Goal: Task Accomplishment & Management: Manage account settings

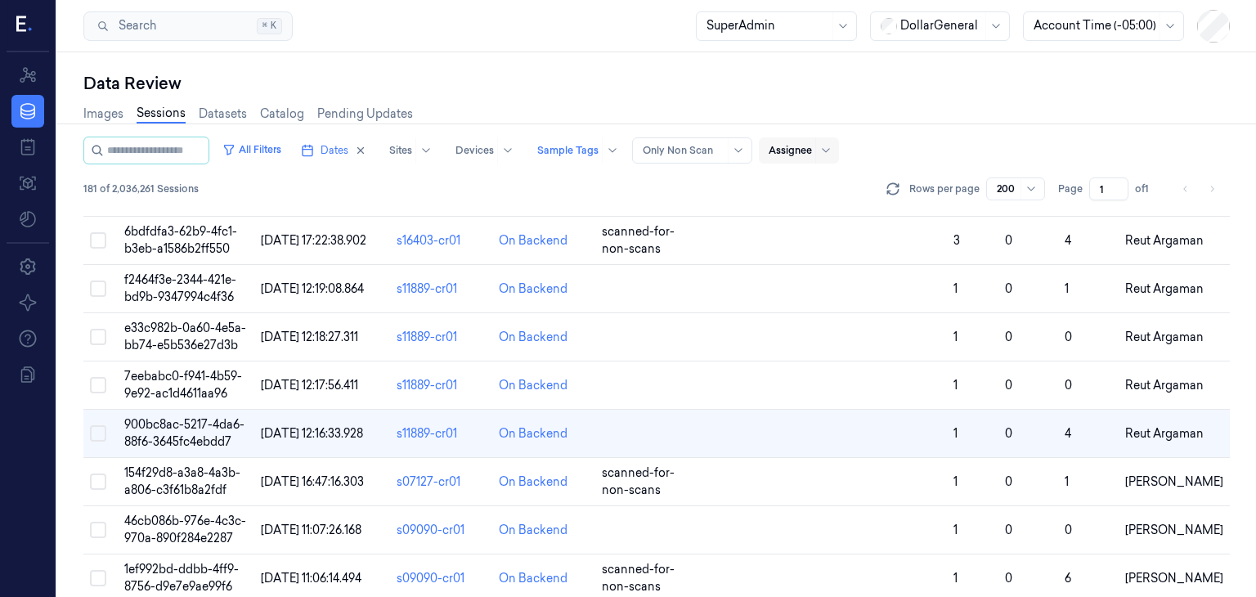
scroll to position [5442, 0]
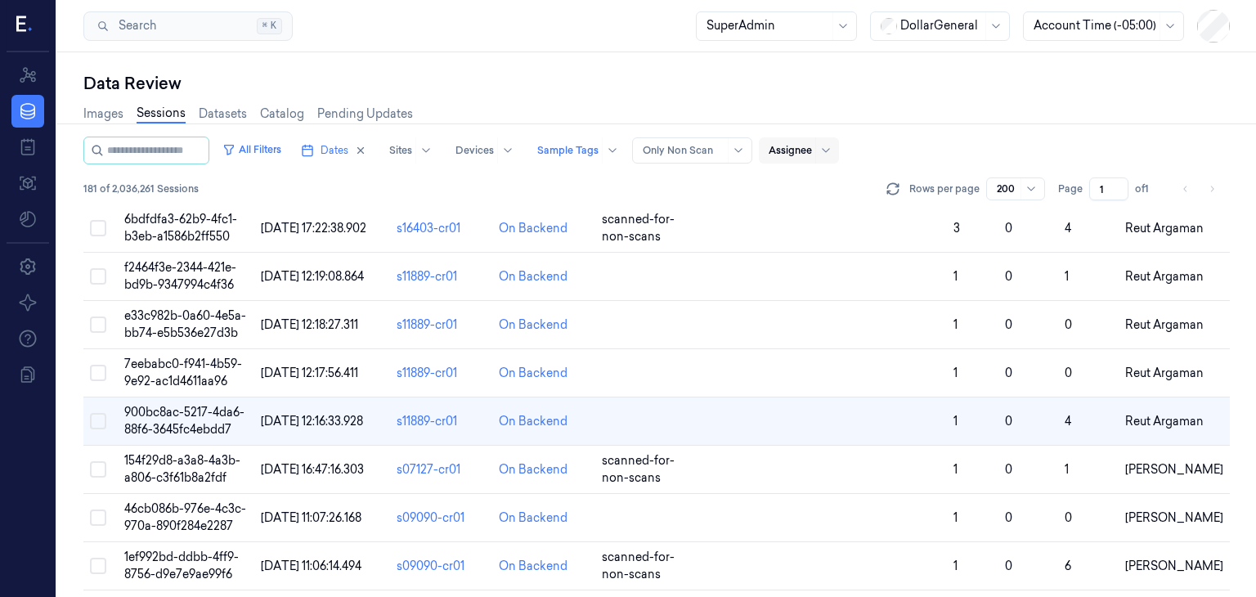
click at [1048, 132] on div "Images Sessions Datasets Catalog Pending Updates" at bounding box center [656, 116] width 1147 height 42
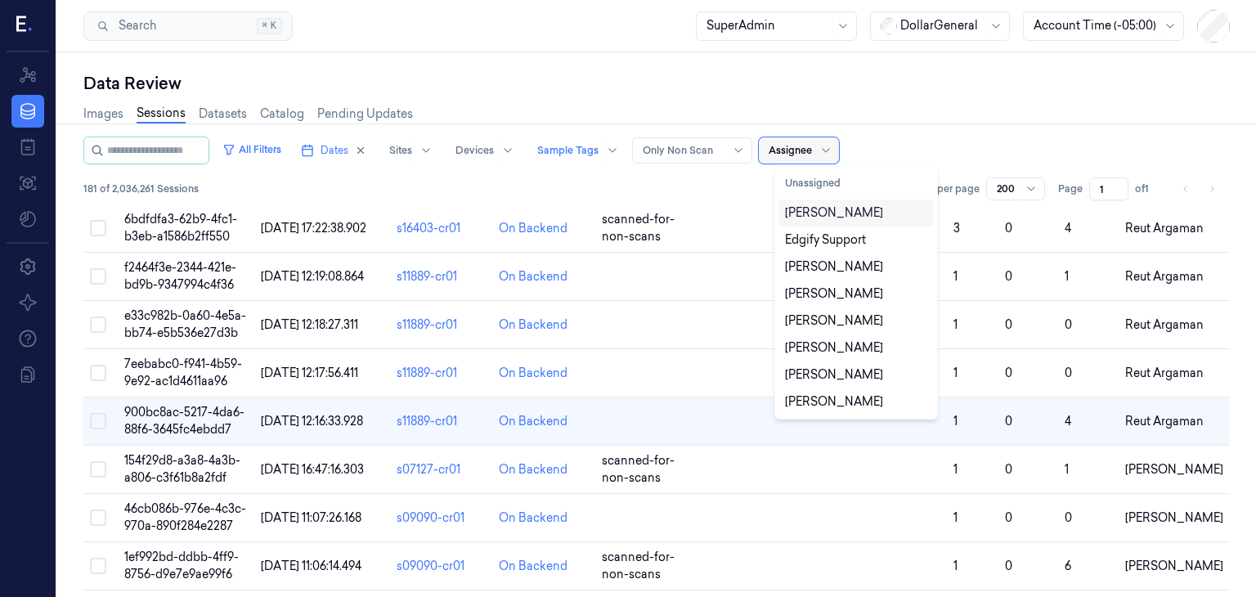
click at [812, 146] on div at bounding box center [790, 150] width 43 height 15
click at [826, 214] on div "[PERSON_NAME]" at bounding box center [834, 212] width 98 height 17
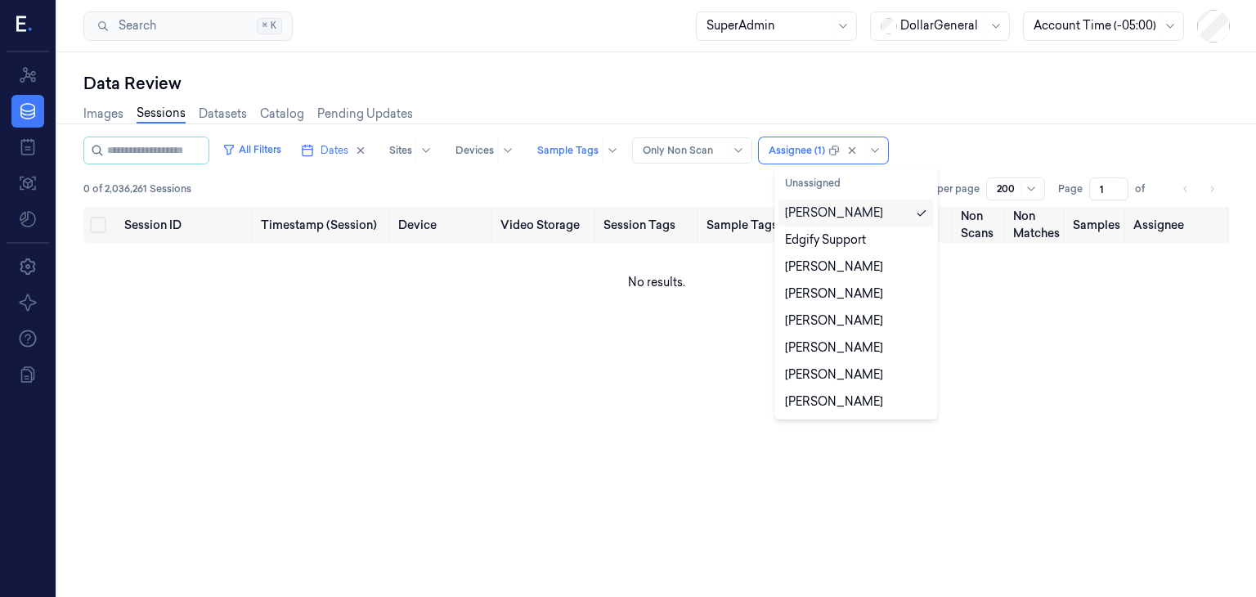
click at [968, 145] on div "All Filters Dates Sites Devices Sample Tags Alert Type Only Non Scan option Dav…" at bounding box center [656, 151] width 1147 height 28
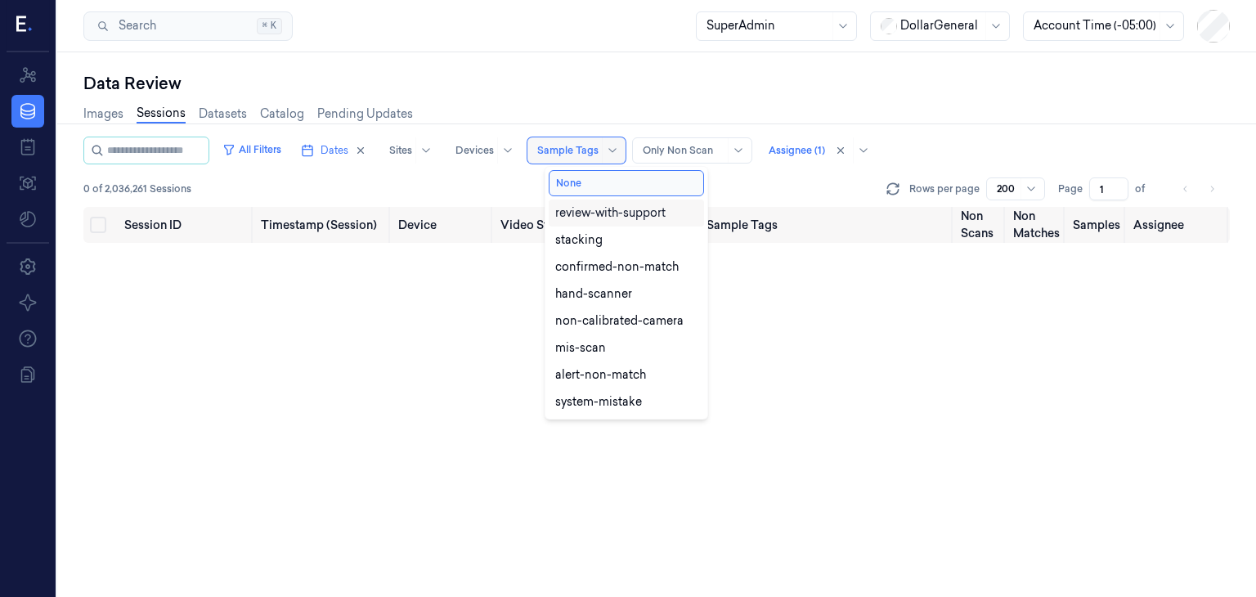
click at [619, 143] on div at bounding box center [612, 150] width 20 height 26
click at [627, 182] on button "None" at bounding box center [626, 183] width 155 height 26
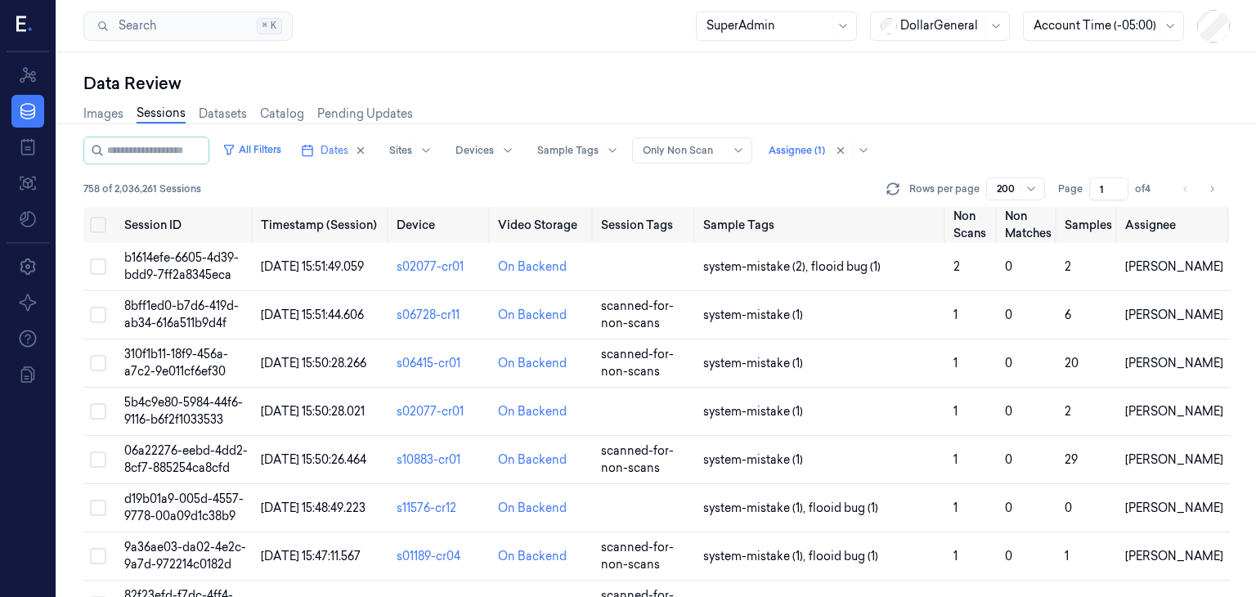
click at [931, 146] on div "All Filters Dates Sites Devices Sample Tags Alert Type Only Non Scan Assignee (…" at bounding box center [656, 151] width 1147 height 28
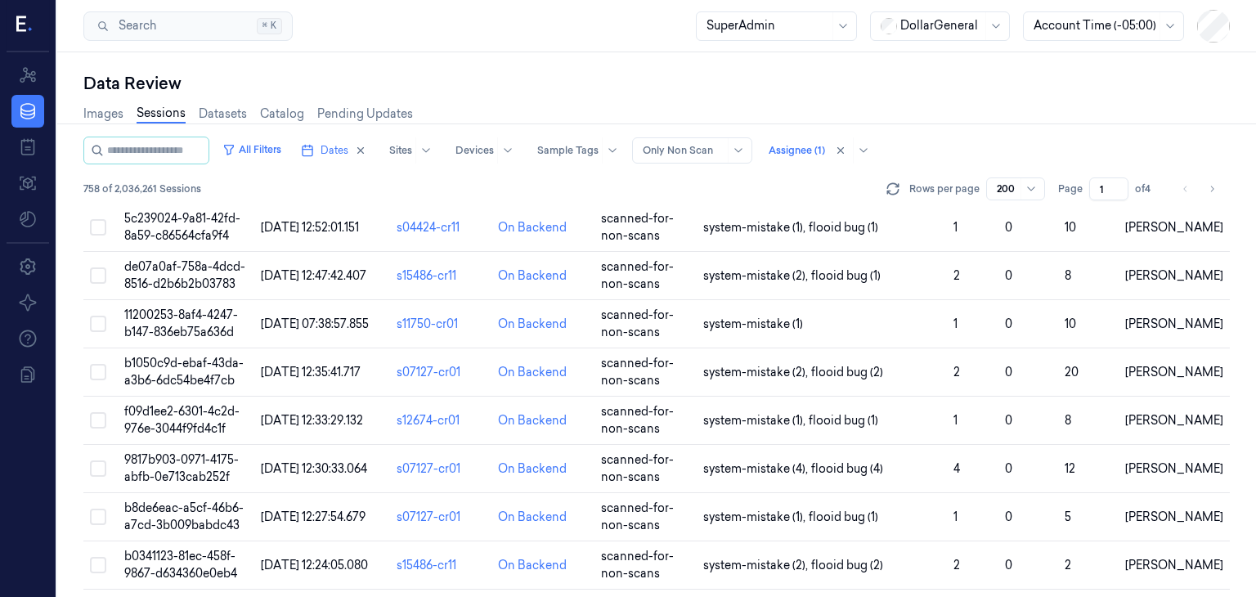
scroll to position [9378, 0]
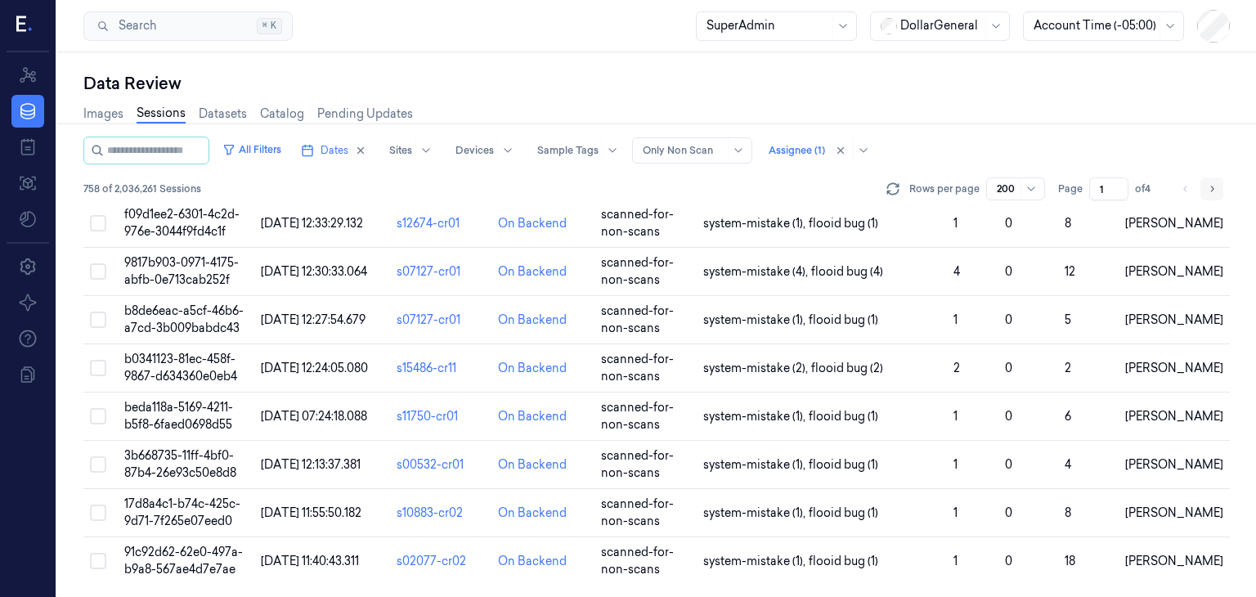
click at [1214, 184] on icon "Go to next page" at bounding box center [1212, 188] width 10 height 13
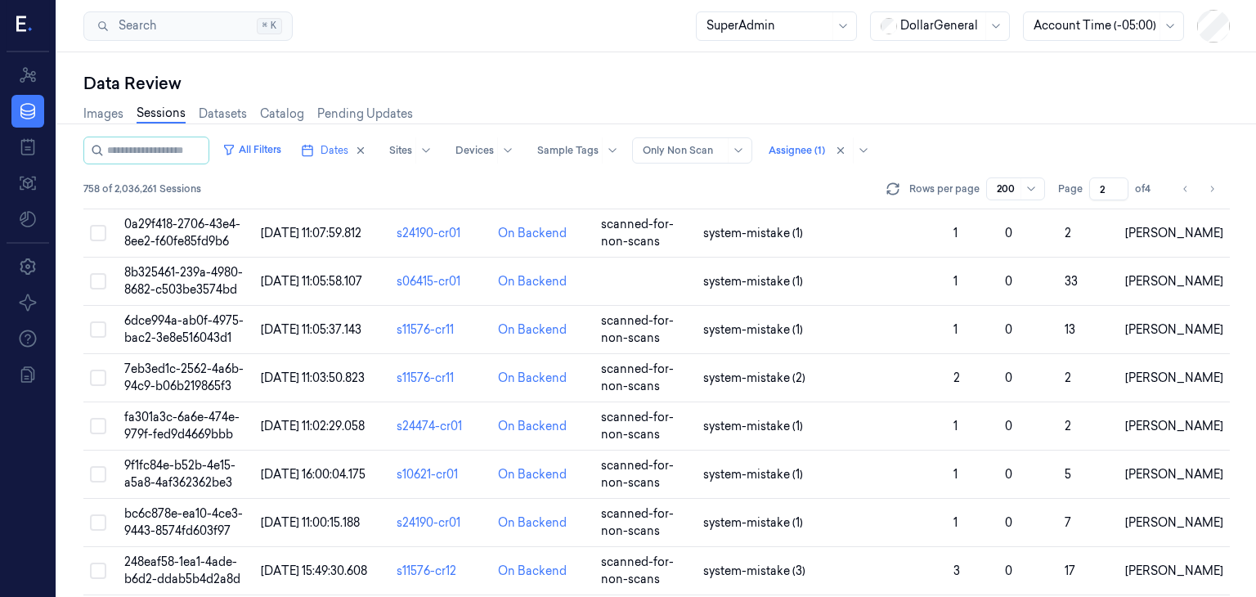
scroll to position [9378, 0]
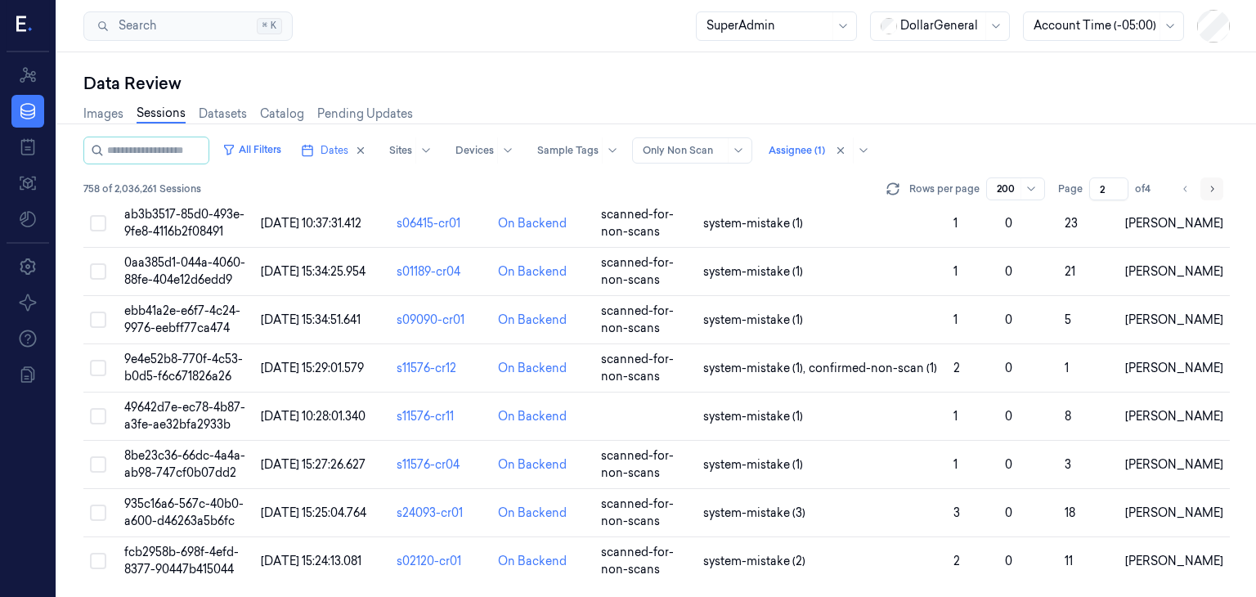
click at [1209, 186] on icon "Go to next page" at bounding box center [1212, 188] width 10 height 13
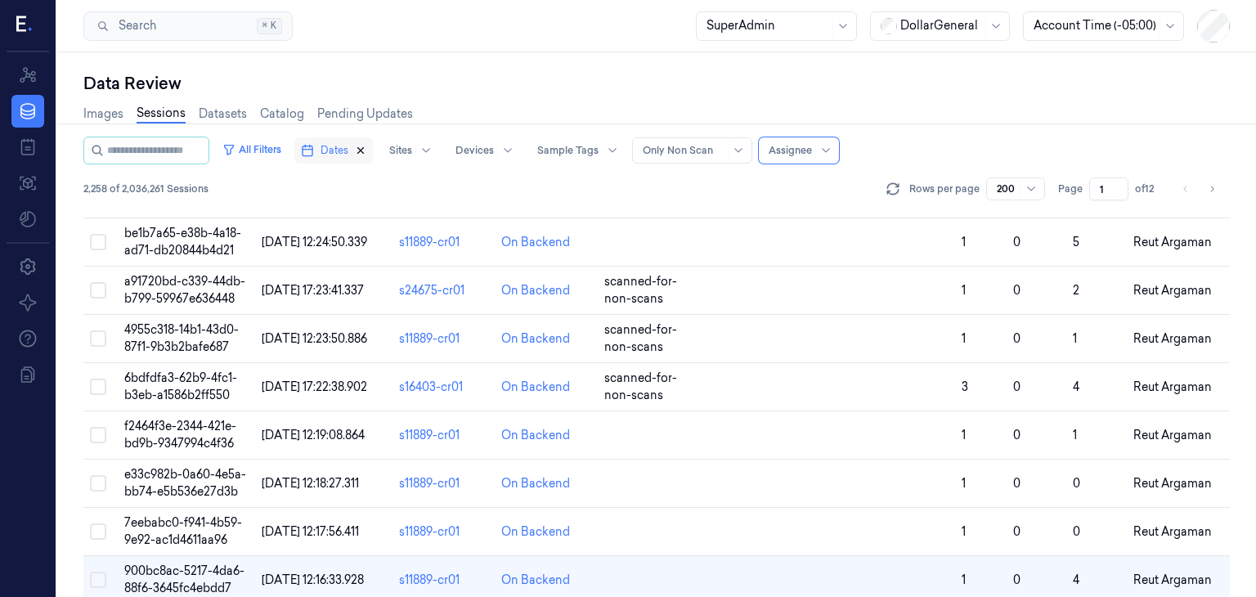
scroll to position [9292, 0]
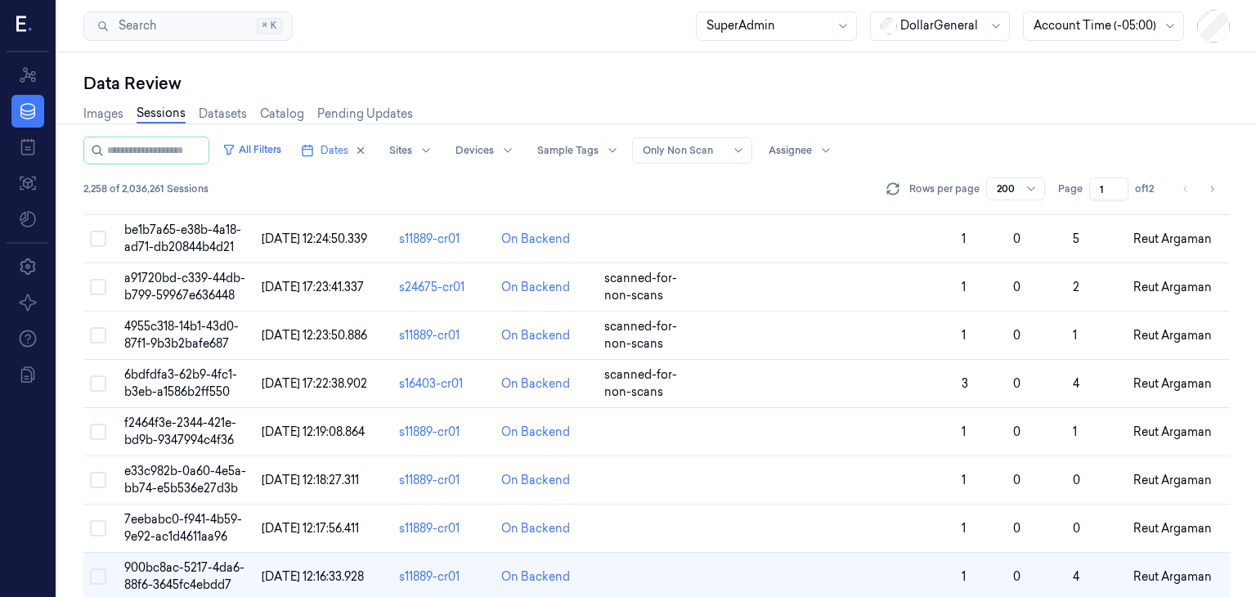
click at [622, 112] on div "Images Sessions Datasets Catalog Pending Updates" at bounding box center [656, 116] width 1147 height 42
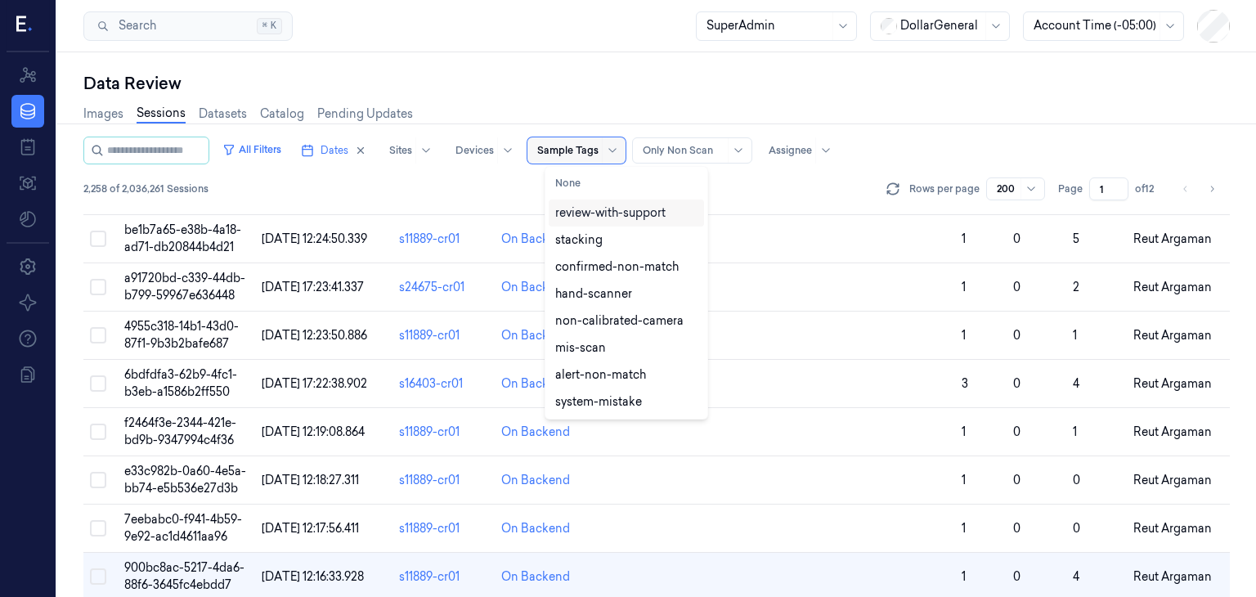
click at [595, 146] on div at bounding box center [567, 150] width 61 height 15
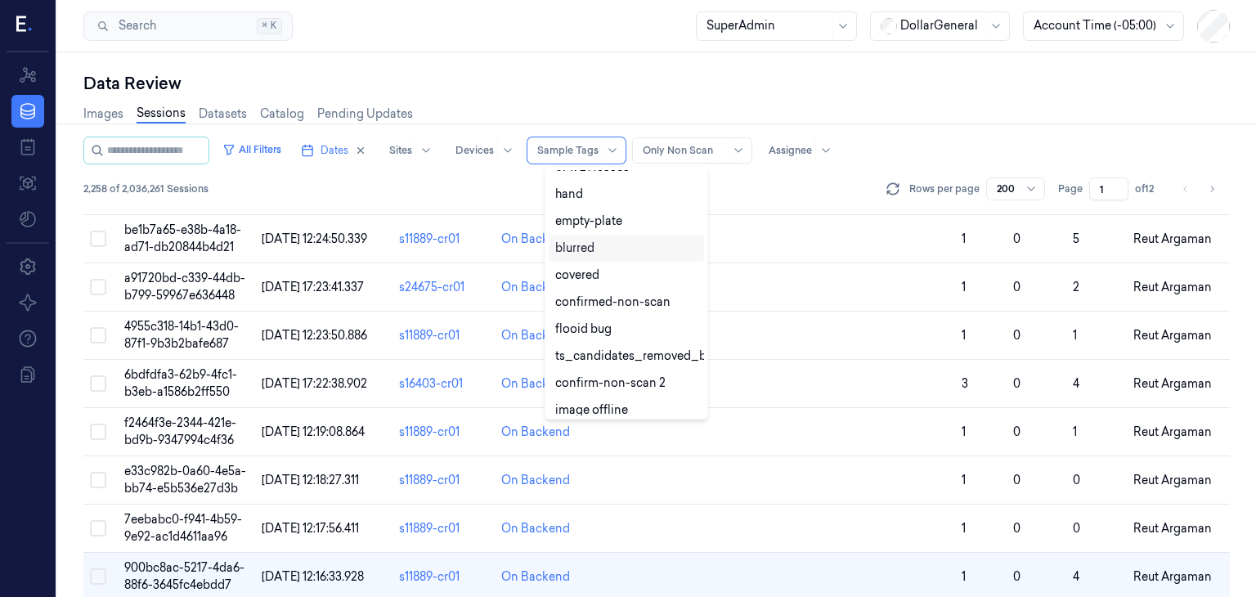
scroll to position [0, 0]
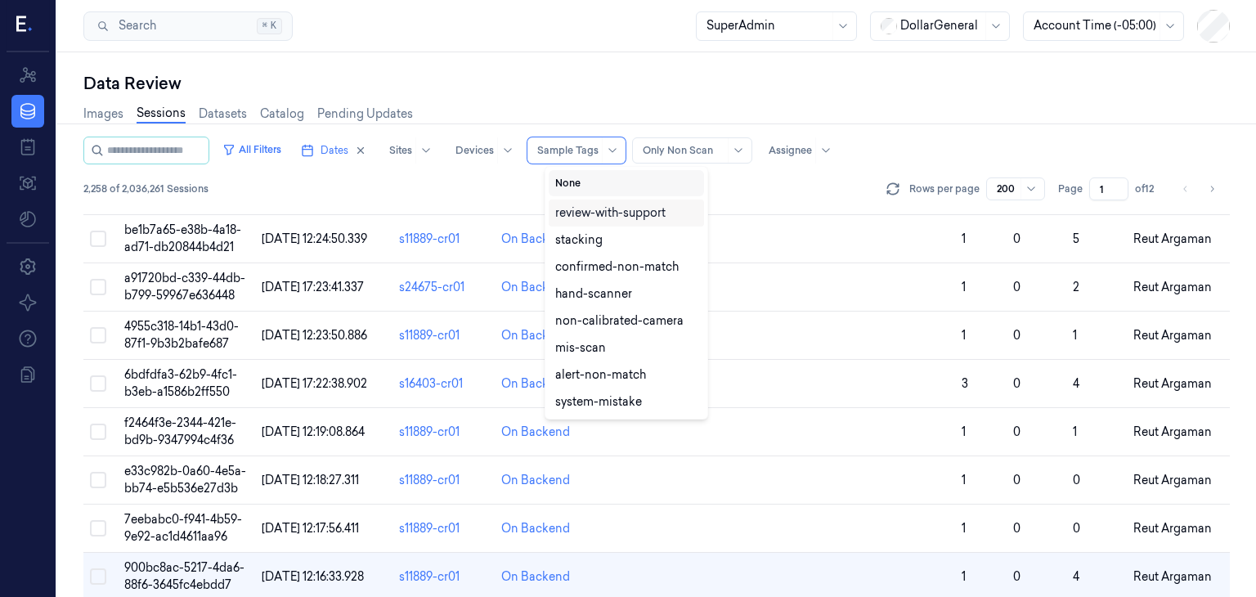
click at [617, 183] on button "None" at bounding box center [626, 183] width 155 height 26
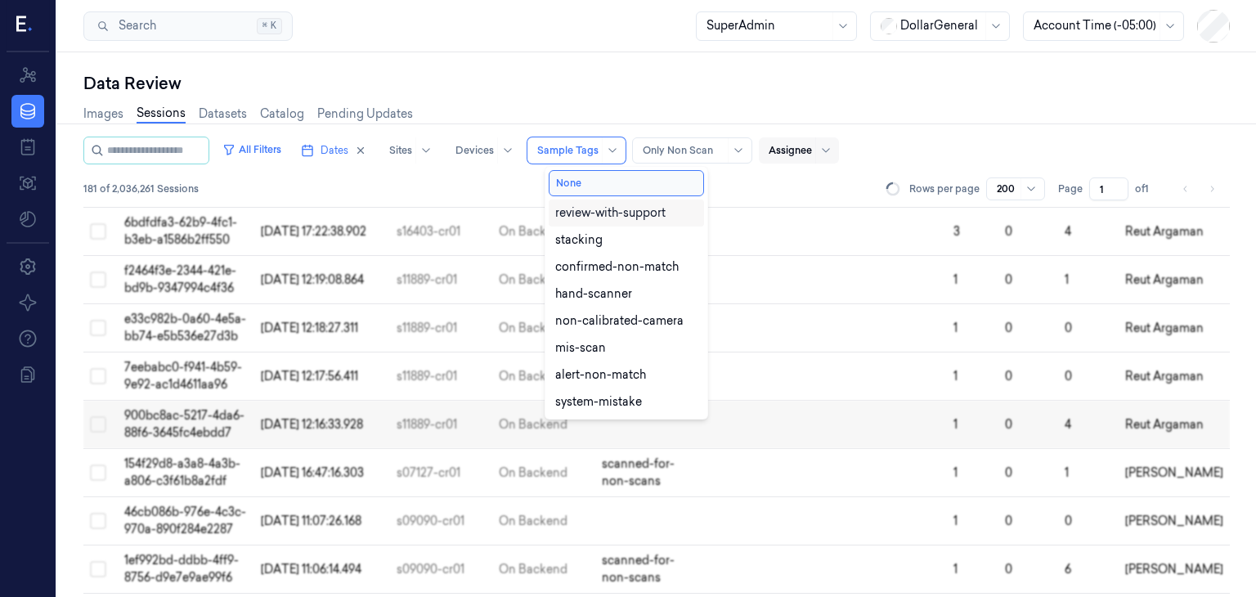
scroll to position [5442, 0]
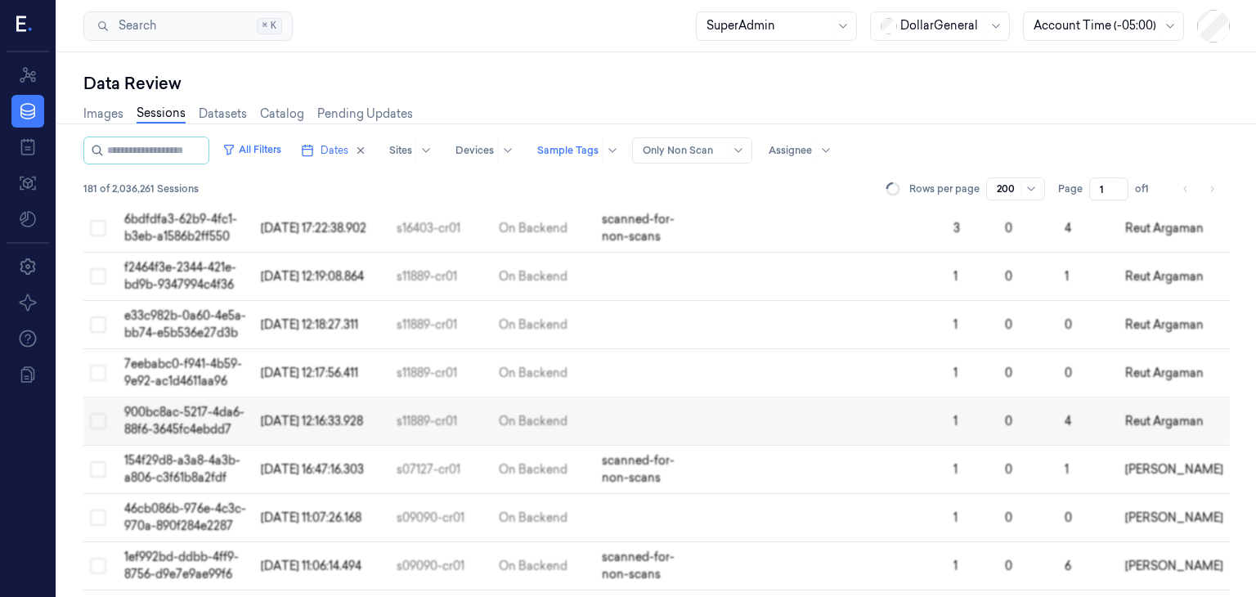
click at [893, 135] on div "Images Sessions Datasets Catalog Pending Updates" at bounding box center [656, 116] width 1147 height 42
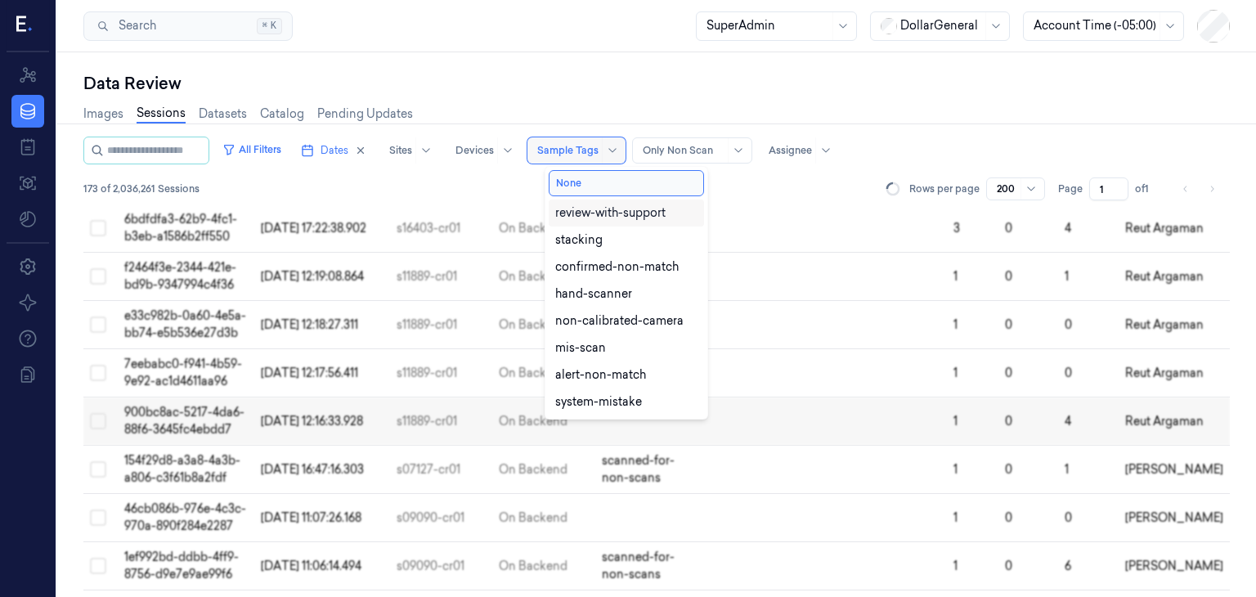
click at [599, 148] on div at bounding box center [567, 150] width 61 height 15
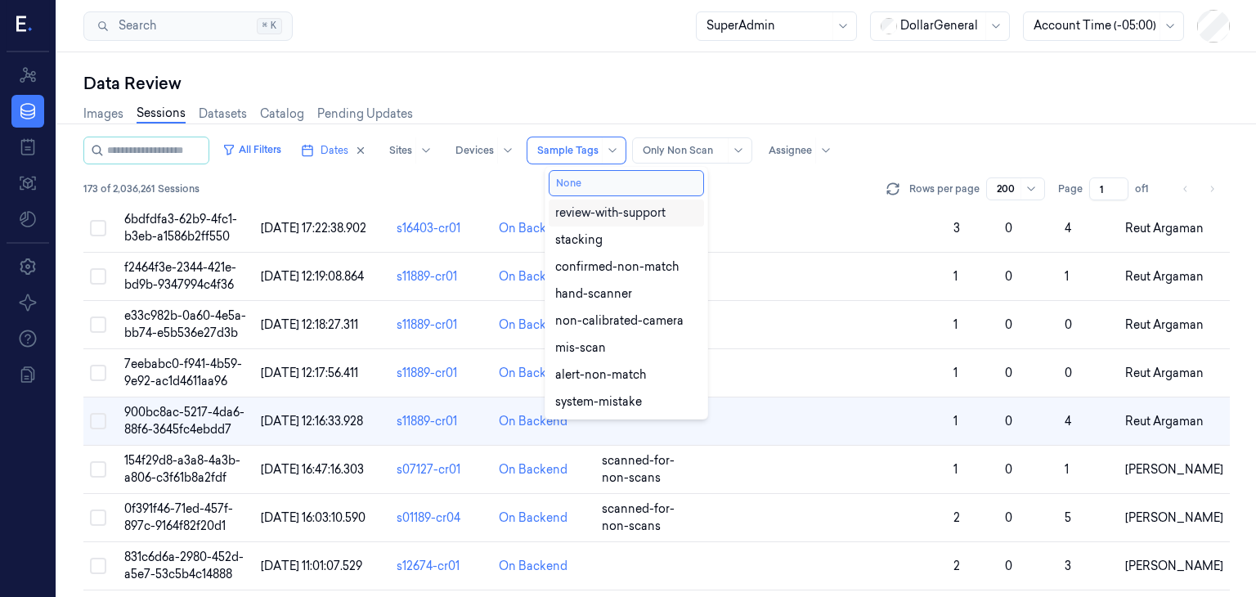
click at [613, 179] on button "None" at bounding box center [626, 183] width 155 height 26
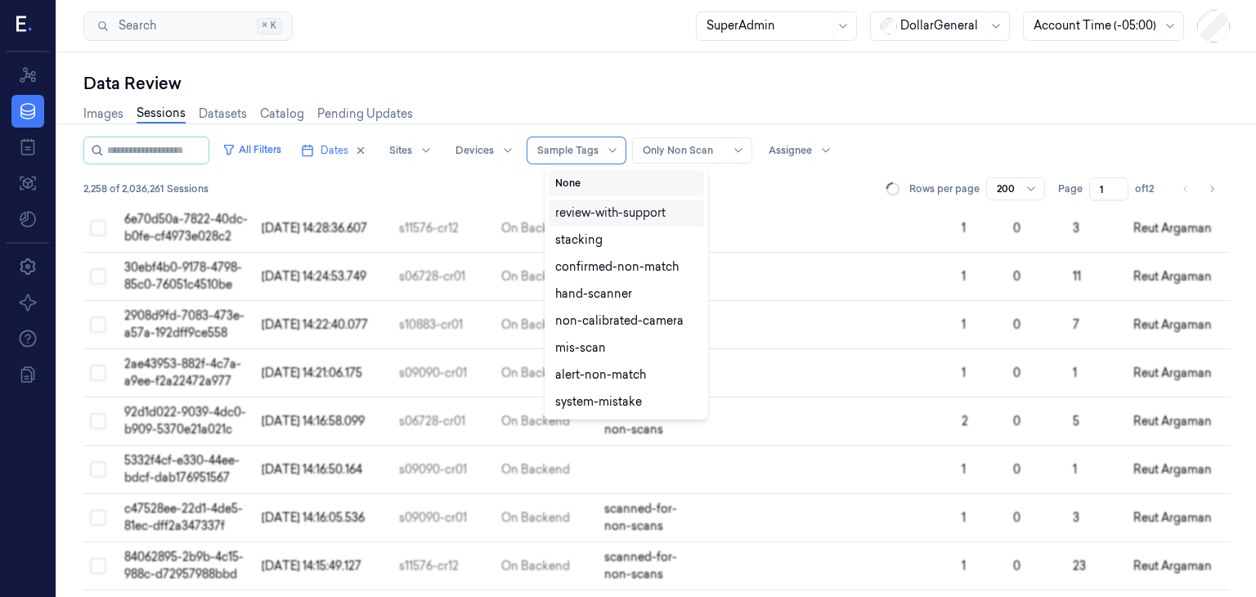
scroll to position [9292, 0]
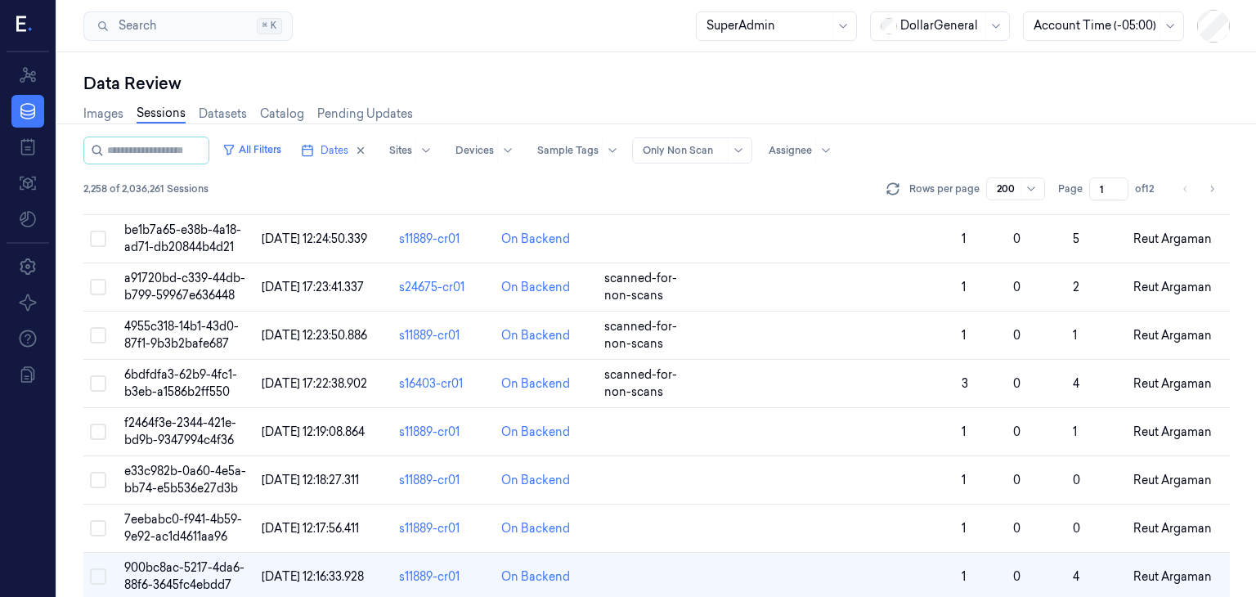
click at [1030, 104] on div "Images Sessions Datasets Catalog Pending Updates" at bounding box center [656, 116] width 1147 height 42
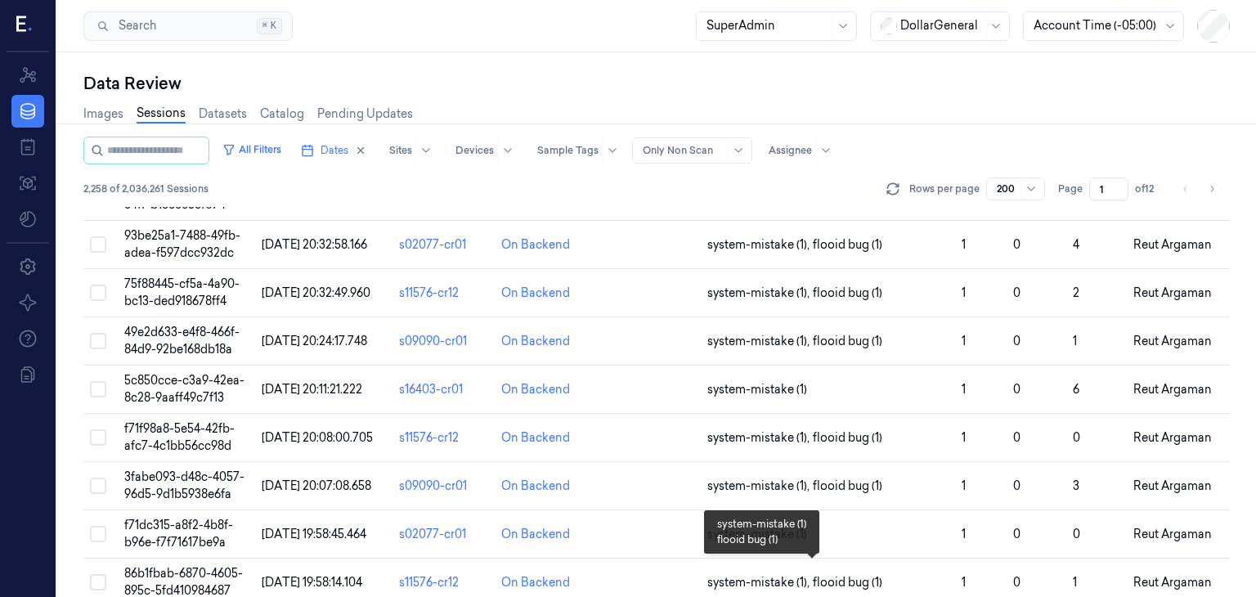
scroll to position [0, 0]
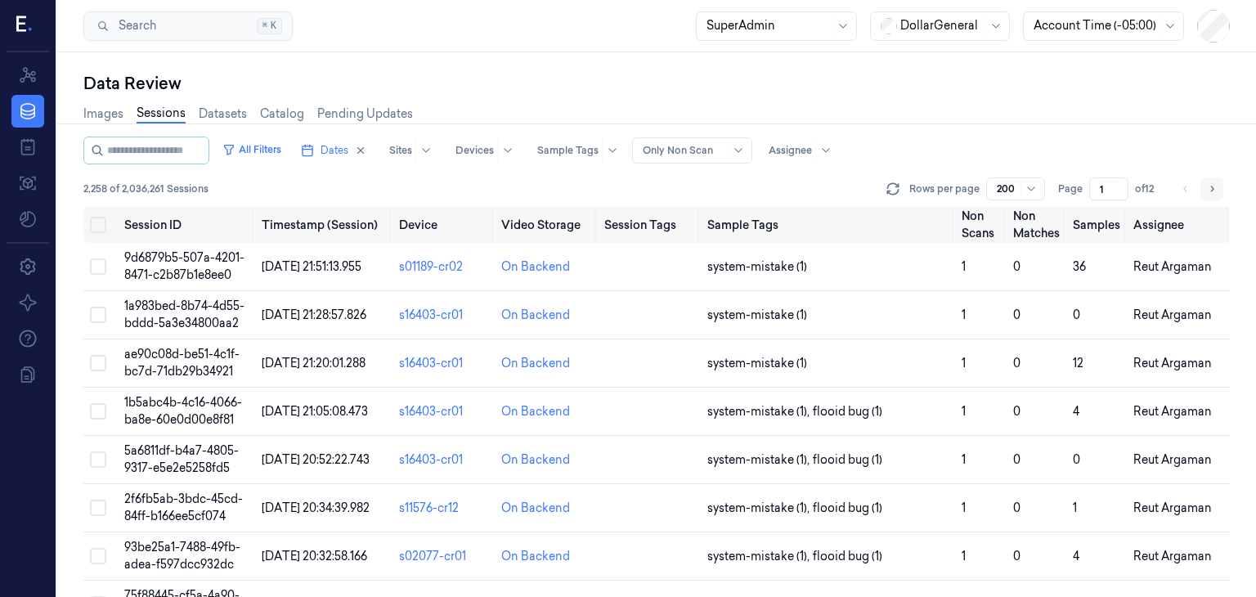
click at [1205, 186] on button "Go to next page" at bounding box center [1212, 188] width 23 height 23
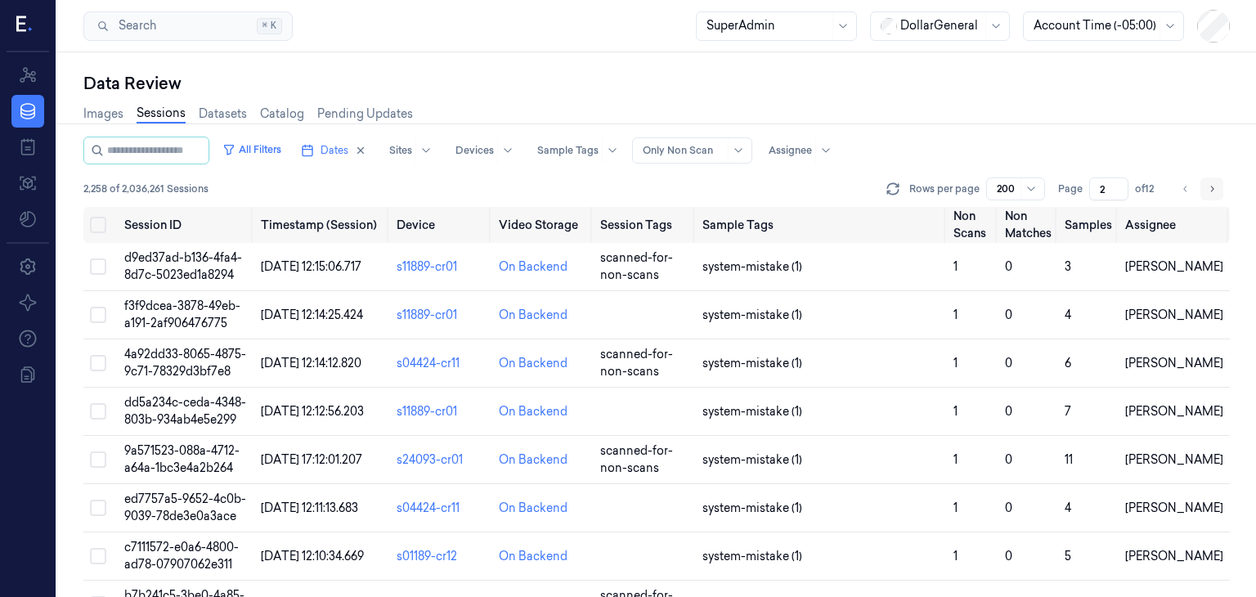
click at [1210, 184] on icon "Go to next page" at bounding box center [1212, 188] width 10 height 13
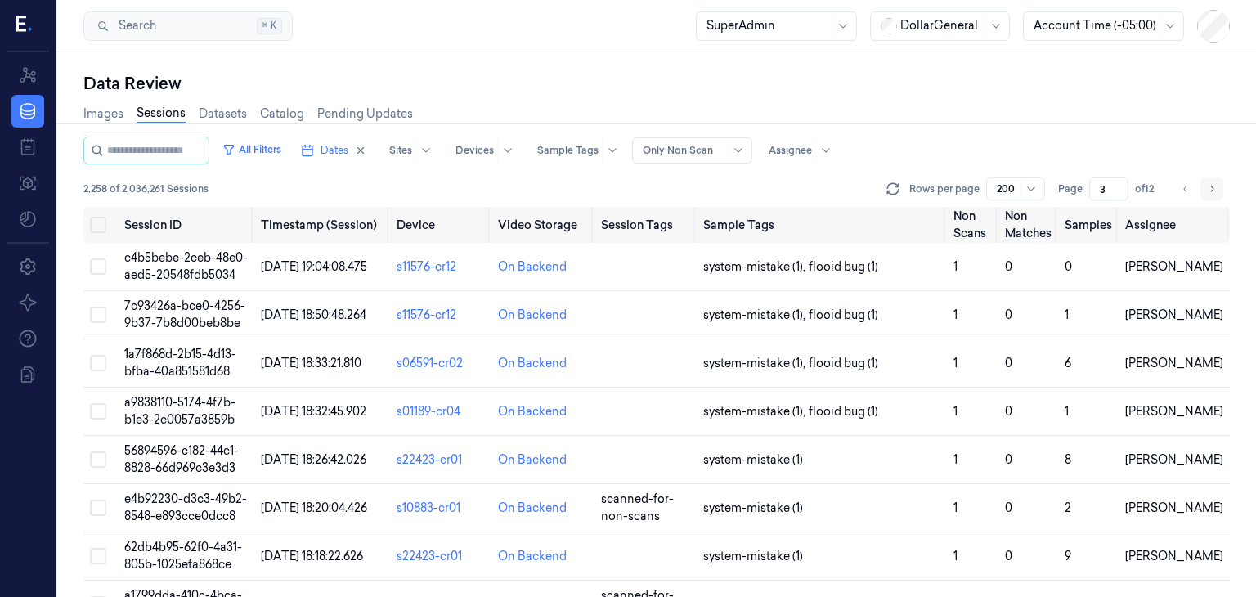
click at [1217, 193] on button "Go to next page" at bounding box center [1212, 188] width 23 height 23
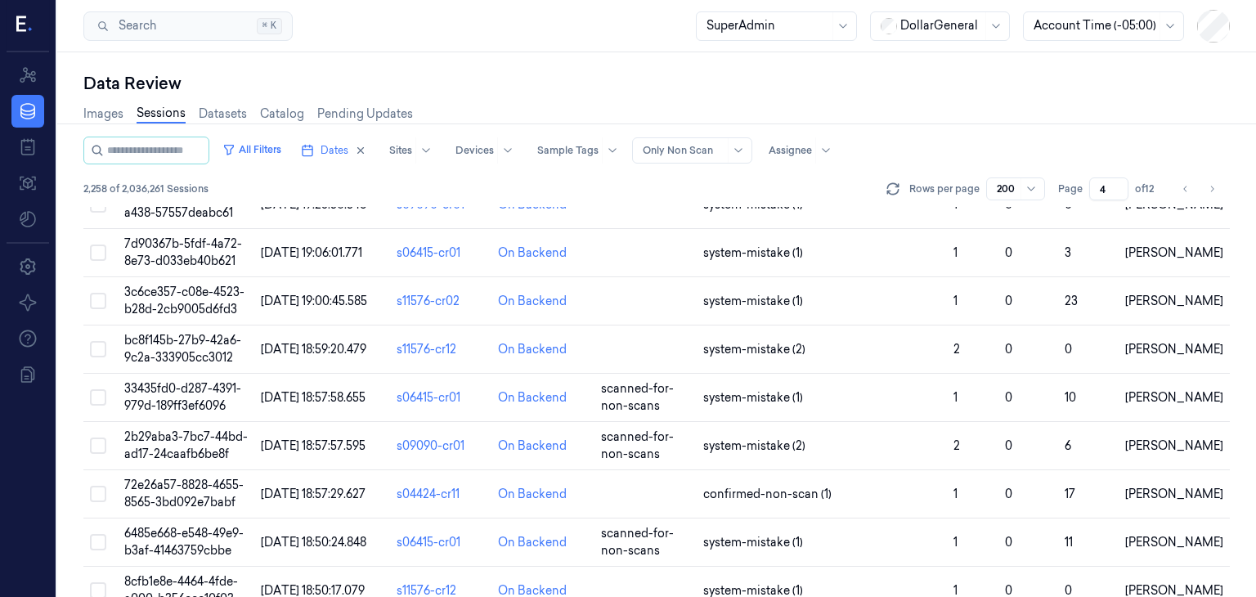
scroll to position [9310, 0]
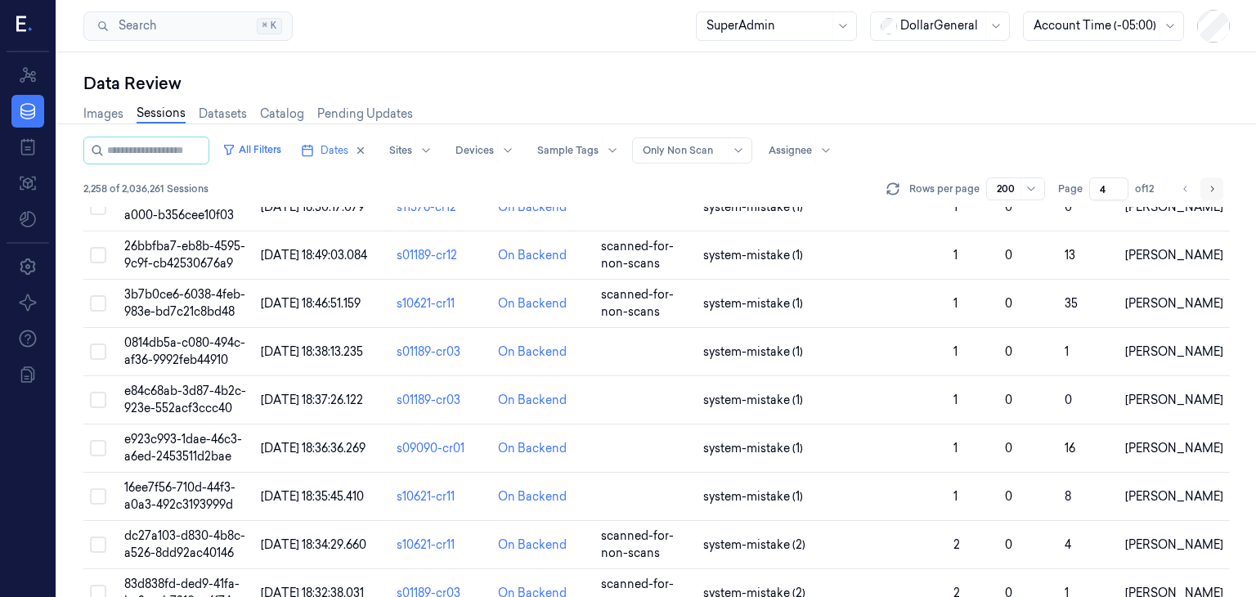
click at [1206, 191] on button "Go to next page" at bounding box center [1212, 188] width 23 height 23
type input "5"
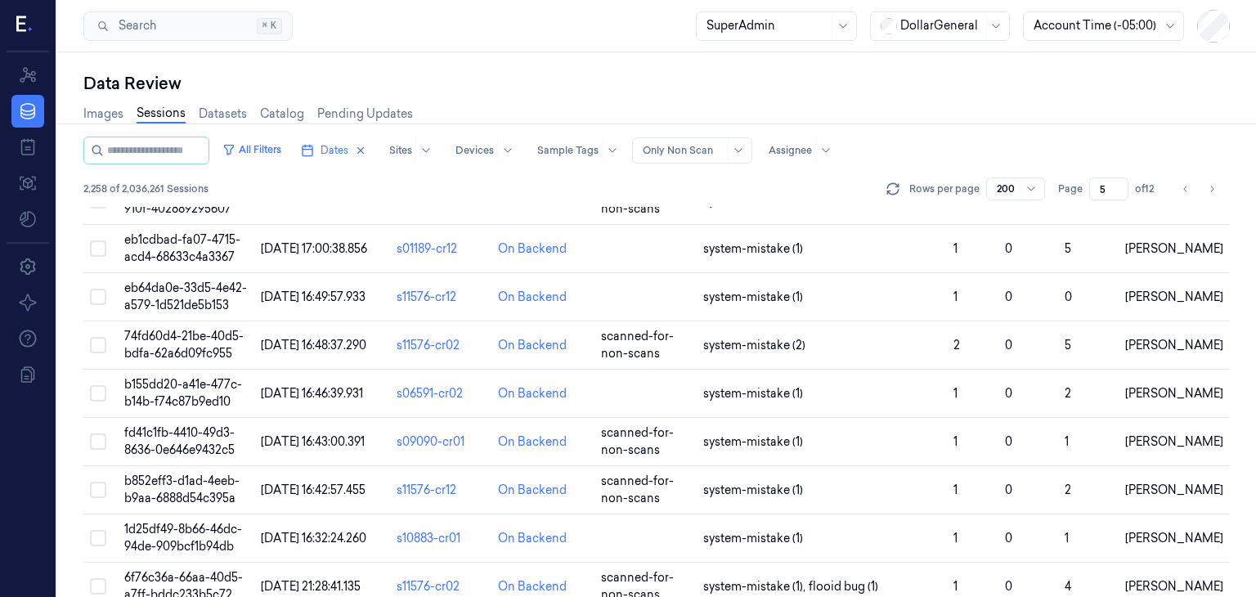
scroll to position [2316, 0]
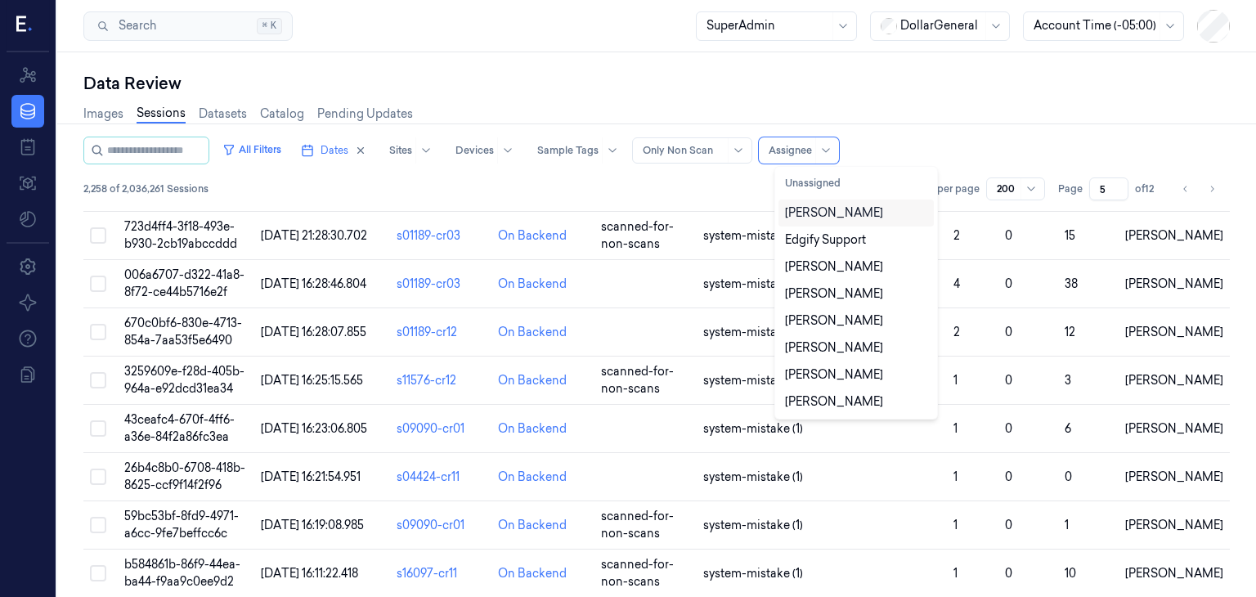
click at [816, 153] on span at bounding box center [815, 150] width 1 height 26
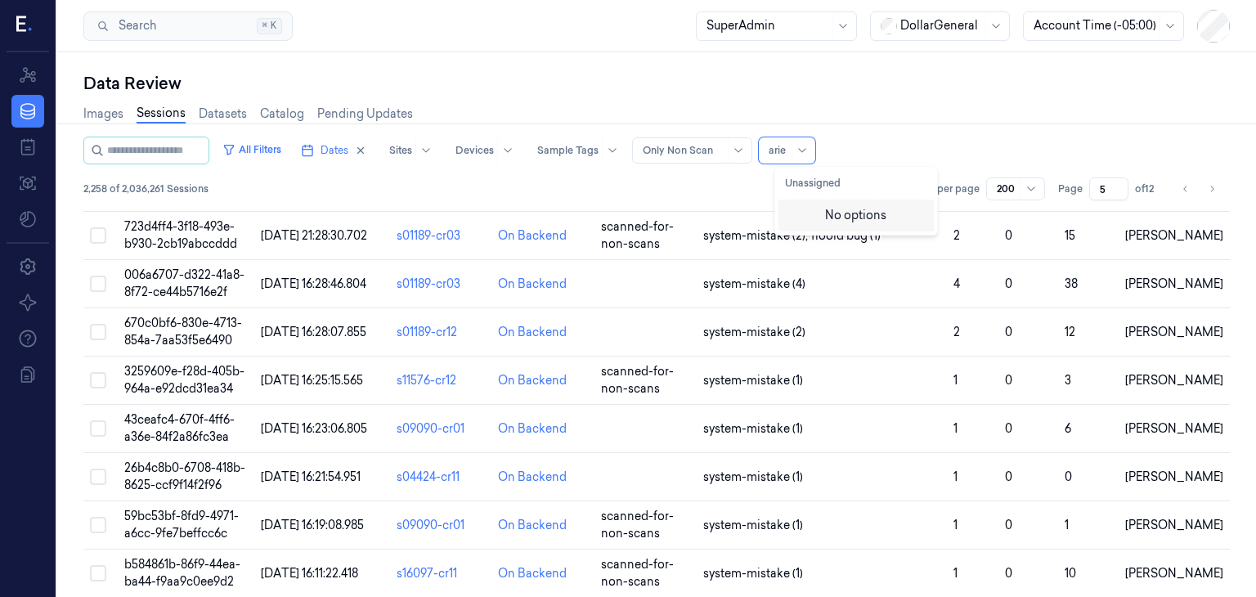
type input "ariel"
click at [840, 214] on div "[PERSON_NAME]" at bounding box center [834, 212] width 98 height 17
type input "1"
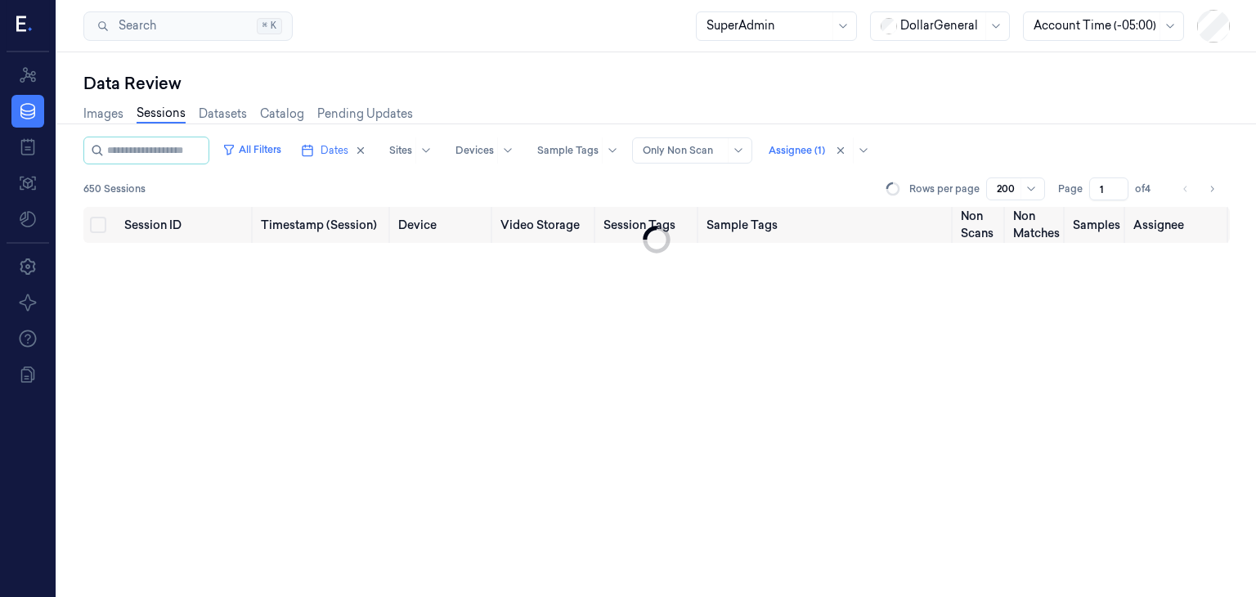
click at [1023, 128] on div "Images Sessions Datasets Catalog Pending Updates" at bounding box center [656, 116] width 1147 height 42
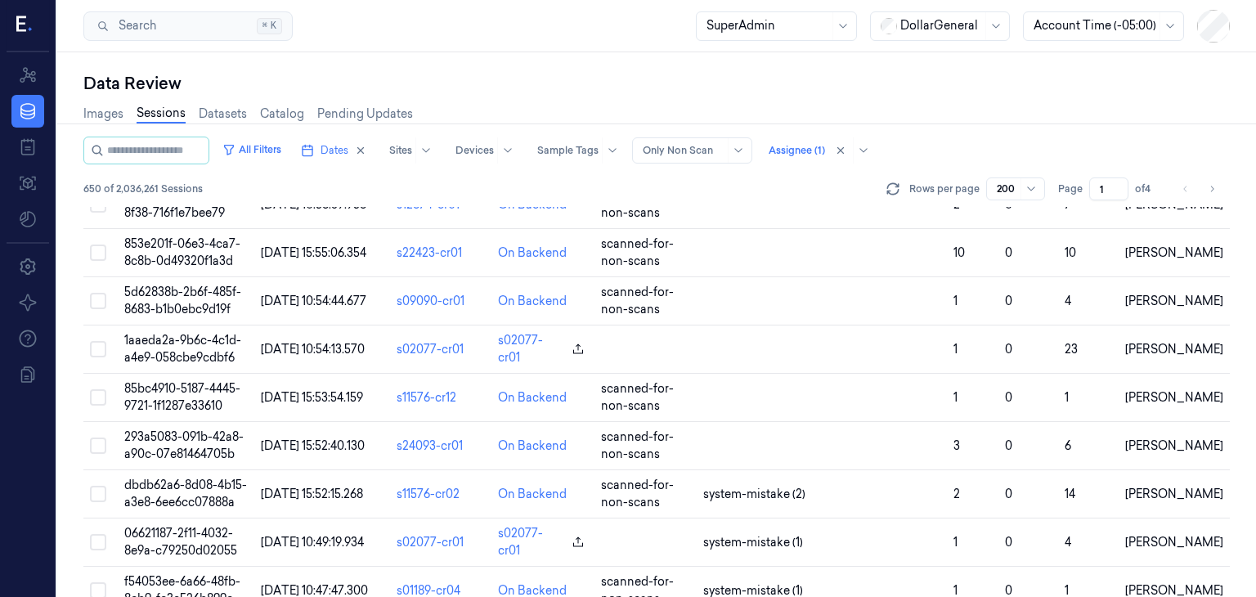
scroll to position [4578, 0]
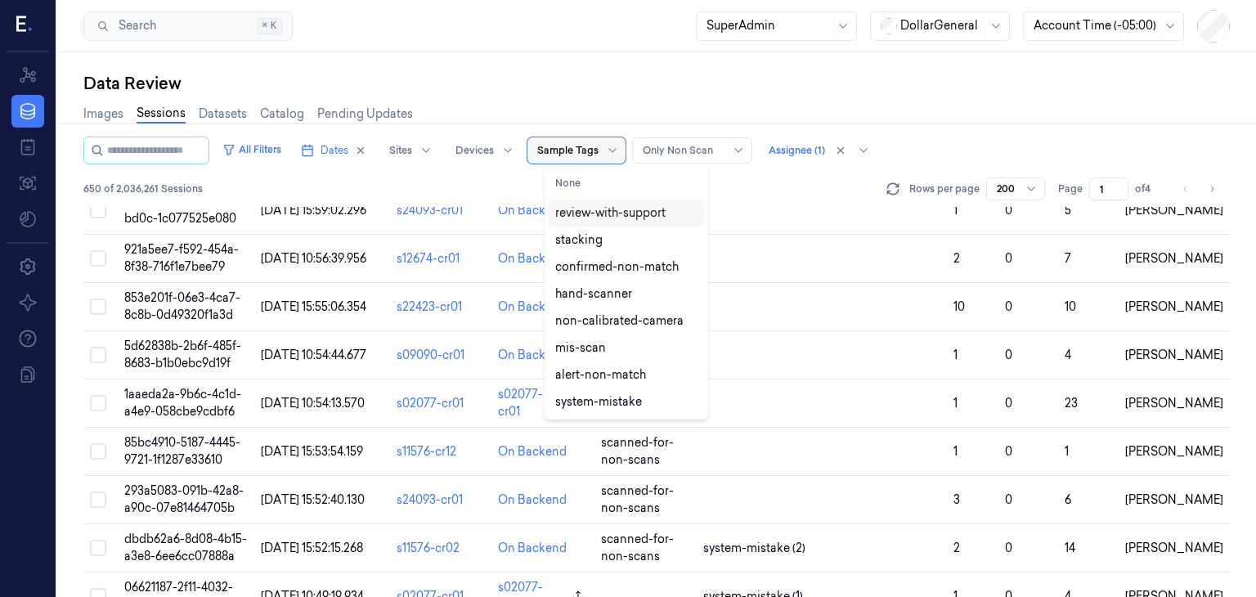
click at [593, 152] on div at bounding box center [567, 150] width 61 height 15
click at [604, 191] on button "None" at bounding box center [626, 183] width 155 height 26
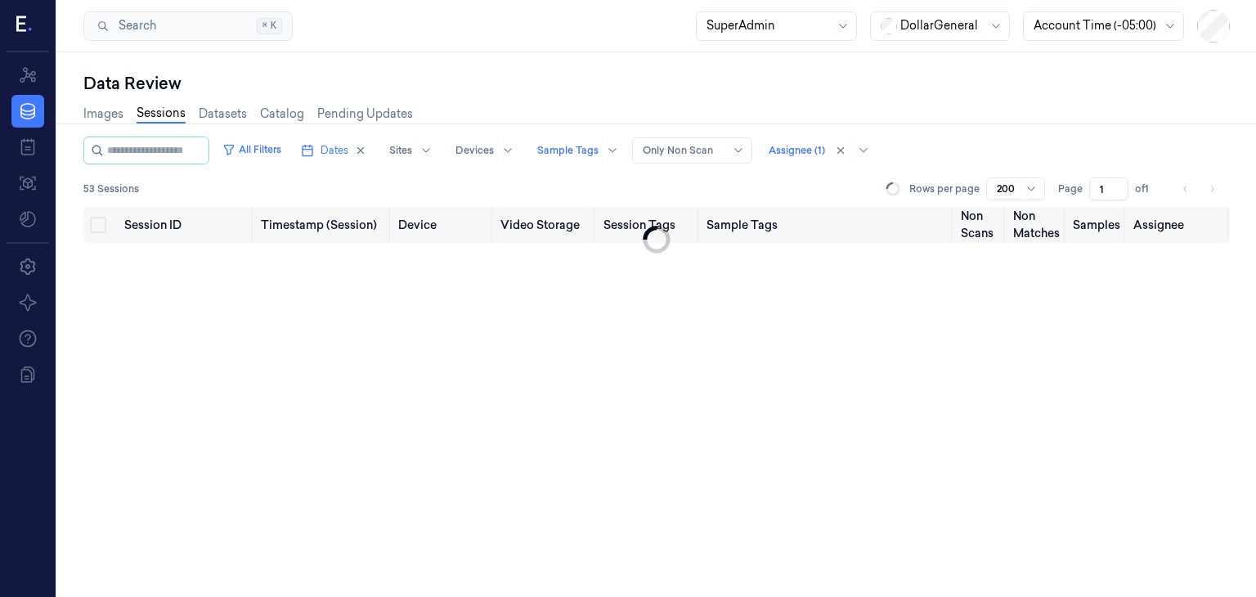
click at [906, 130] on div "Images Sessions Datasets Catalog Pending Updates" at bounding box center [656, 116] width 1147 height 42
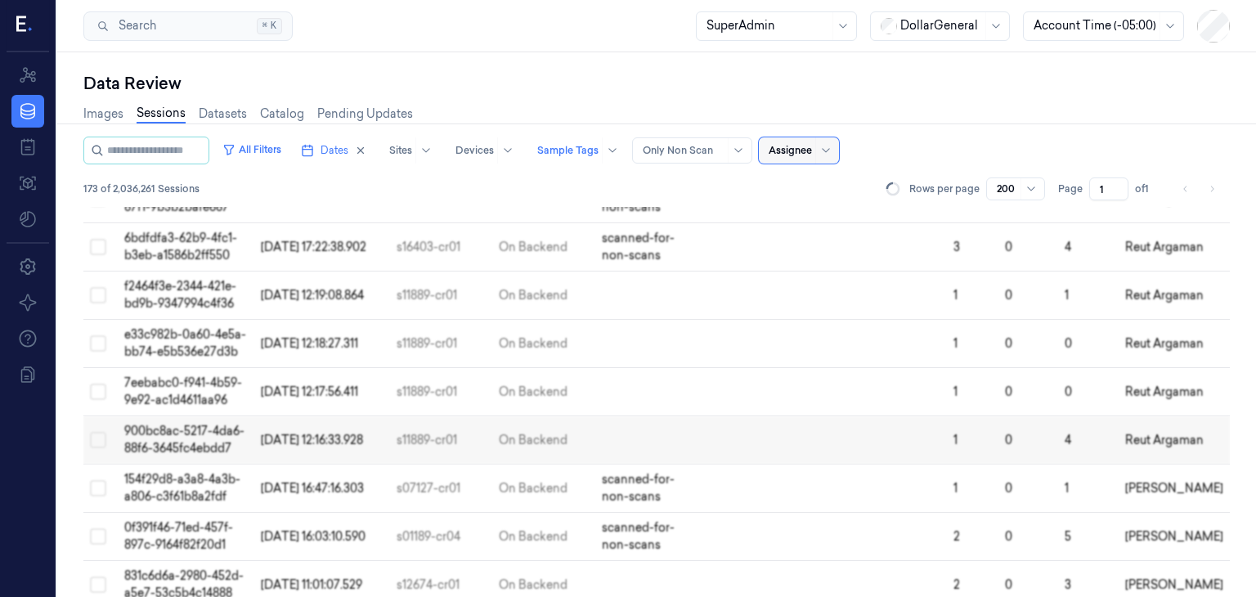
scroll to position [5442, 0]
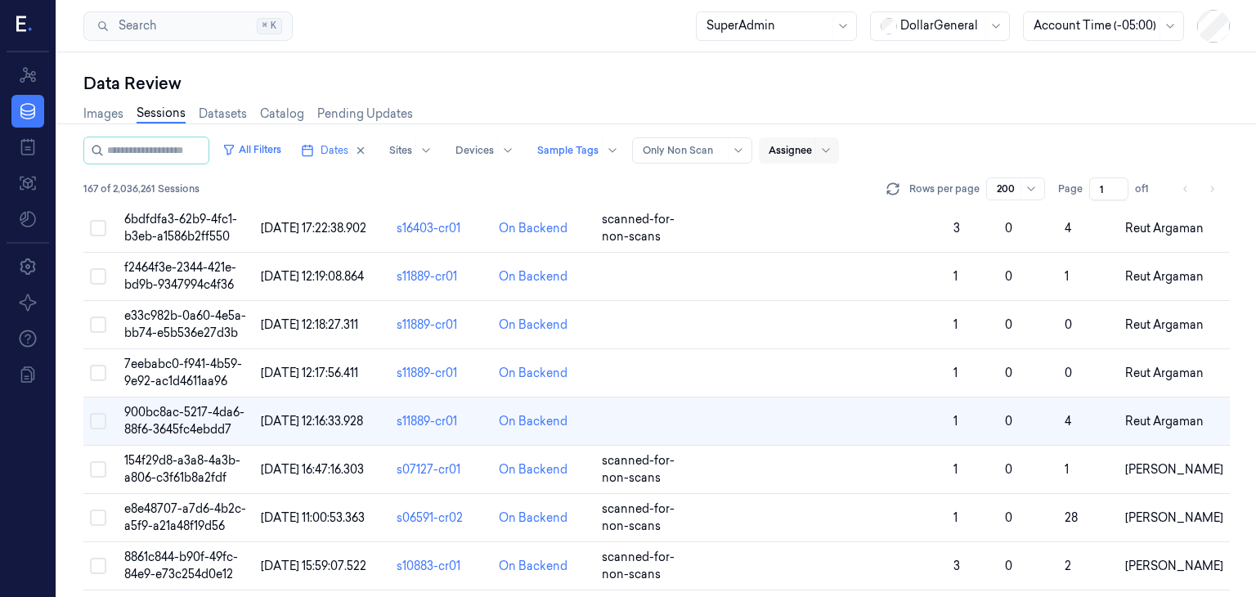
click at [1210, 191] on li "pagination" at bounding box center [1212, 188] width 23 height 23
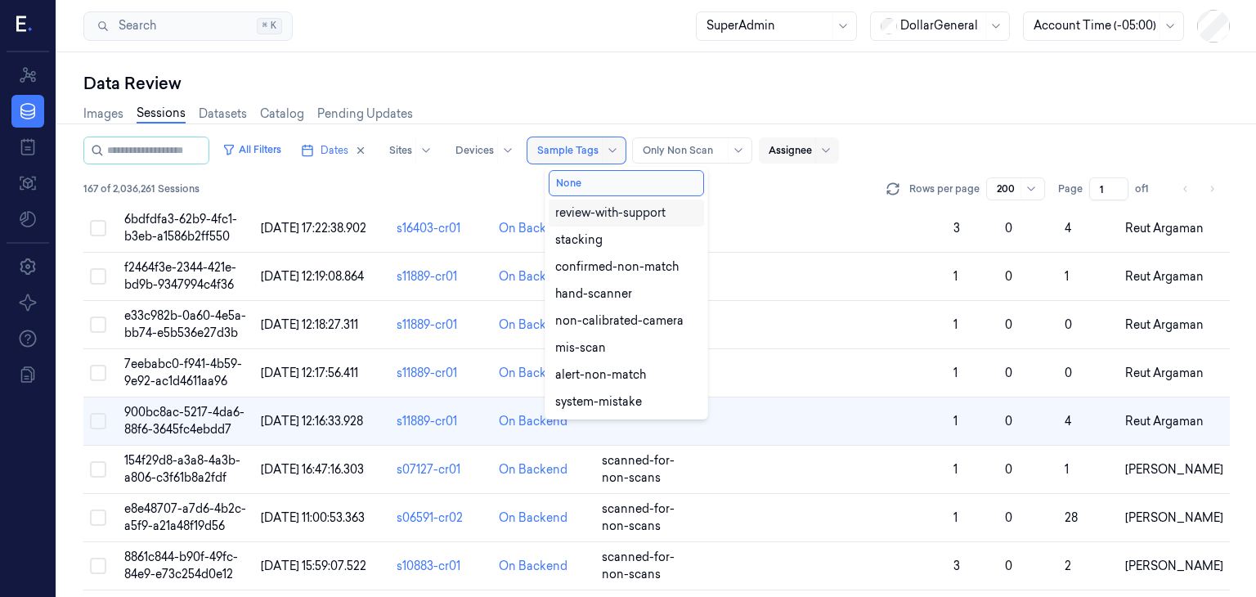
click at [599, 156] on div at bounding box center [567, 150] width 61 height 15
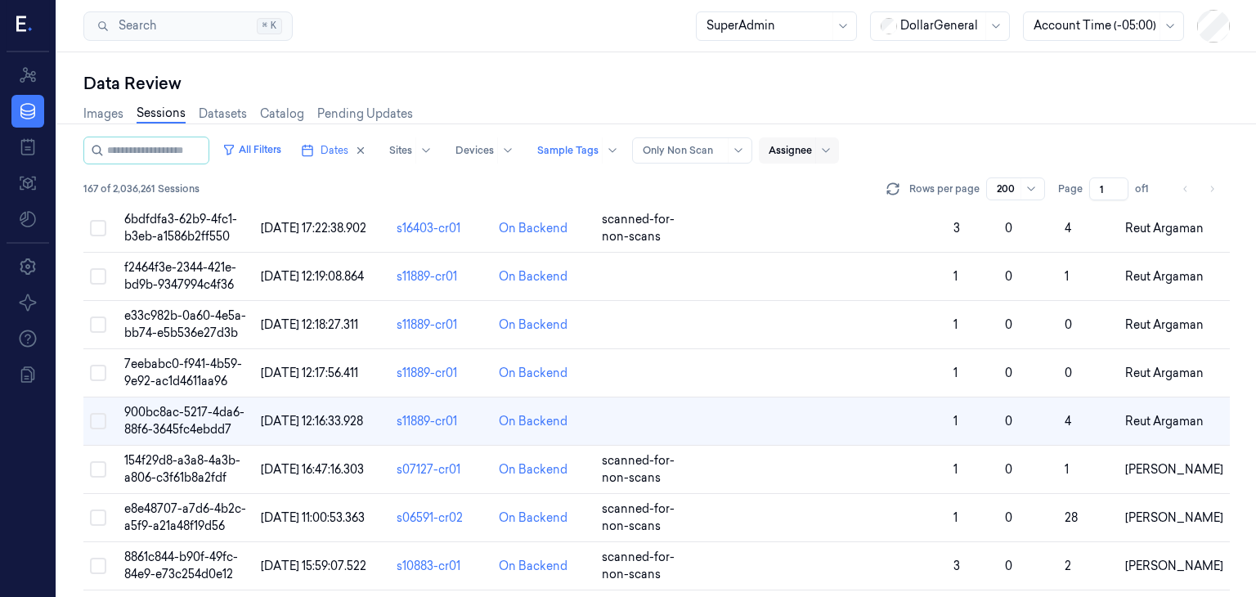
click at [1045, 124] on div "Images Sessions Datasets Catalog Pending Updates" at bounding box center [656, 116] width 1147 height 42
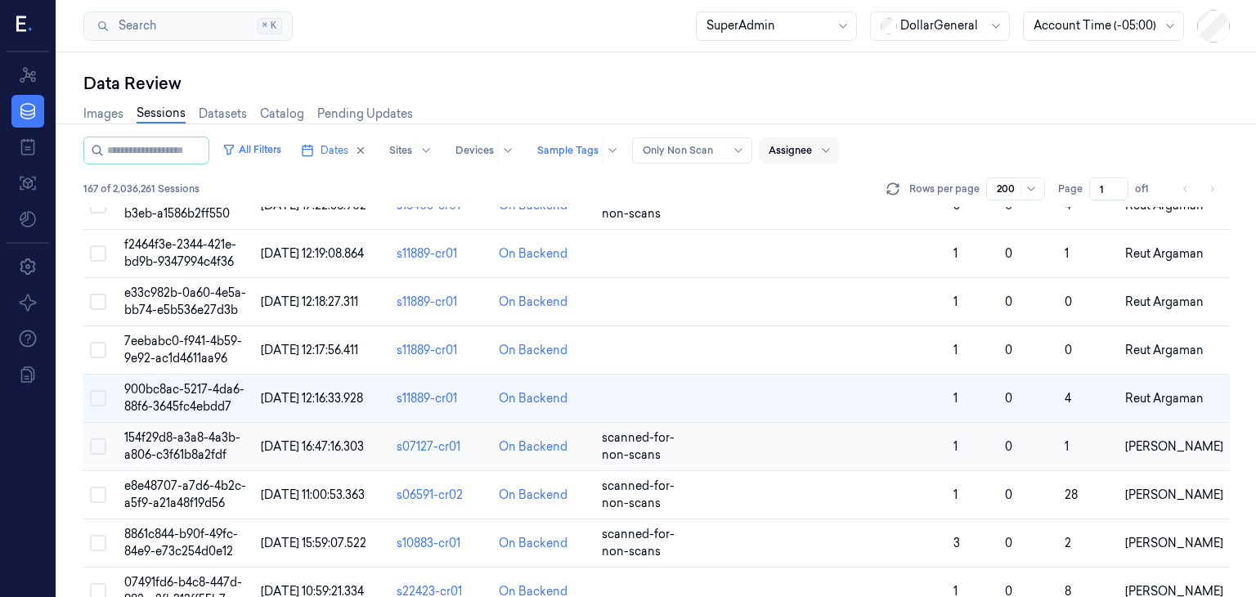
scroll to position [5463, 0]
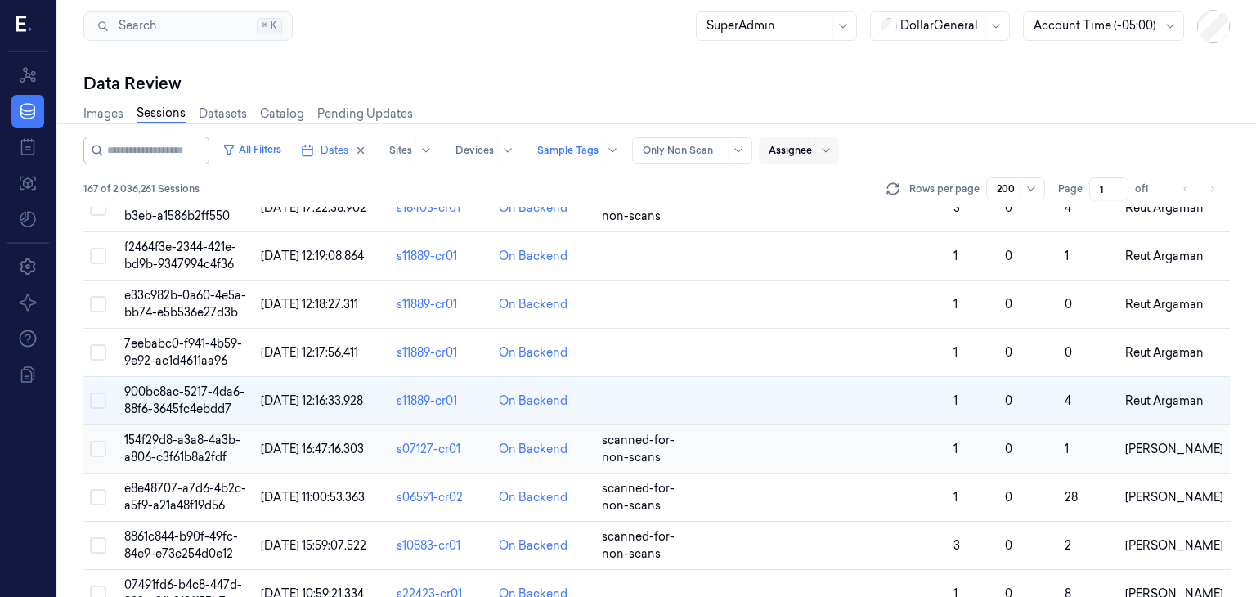
click at [207, 433] on span "154f29d8-a3a8-4a3b-a806-c3f61b8a2fdf" at bounding box center [182, 449] width 116 height 32
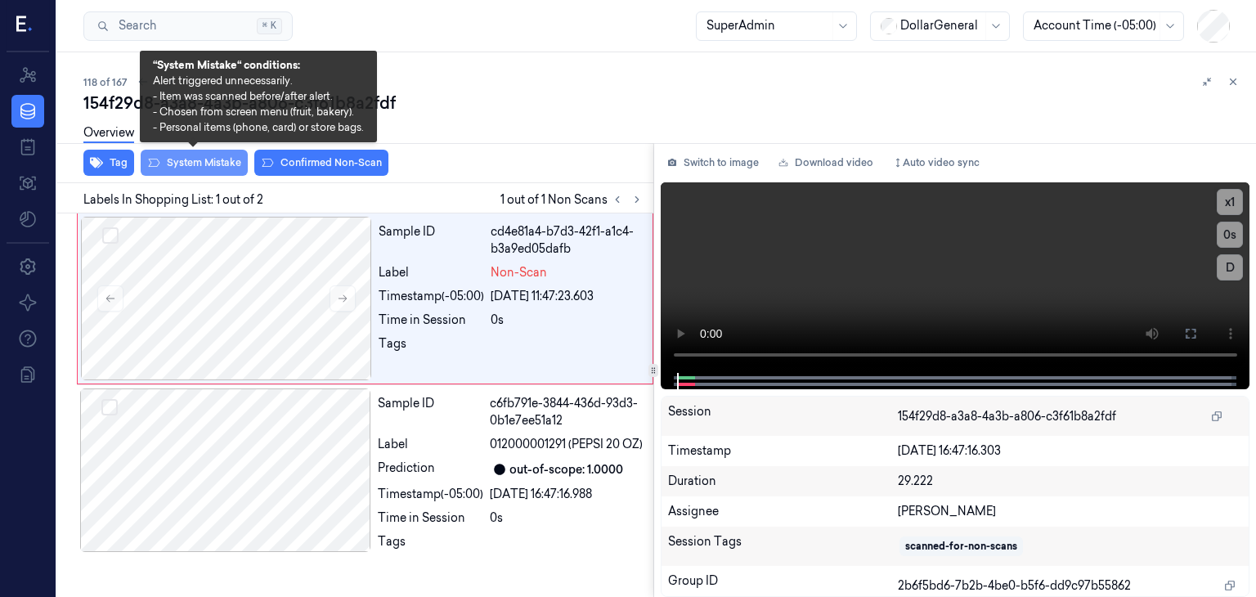
click at [198, 171] on button "System Mistake" at bounding box center [194, 163] width 107 height 26
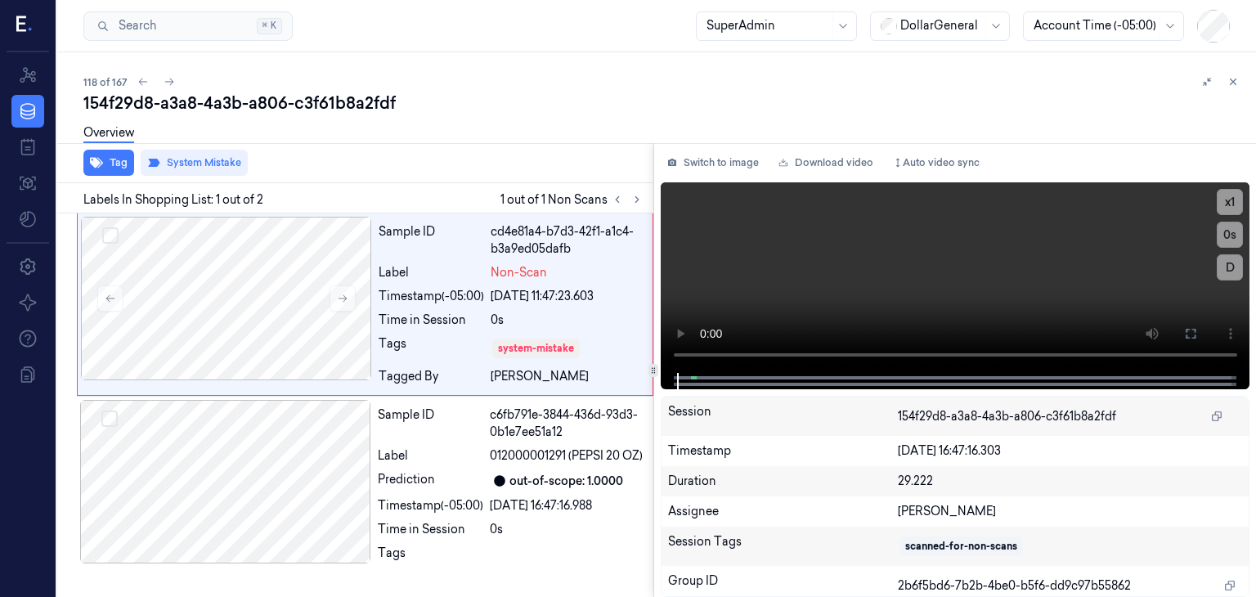
click at [540, 113] on div "154f29d8-a3a8-4a3b-a806-c3f61b8a2fdf" at bounding box center [663, 103] width 1160 height 23
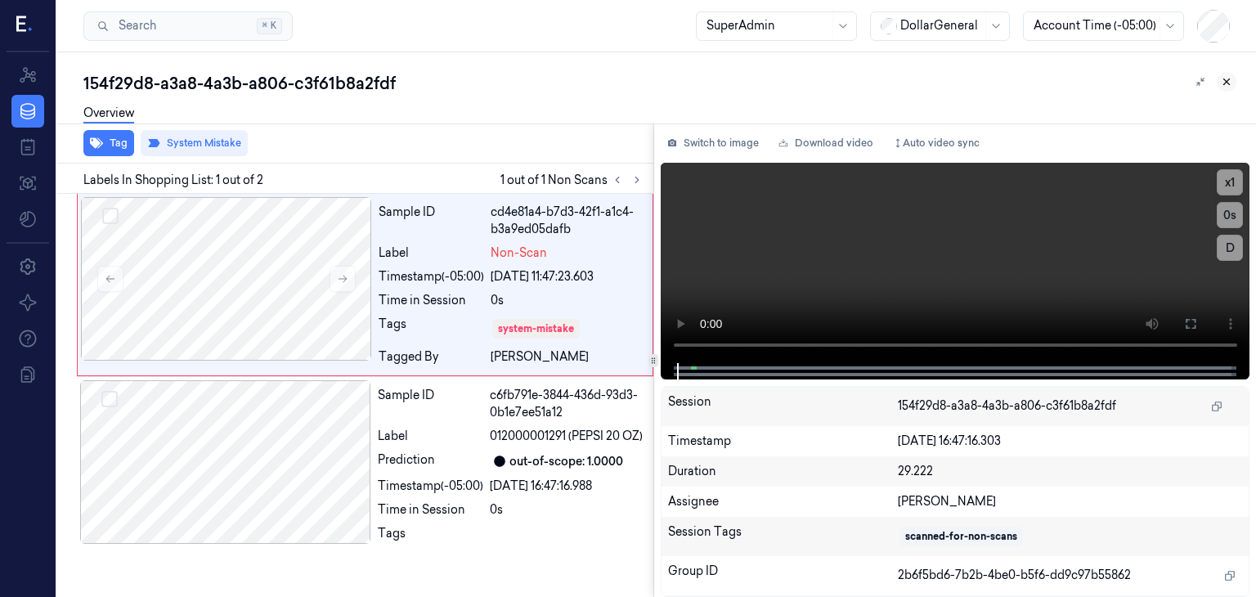
click at [1226, 82] on icon at bounding box center [1227, 82] width 6 height 6
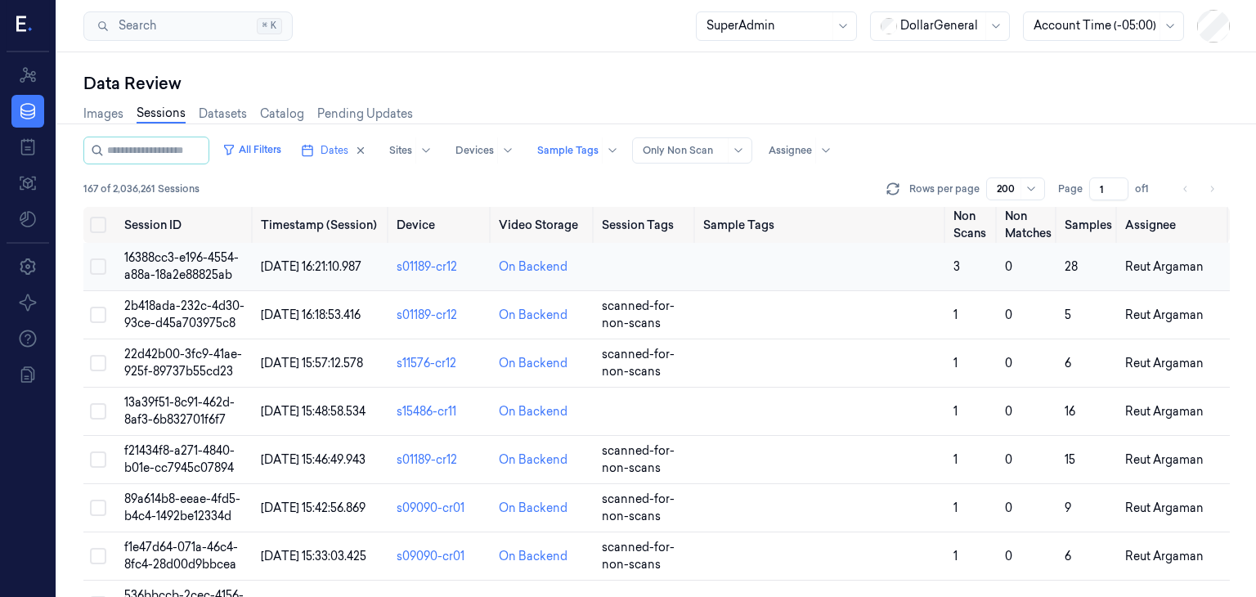
click at [166, 268] on span "16388cc3-e196-4554-a88a-18a2e88825ab" at bounding box center [181, 266] width 114 height 32
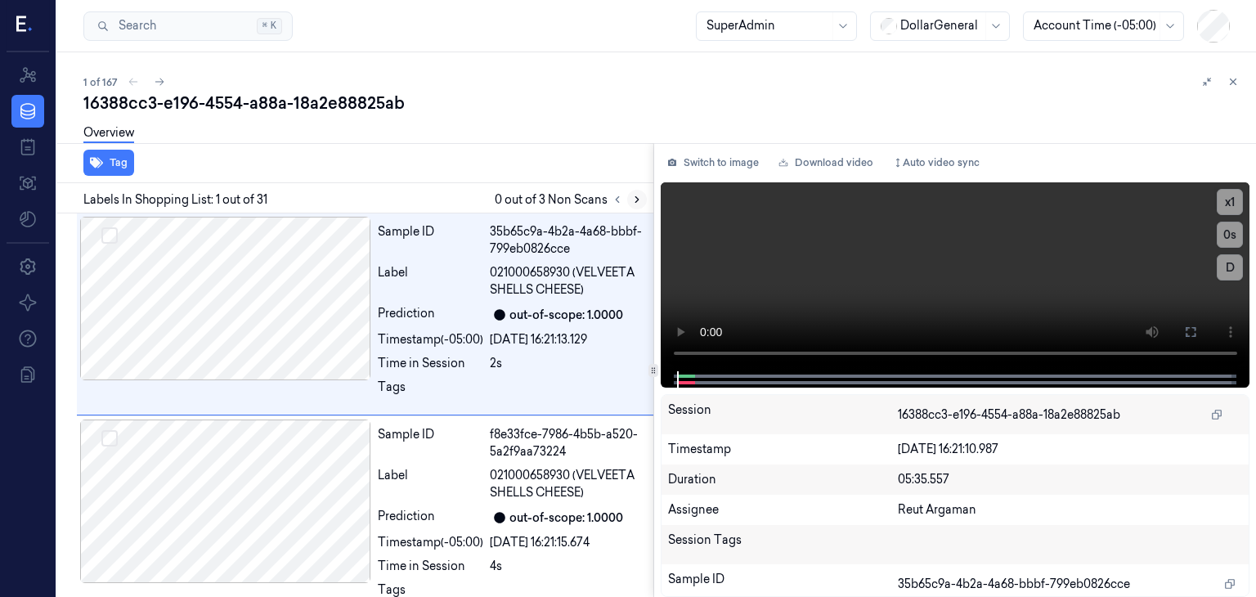
click at [640, 191] on button at bounding box center [637, 200] width 20 height 20
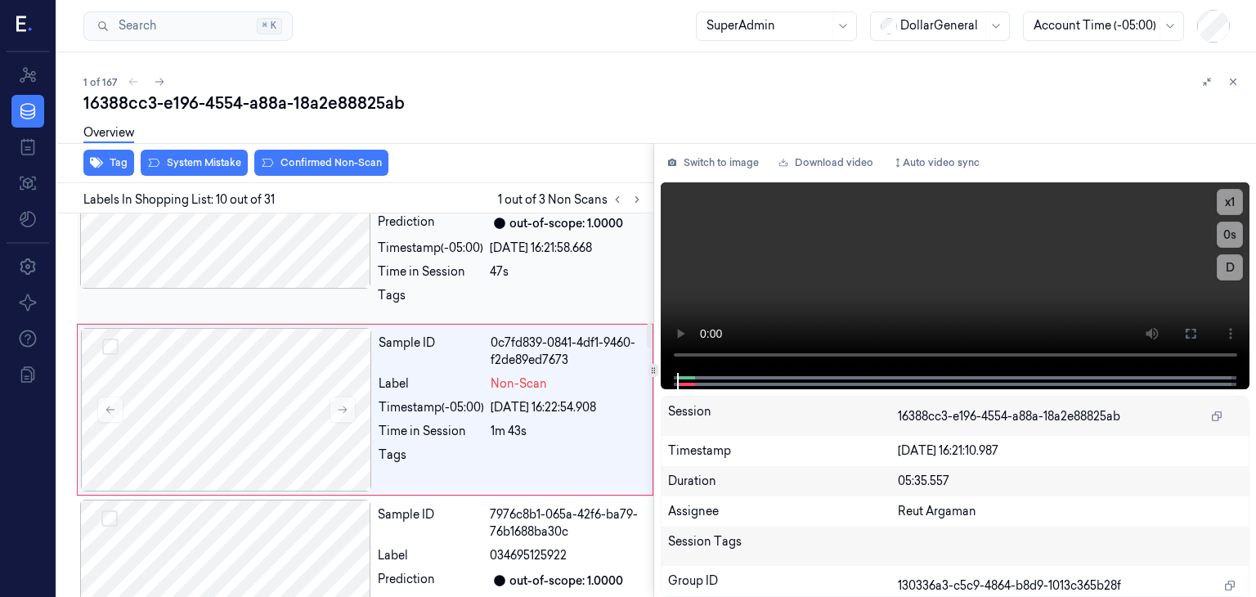
scroll to position [1715, 0]
click at [351, 410] on button at bounding box center [343, 409] width 26 height 26
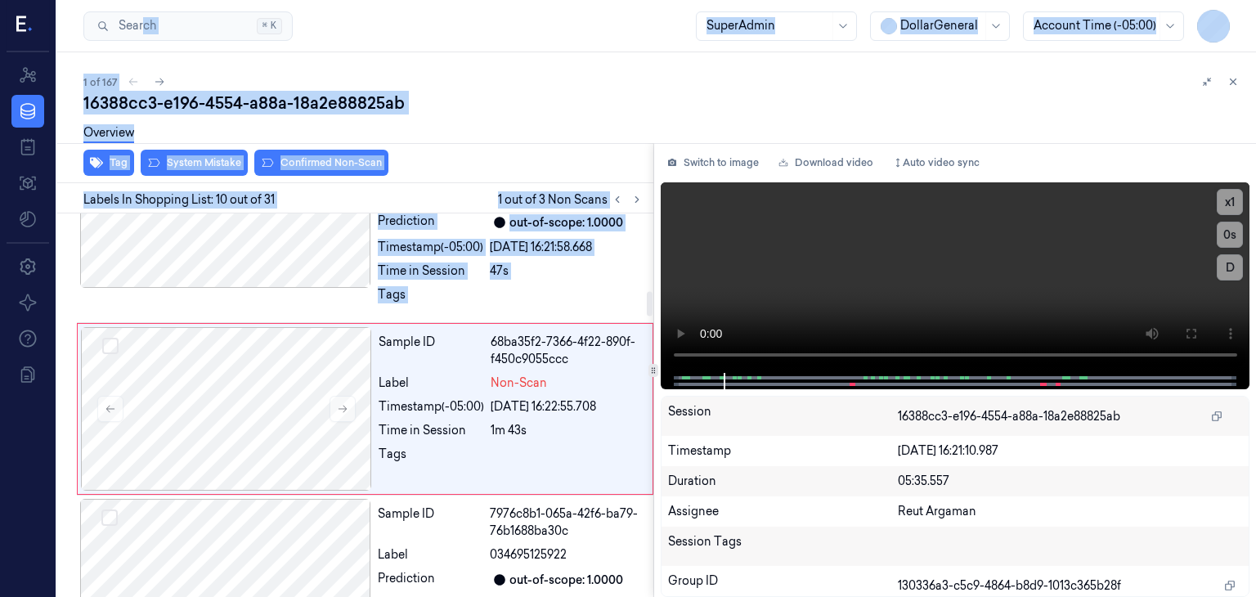
scroll to position [0, 0]
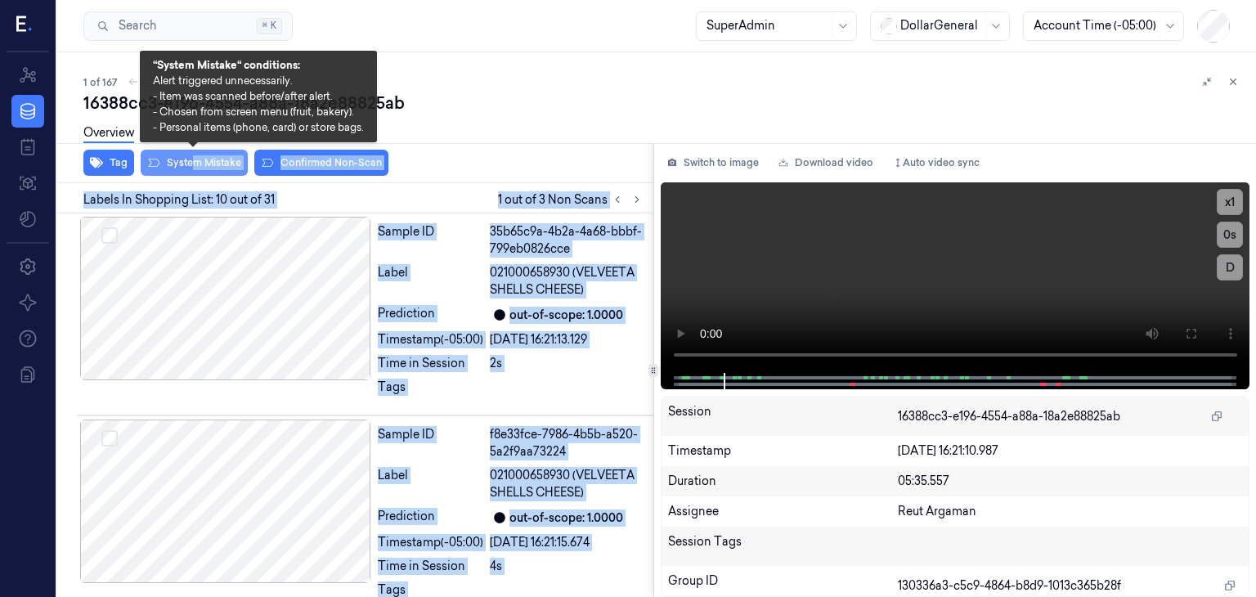
drag, startPoint x: 231, startPoint y: 422, endPoint x: 190, endPoint y: 157, distance: 268.1
click at [190, 157] on div "Tag System Mistake Confirmed Non-Scan Labels In Shopping List: 10 out of 31 1 o…" at bounding box center [352, 370] width 603 height 454
click at [190, 157] on button "System Mistake" at bounding box center [194, 163] width 107 height 26
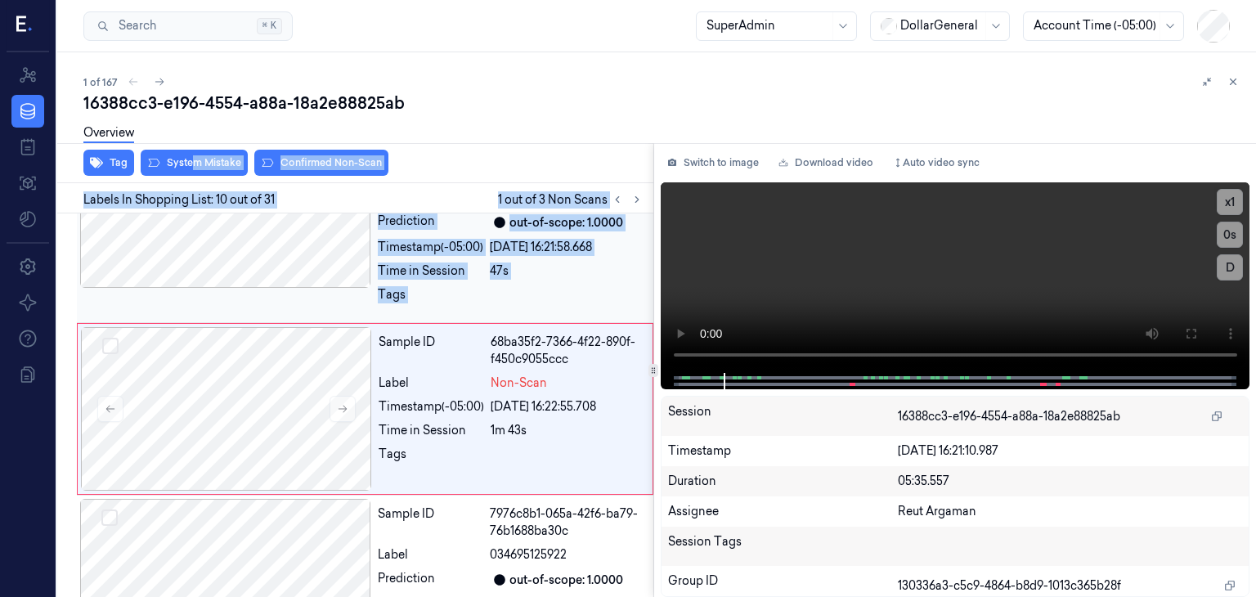
scroll to position [1721, 0]
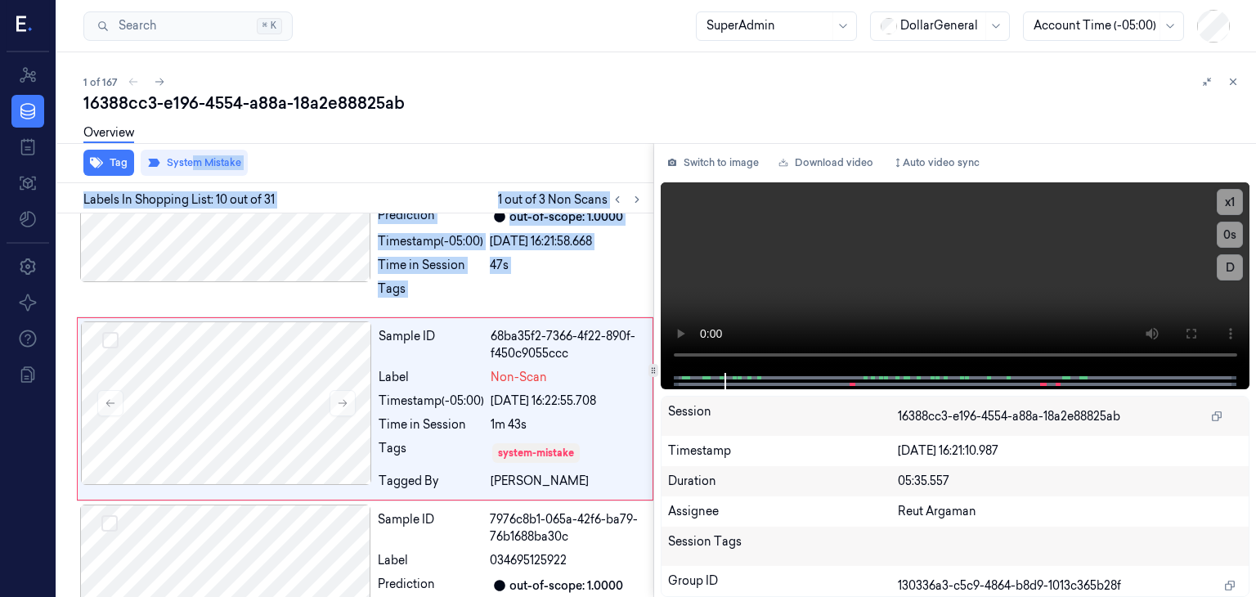
click at [629, 164] on div "Tag System Mistake" at bounding box center [352, 163] width 603 height 40
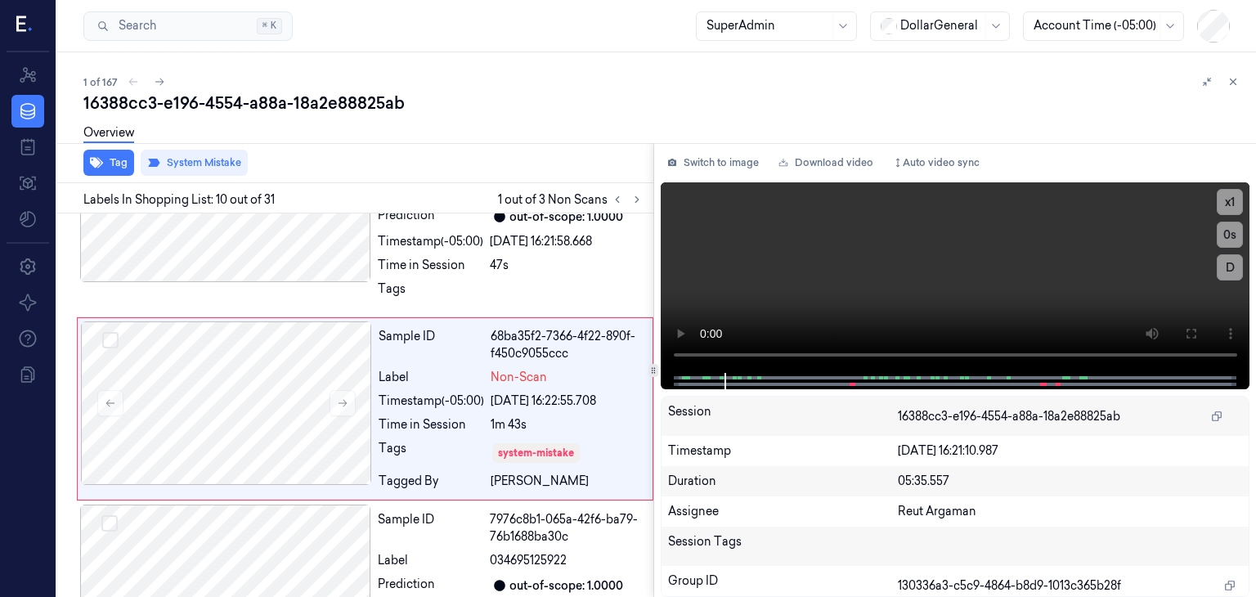
click at [629, 164] on div "Tag System Mistake" at bounding box center [352, 163] width 603 height 40
click at [634, 198] on icon at bounding box center [636, 199] width 11 height 11
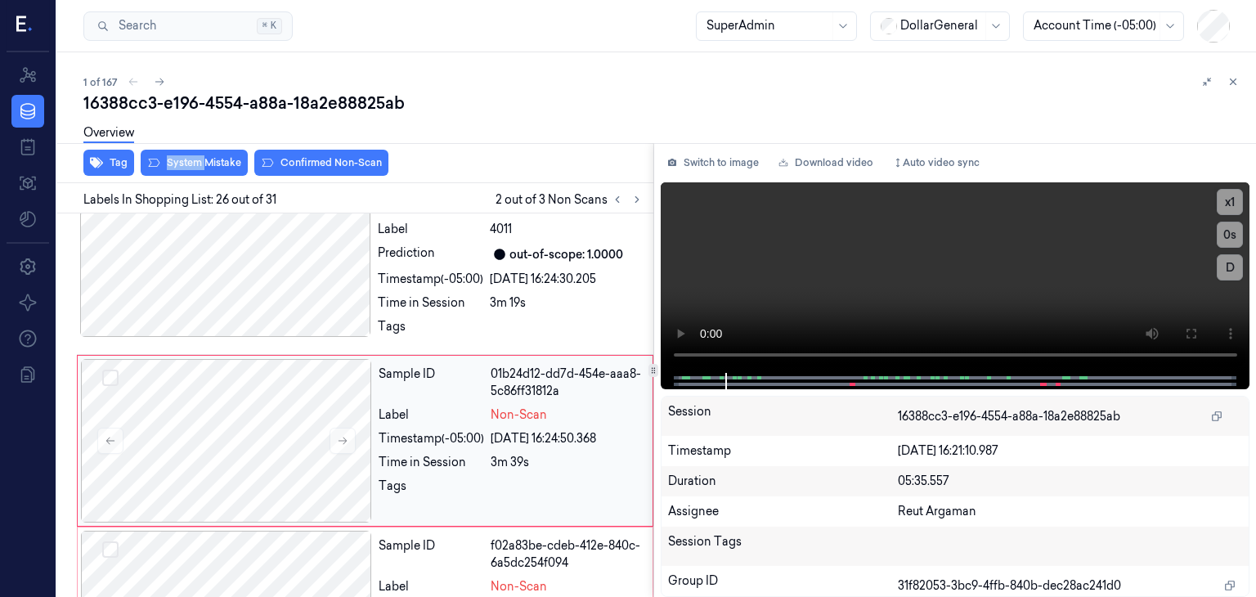
scroll to position [4781, 0]
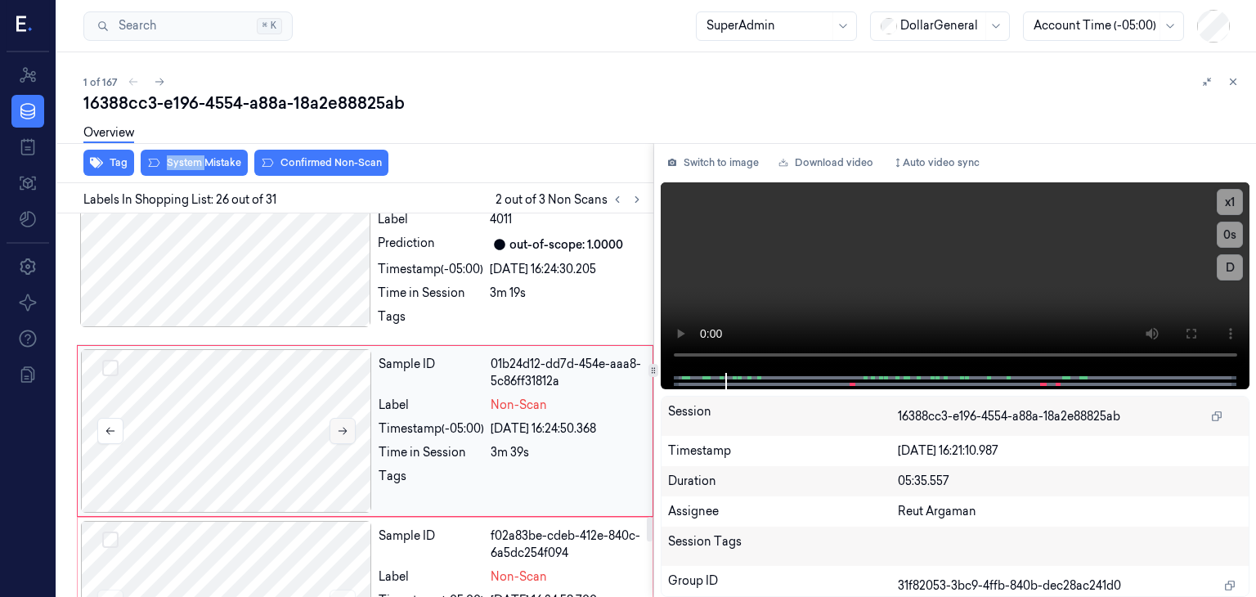
click at [343, 425] on icon at bounding box center [342, 430] width 11 height 11
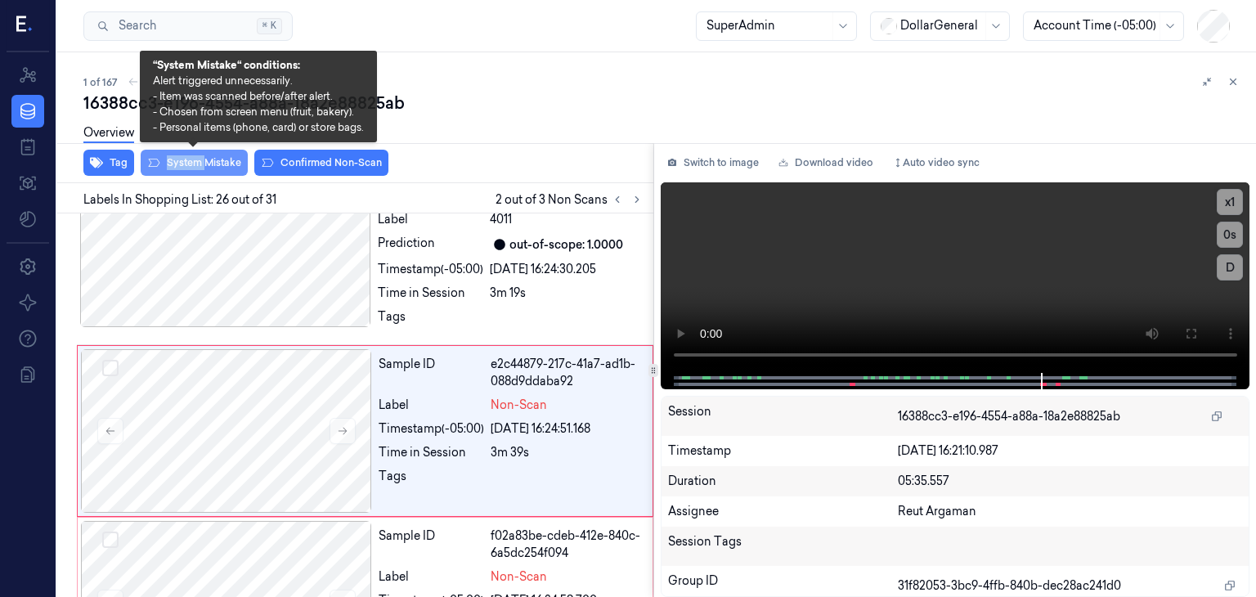
click at [208, 162] on button "System Mistake" at bounding box center [194, 163] width 107 height 26
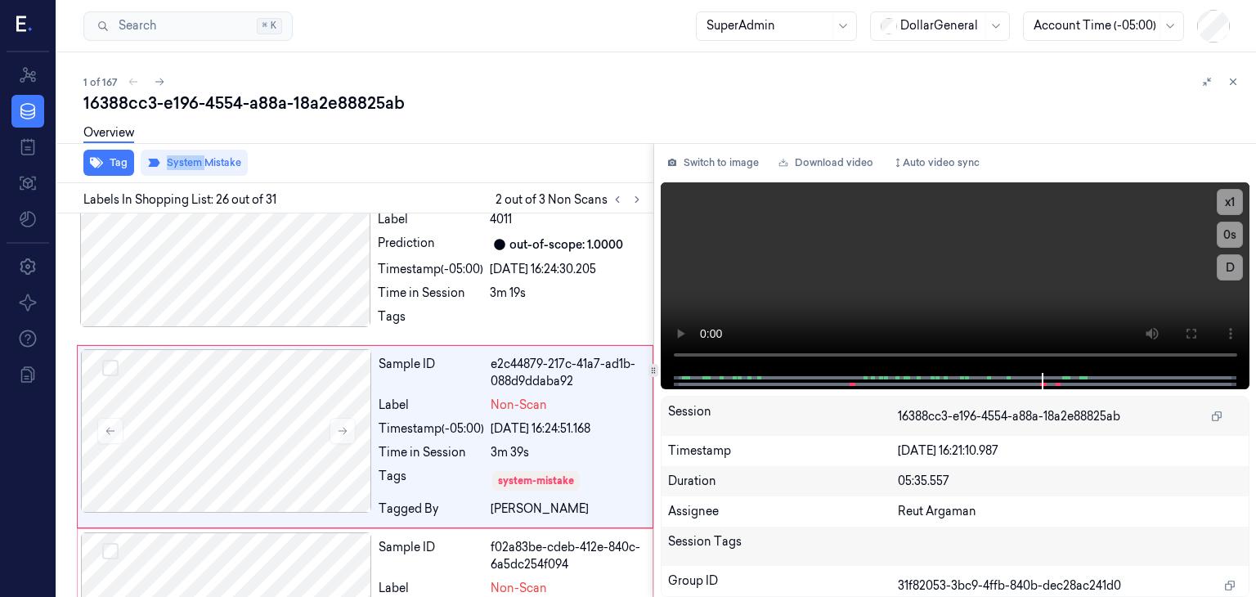
scroll to position [4787, 0]
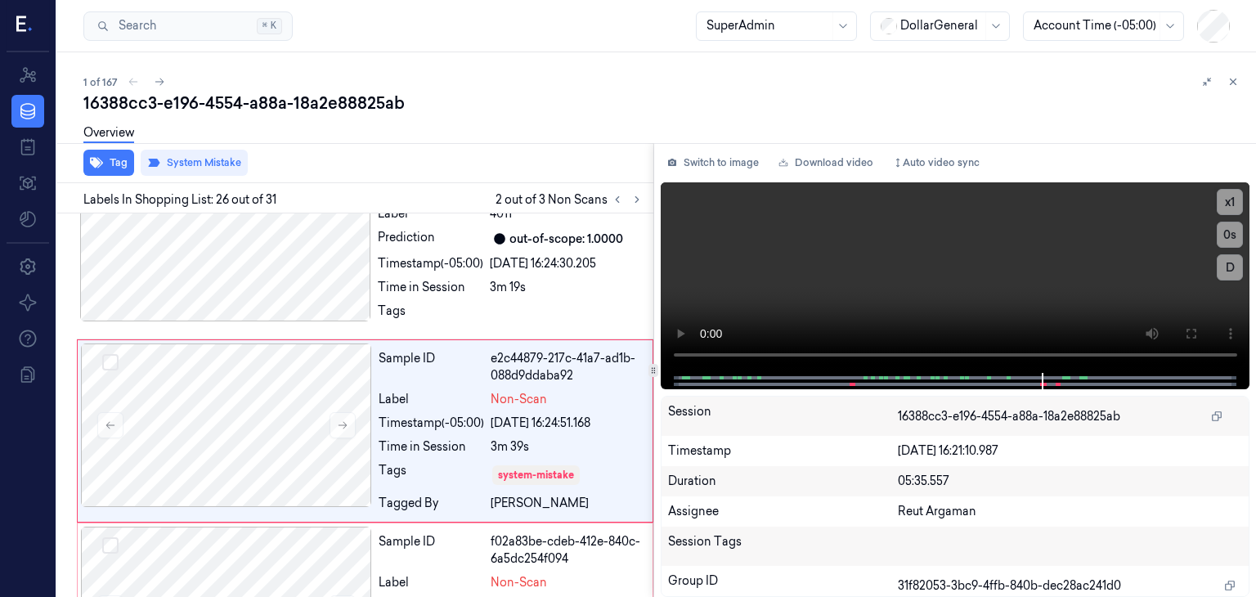
click at [566, 121] on div "Overview" at bounding box center [663, 135] width 1160 height 42
click at [639, 197] on icon at bounding box center [636, 199] width 11 height 11
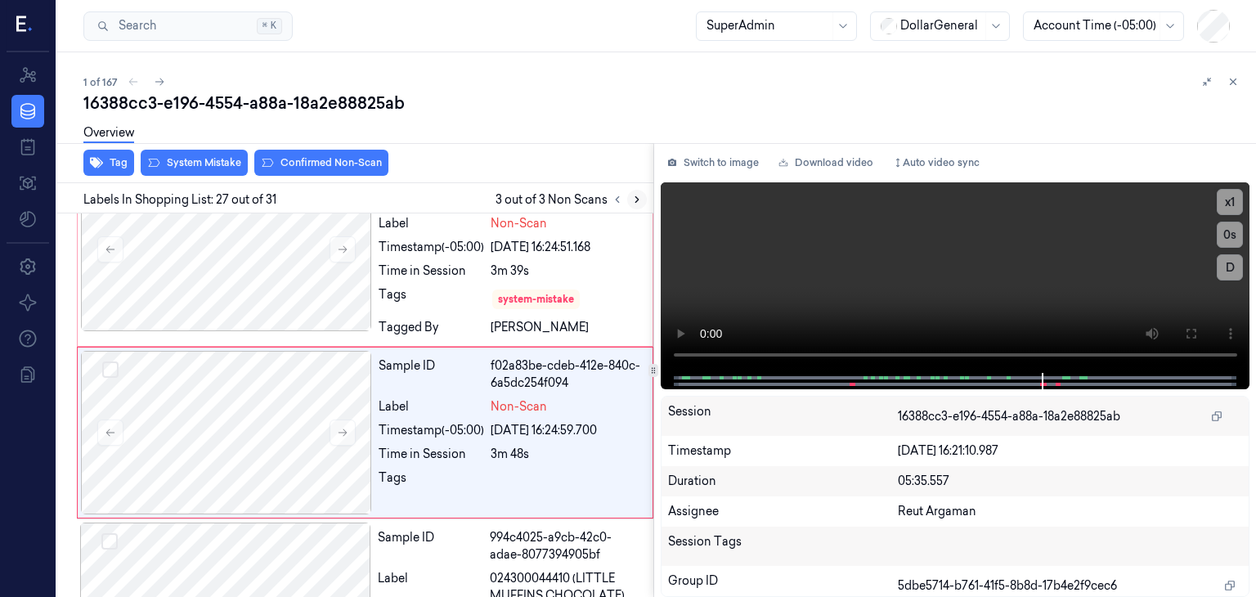
scroll to position [4963, 0]
click at [337, 419] on button at bounding box center [343, 432] width 26 height 26
click at [340, 429] on icon at bounding box center [343, 432] width 9 height 7
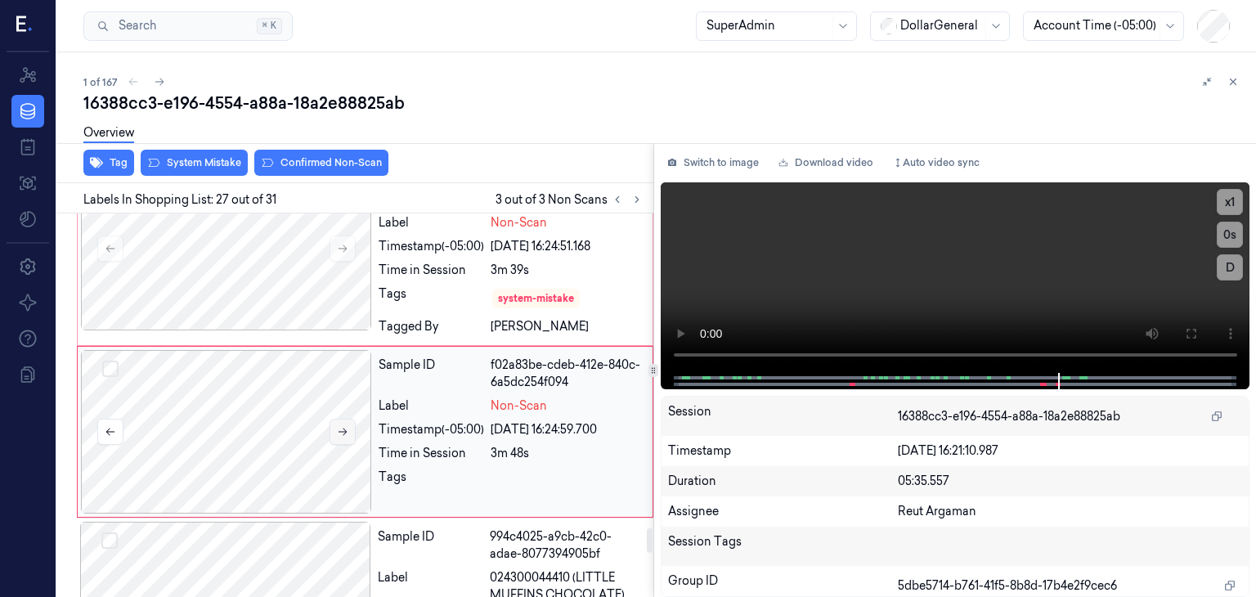
click at [340, 429] on icon at bounding box center [343, 432] width 9 height 7
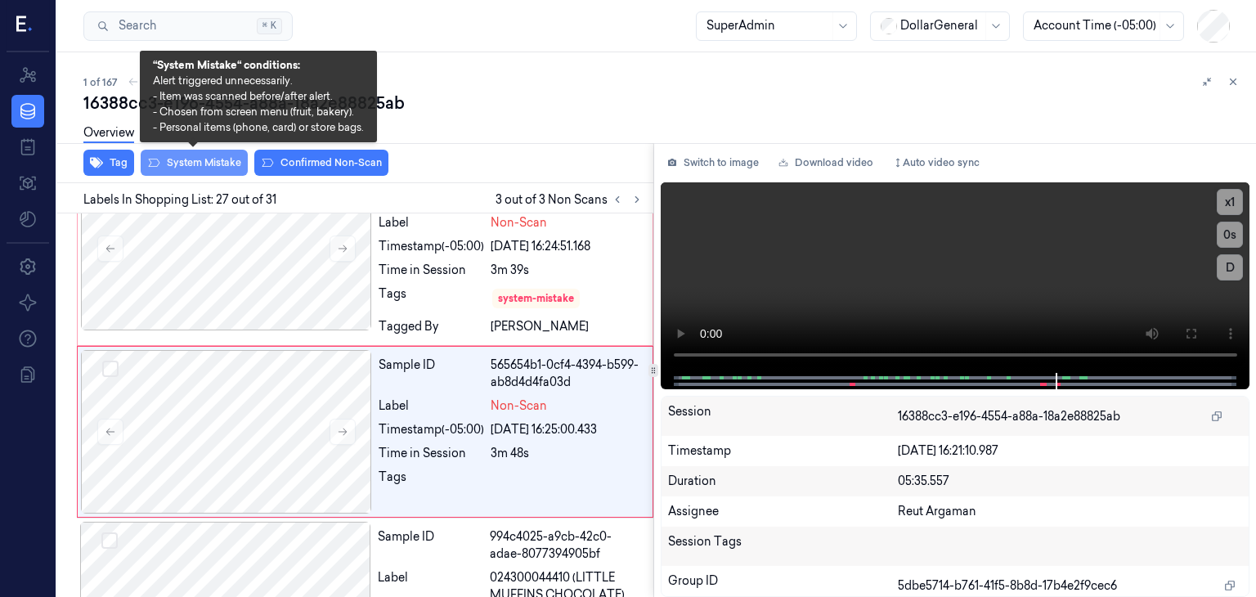
click at [219, 164] on button "System Mistake" at bounding box center [194, 163] width 107 height 26
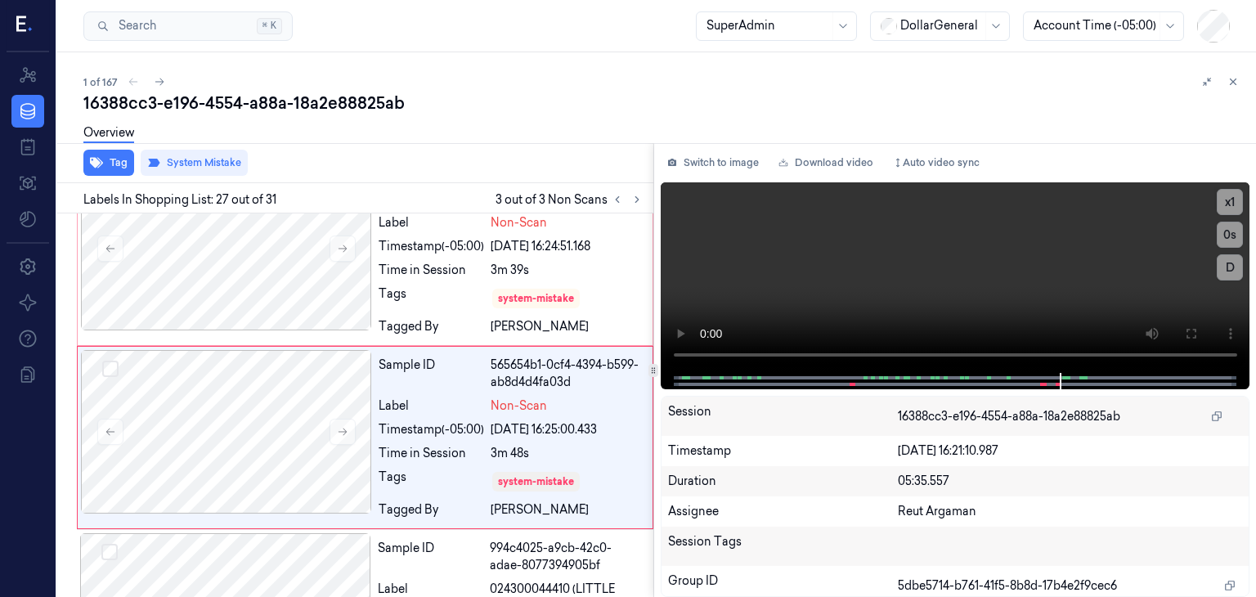
scroll to position [4969, 0]
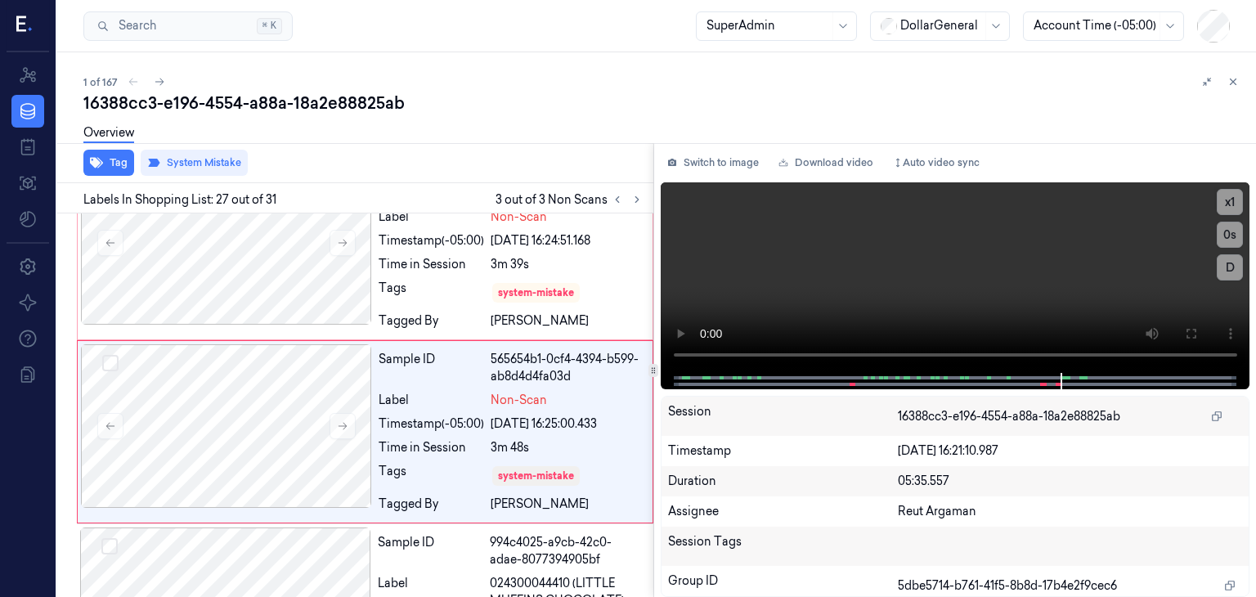
click at [472, 109] on div "16388cc3-e196-4554-a88a-18a2e88825ab" at bounding box center [663, 103] width 1160 height 23
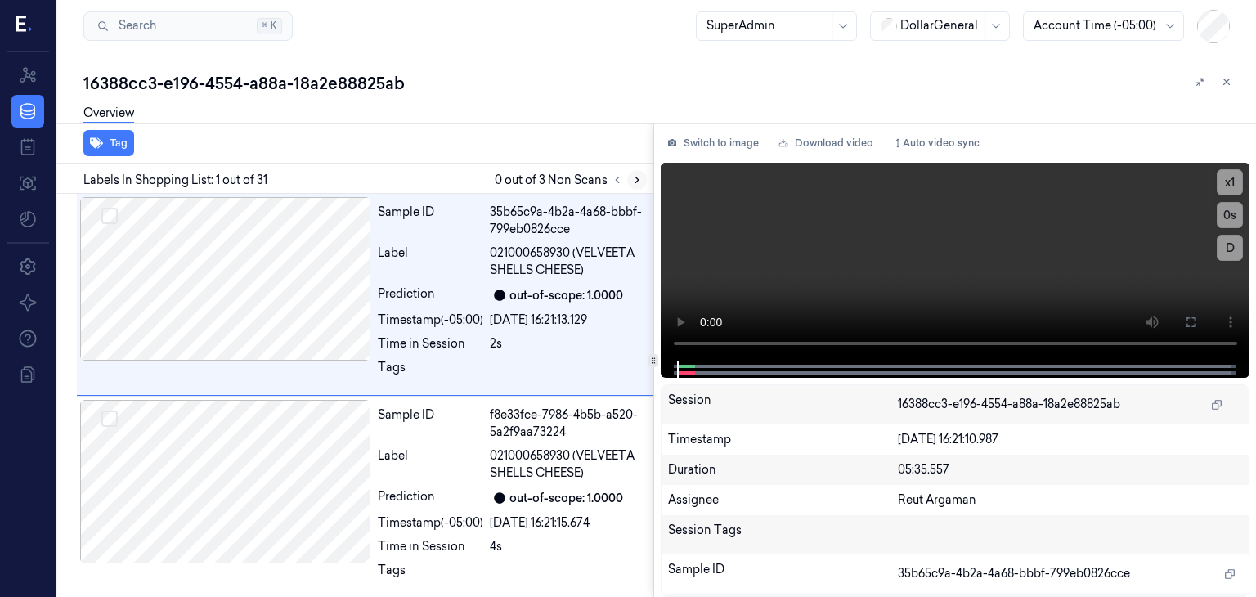
click at [638, 185] on button at bounding box center [637, 180] width 20 height 20
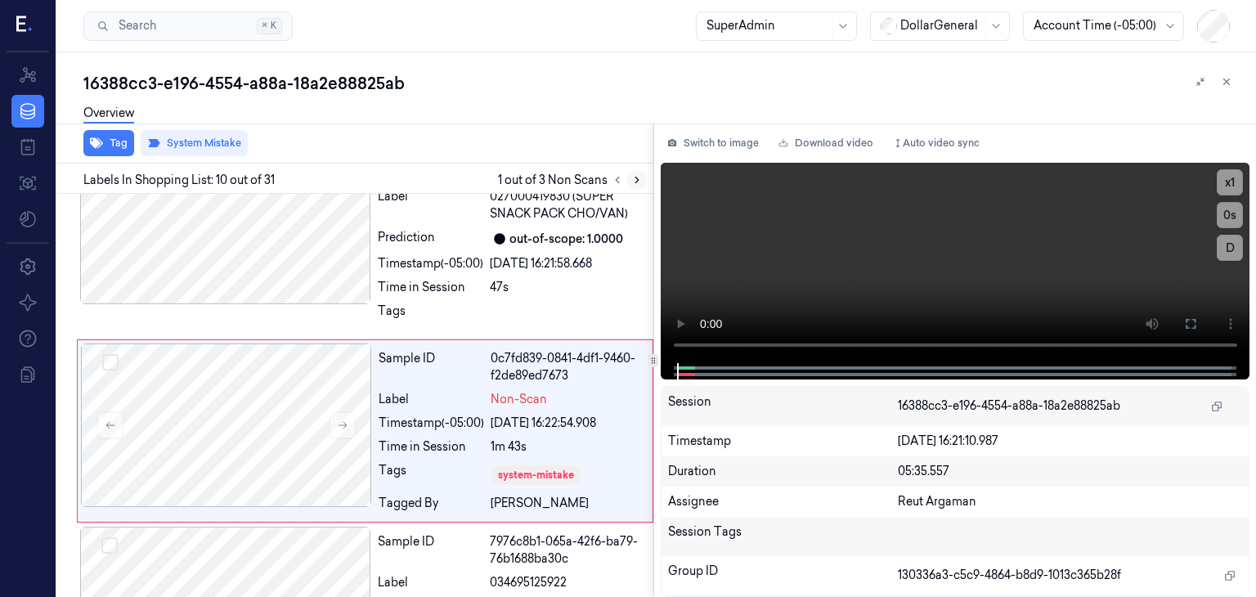
scroll to position [1711, 0]
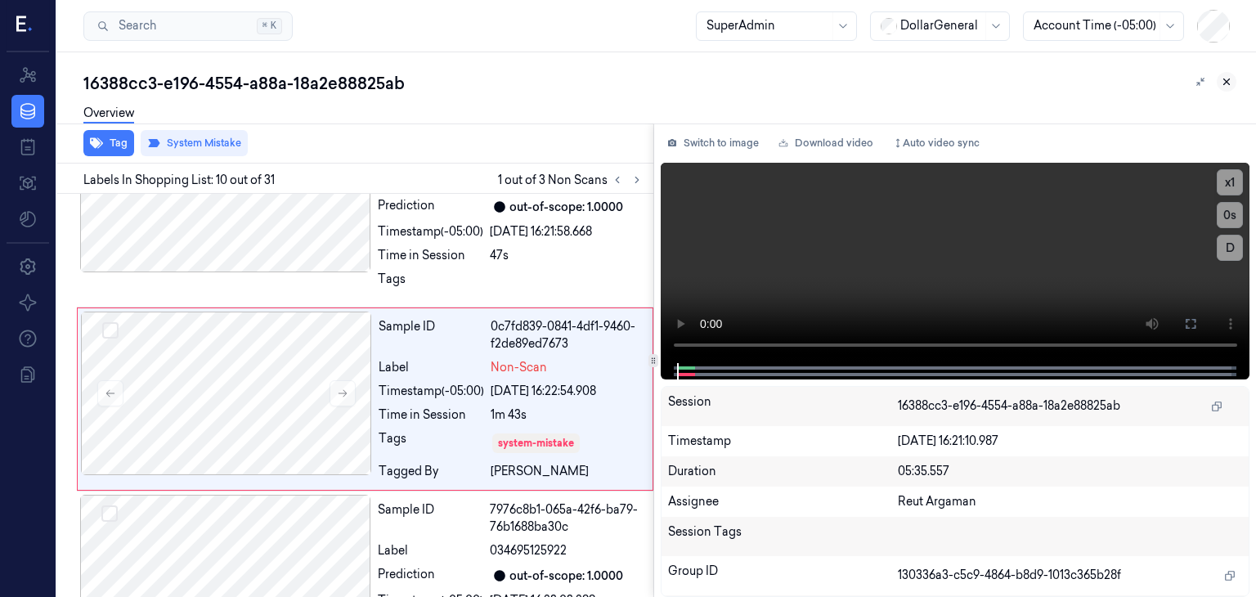
click at [1230, 83] on icon at bounding box center [1226, 81] width 11 height 11
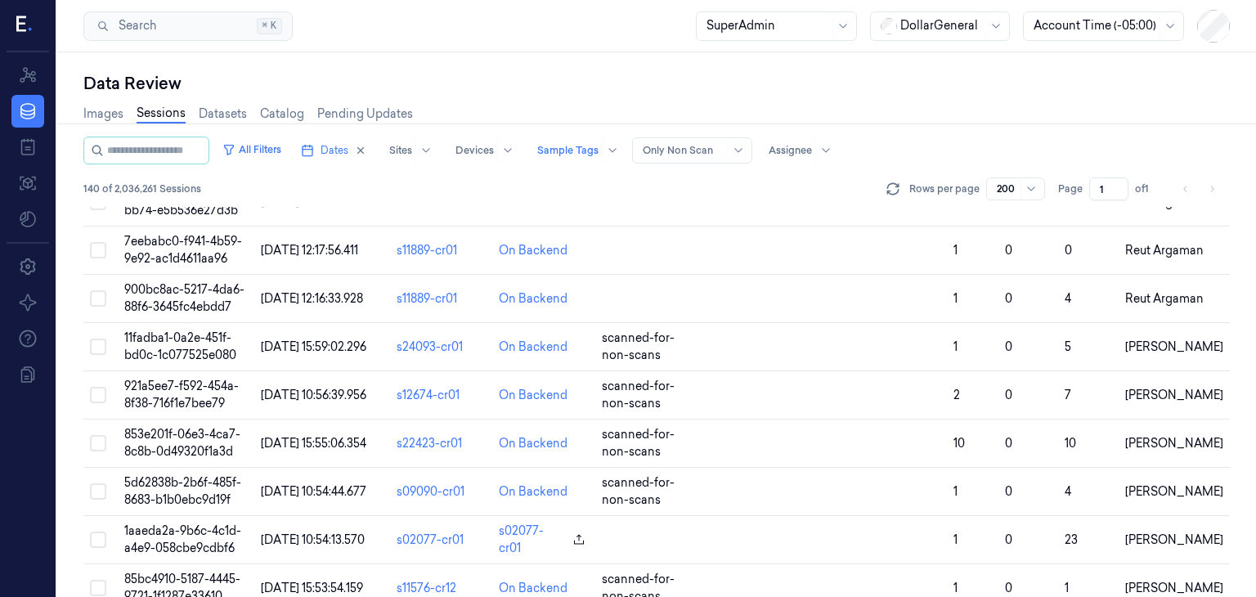
scroll to position [5509, 0]
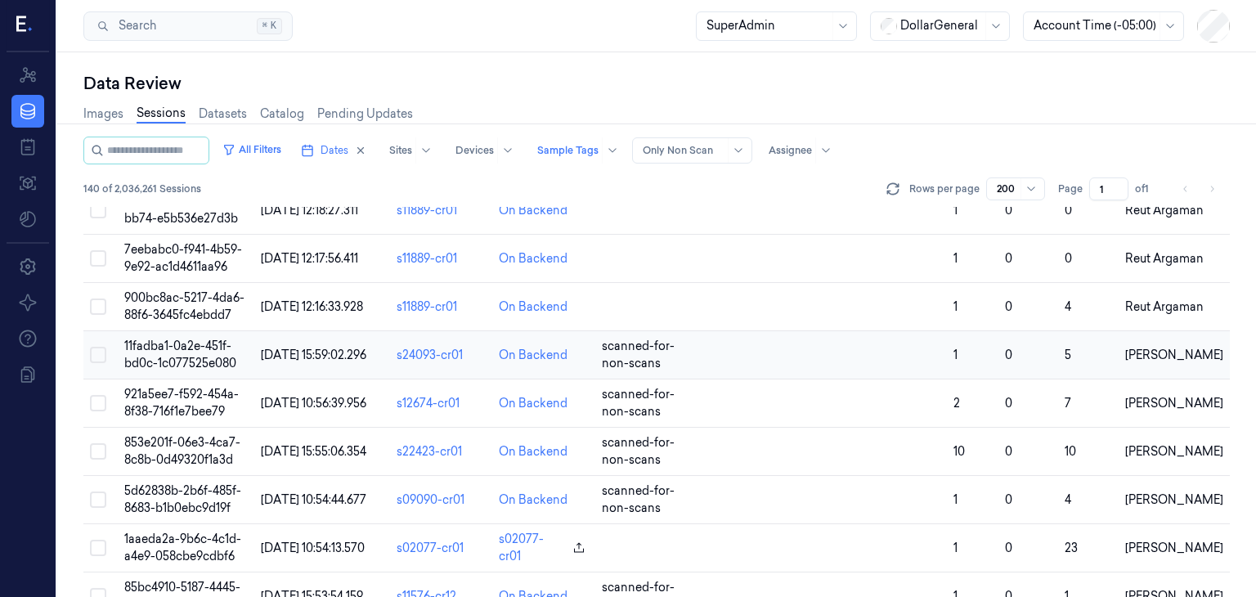
click at [218, 334] on td "11fadba1-0a2e-451f-bd0c-1c077525e080" at bounding box center [186, 355] width 137 height 48
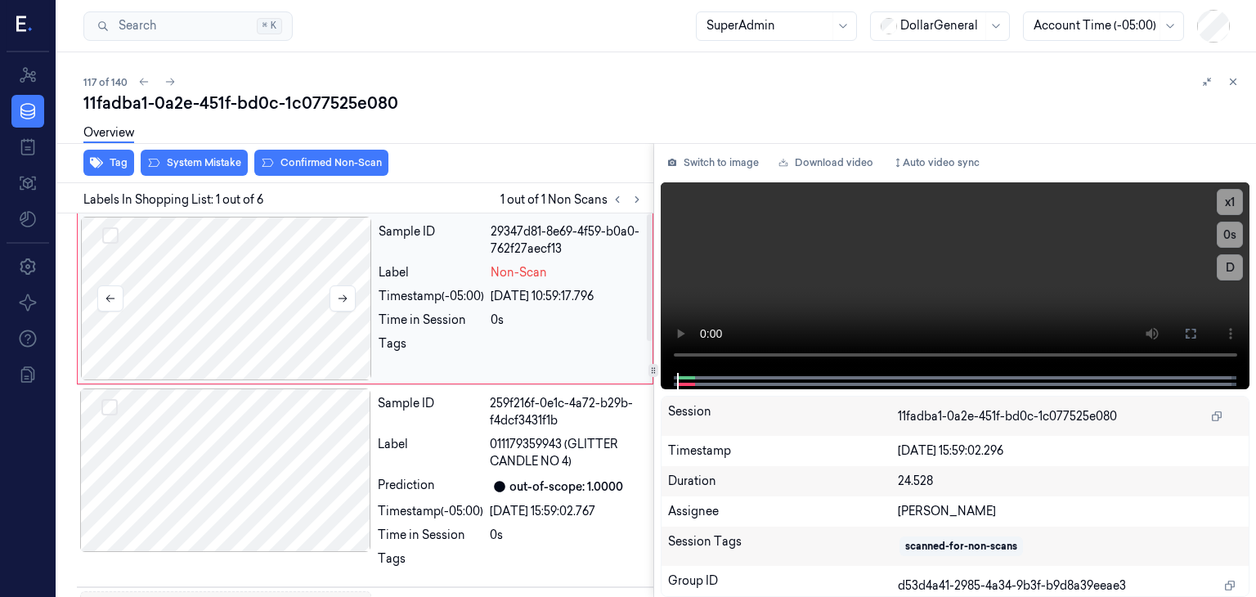
click at [306, 256] on div at bounding box center [226, 299] width 291 height 164
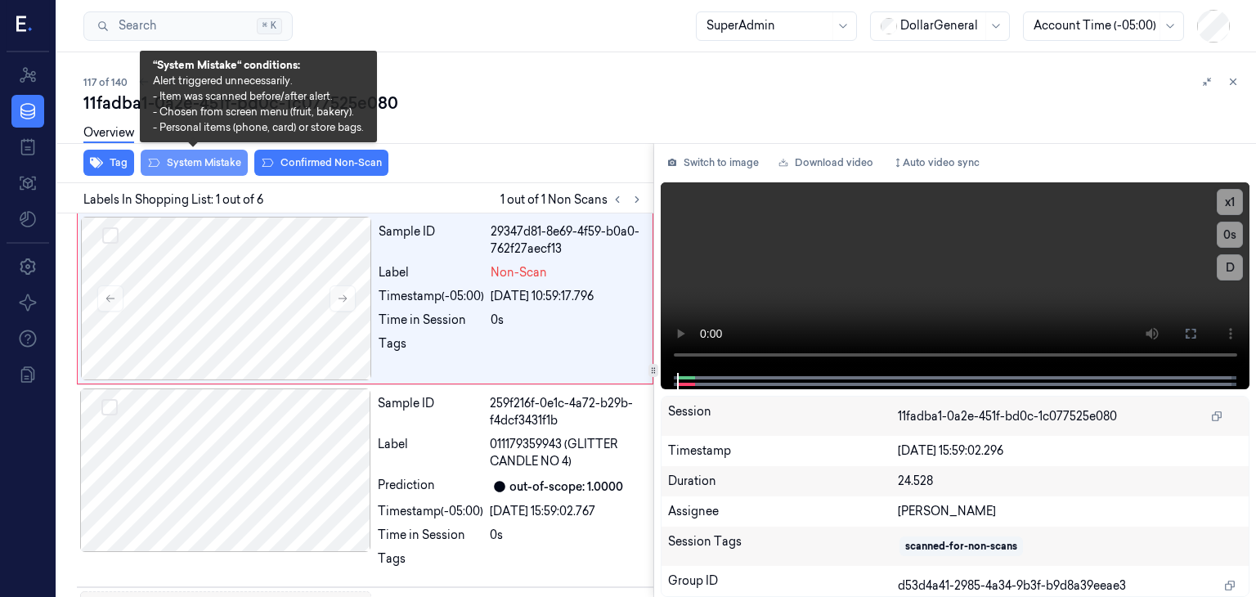
click at [210, 163] on button "System Mistake" at bounding box center [194, 163] width 107 height 26
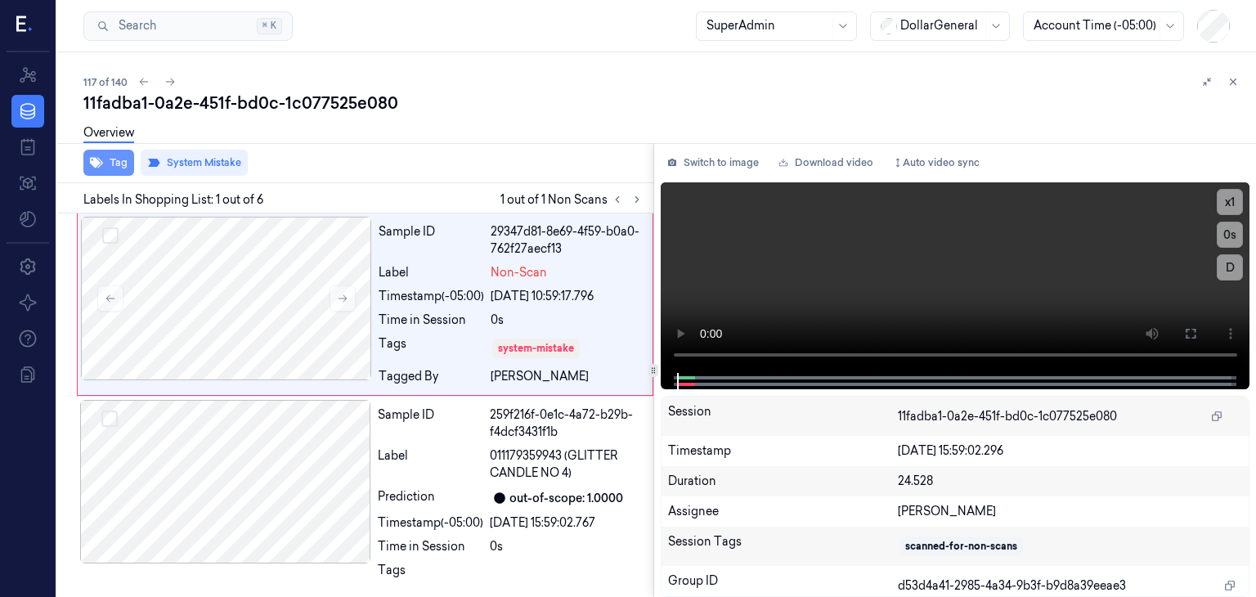
click at [106, 167] on button "Tag" at bounding box center [108, 163] width 51 height 26
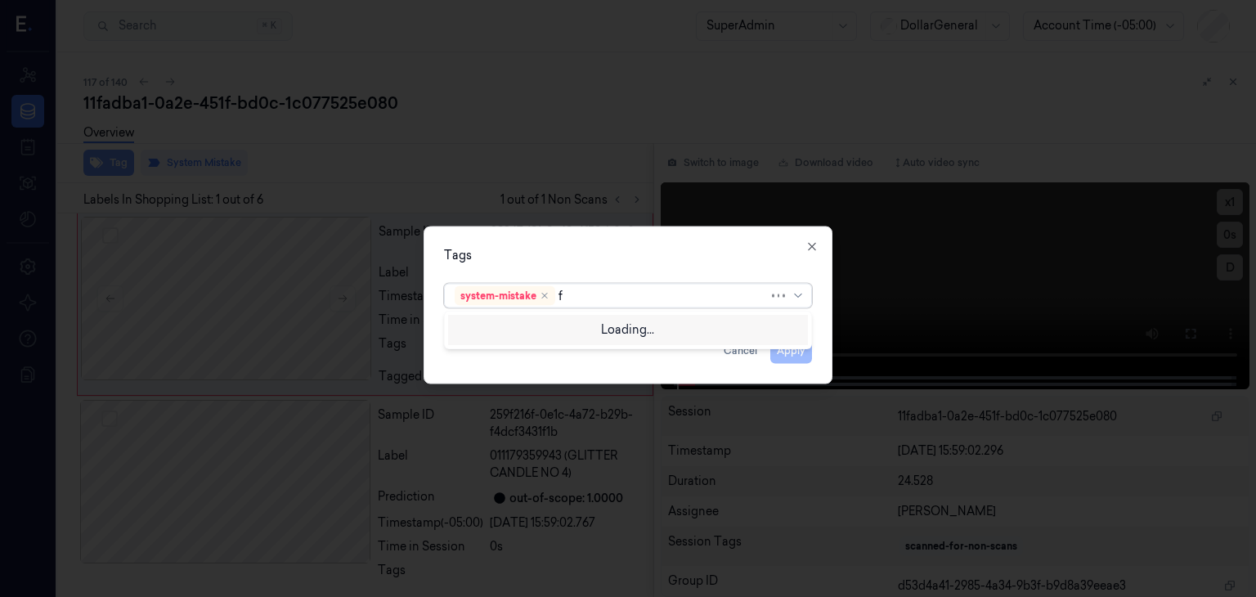
type input "fl"
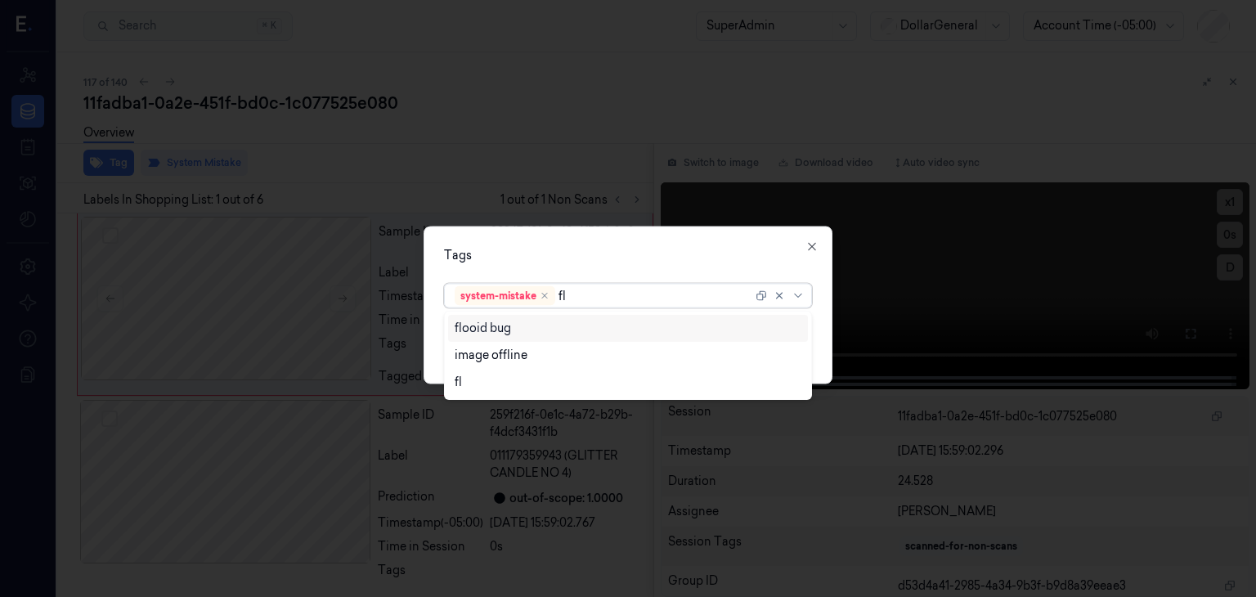
click at [514, 333] on div "flooid bug" at bounding box center [628, 328] width 347 height 17
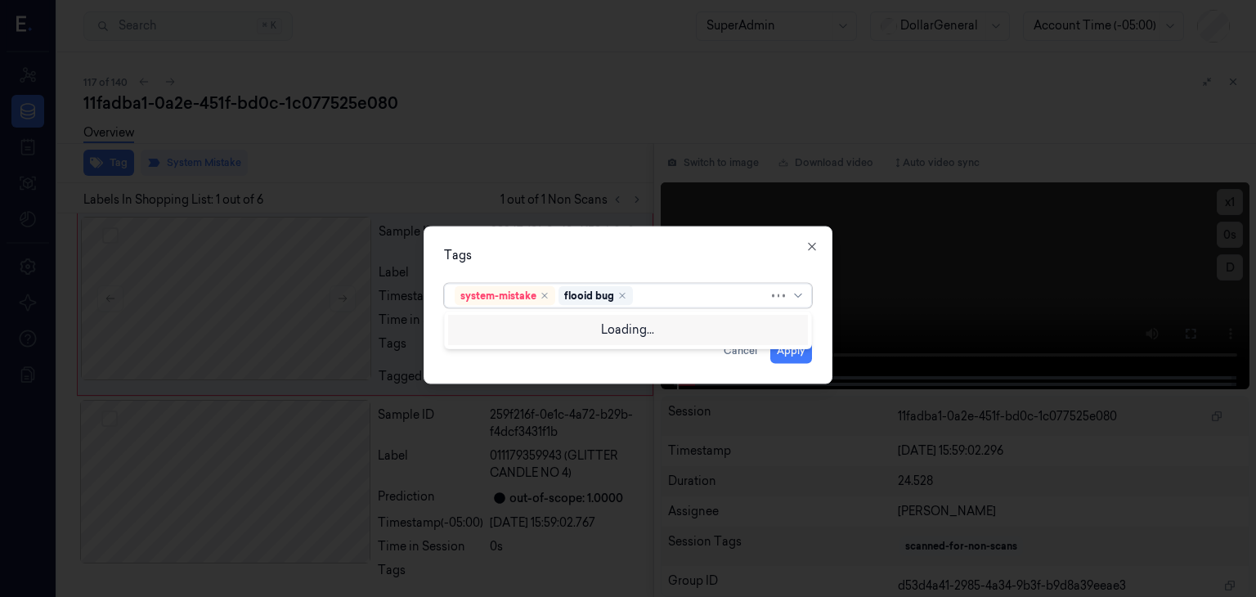
click at [595, 243] on div "Tags option flooid bug , selected. Use Up and Down to choose options, press Ent…" at bounding box center [628, 306] width 409 height 158
click at [792, 344] on button "Apply" at bounding box center [791, 351] width 42 height 26
click at [792, 348] on button "Apply" at bounding box center [791, 351] width 42 height 26
click at [675, 294] on div at bounding box center [700, 295] width 128 height 17
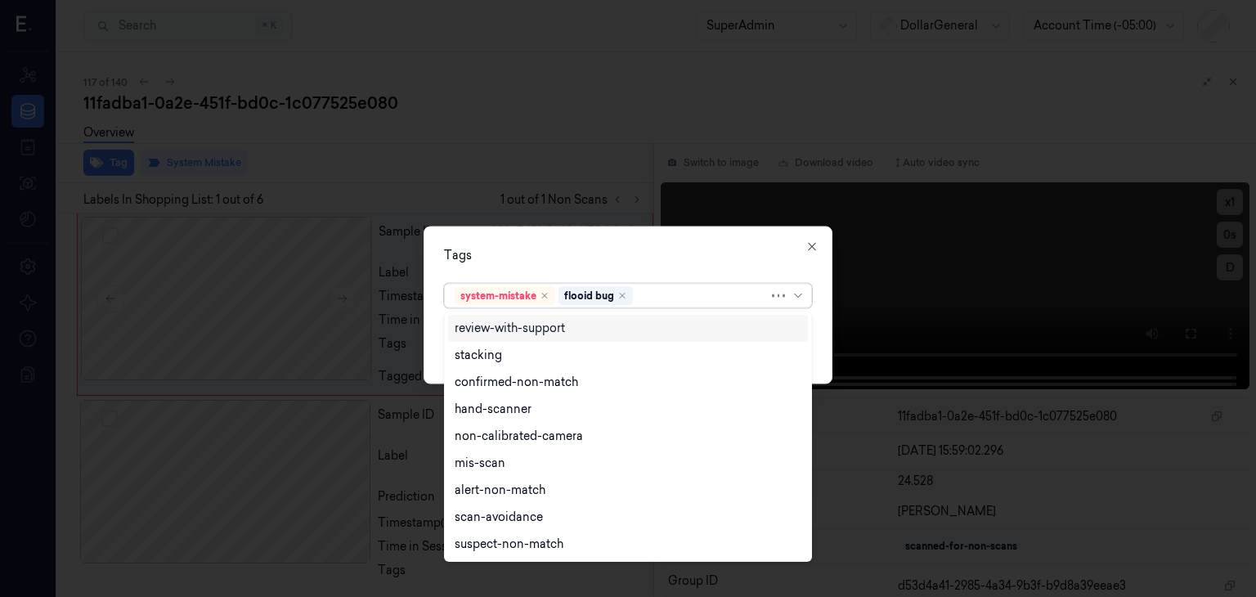
click at [713, 247] on div "Tags" at bounding box center [628, 255] width 368 height 17
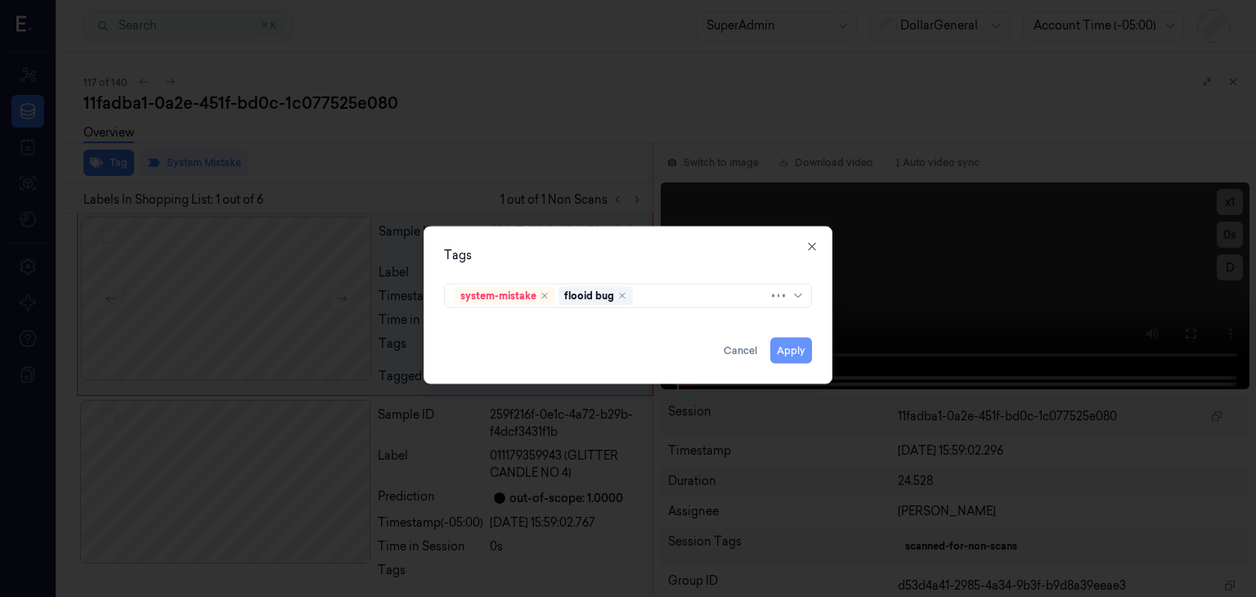
click at [797, 348] on button "Apply" at bounding box center [791, 351] width 42 height 26
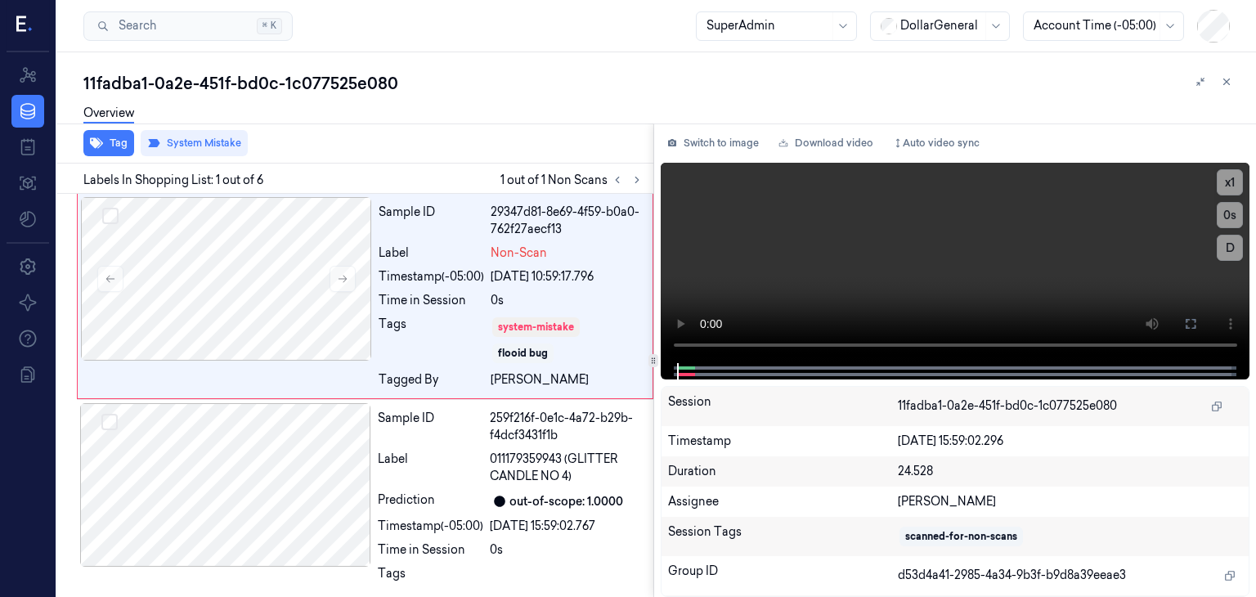
click at [550, 145] on div "Tag System Mistake" at bounding box center [352, 143] width 603 height 40
click at [564, 312] on div "Sample ID 29347d81-8e69-4f59-b0a0-762f27aecf13 Label Non-Scan Timestamp (-05:00…" at bounding box center [510, 296] width 277 height 198
click at [604, 302] on div "0s" at bounding box center [567, 300] width 152 height 17
click at [1227, 88] on button at bounding box center [1227, 82] width 20 height 20
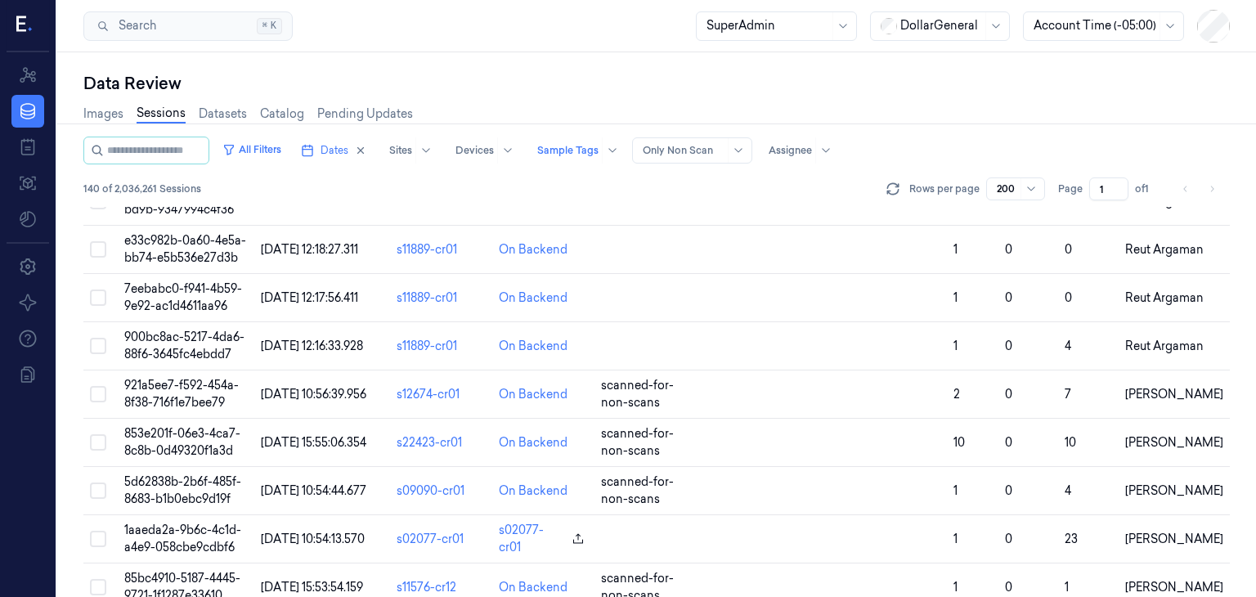
scroll to position [5469, 0]
click at [745, 374] on td at bounding box center [821, 394] width 249 height 48
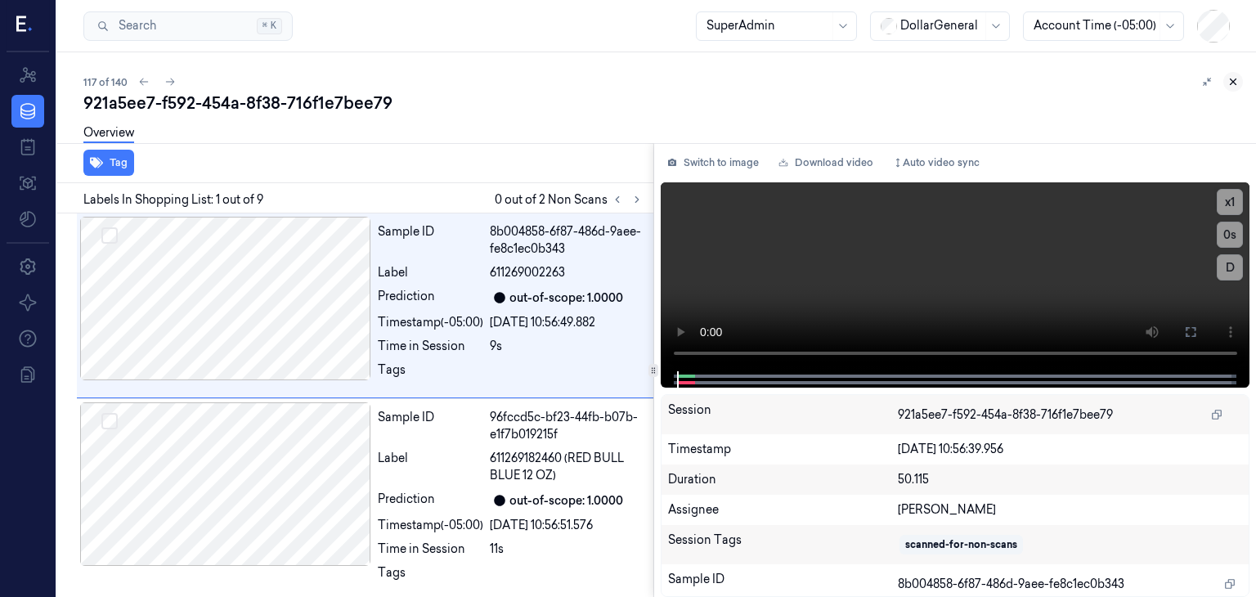
click at [1234, 81] on icon at bounding box center [1233, 81] width 11 height 11
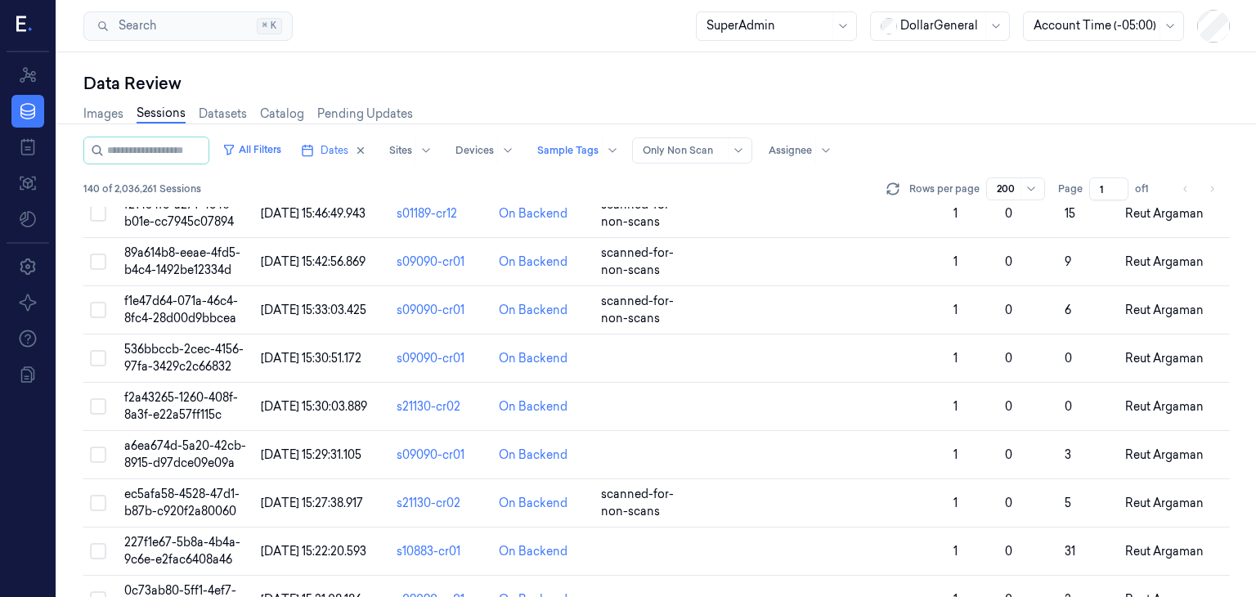
scroll to position [5493, 0]
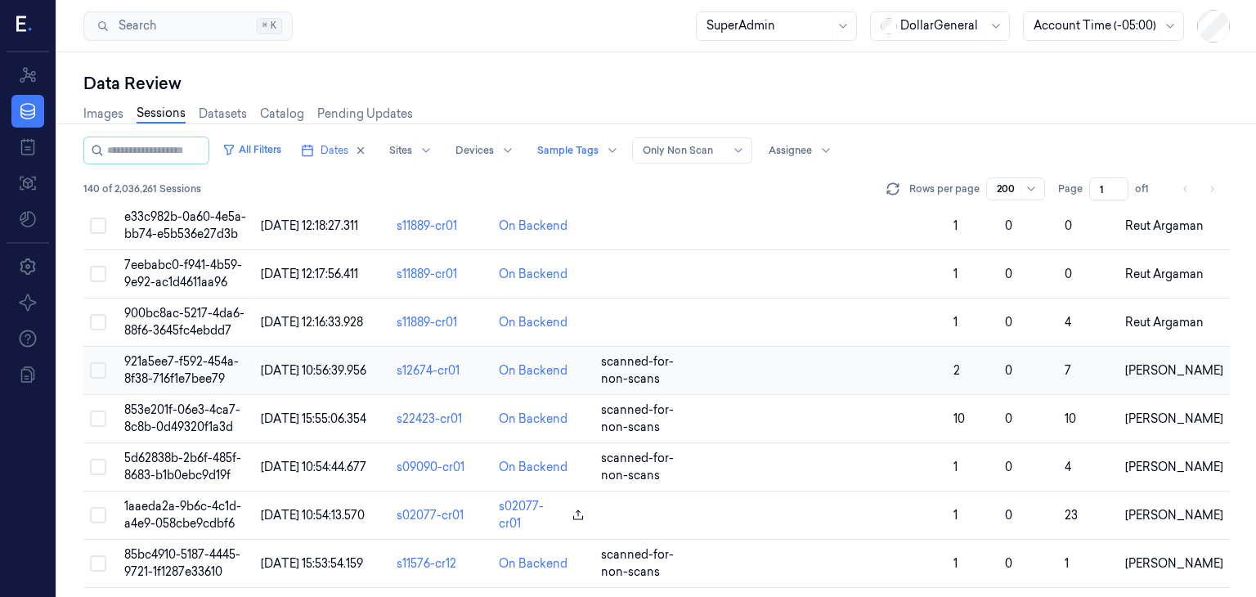
click at [867, 364] on td at bounding box center [821, 371] width 249 height 48
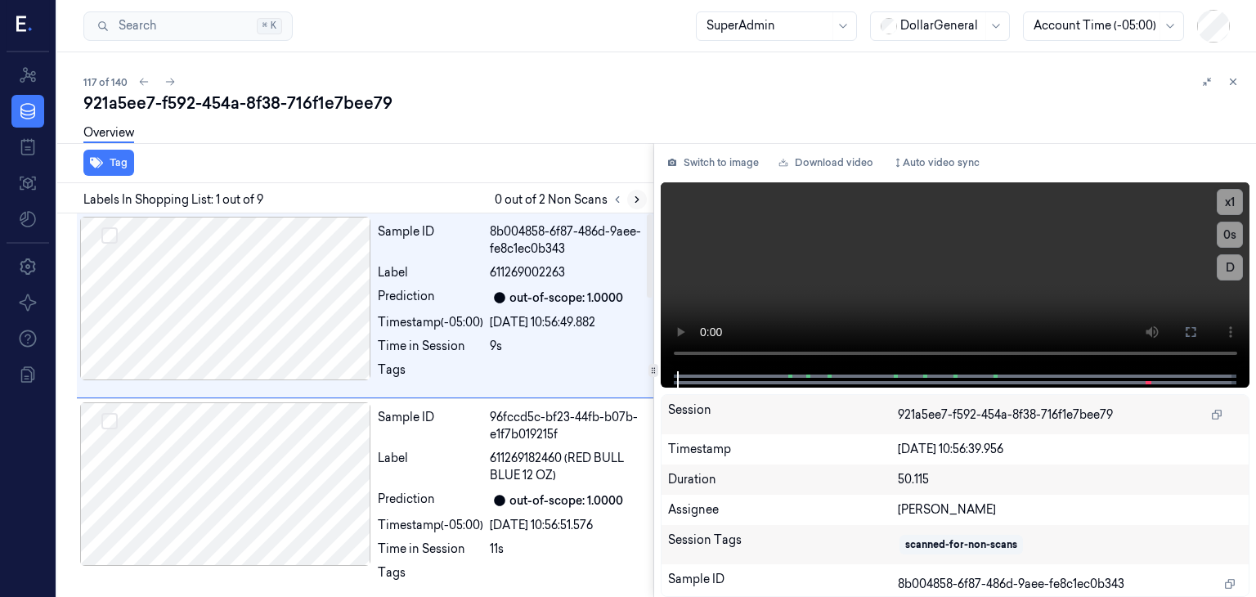
click at [632, 205] on button at bounding box center [637, 200] width 20 height 20
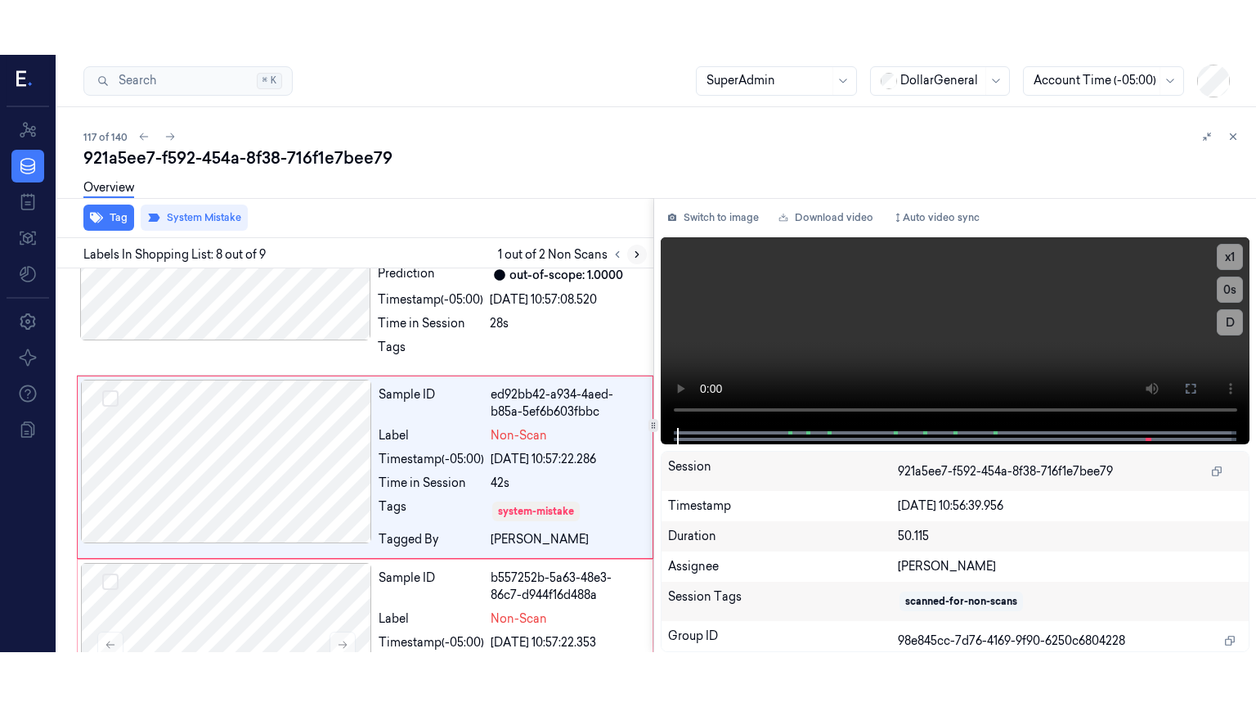
scroll to position [1281, 0]
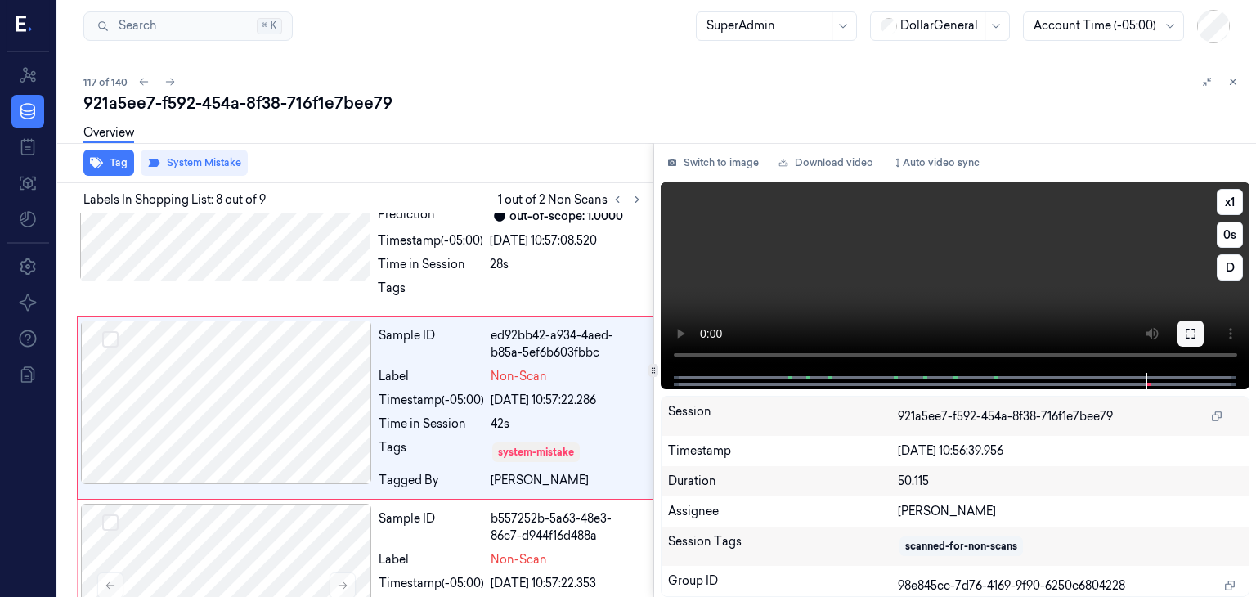
click at [1188, 332] on icon at bounding box center [1190, 333] width 13 height 13
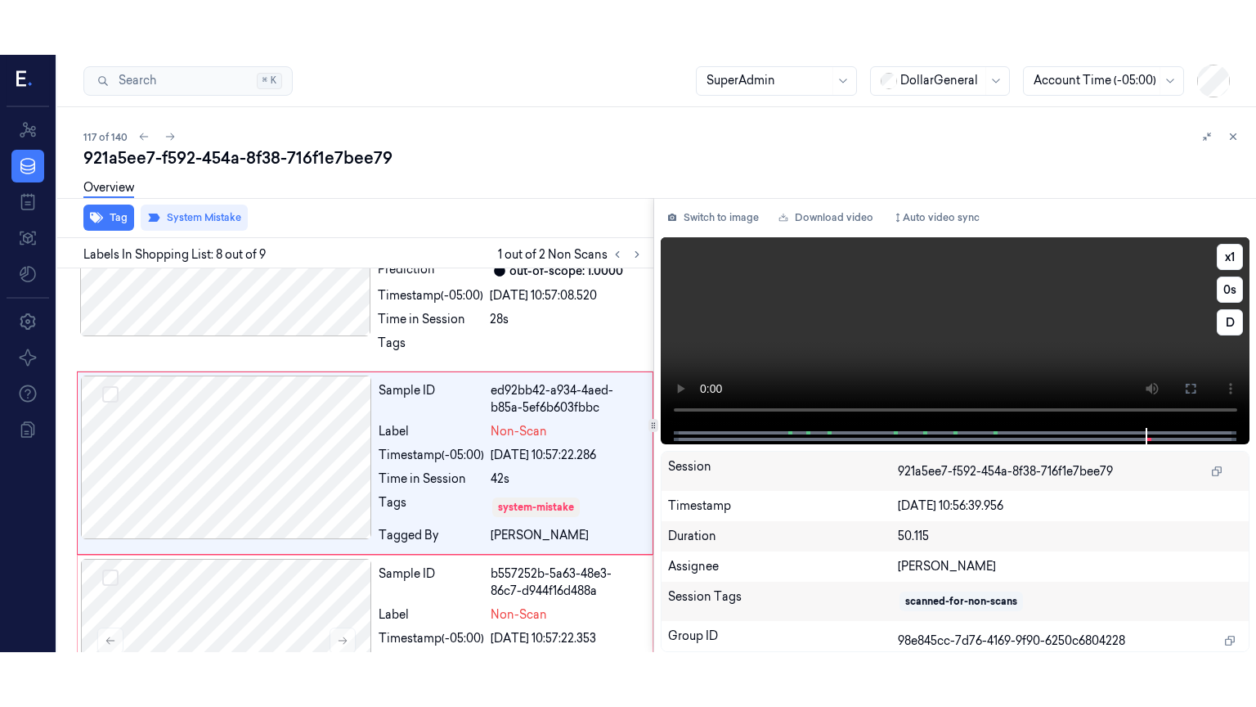
scroll to position [1259, 0]
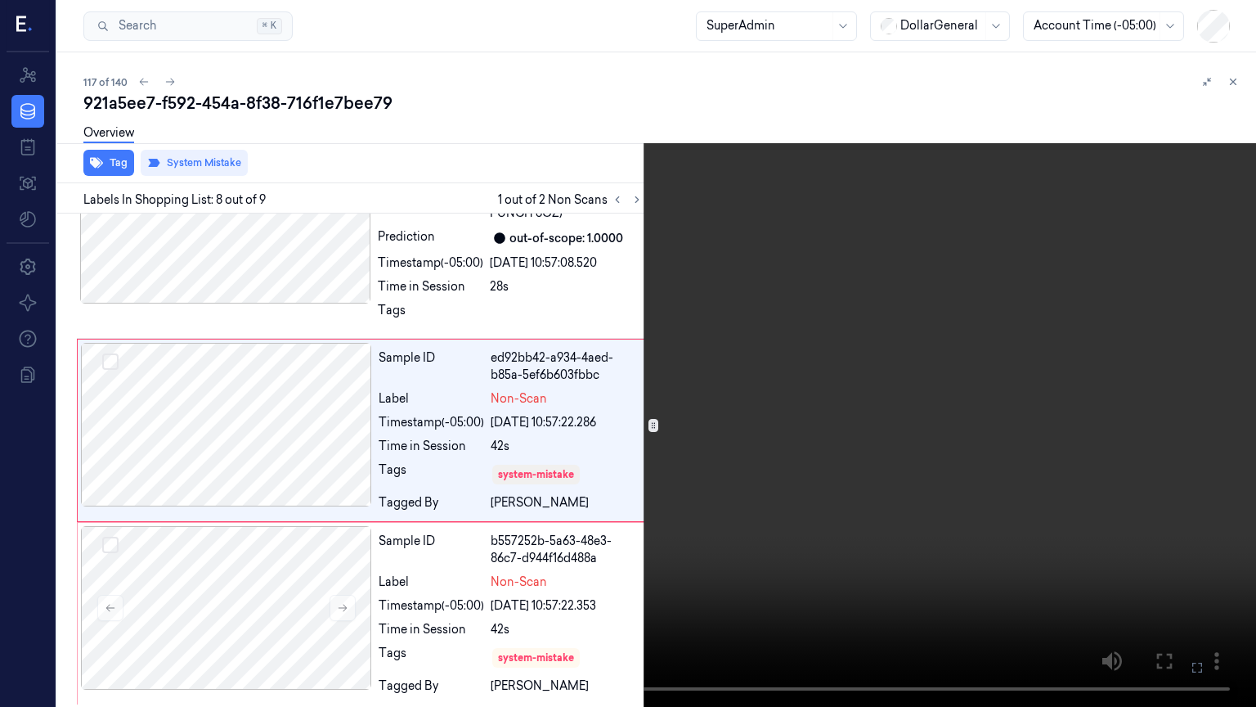
click at [816, 489] on video at bounding box center [628, 353] width 1256 height 707
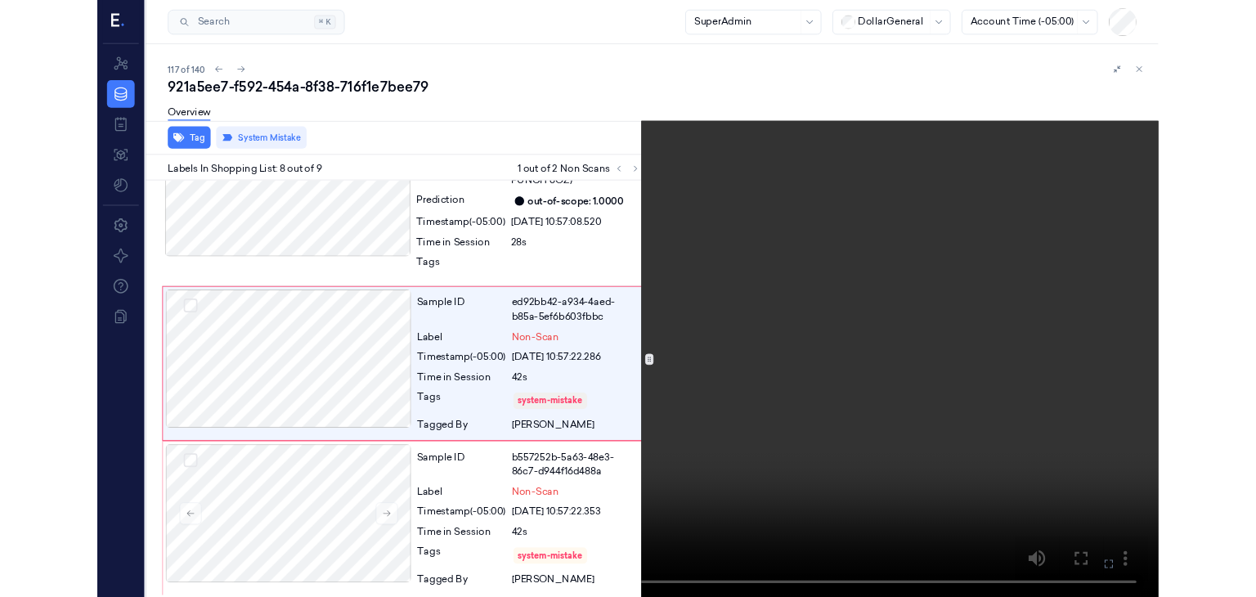
scroll to position [1227, 0]
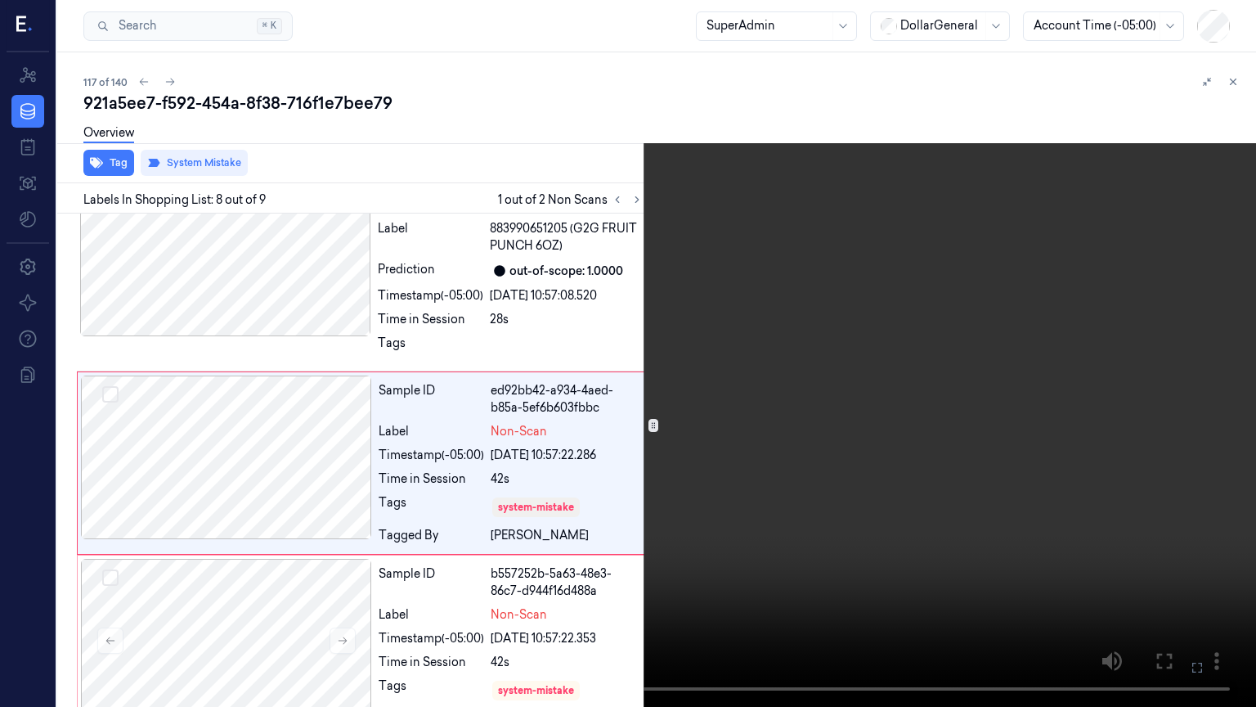
click at [0, 0] on icon at bounding box center [0, 0] width 0 height 0
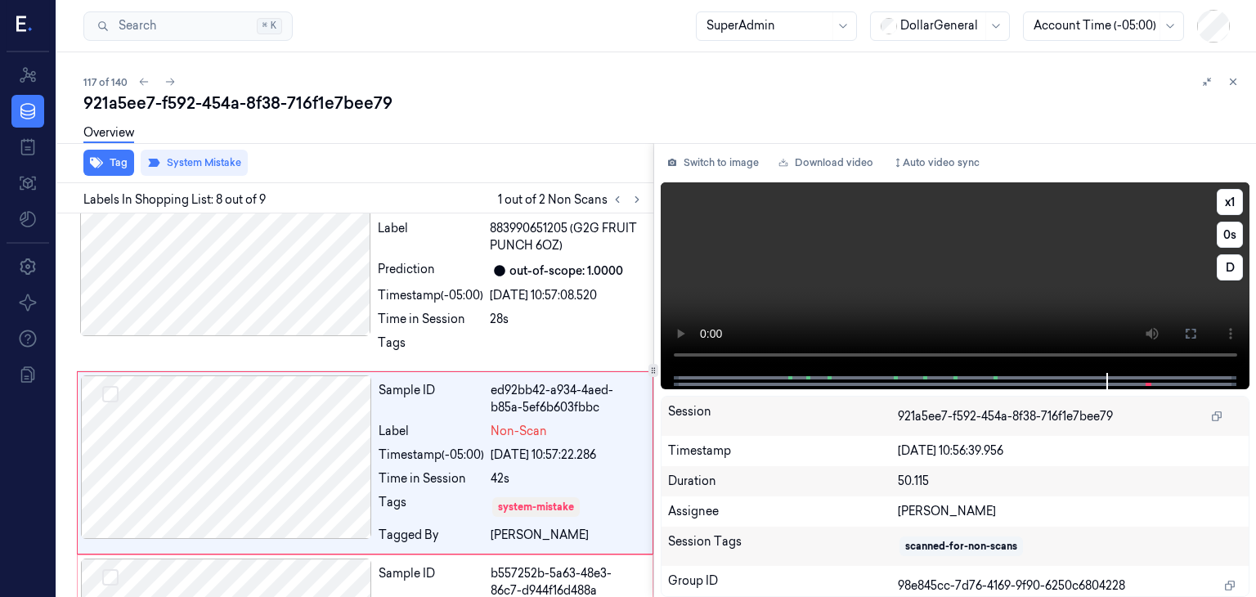
click at [793, 263] on video at bounding box center [956, 277] width 590 height 191
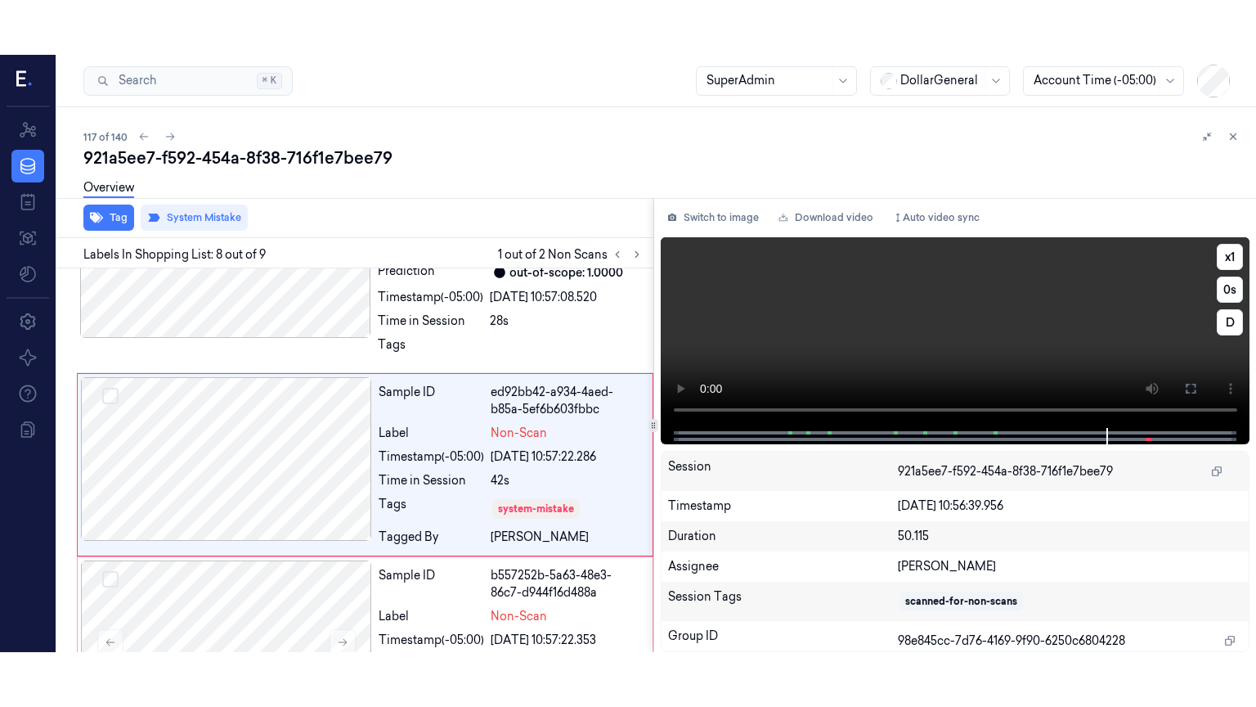
scroll to position [1281, 0]
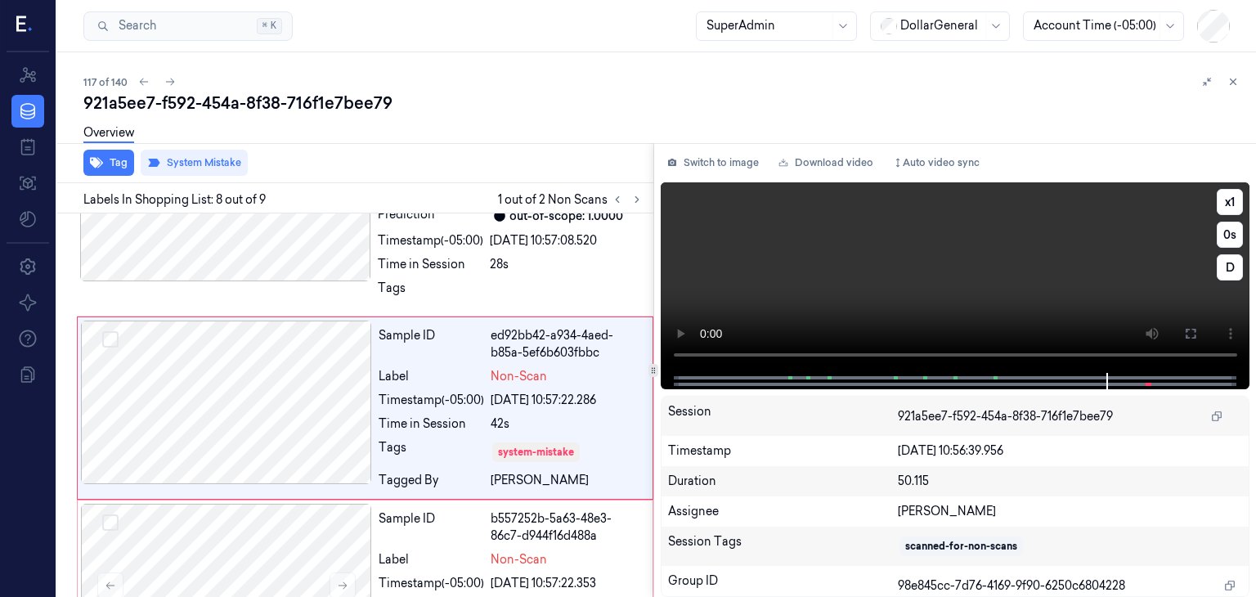
click at [834, 312] on video at bounding box center [956, 277] width 590 height 191
click at [816, 266] on video at bounding box center [956, 277] width 590 height 191
click at [1202, 338] on button at bounding box center [1191, 334] width 26 height 26
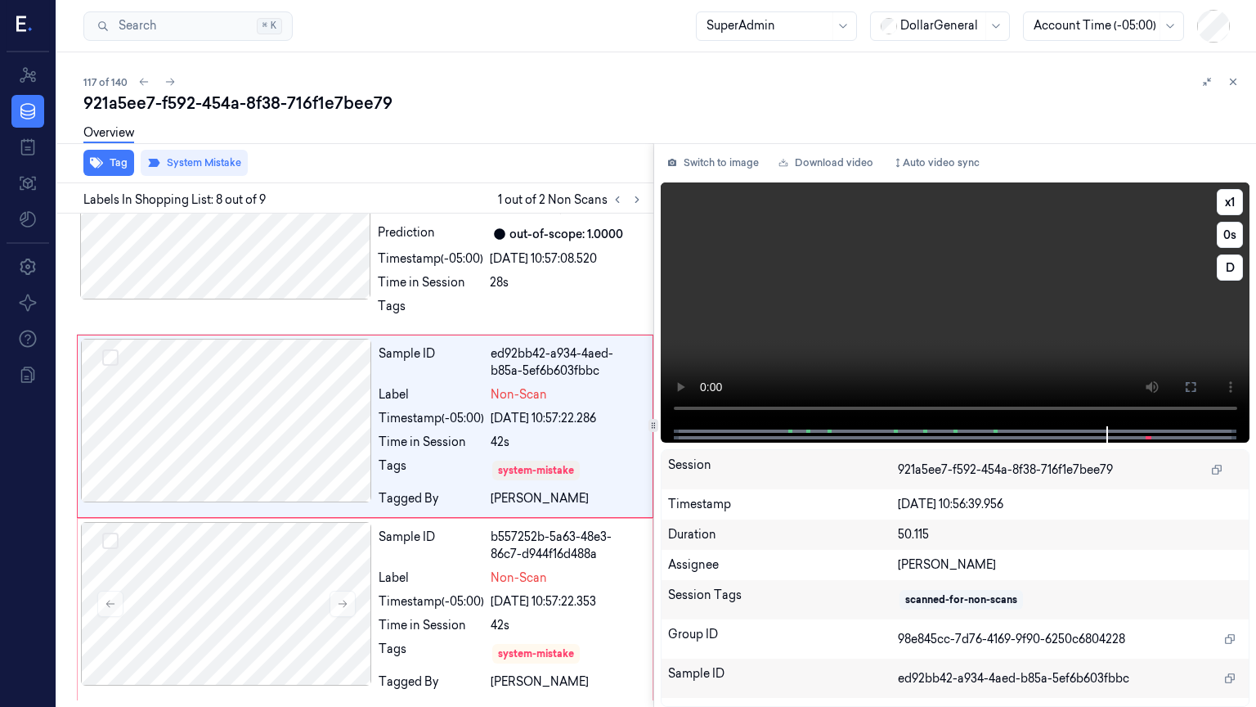
scroll to position [1259, 0]
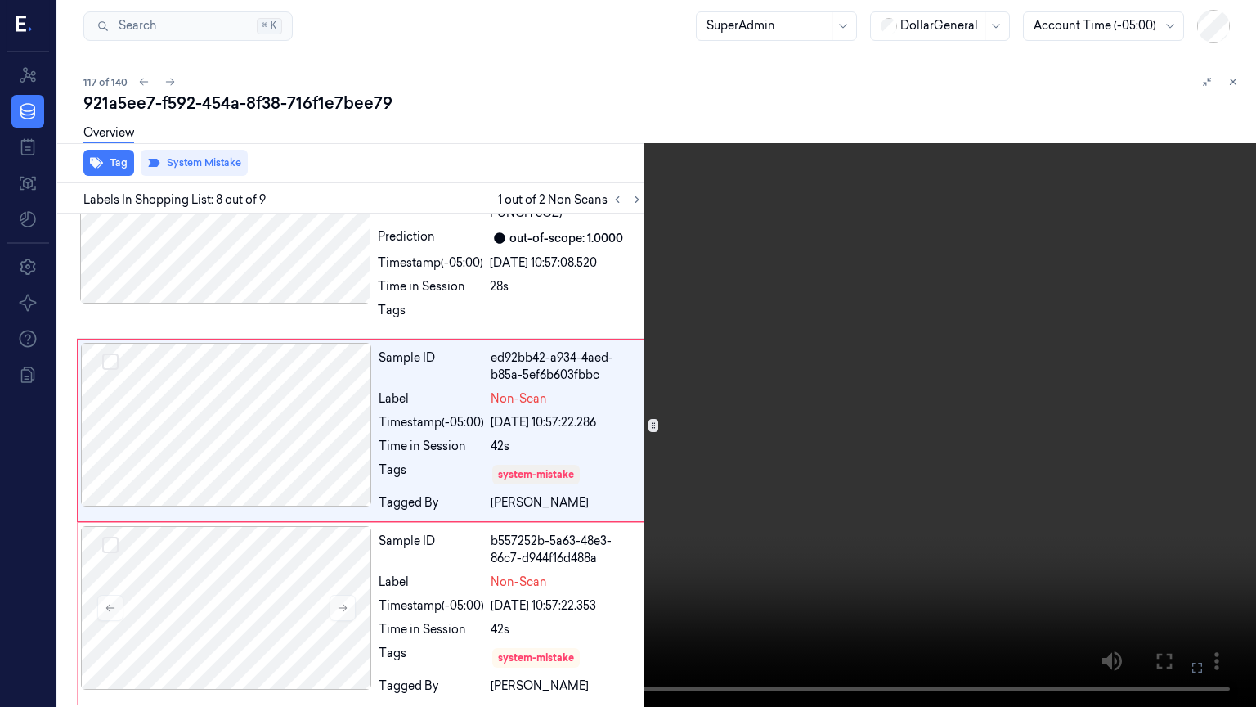
click at [835, 579] on video at bounding box center [628, 353] width 1256 height 707
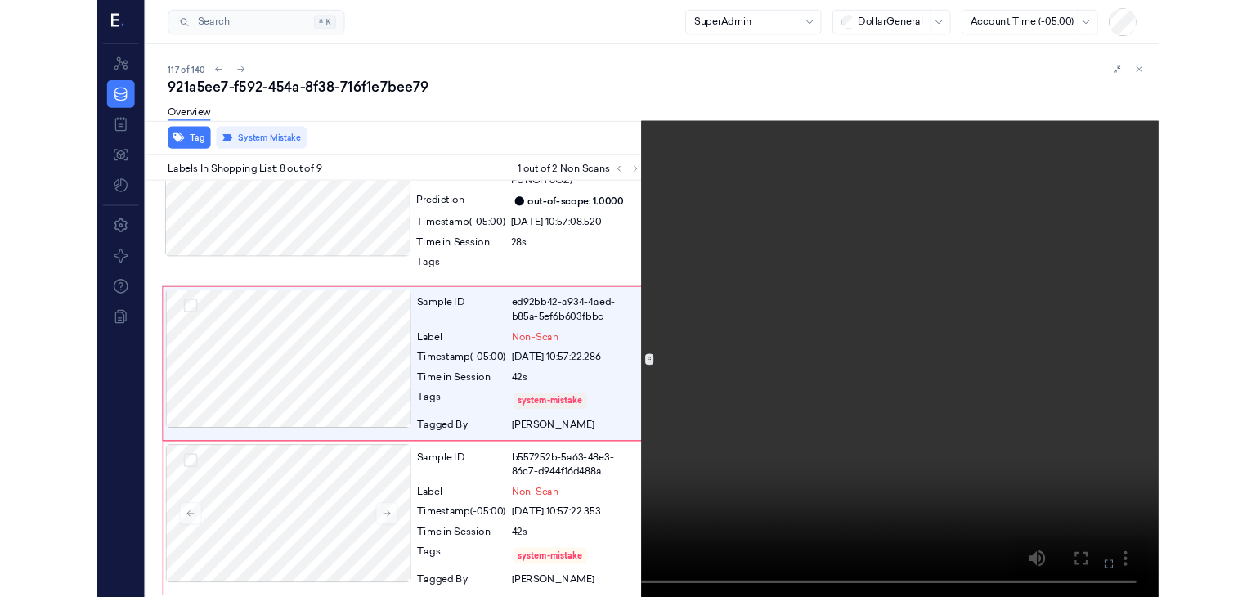
scroll to position [1227, 0]
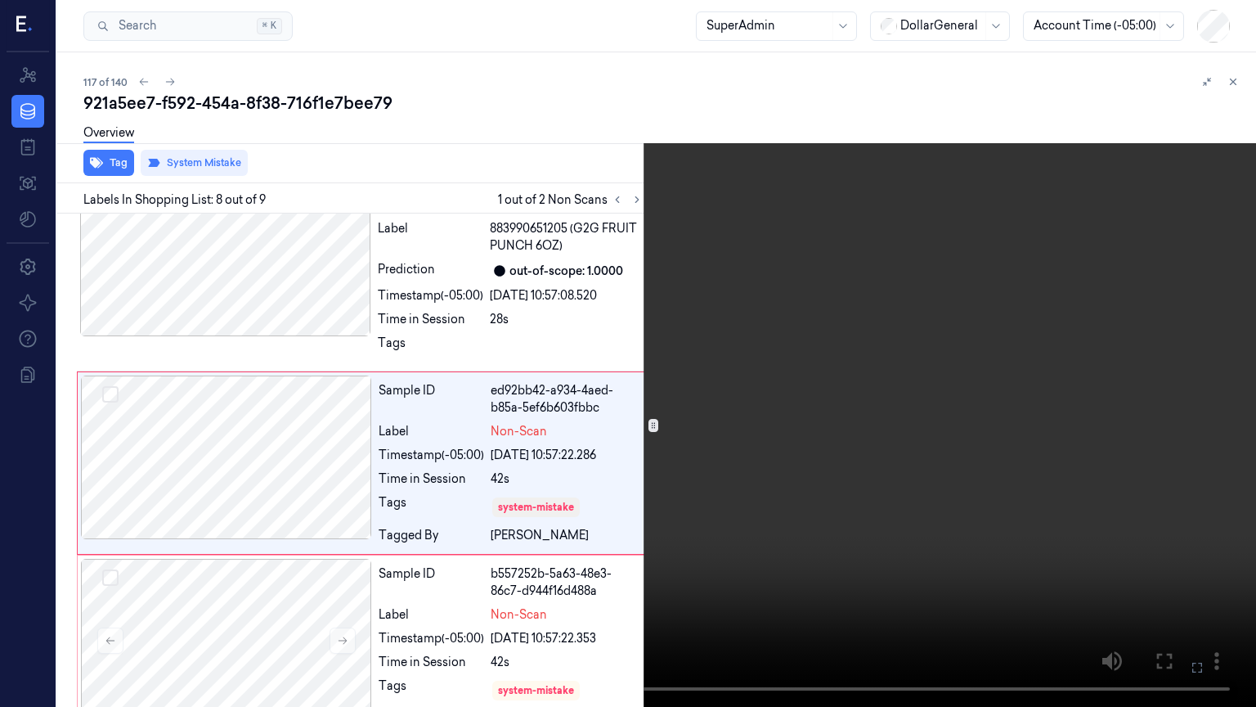
click at [835, 579] on video at bounding box center [628, 353] width 1256 height 707
click at [0, 0] on button at bounding box center [0, 0] width 0 height 0
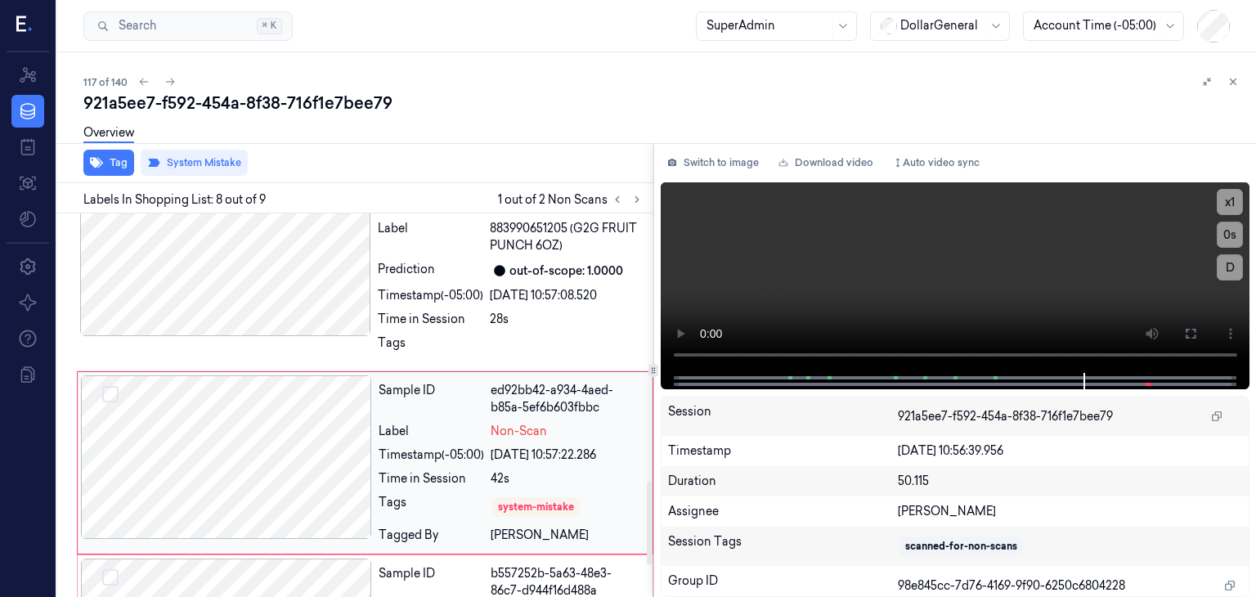
click at [587, 474] on div "42s" at bounding box center [567, 478] width 152 height 17
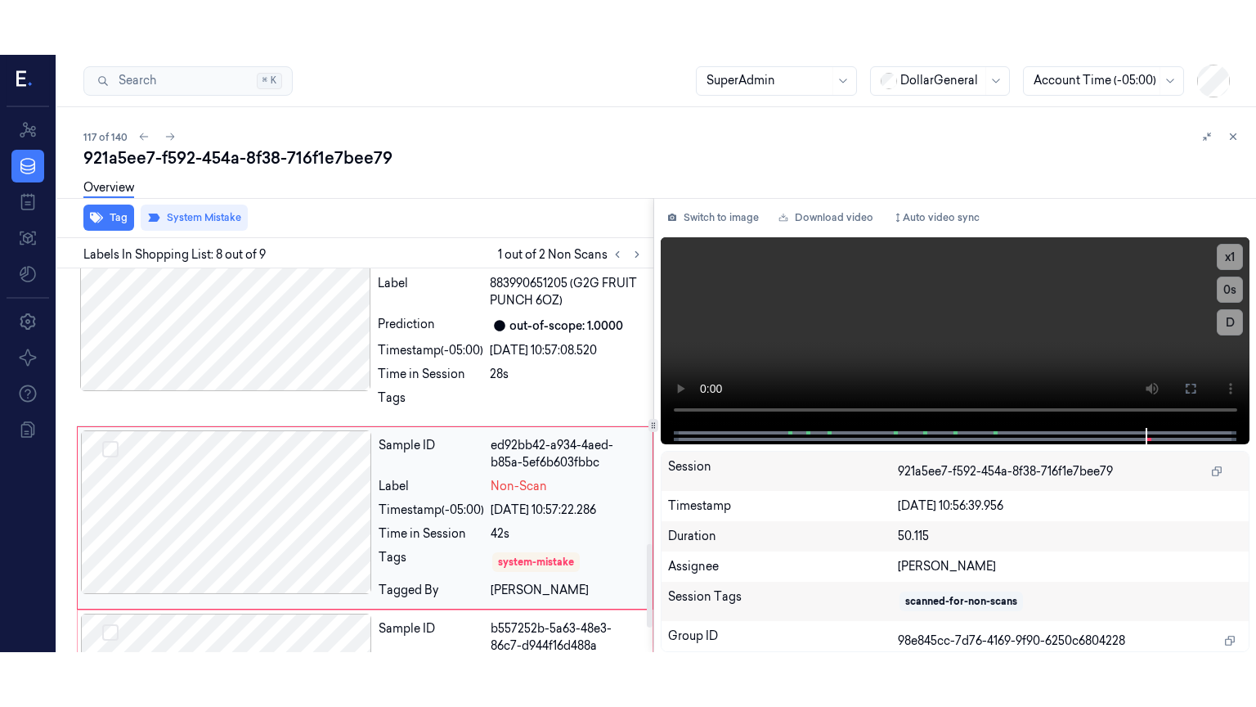
scroll to position [1281, 0]
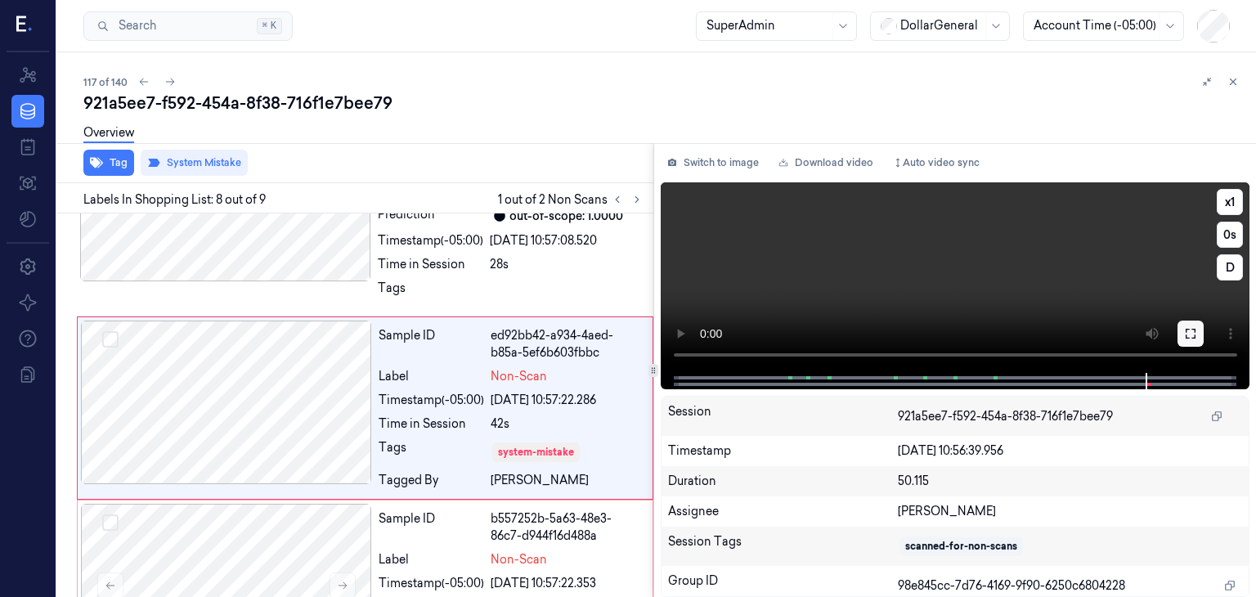
click at [1191, 339] on icon at bounding box center [1190, 333] width 13 height 13
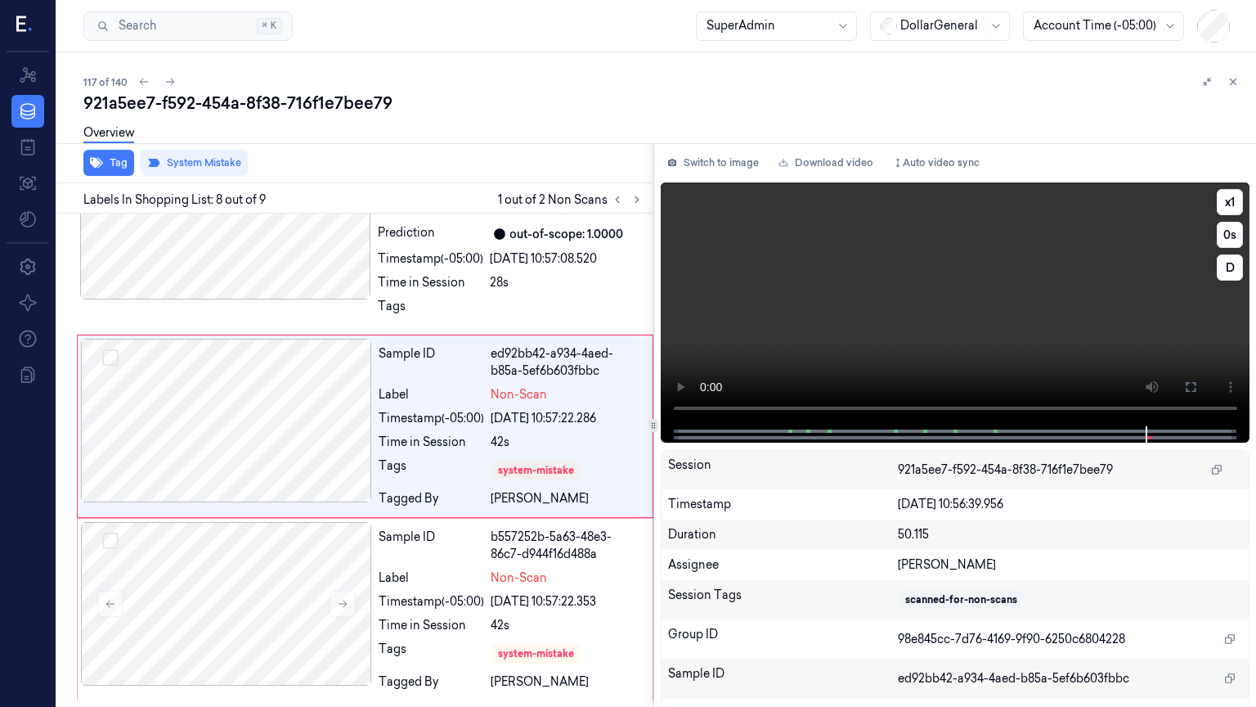
scroll to position [1259, 0]
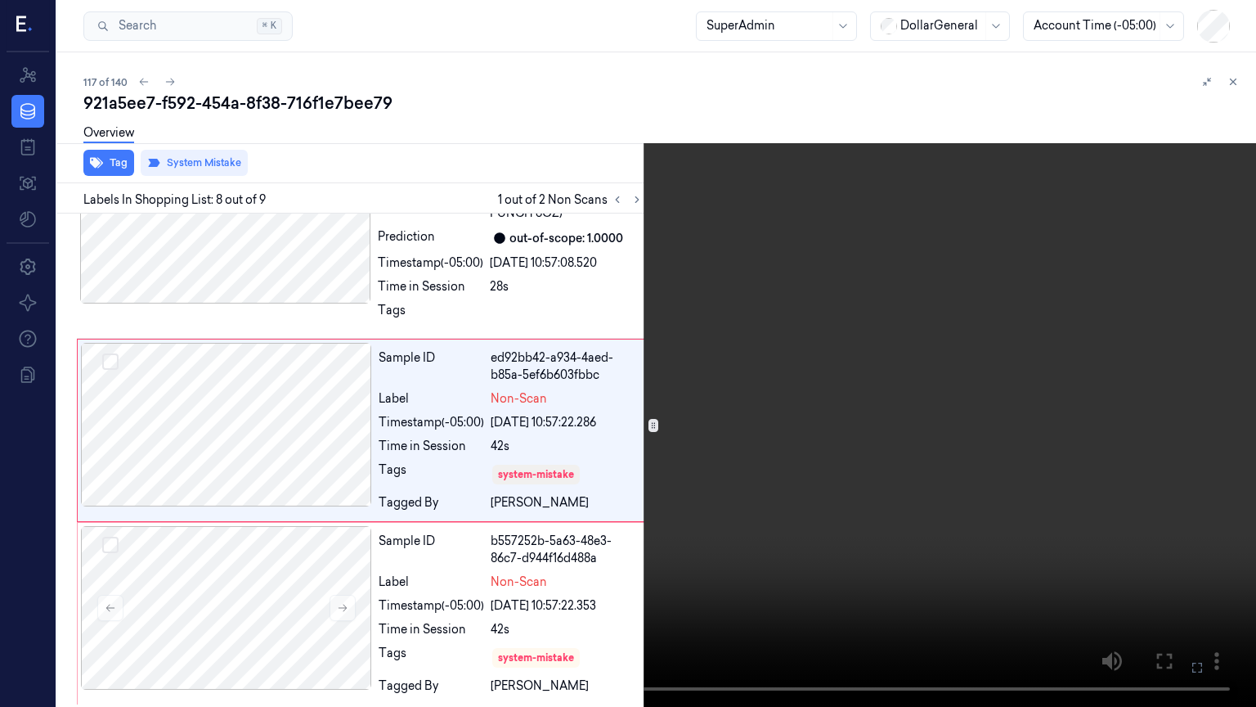
click at [798, 469] on video at bounding box center [628, 353] width 1256 height 707
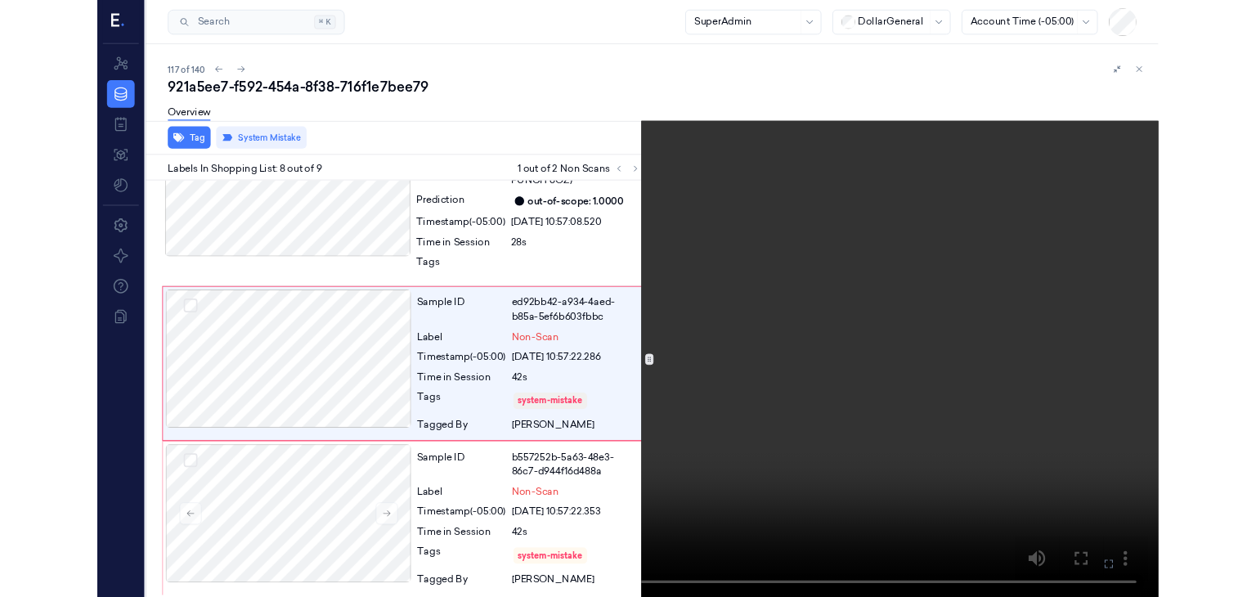
scroll to position [1227, 0]
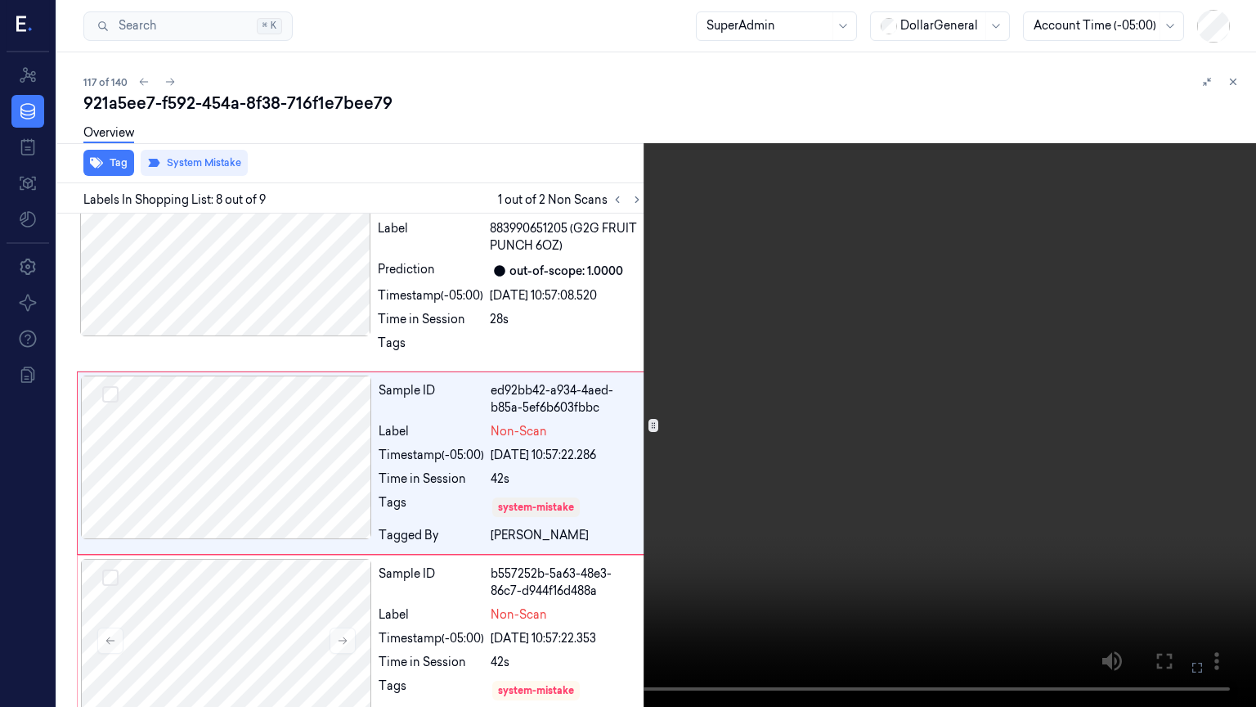
click at [729, 510] on video at bounding box center [628, 353] width 1256 height 707
click at [0, 0] on button at bounding box center [0, 0] width 0 height 0
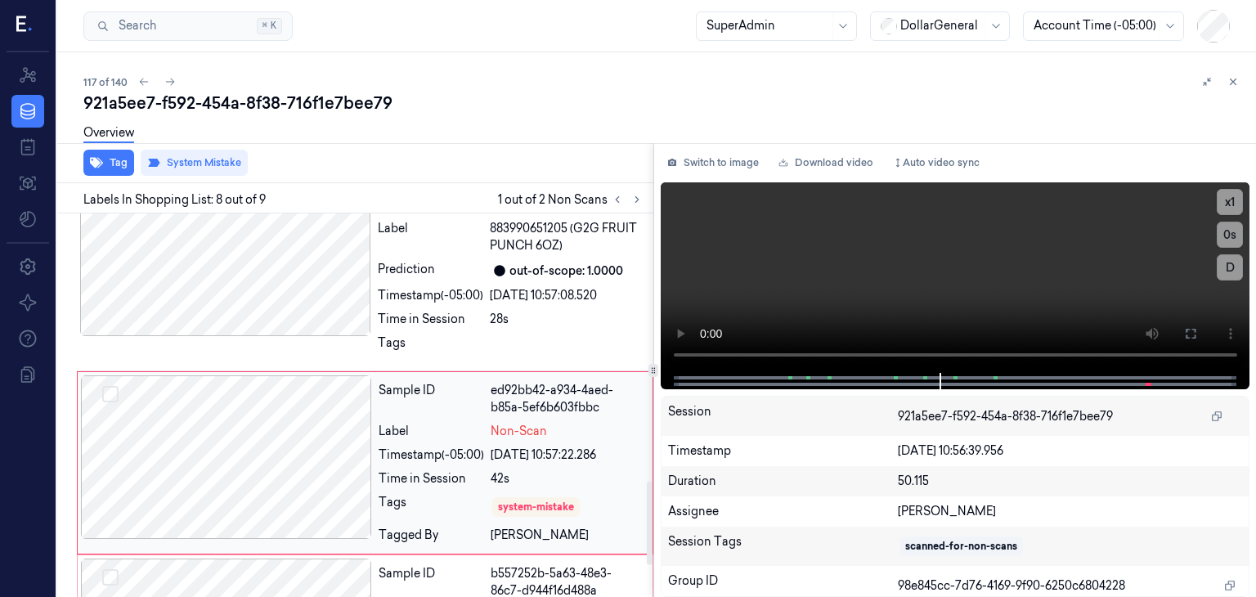
click at [319, 465] on div at bounding box center [226, 457] width 291 height 164
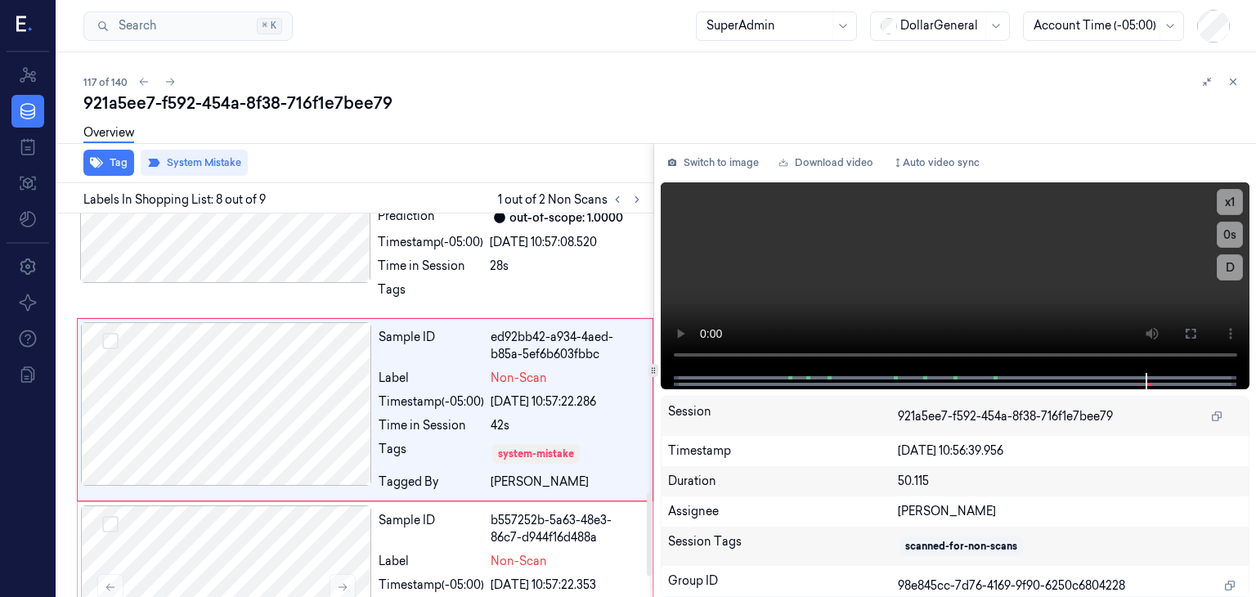
scroll to position [1281, 0]
click at [325, 508] on div at bounding box center [226, 586] width 291 height 164
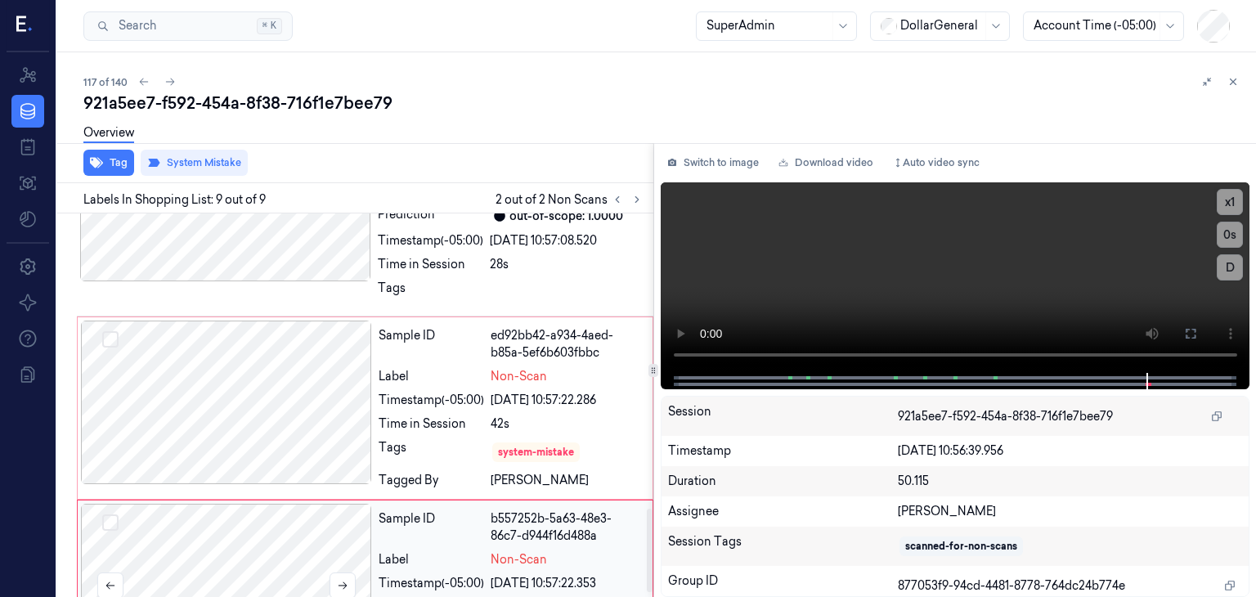
scroll to position [1370, 0]
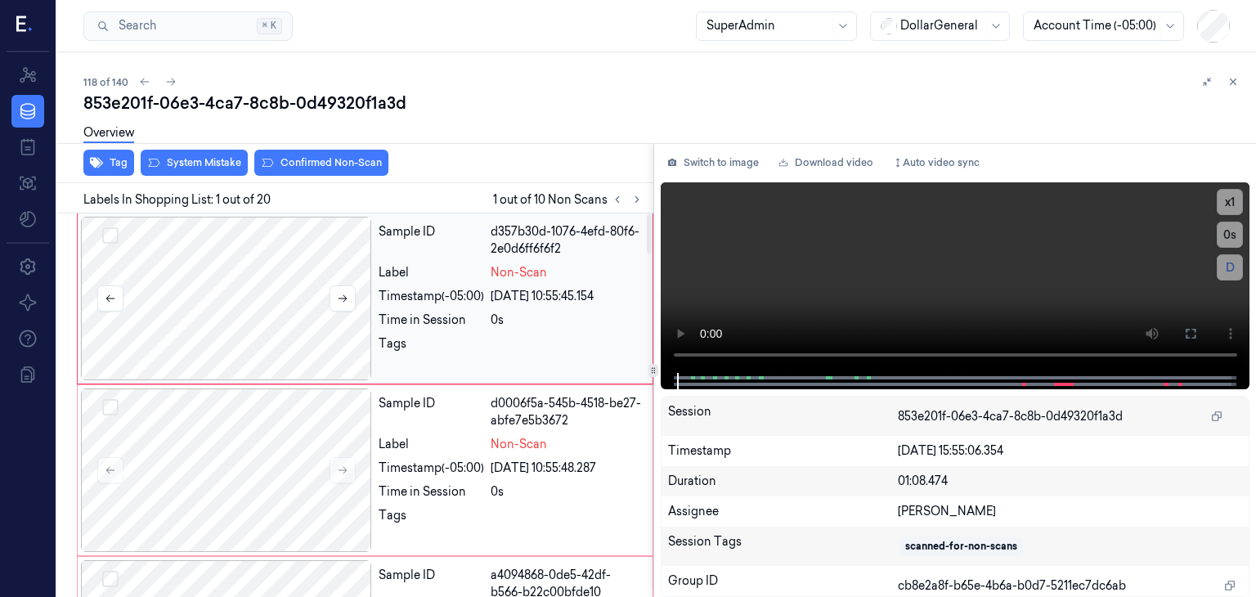
click at [240, 279] on div at bounding box center [226, 299] width 291 height 164
click at [195, 156] on button "System Mistake" at bounding box center [194, 163] width 107 height 26
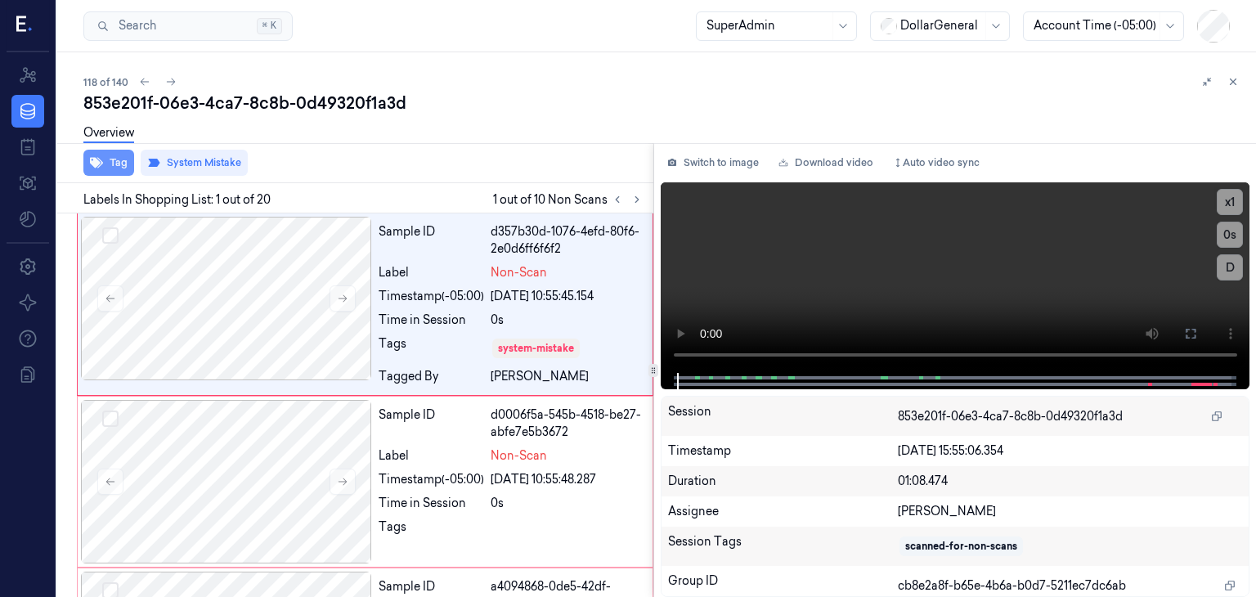
click at [105, 160] on button "Tag" at bounding box center [108, 163] width 51 height 26
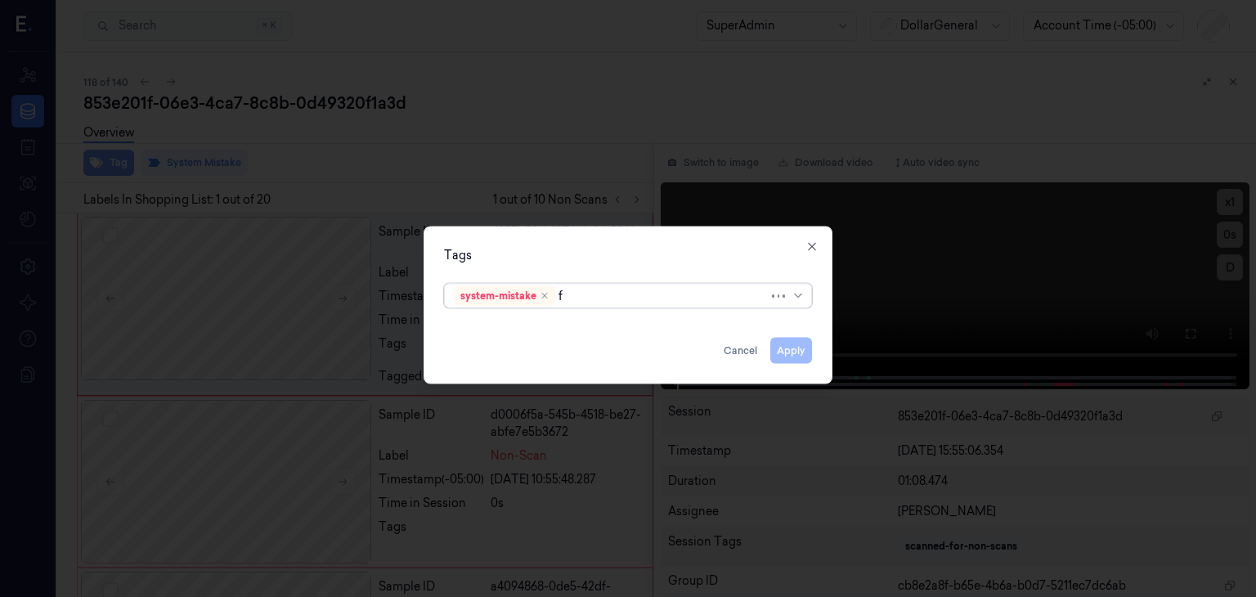
type input "fl"
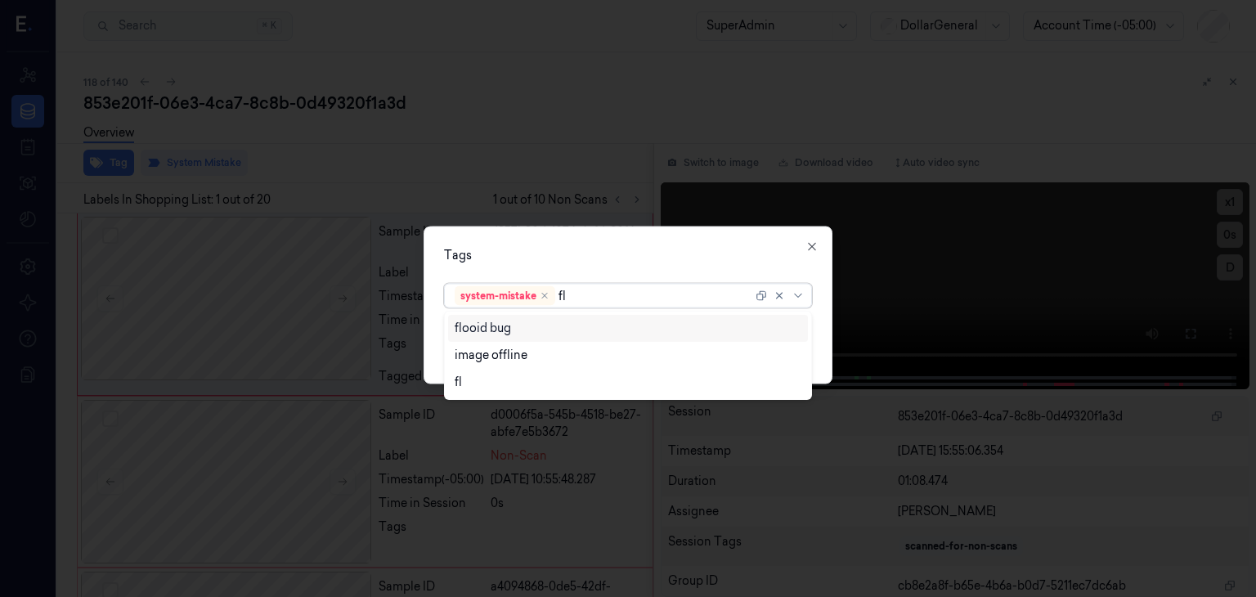
click at [494, 325] on div "flooid bug" at bounding box center [483, 328] width 56 height 17
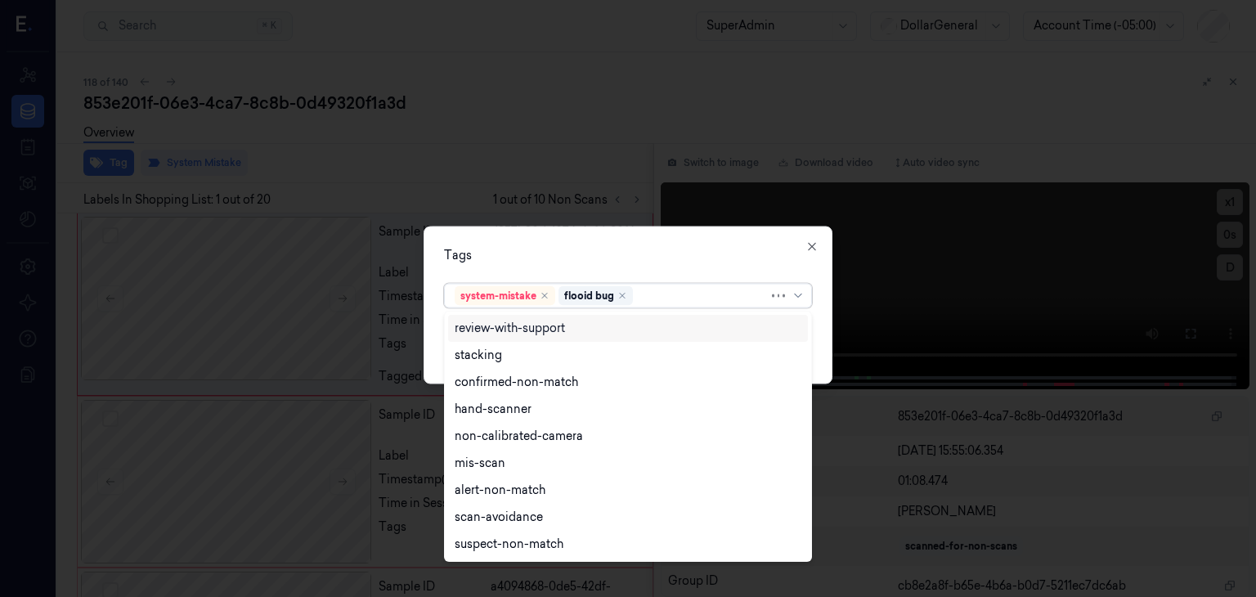
click at [580, 240] on div "Tags option flooid bug , selected. Use Up and Down to choose options, press Ent…" at bounding box center [628, 306] width 409 height 158
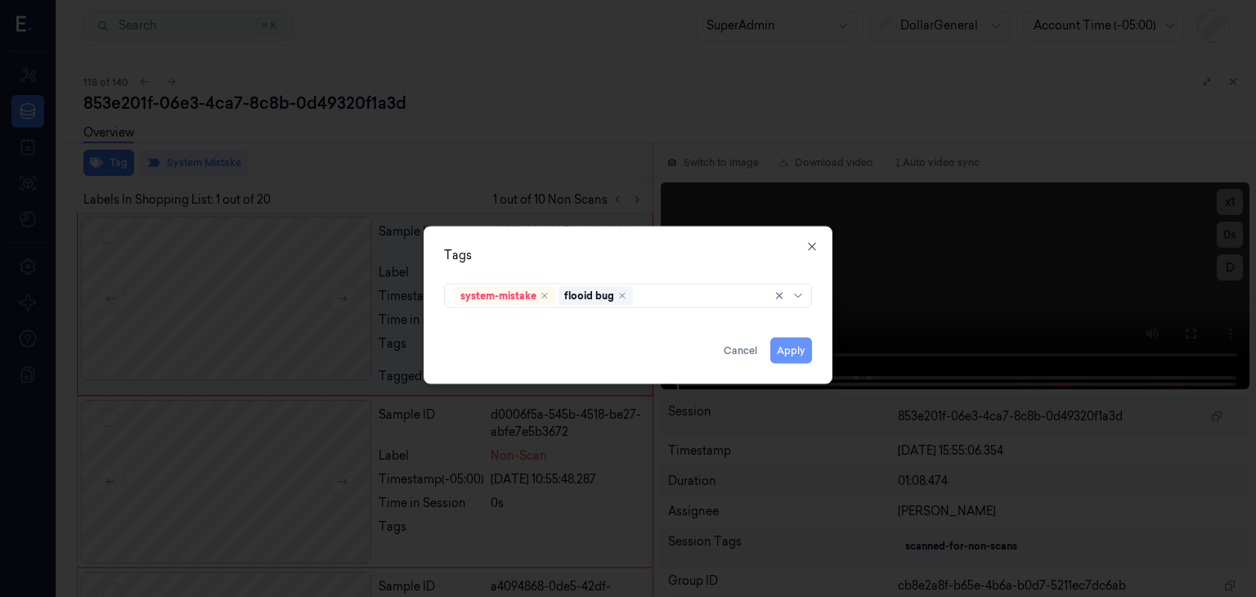
click at [792, 343] on button "Apply" at bounding box center [791, 351] width 42 height 26
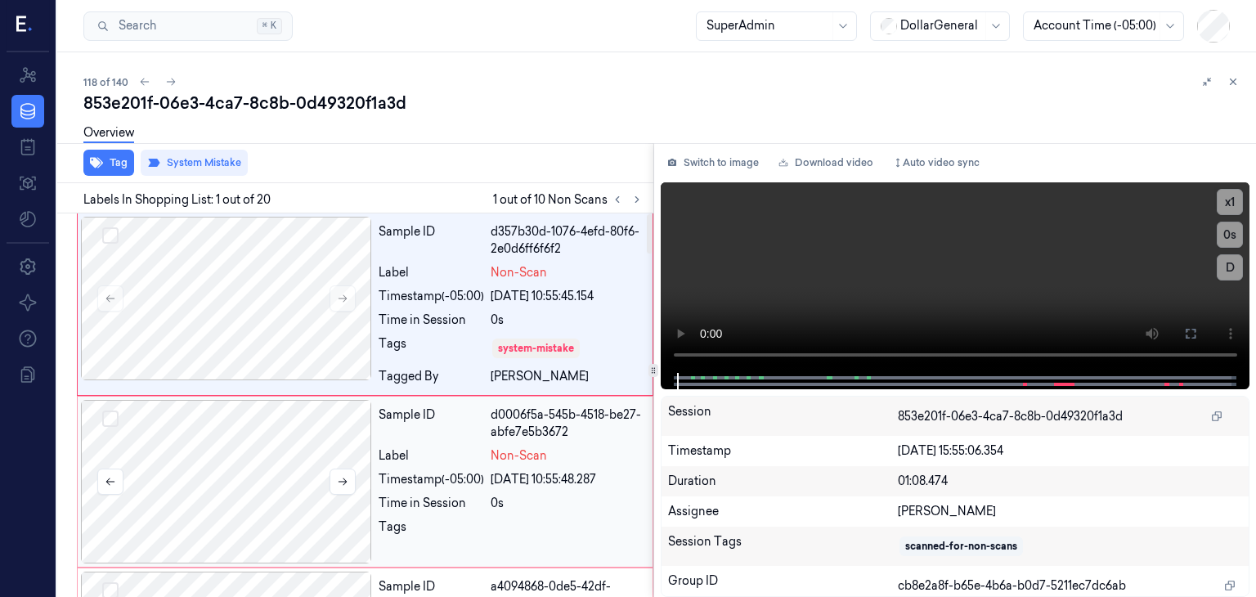
click at [271, 440] on div at bounding box center [226, 482] width 291 height 164
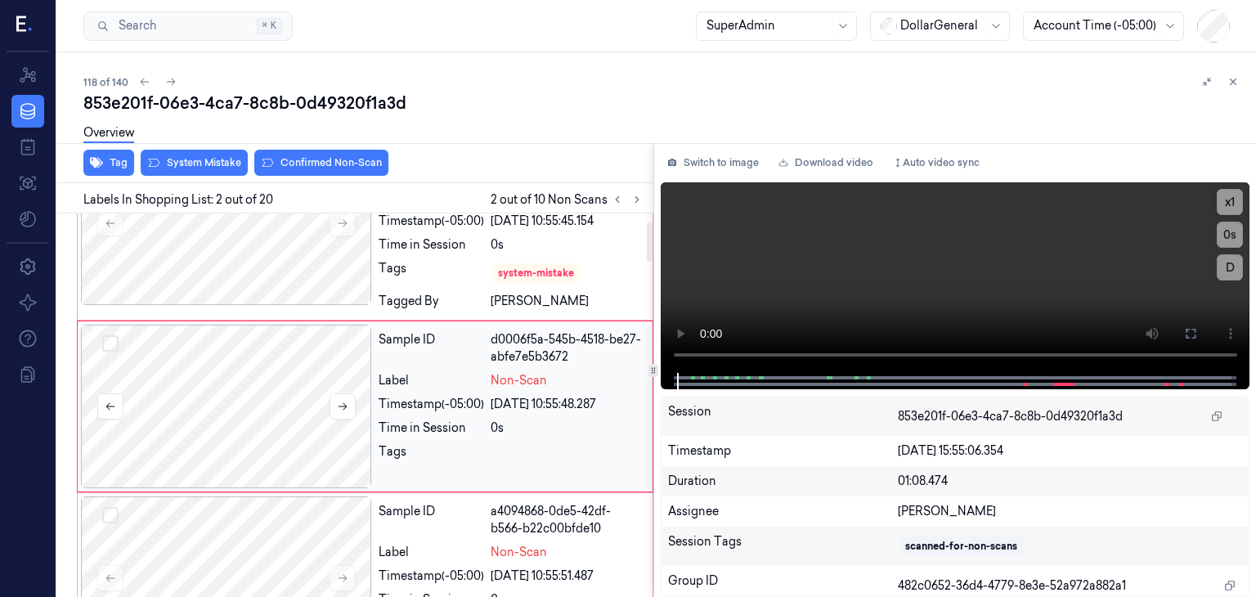
scroll to position [98, 0]
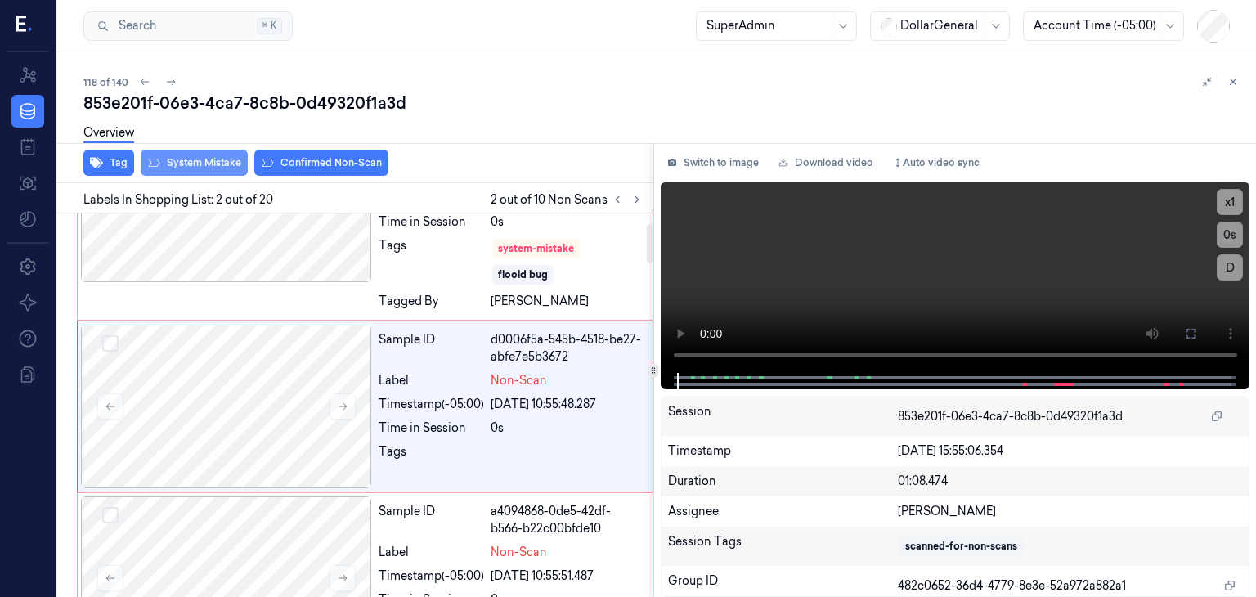
click at [198, 160] on button "System Mistake" at bounding box center [194, 163] width 107 height 26
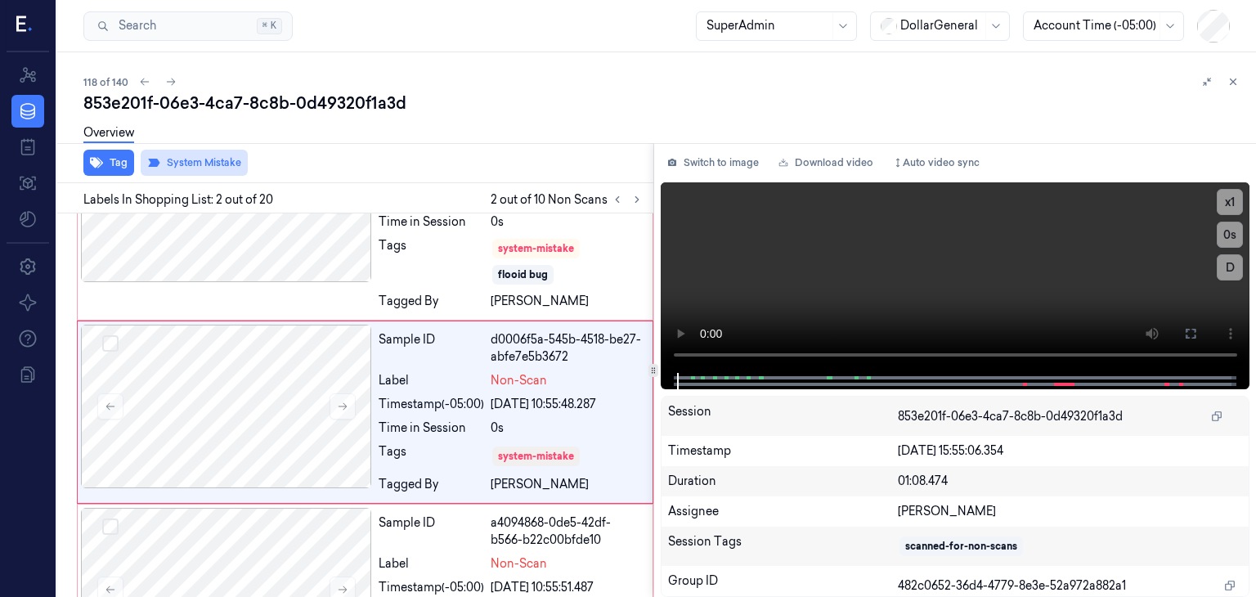
scroll to position [104, 0]
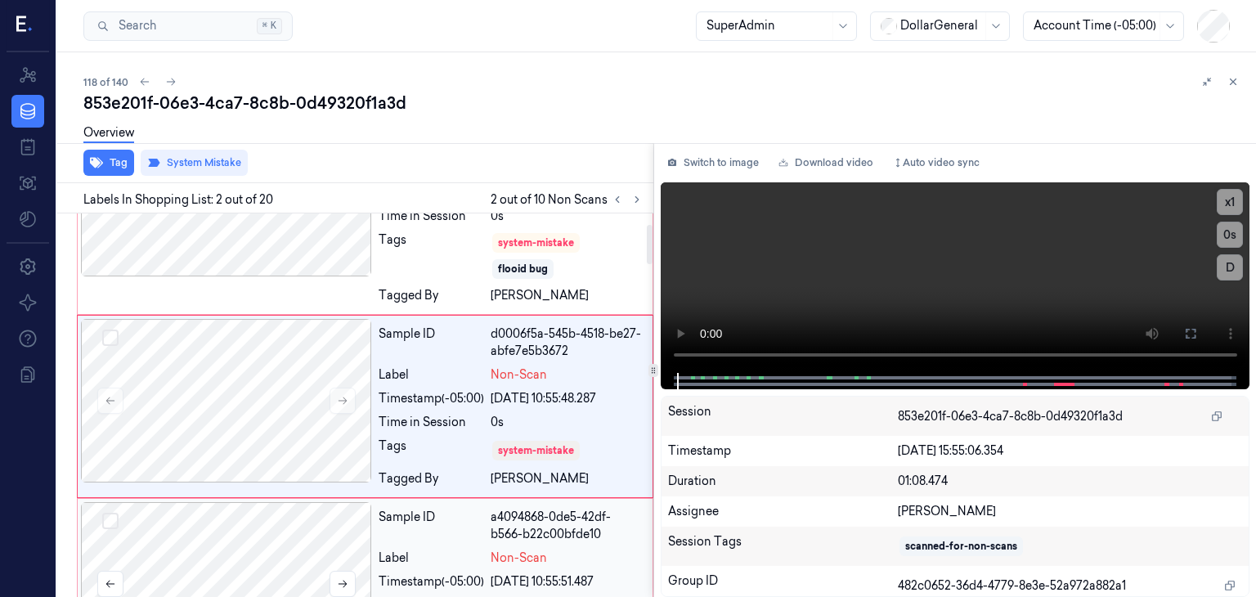
click at [238, 530] on div at bounding box center [226, 584] width 291 height 164
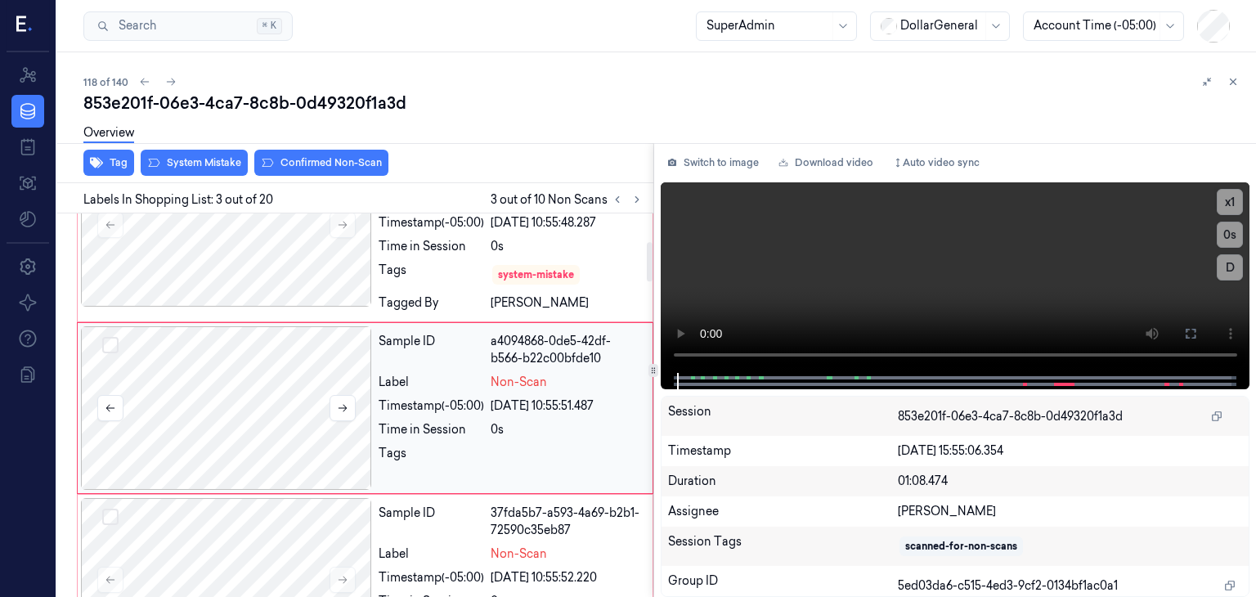
scroll to position [281, 0]
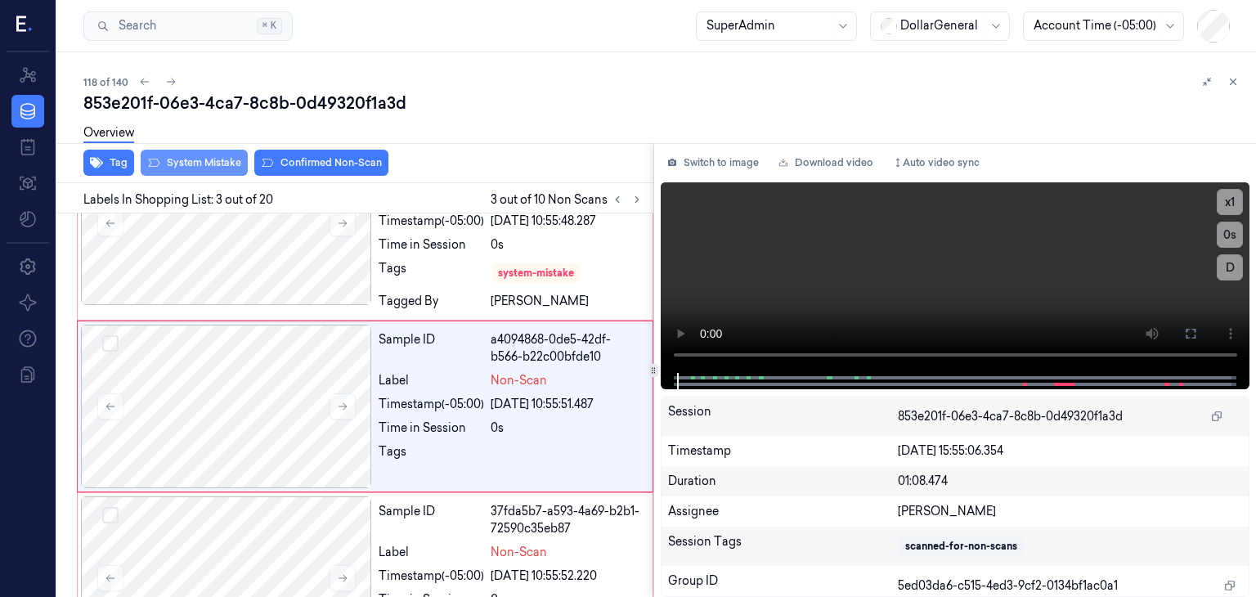
click at [196, 164] on button "System Mistake" at bounding box center [194, 163] width 107 height 26
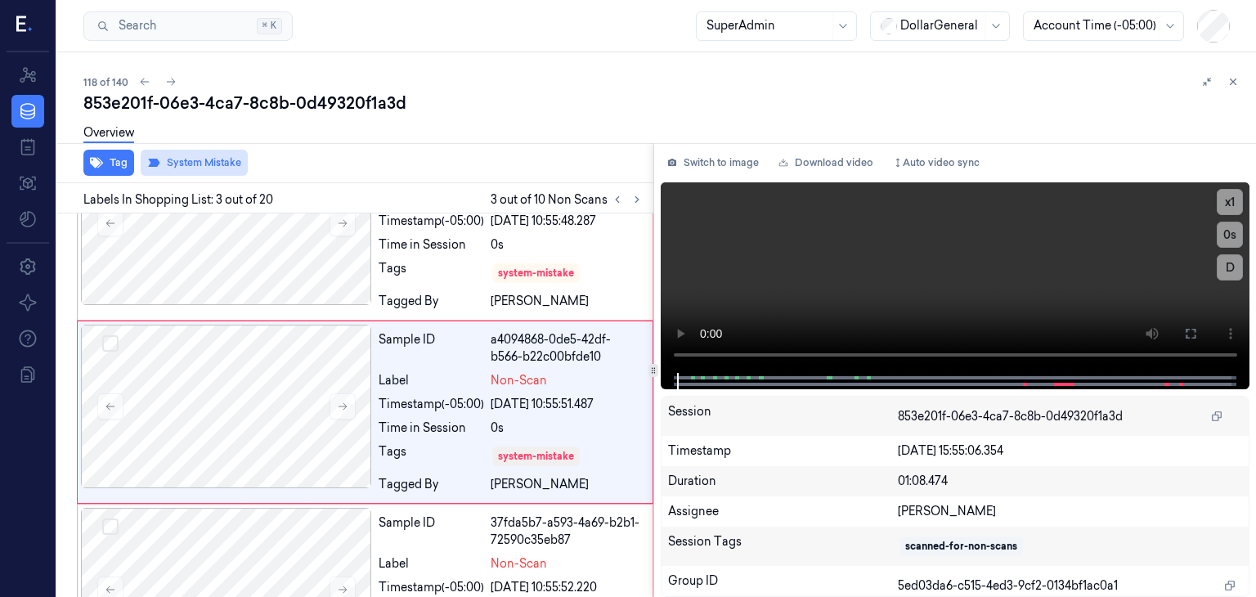
scroll to position [286, 0]
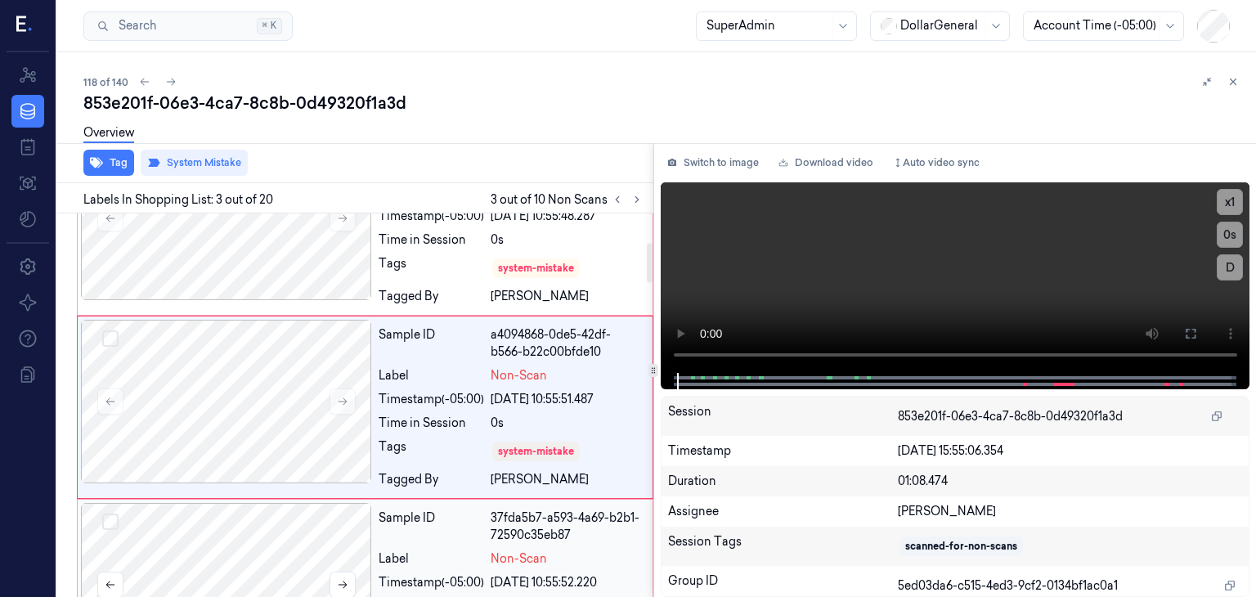
click at [237, 533] on div at bounding box center [226, 585] width 291 height 164
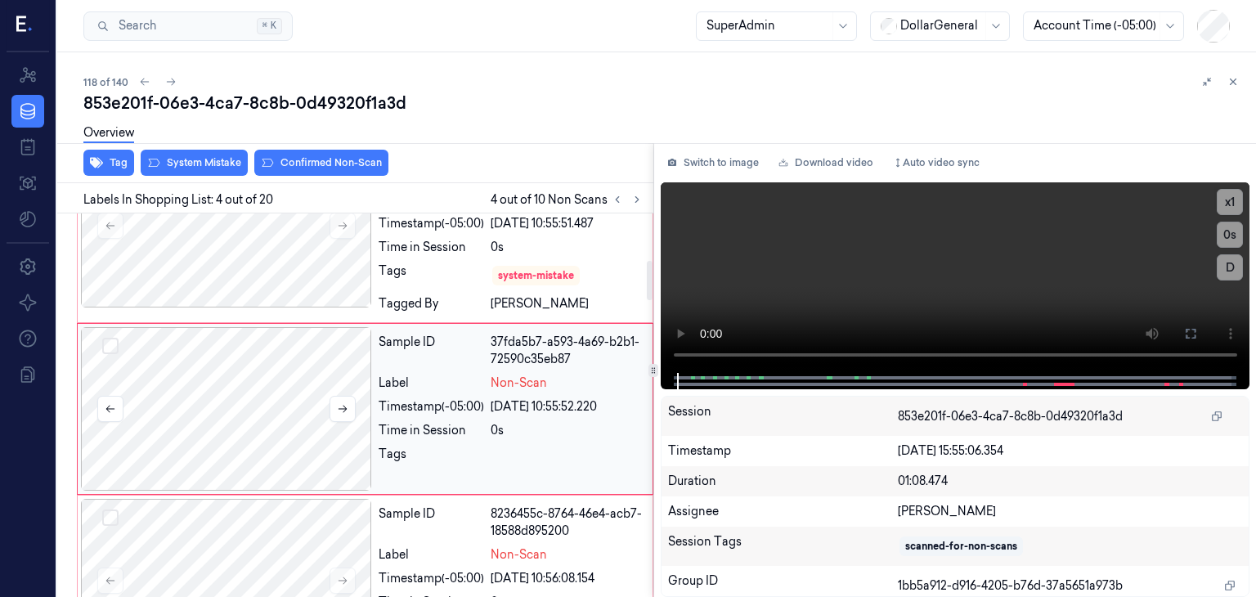
scroll to position [464, 0]
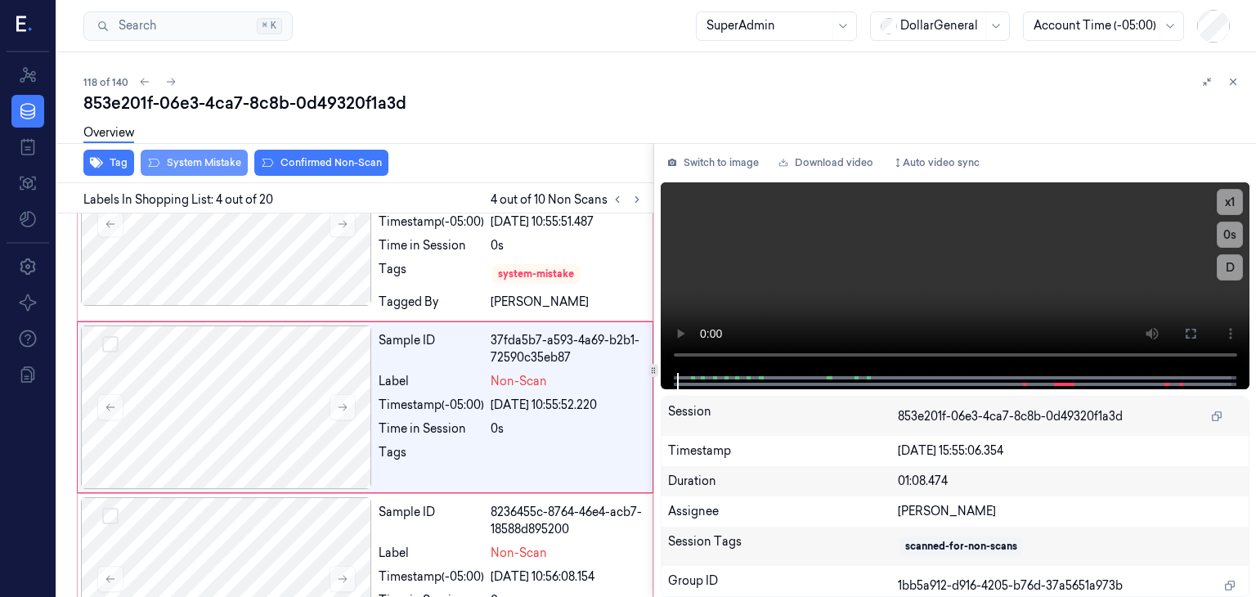
click at [197, 165] on button "System Mistake" at bounding box center [194, 163] width 107 height 26
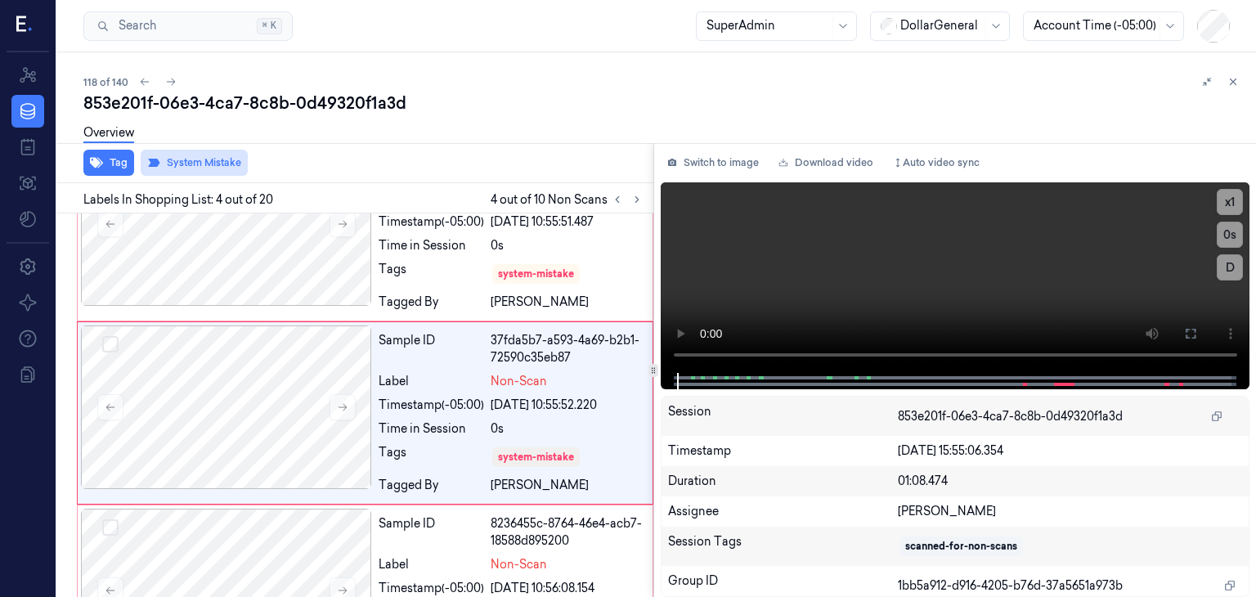
scroll to position [469, 0]
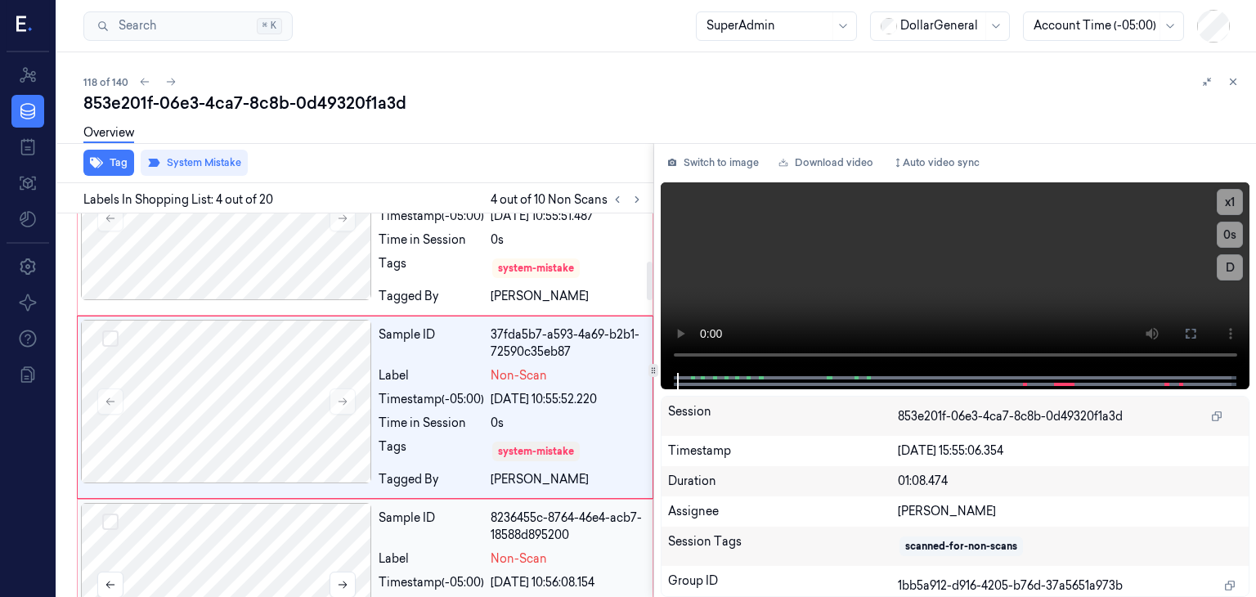
click at [247, 548] on div at bounding box center [226, 585] width 291 height 164
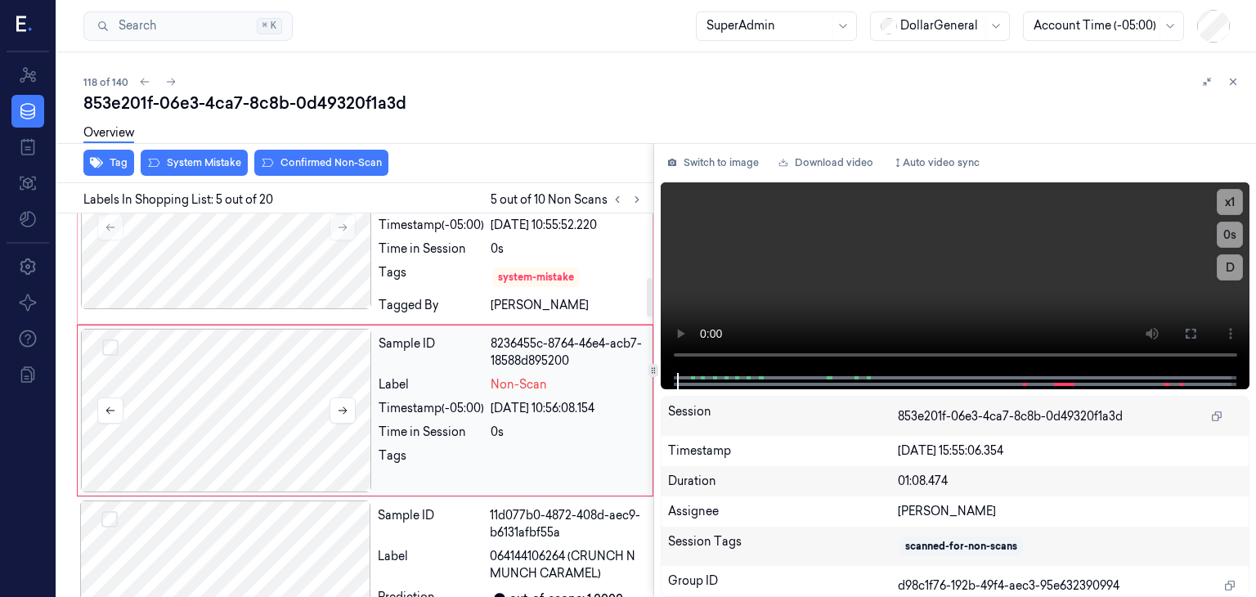
scroll to position [647, 0]
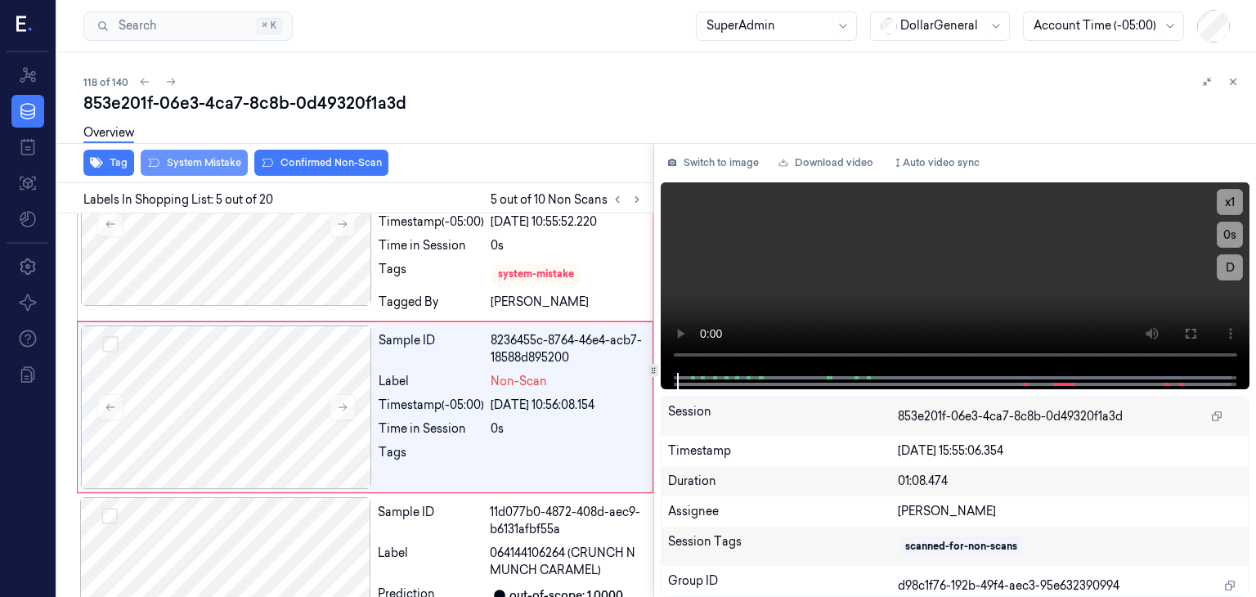
click at [193, 160] on button "System Mistake" at bounding box center [194, 163] width 107 height 26
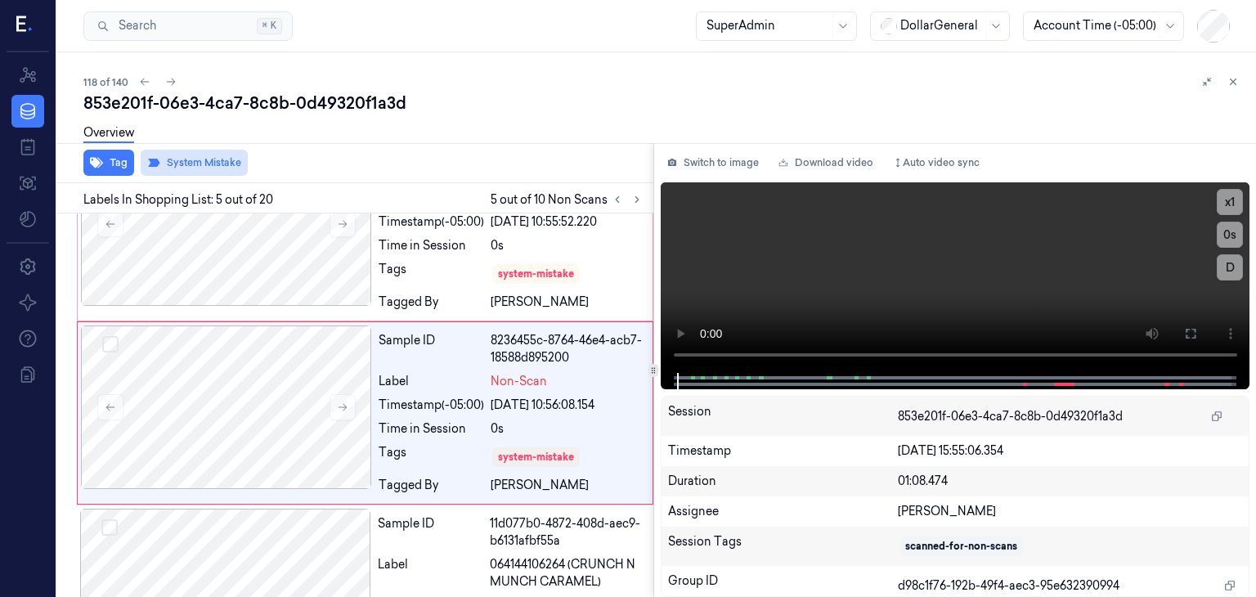
scroll to position [652, 0]
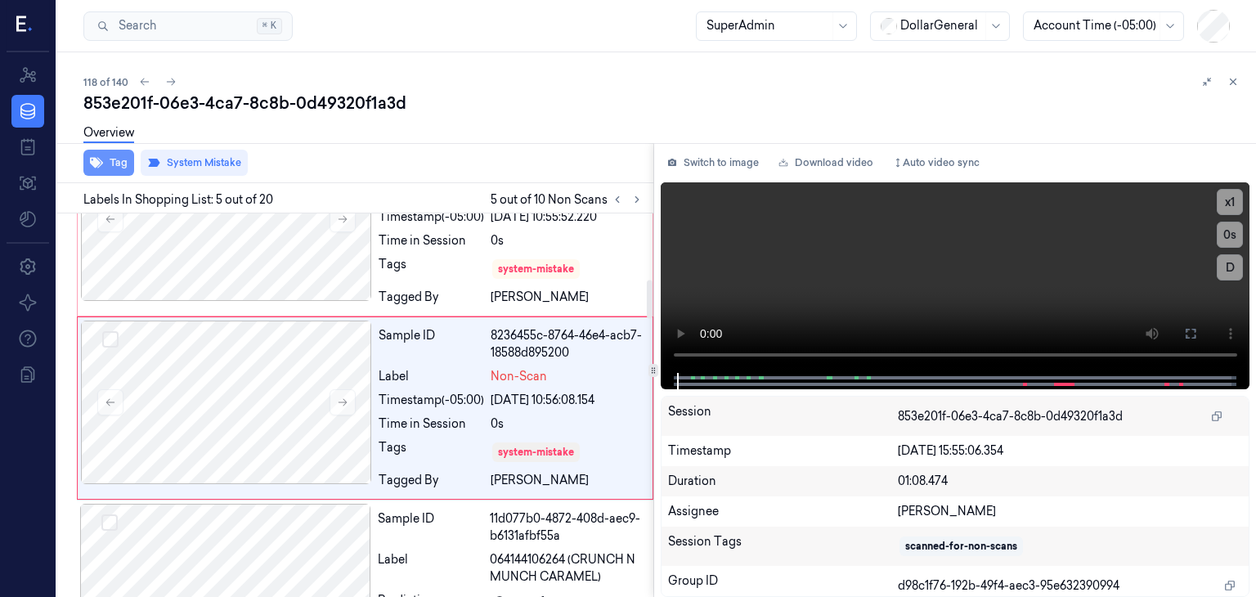
click at [114, 162] on button "Tag" at bounding box center [108, 163] width 51 height 26
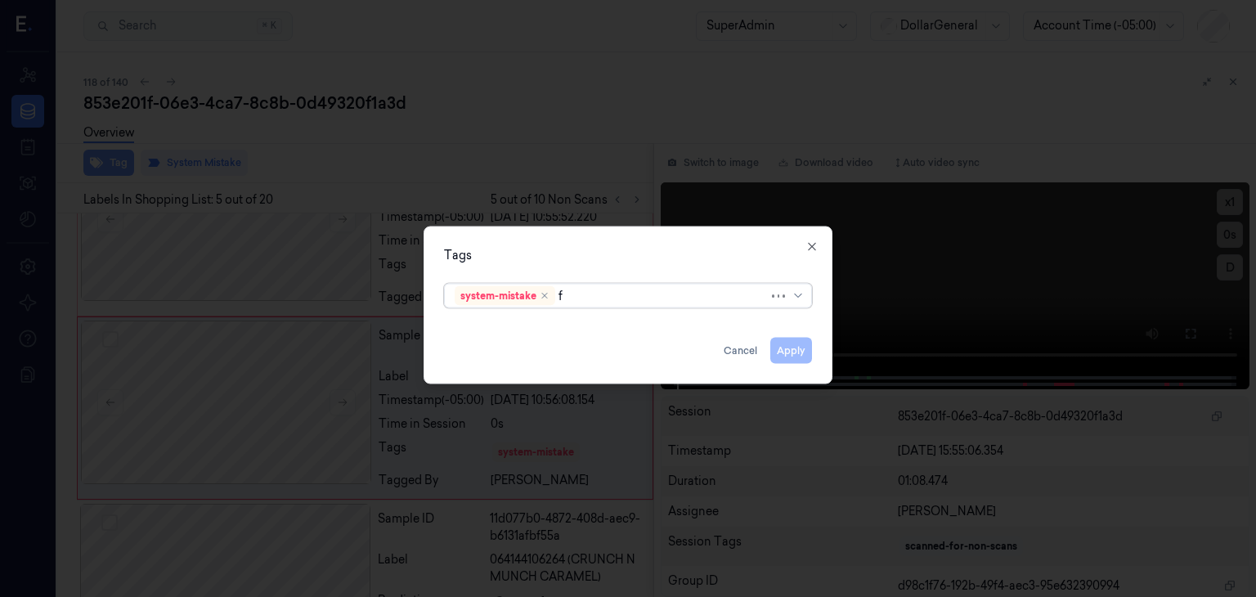
type input "fl"
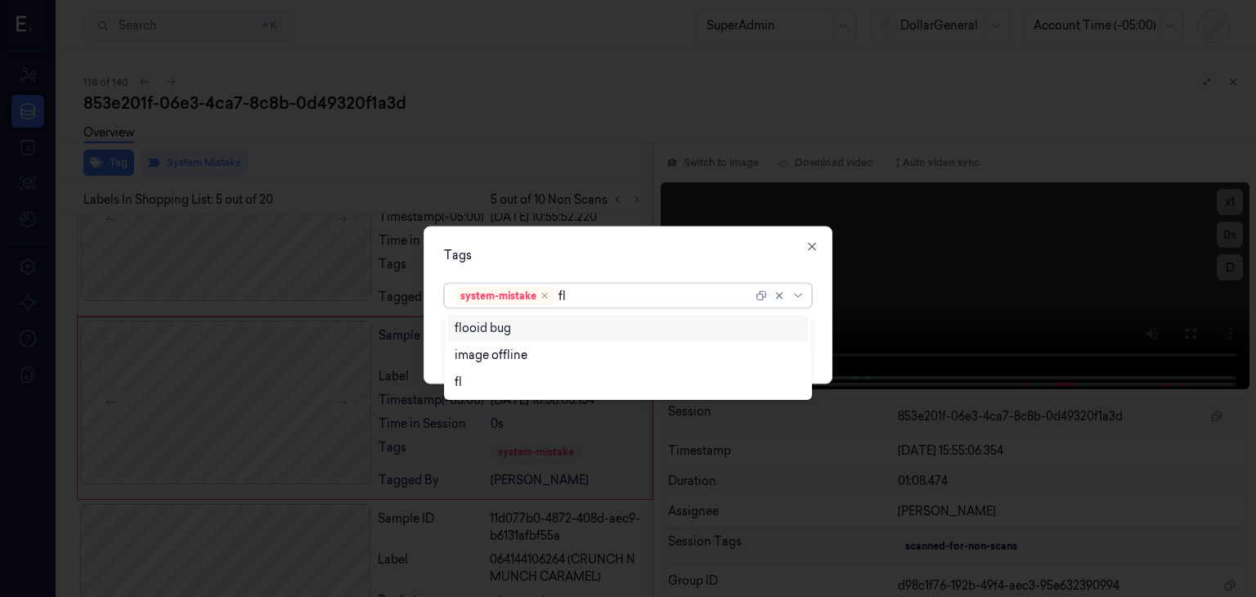
click at [539, 327] on div "flooid bug" at bounding box center [628, 328] width 347 height 17
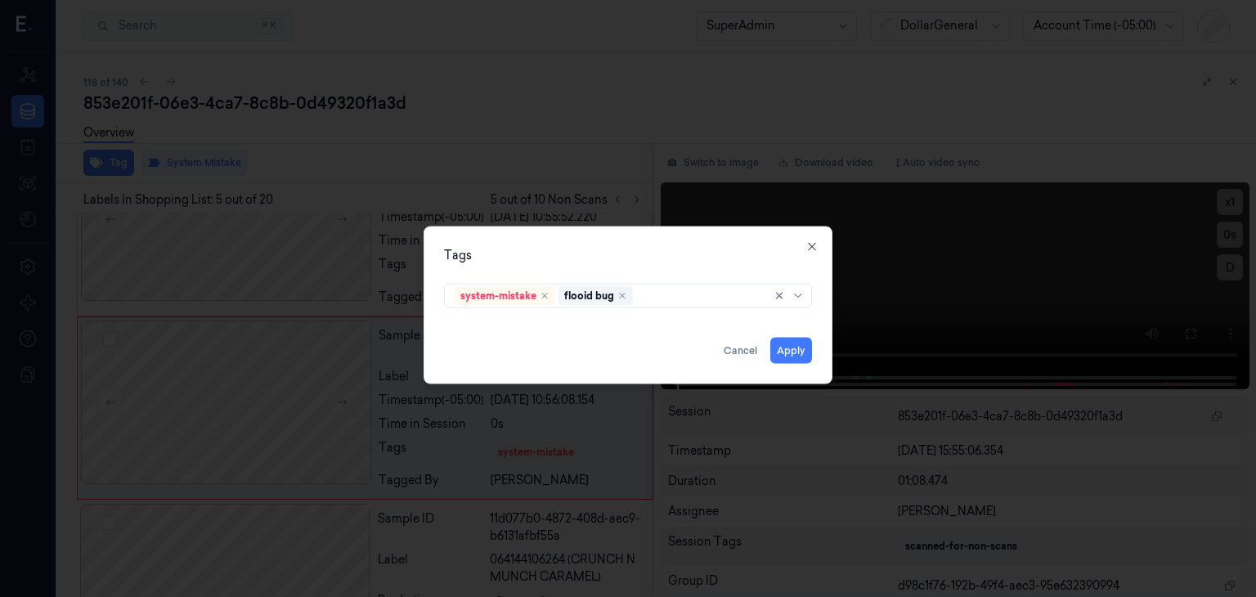
click at [595, 256] on div "Tags" at bounding box center [628, 255] width 368 height 17
click at [789, 364] on div "Tags system-mistake flooid bug Apply Cancel Close" at bounding box center [628, 306] width 409 height 158
click at [791, 359] on button "Apply" at bounding box center [791, 351] width 42 height 26
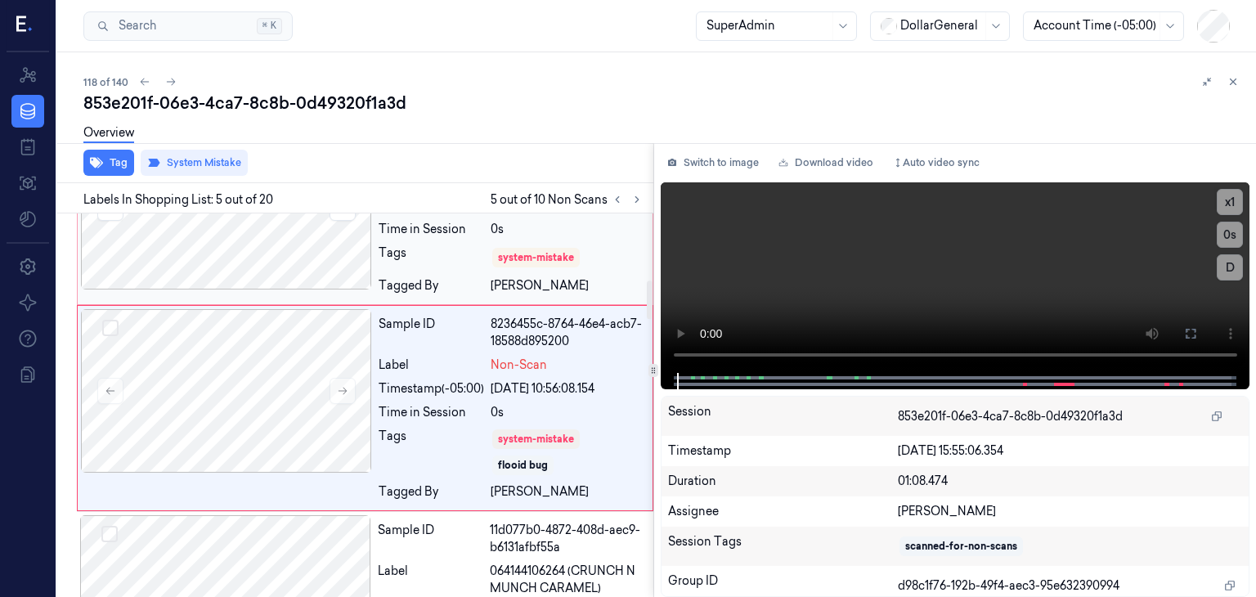
click at [298, 243] on div at bounding box center [226, 208] width 291 height 164
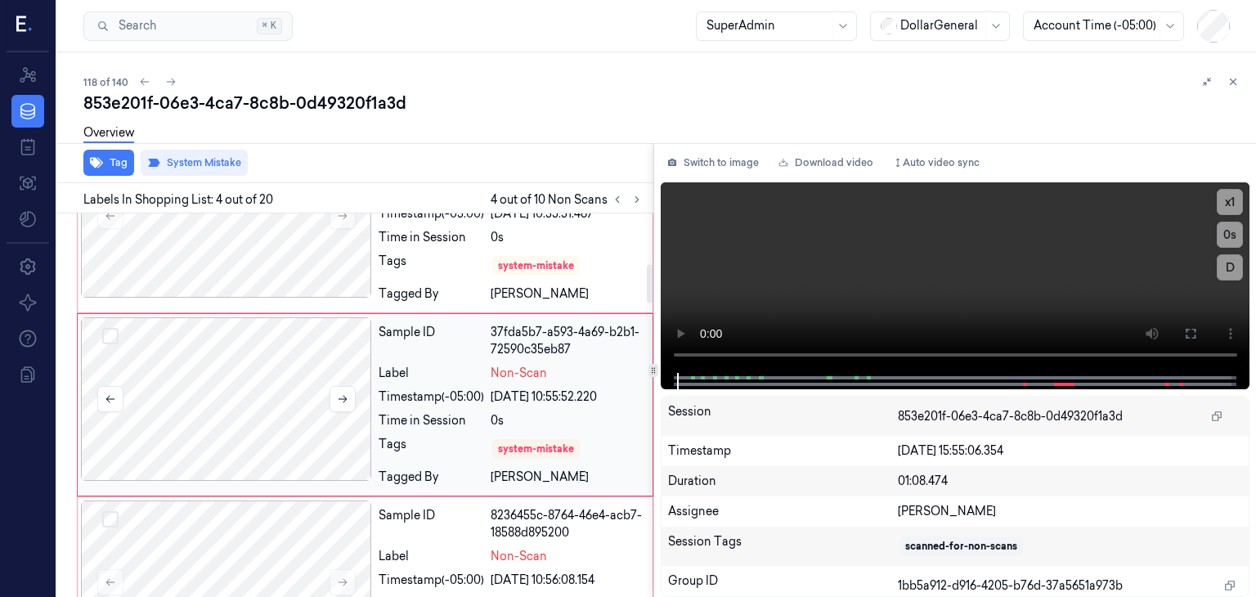
scroll to position [469, 0]
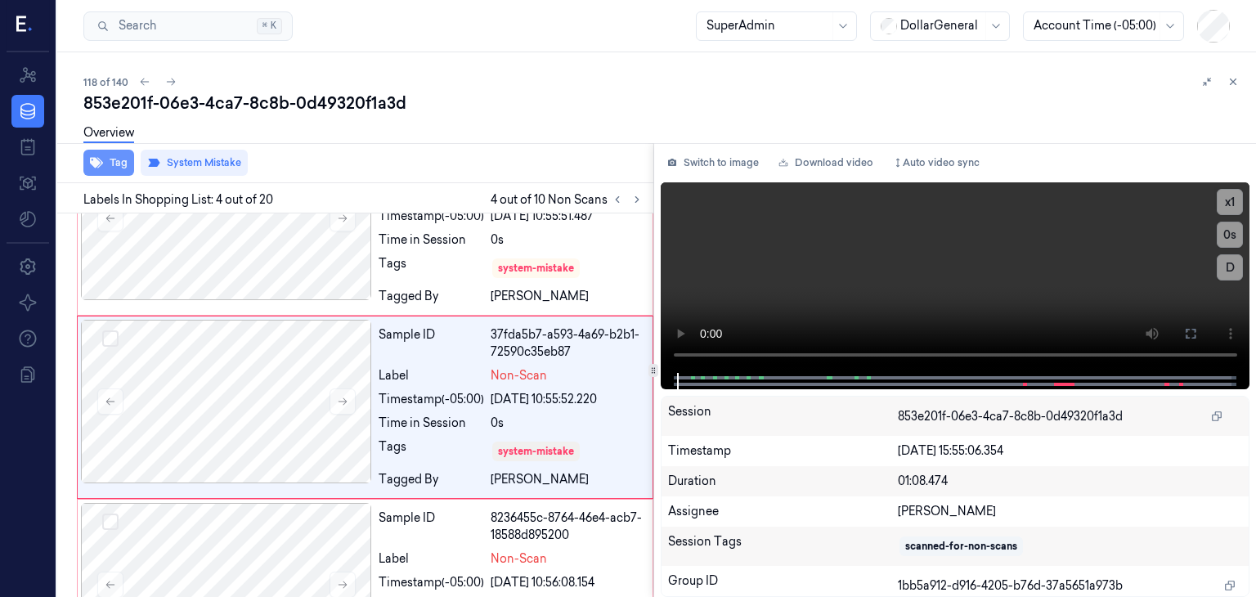
click at [106, 173] on button "Tag" at bounding box center [108, 163] width 51 height 26
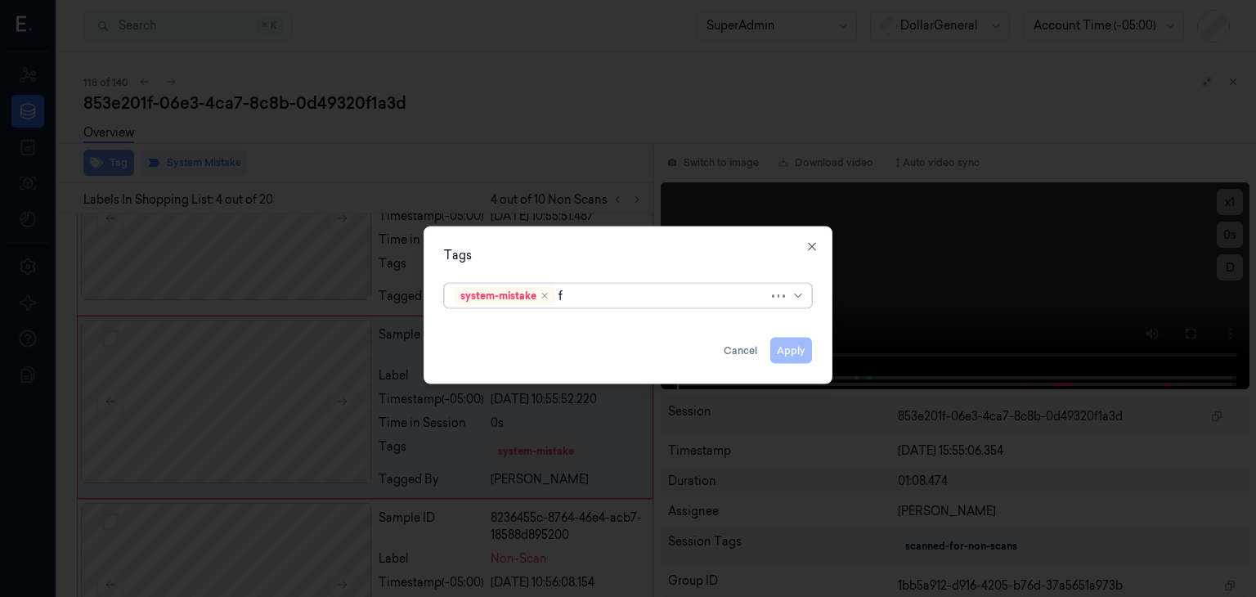
type input "fl"
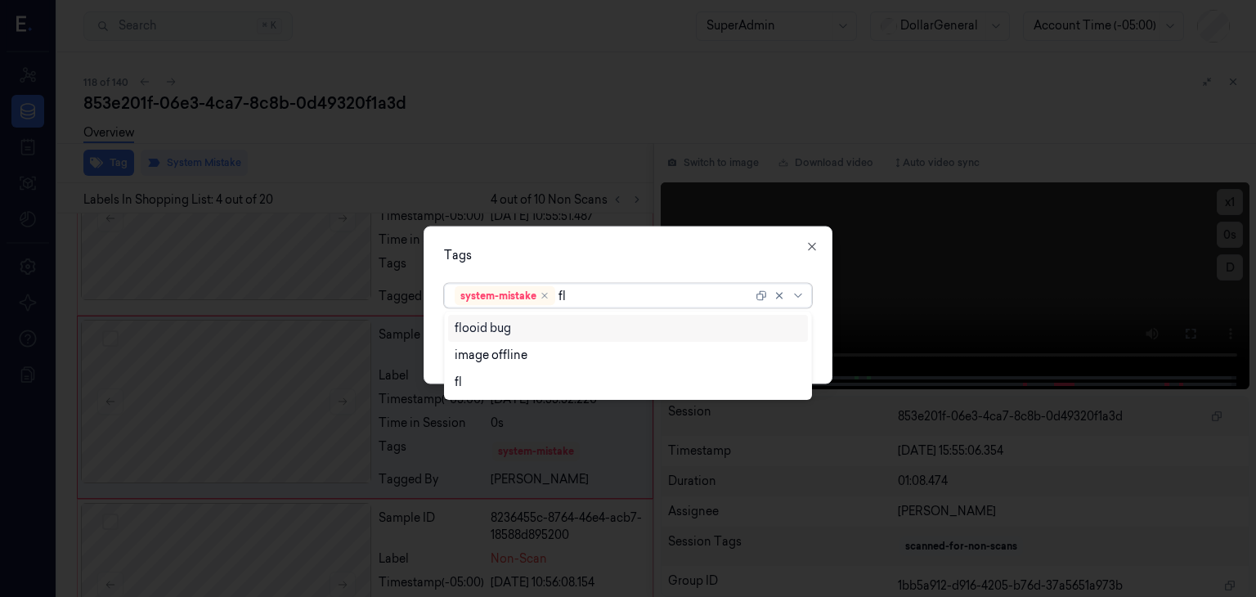
click at [488, 332] on div "flooid bug" at bounding box center [483, 328] width 56 height 17
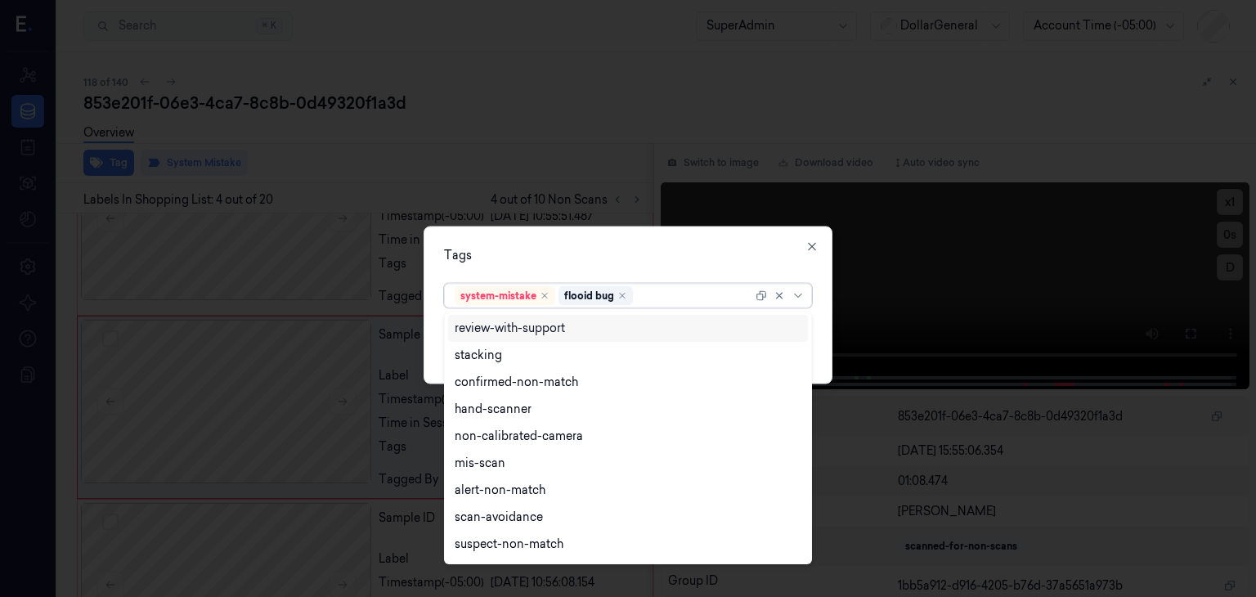
click at [565, 259] on div "Tags" at bounding box center [628, 255] width 368 height 17
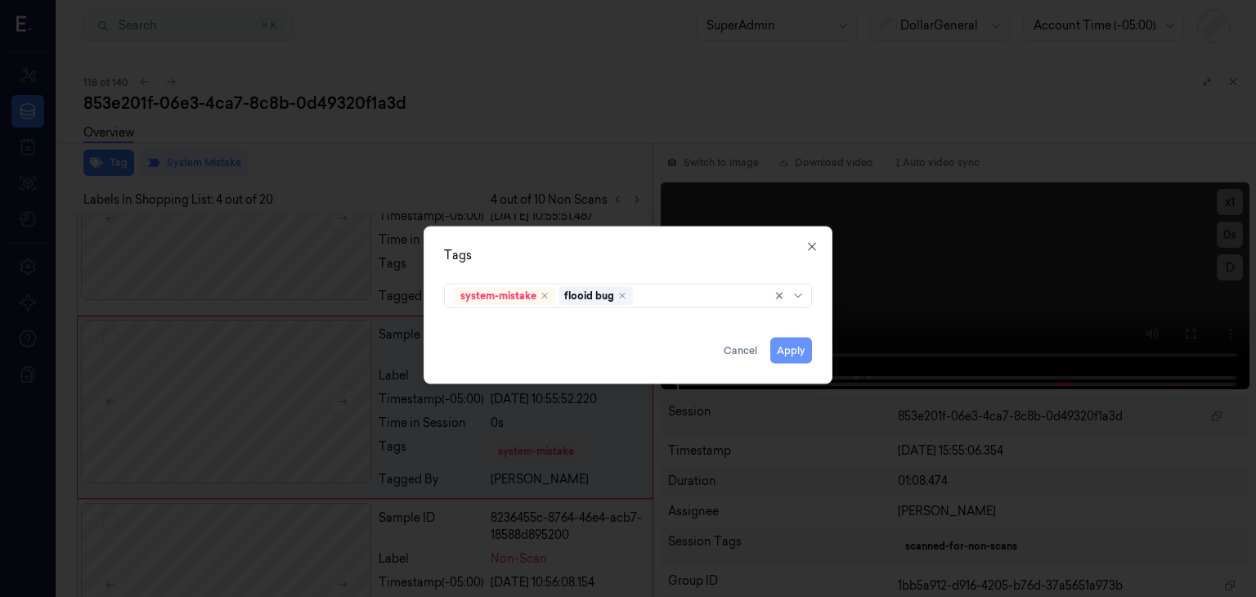
click at [780, 345] on button "Apply" at bounding box center [791, 351] width 42 height 26
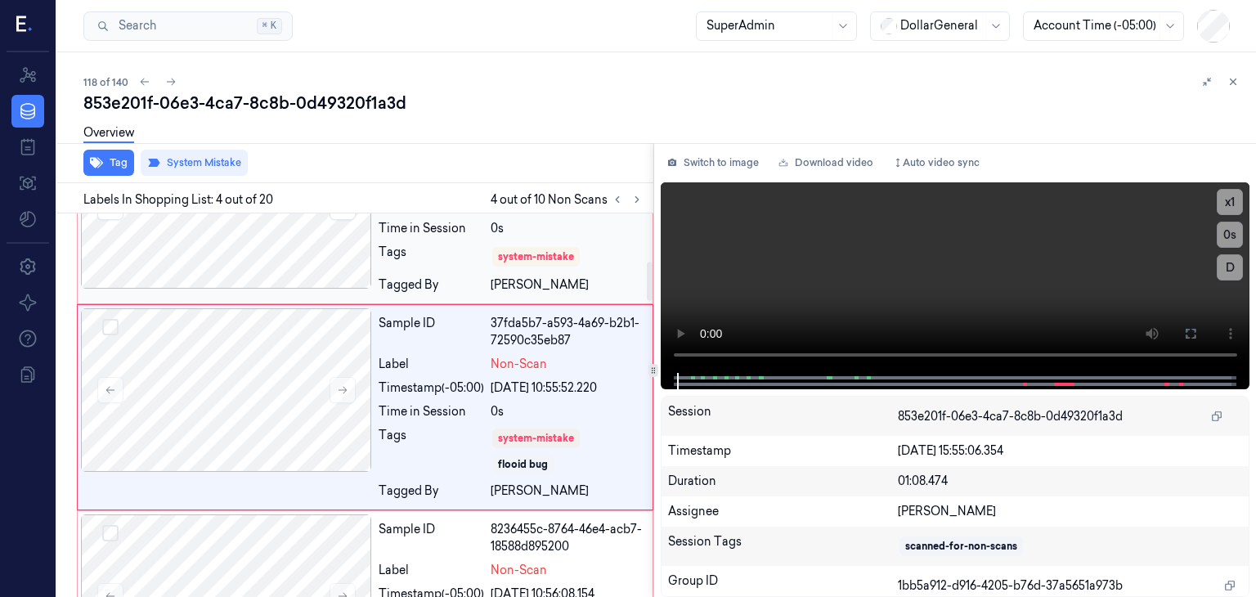
click at [318, 237] on div at bounding box center [226, 207] width 291 height 164
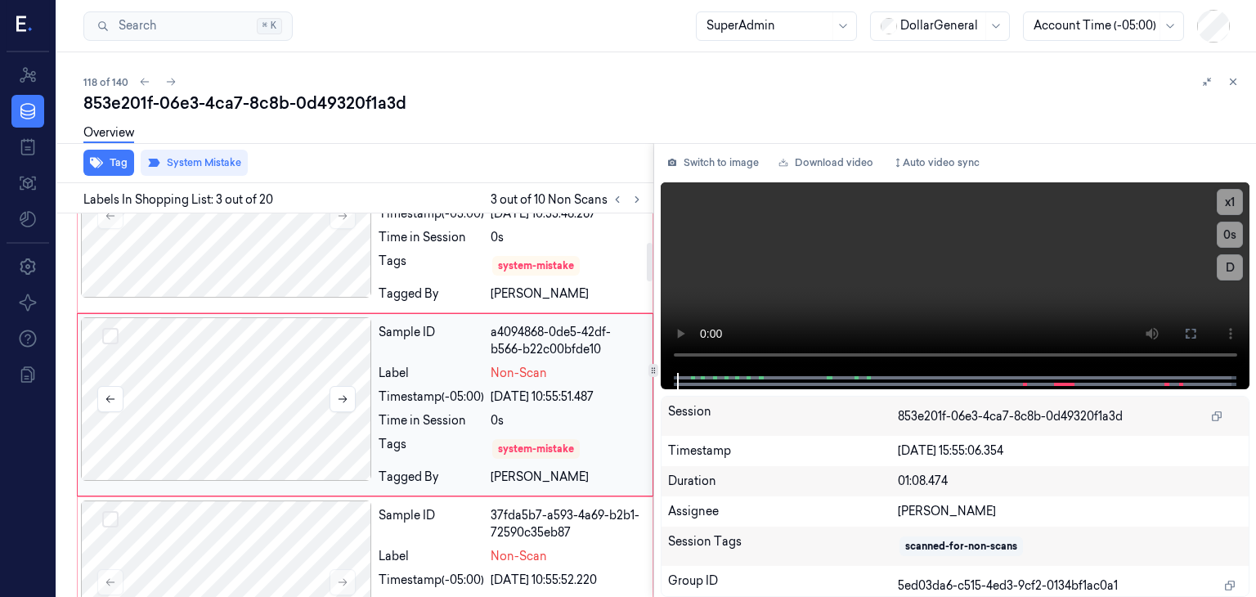
scroll to position [286, 0]
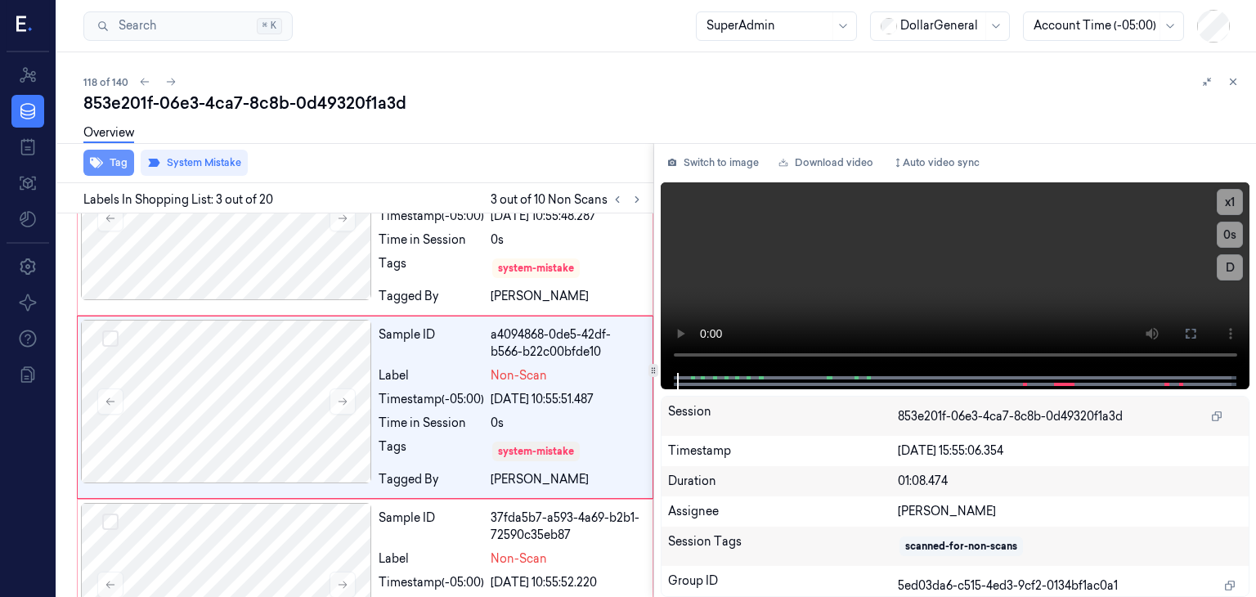
click at [111, 166] on button "Tag" at bounding box center [108, 163] width 51 height 26
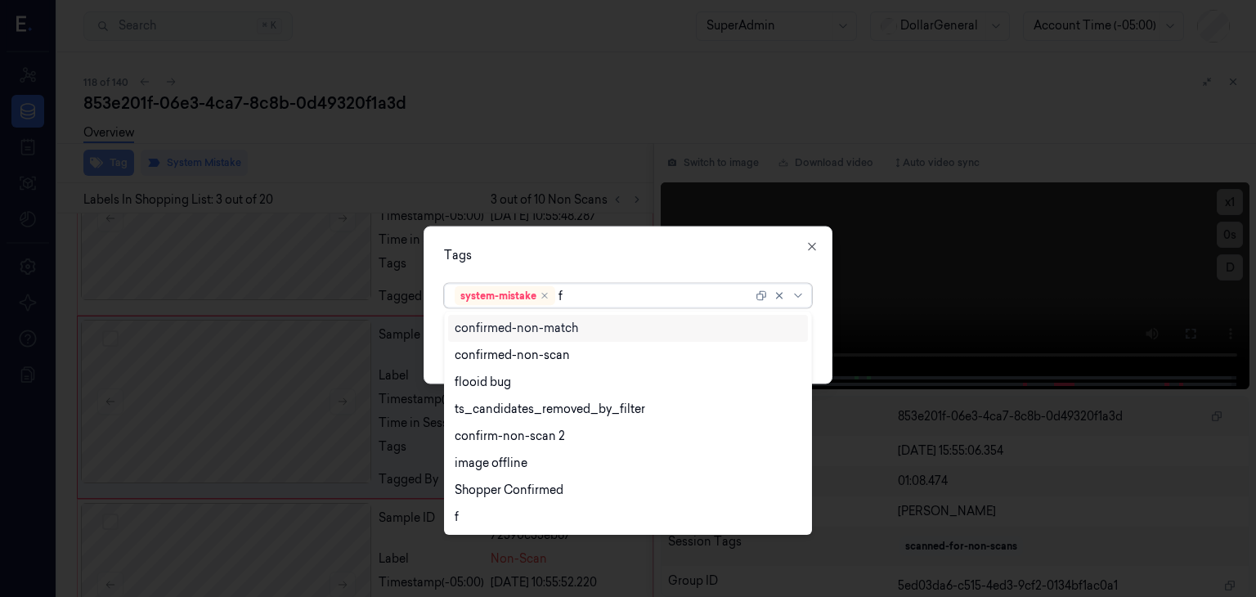
type input "fl"
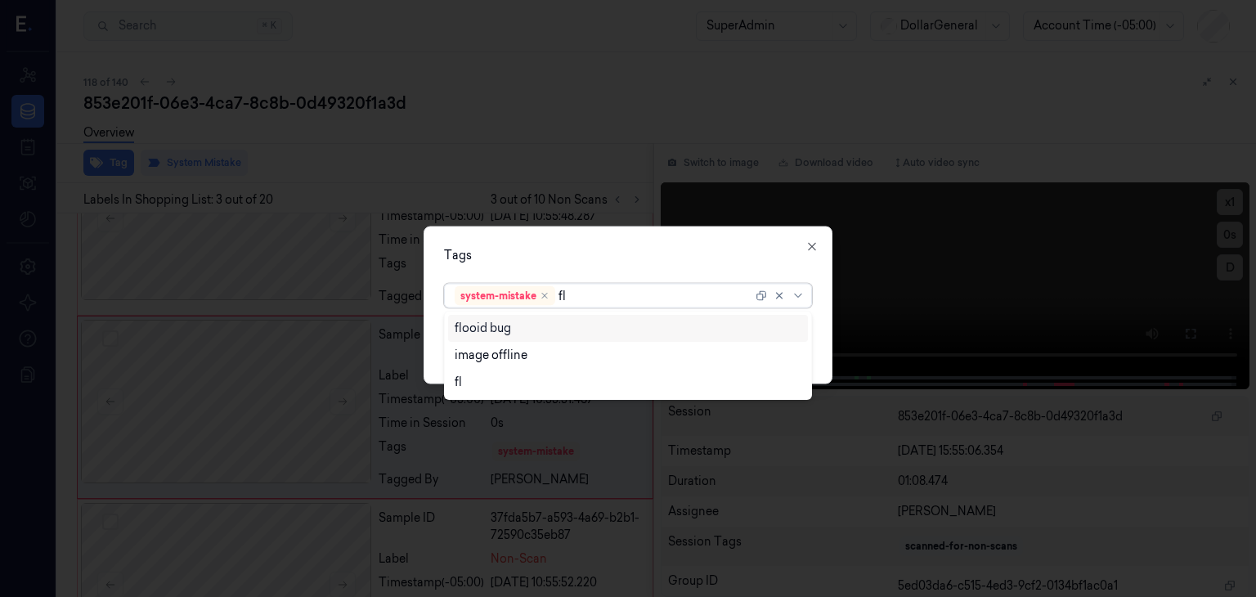
click at [516, 326] on div "flooid bug" at bounding box center [628, 328] width 347 height 17
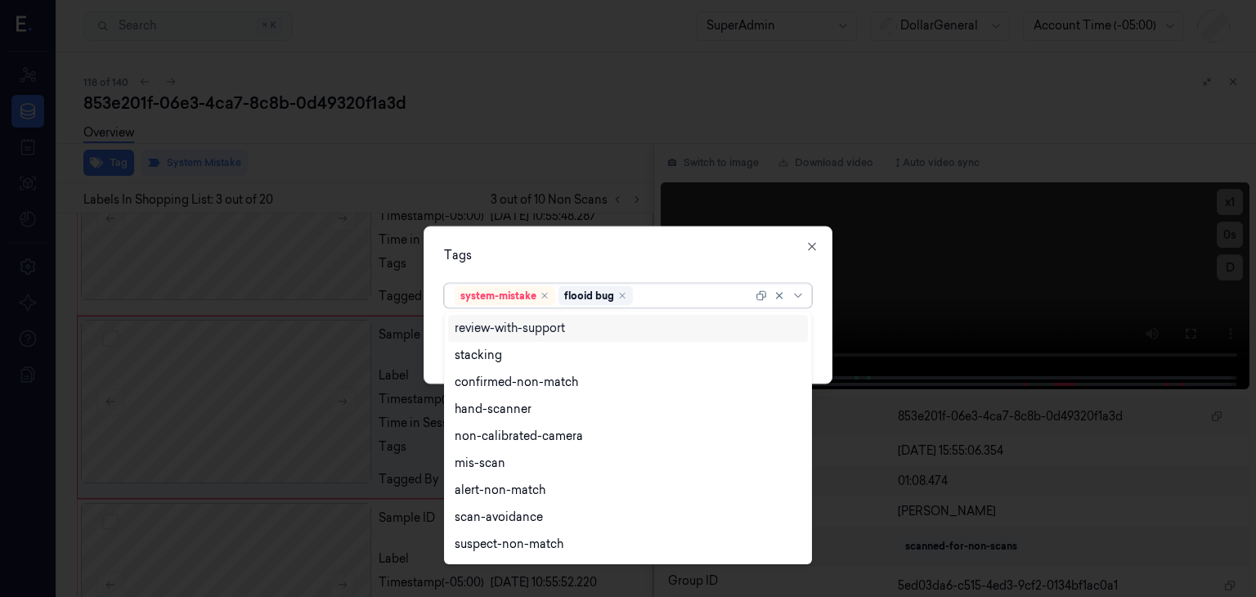
click at [566, 247] on div "Tags" at bounding box center [628, 255] width 368 height 17
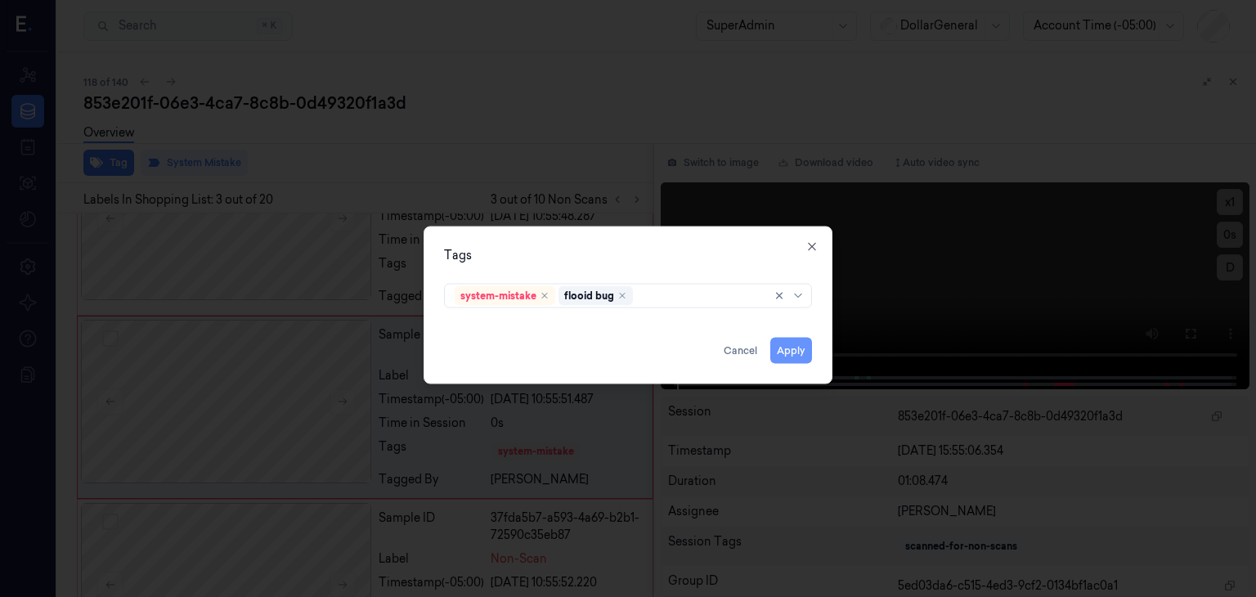
click at [796, 348] on button "Apply" at bounding box center [791, 351] width 42 height 26
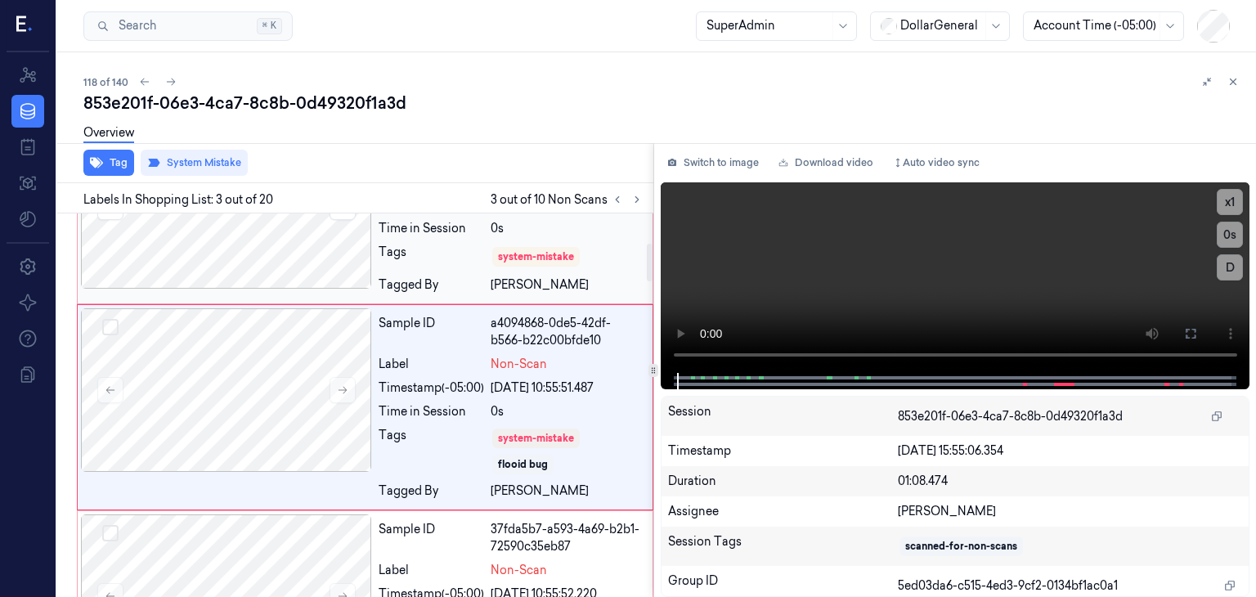
click at [278, 272] on div at bounding box center [226, 207] width 291 height 164
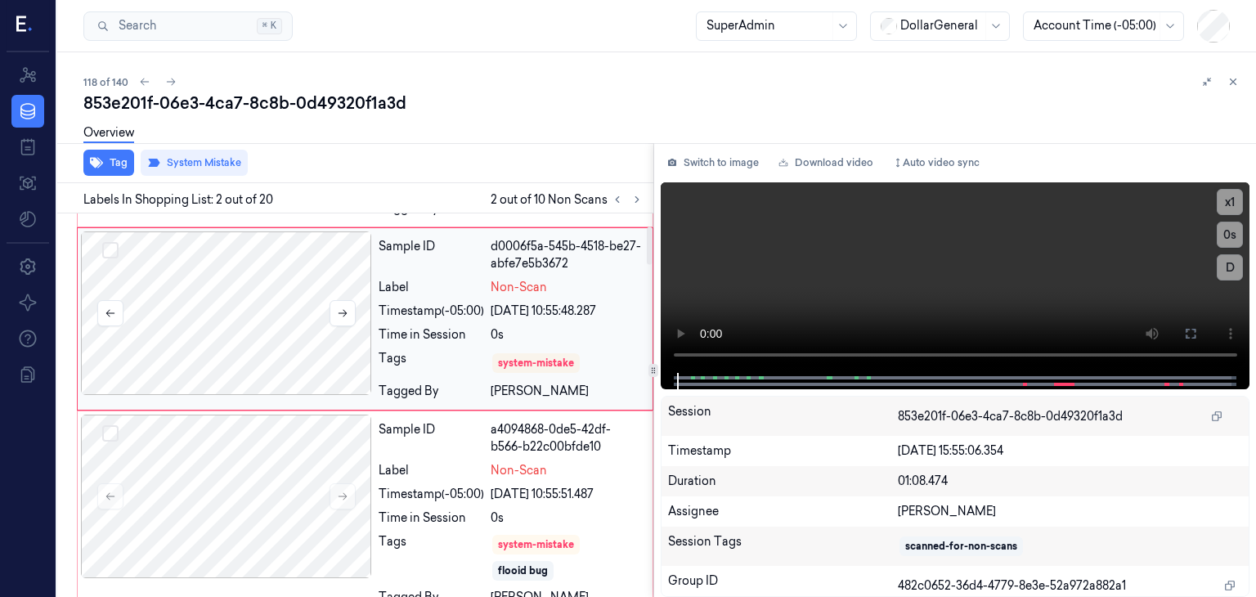
scroll to position [104, 0]
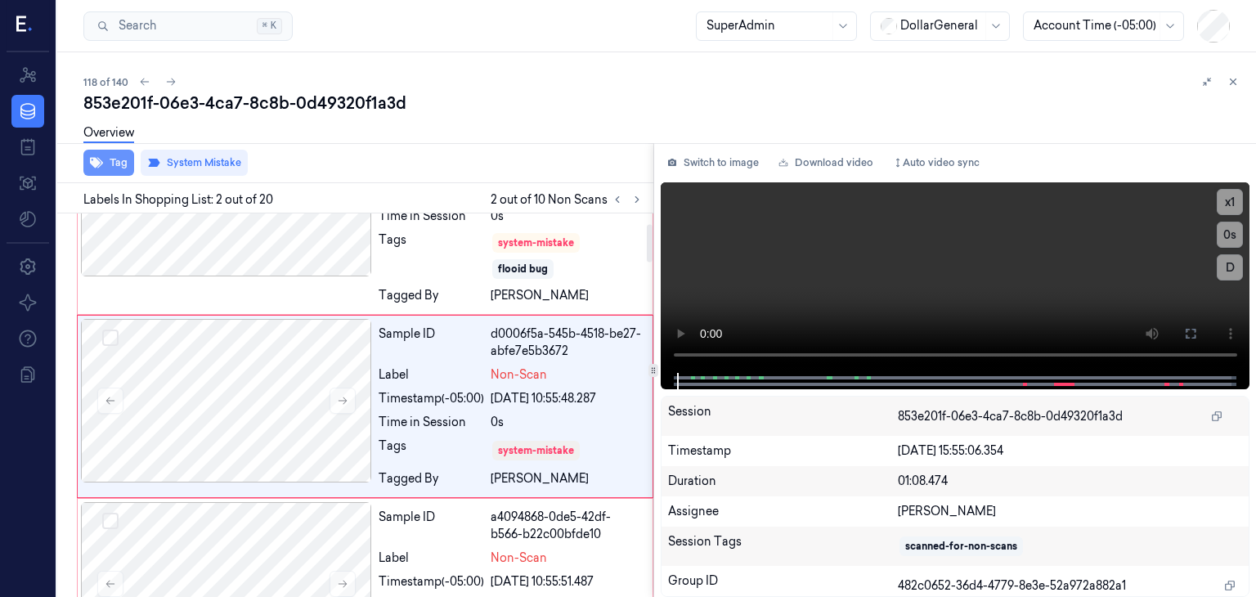
click at [119, 164] on button "Tag" at bounding box center [108, 163] width 51 height 26
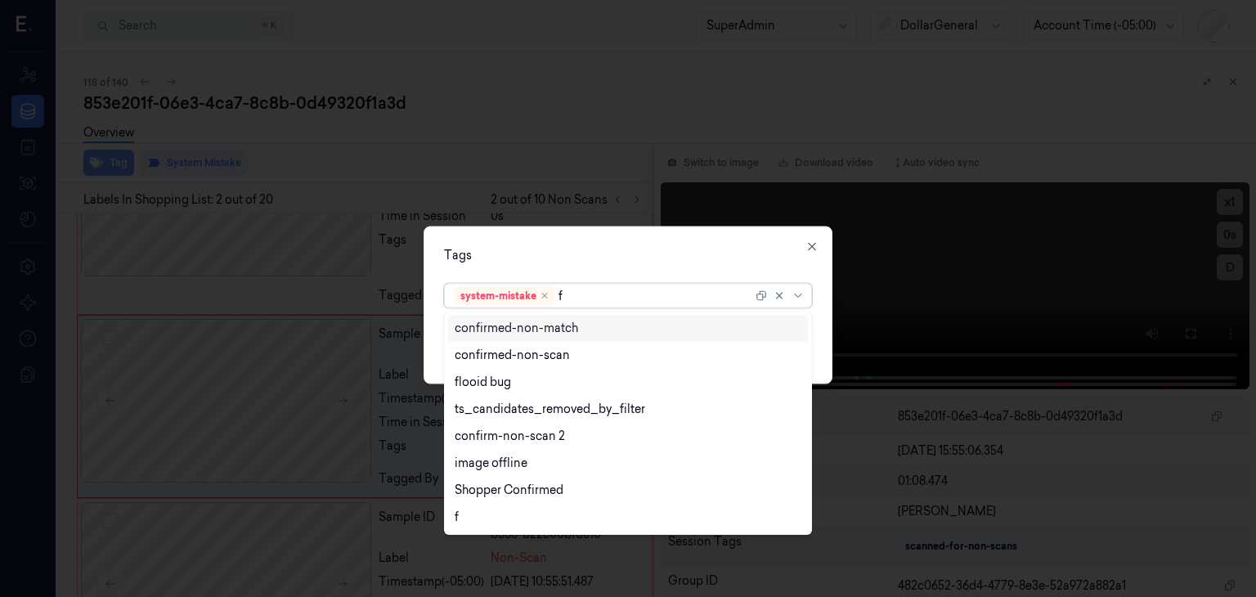
type input "fl"
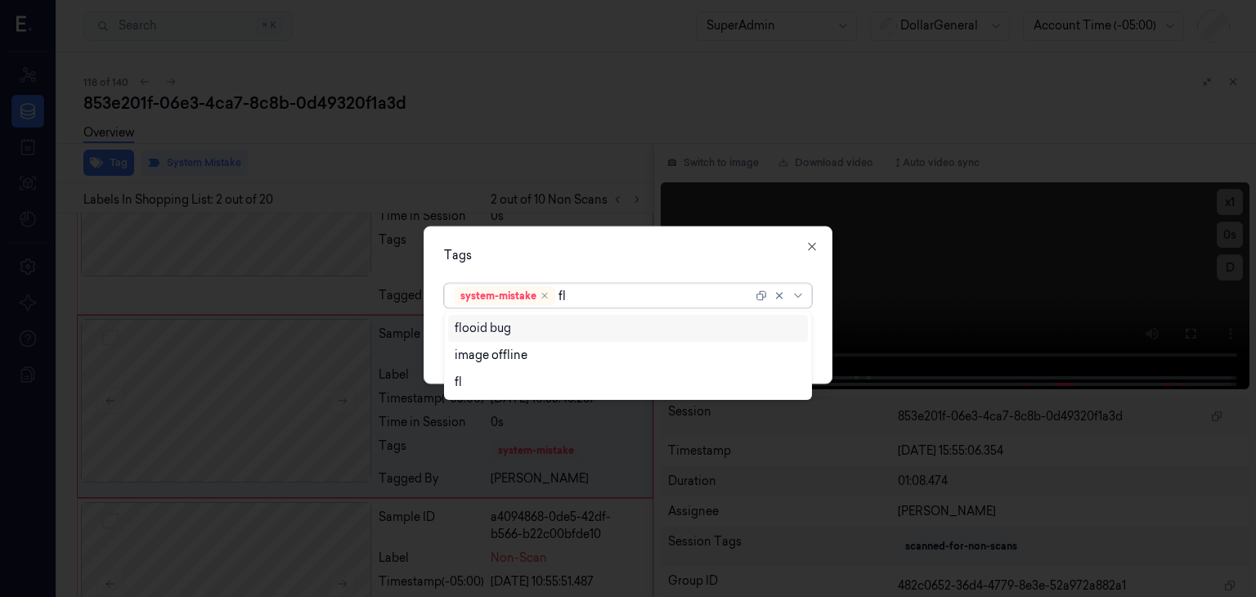
click at [525, 331] on div "flooid bug" at bounding box center [628, 328] width 347 height 17
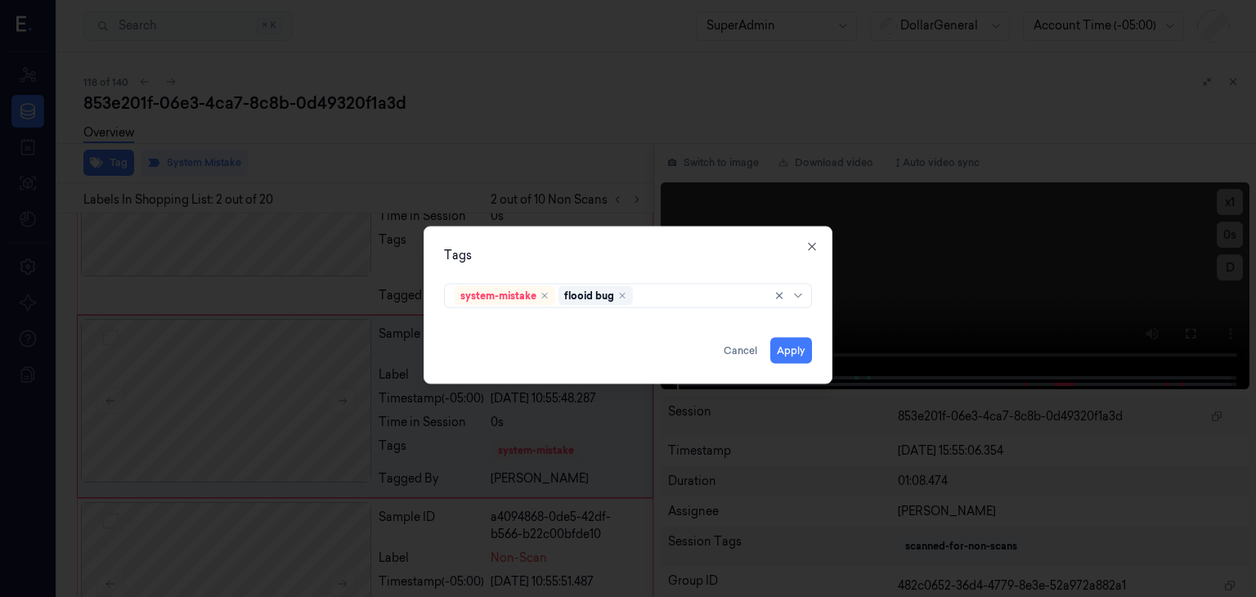
click at [592, 266] on div "Tags system-mistake flooid bug Apply Cancel Close" at bounding box center [628, 306] width 409 height 158
click at [793, 348] on button "Apply" at bounding box center [791, 351] width 42 height 26
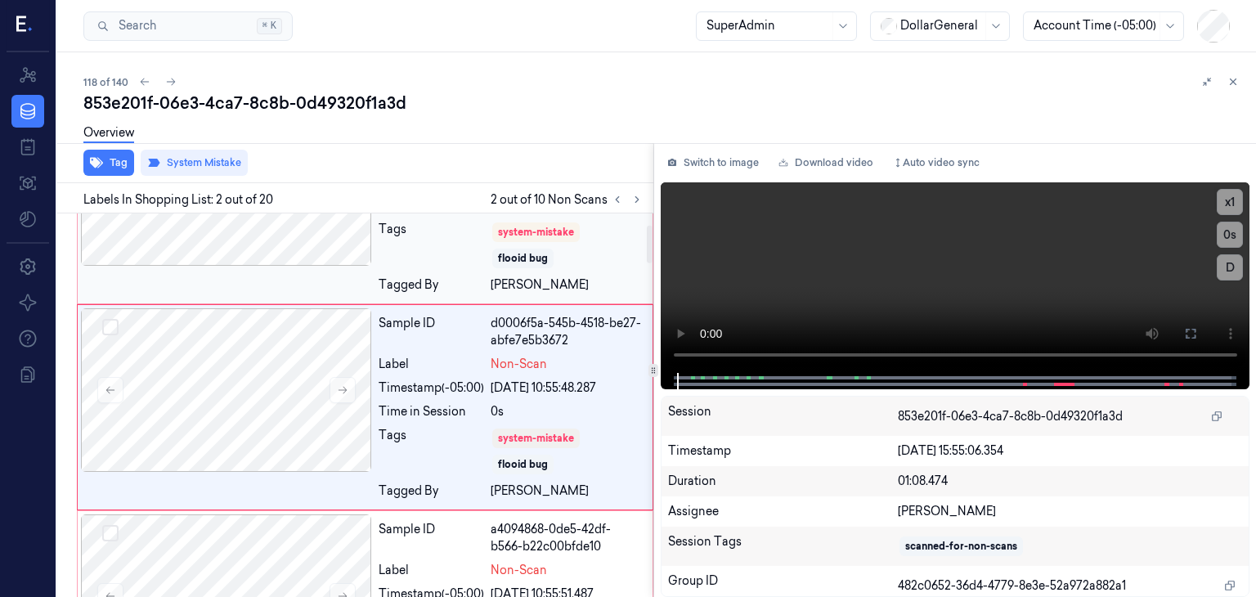
click at [289, 236] on div at bounding box center [226, 184] width 291 height 164
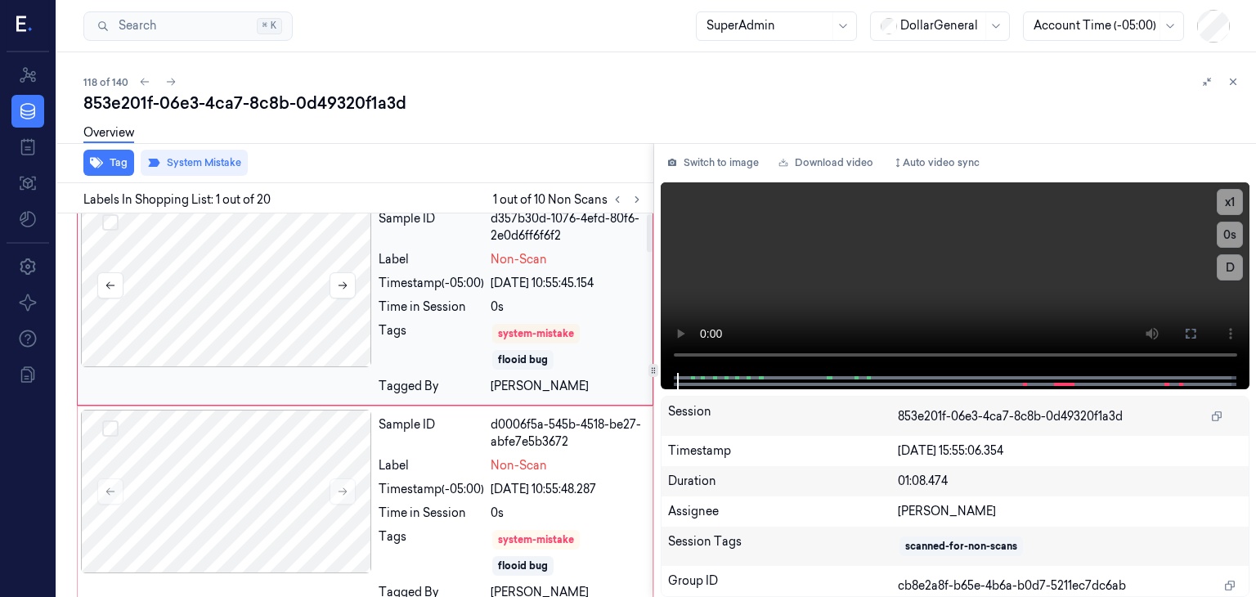
scroll to position [0, 0]
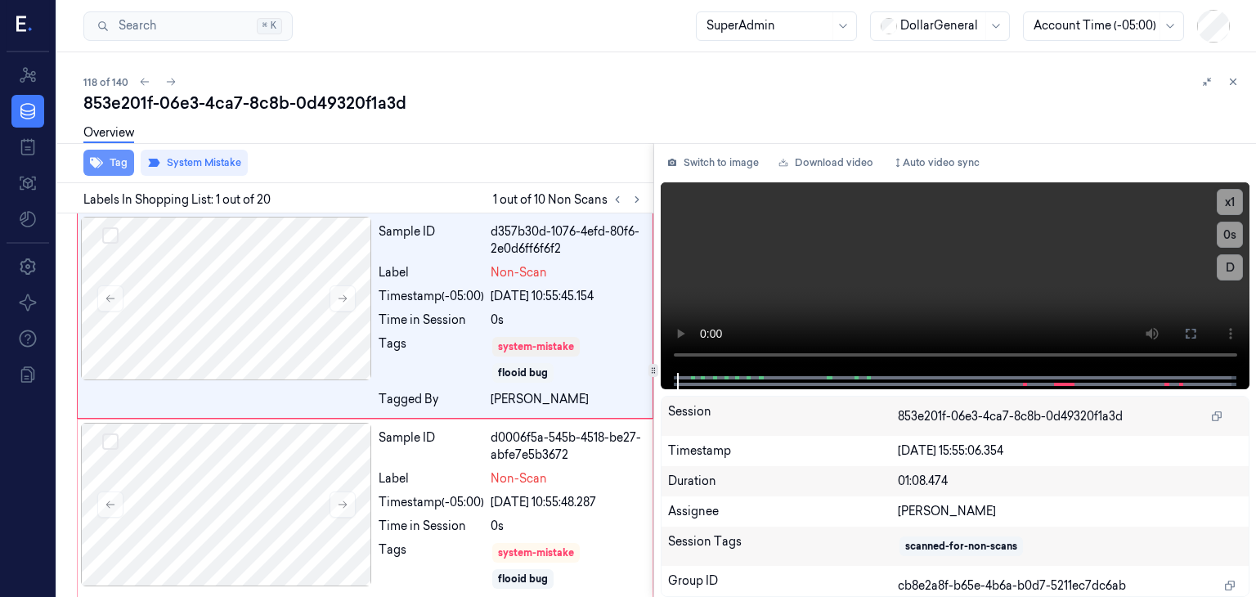
click at [108, 173] on button "Tag" at bounding box center [108, 163] width 51 height 26
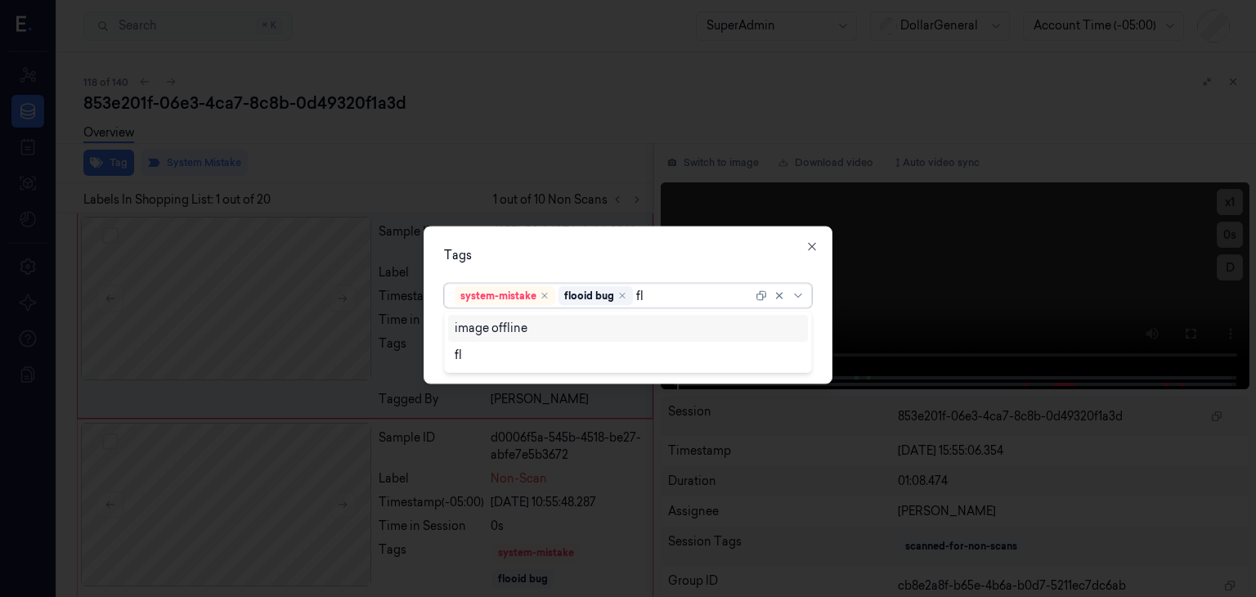
type input "f"
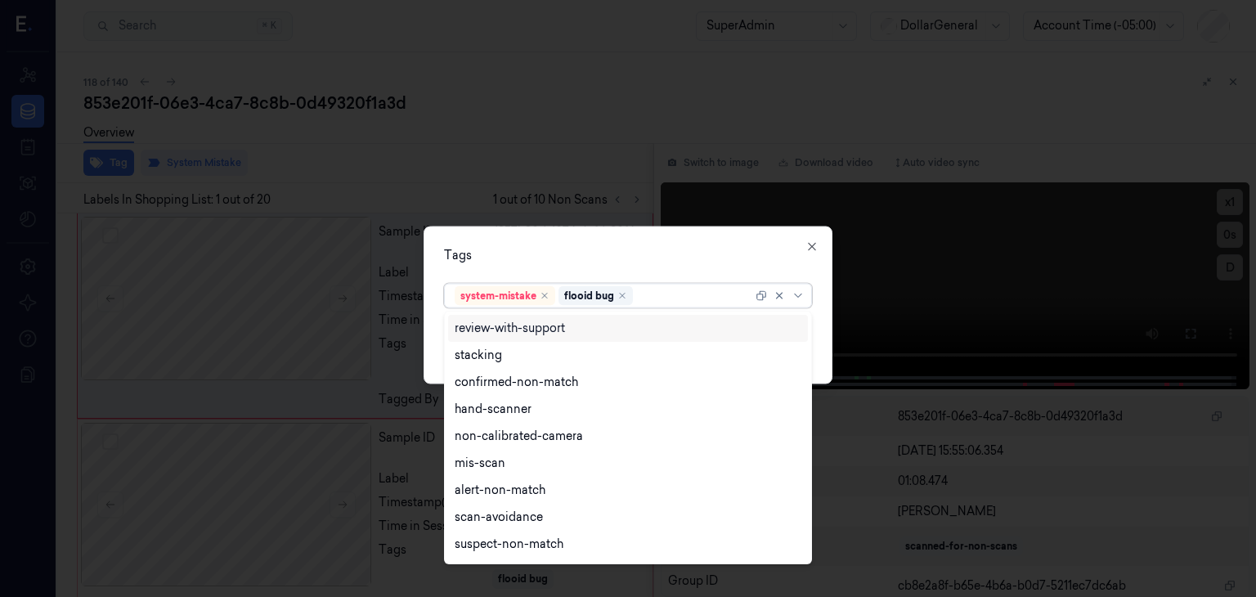
click at [716, 269] on div "Tags 18 results available. Use Up and Down to choose options, press Enter to se…" at bounding box center [628, 306] width 409 height 158
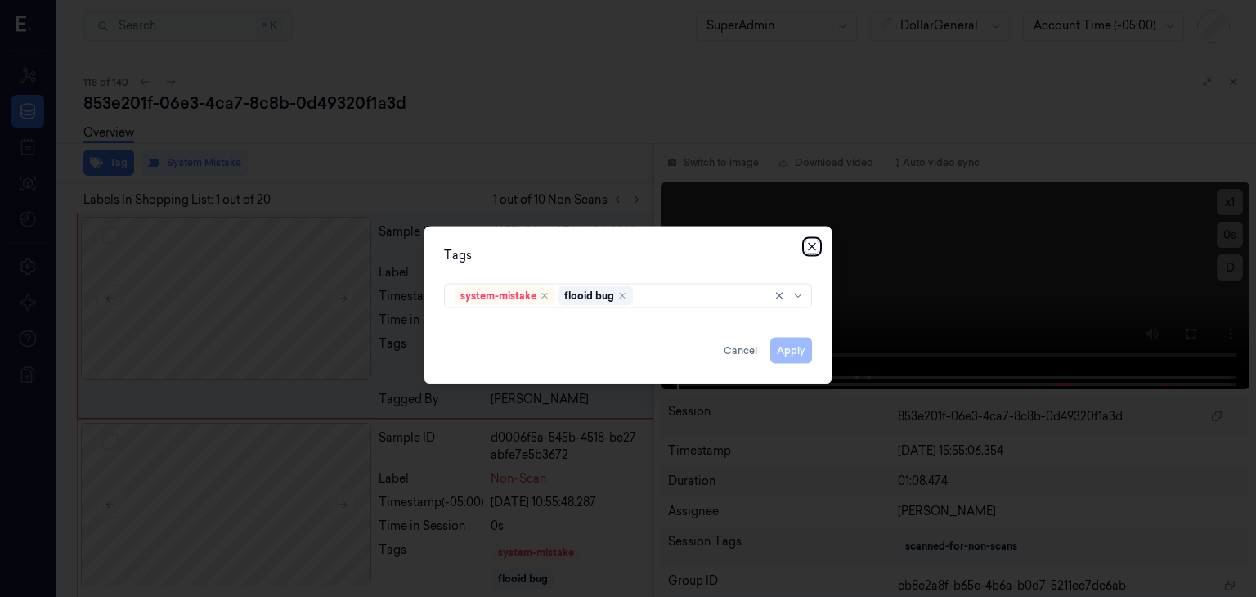
click at [815, 248] on icon "button" at bounding box center [812, 246] width 13 height 13
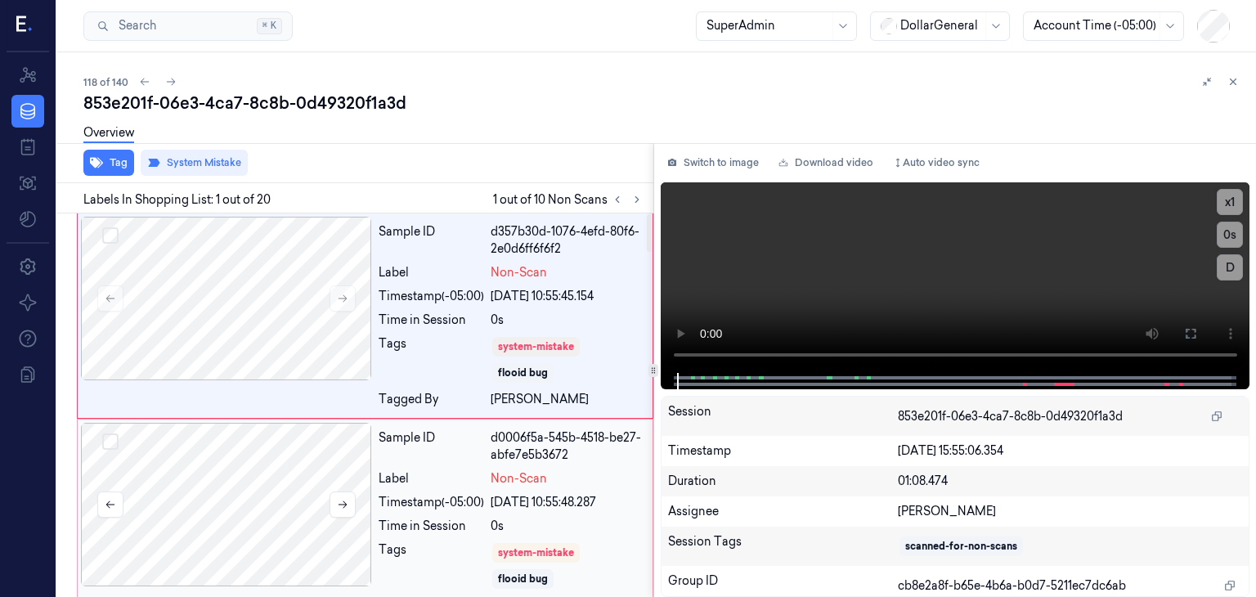
click at [287, 484] on div at bounding box center [226, 505] width 291 height 164
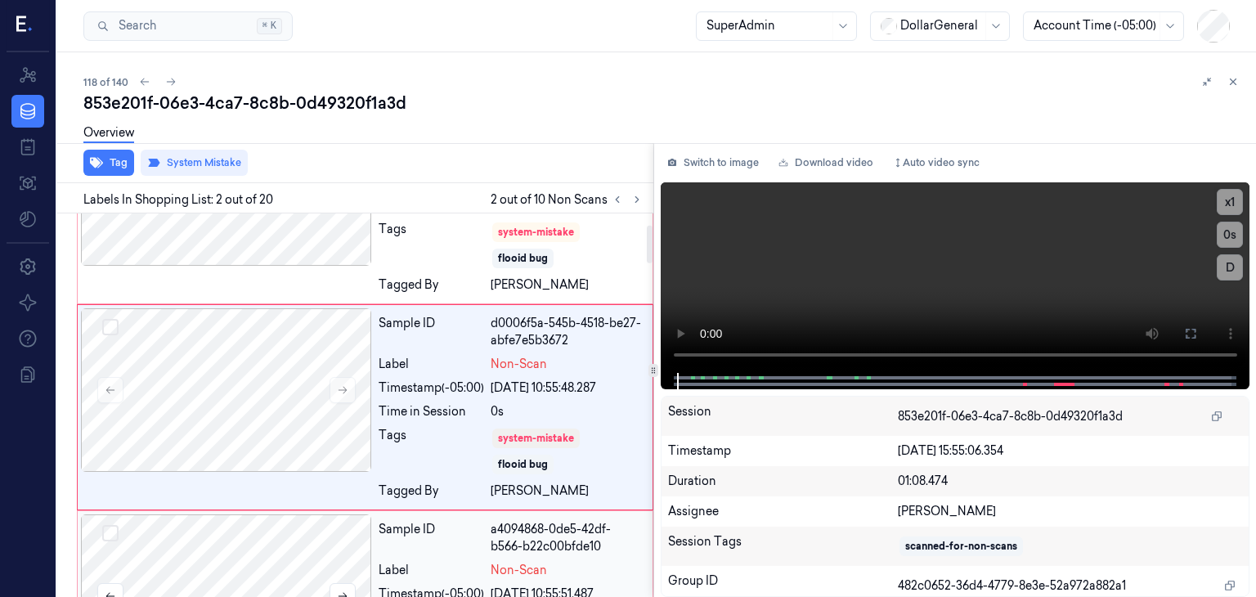
click at [256, 541] on div at bounding box center [226, 596] width 291 height 164
click at [258, 577] on div at bounding box center [226, 597] width 291 height 164
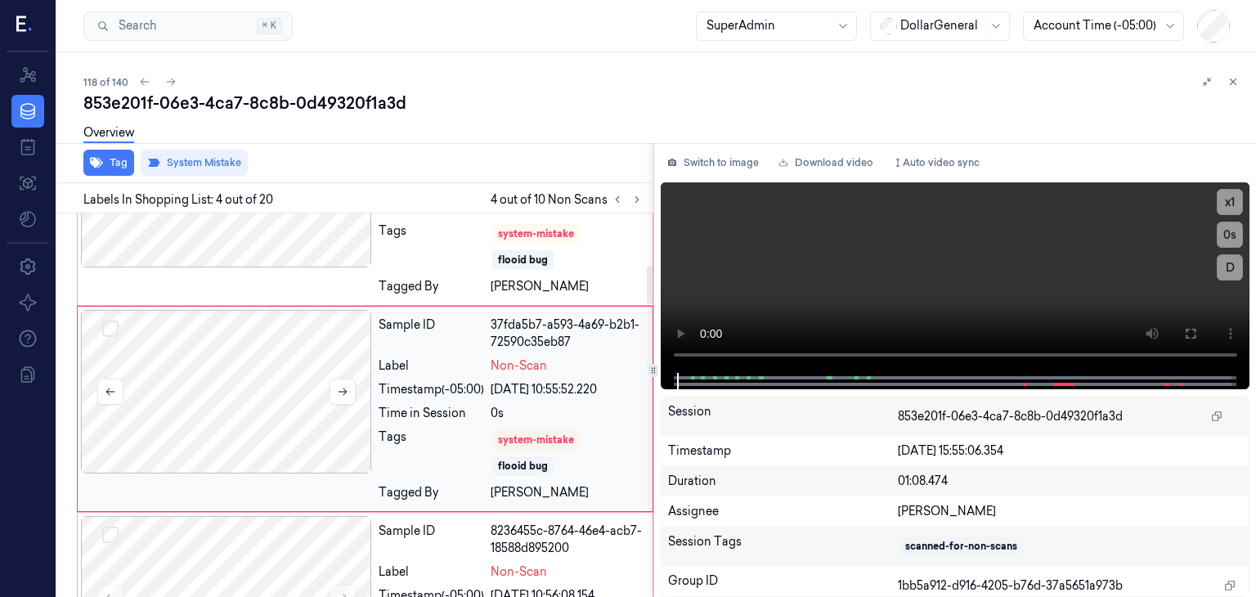
click at [258, 577] on div at bounding box center [226, 598] width 291 height 164
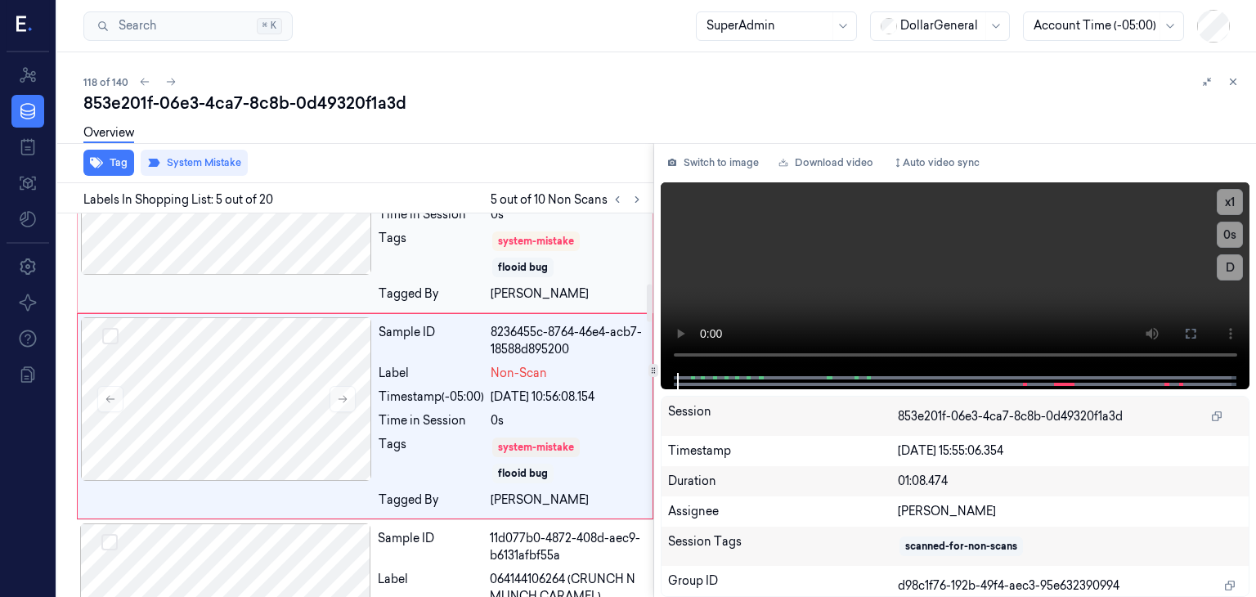
scroll to position [729, 0]
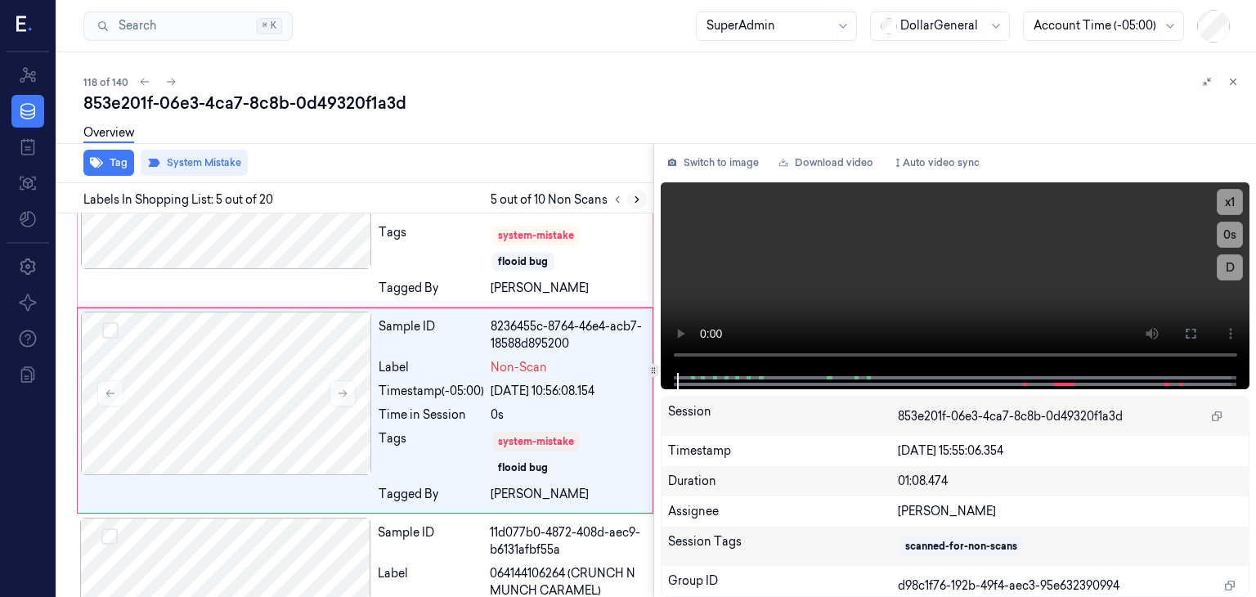
click at [632, 200] on icon at bounding box center [636, 199] width 11 height 11
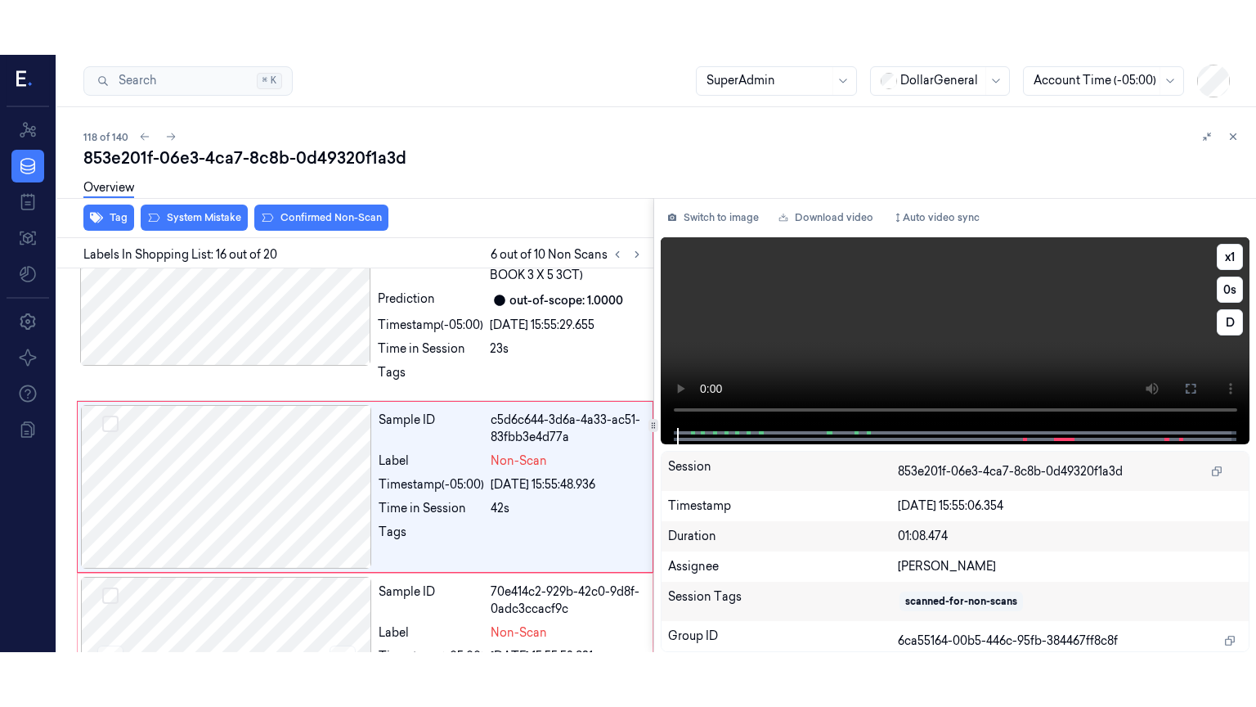
scroll to position [2909, 0]
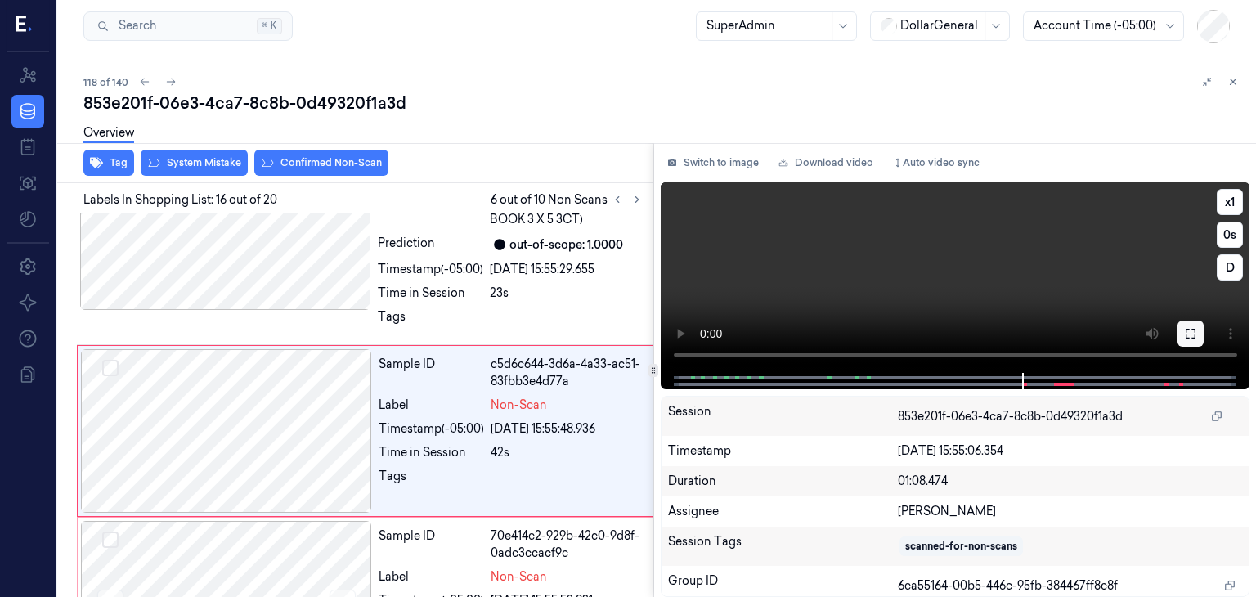
click at [1195, 335] on icon at bounding box center [1191, 334] width 10 height 10
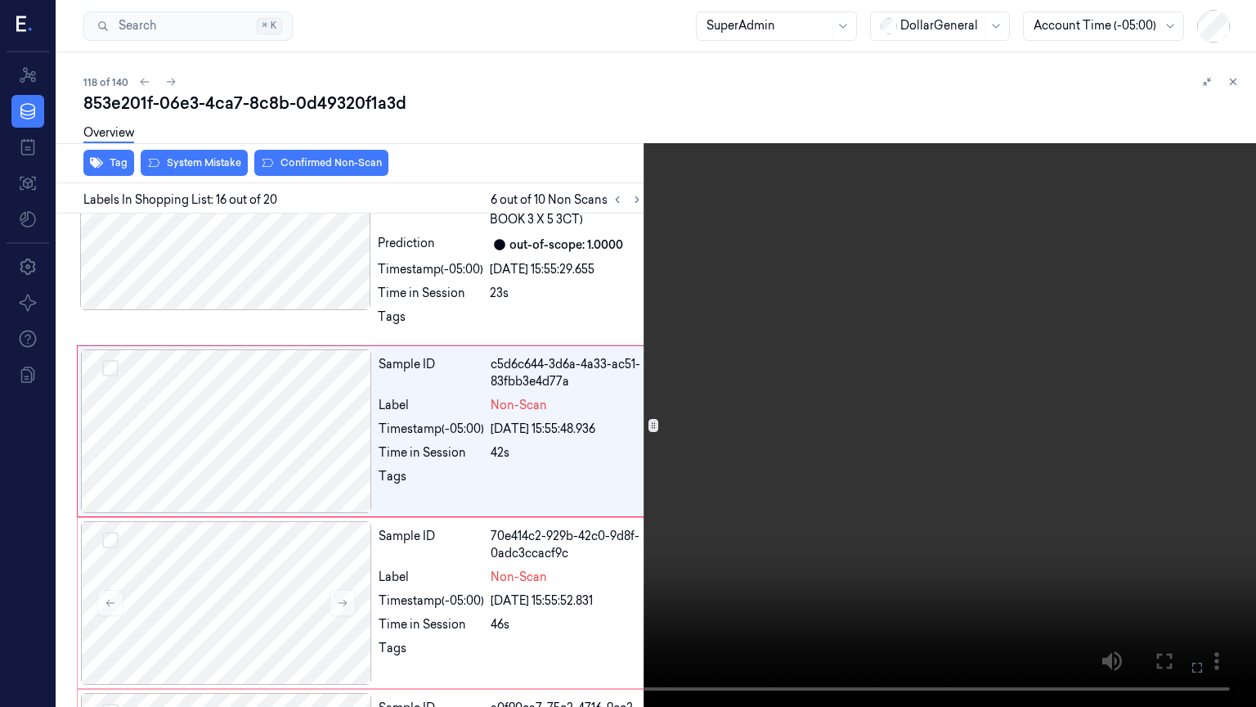
click at [648, 544] on video at bounding box center [628, 353] width 1256 height 707
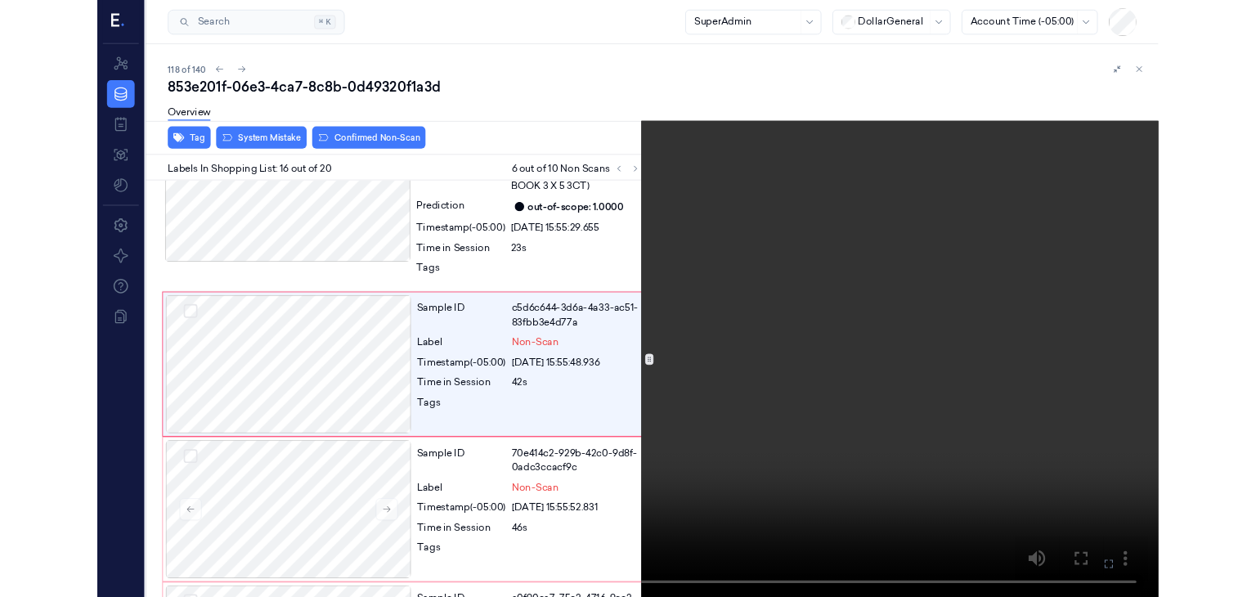
scroll to position [2854, 0]
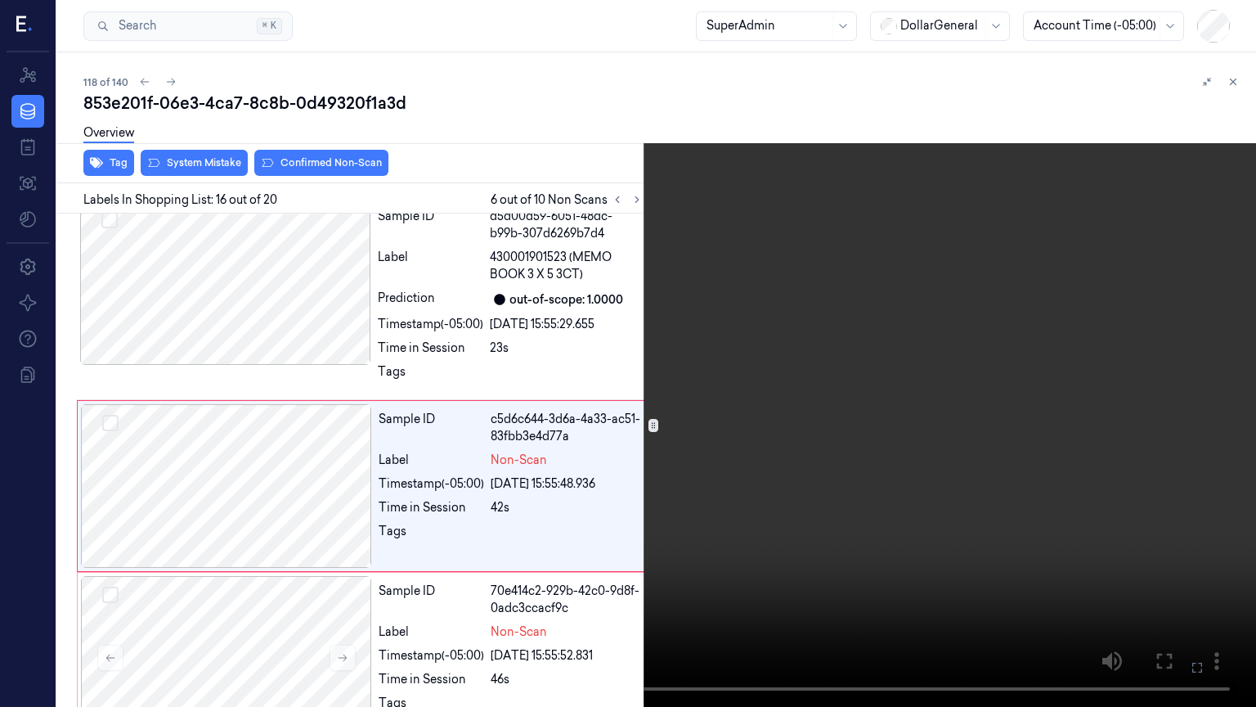
click at [0, 0] on icon at bounding box center [0, 0] width 0 height 0
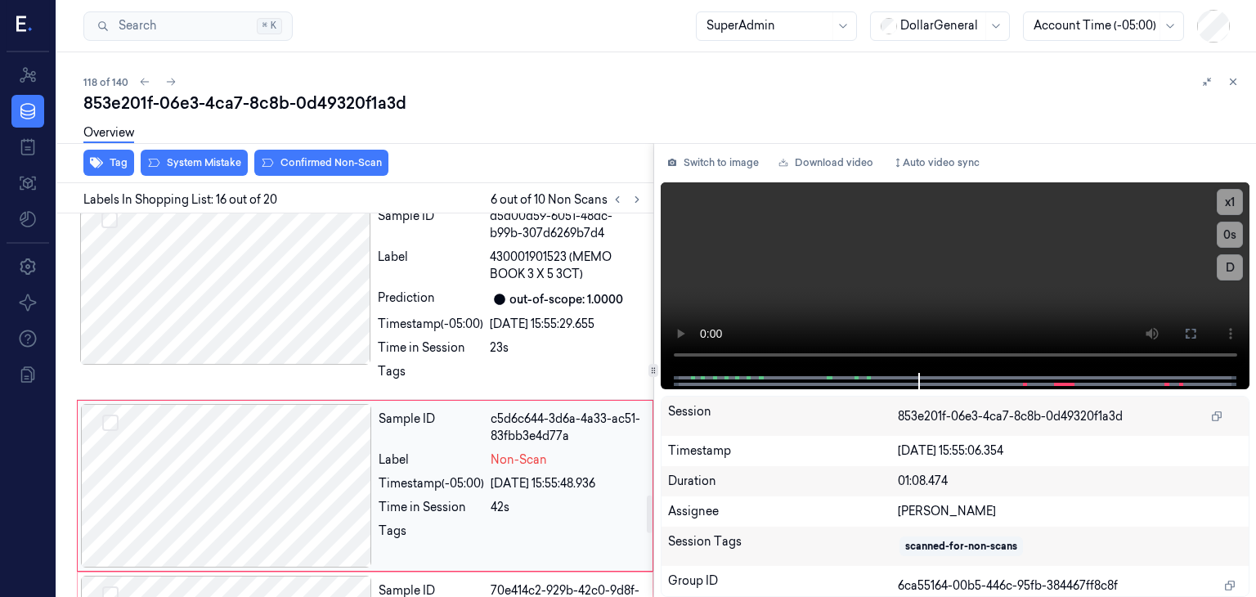
click at [325, 406] on div at bounding box center [226, 486] width 291 height 164
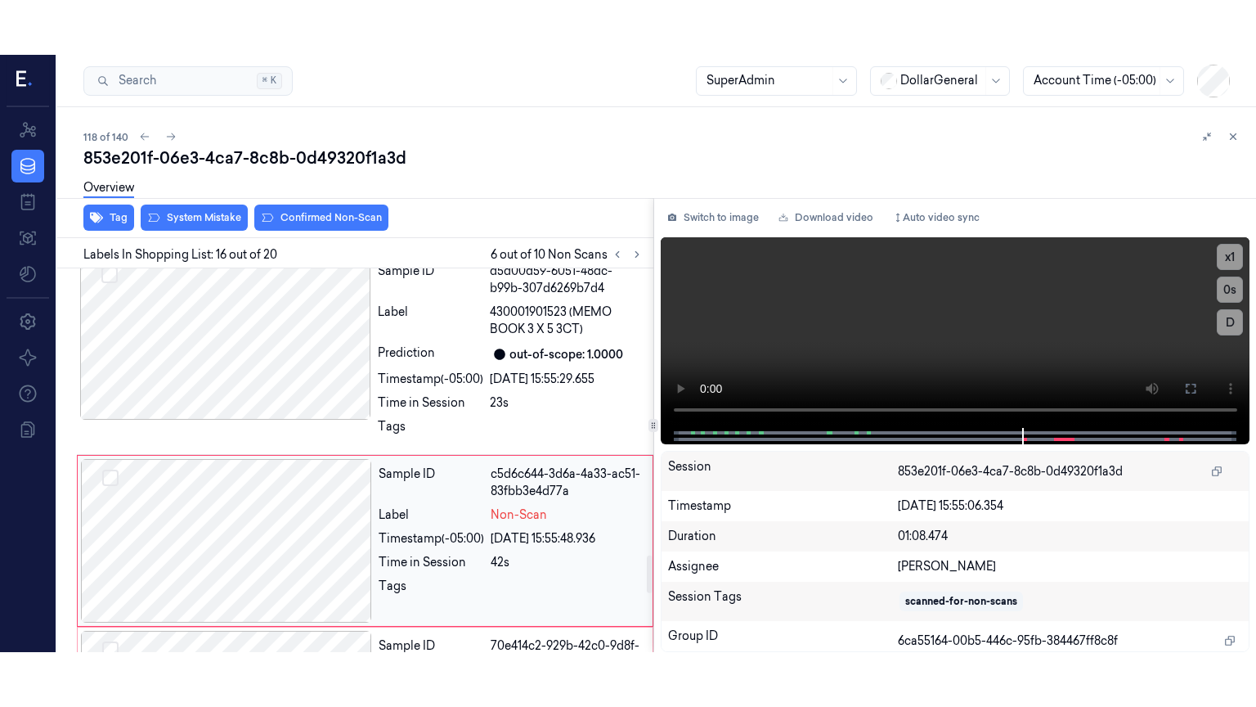
scroll to position [2909, 0]
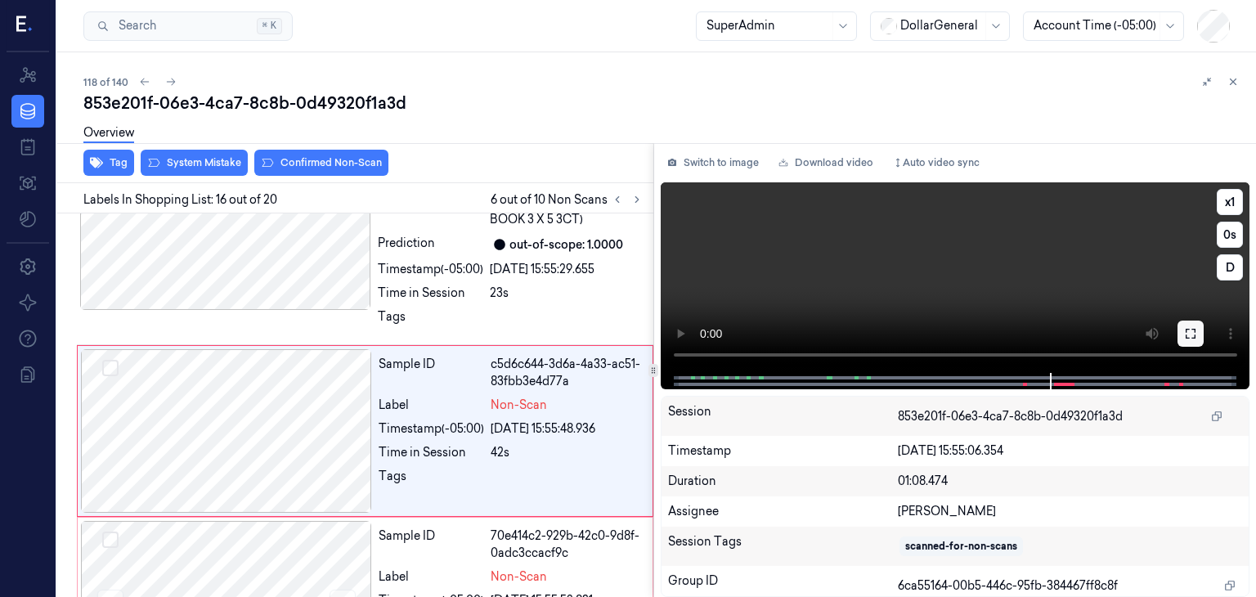
click at [1194, 339] on icon at bounding box center [1190, 333] width 13 height 13
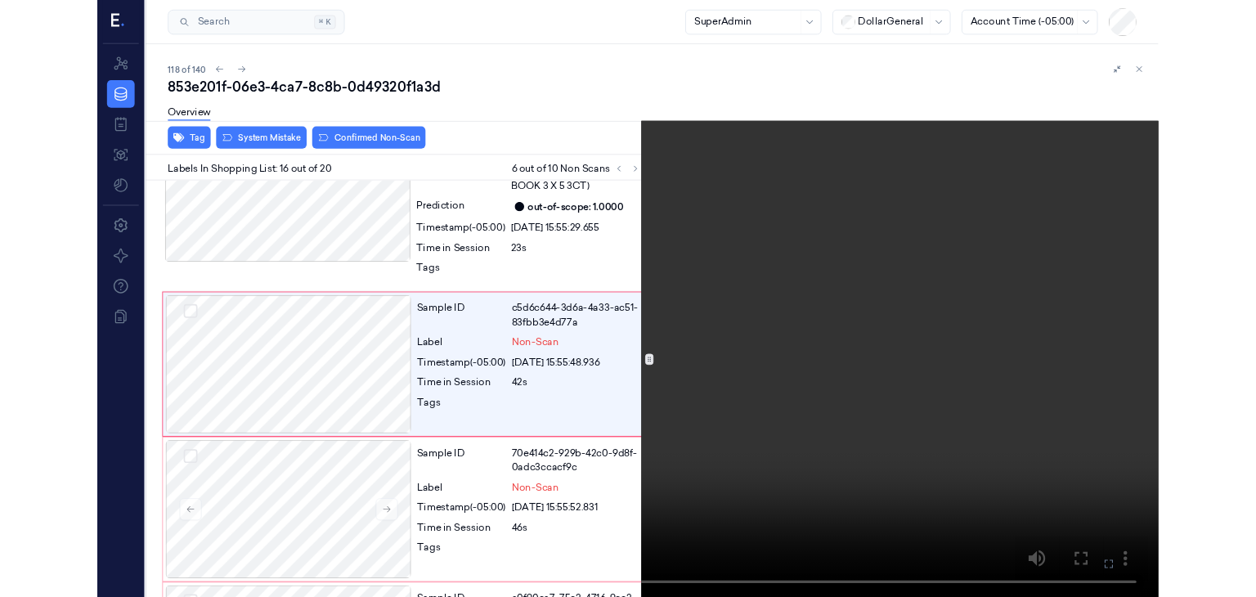
scroll to position [2854, 0]
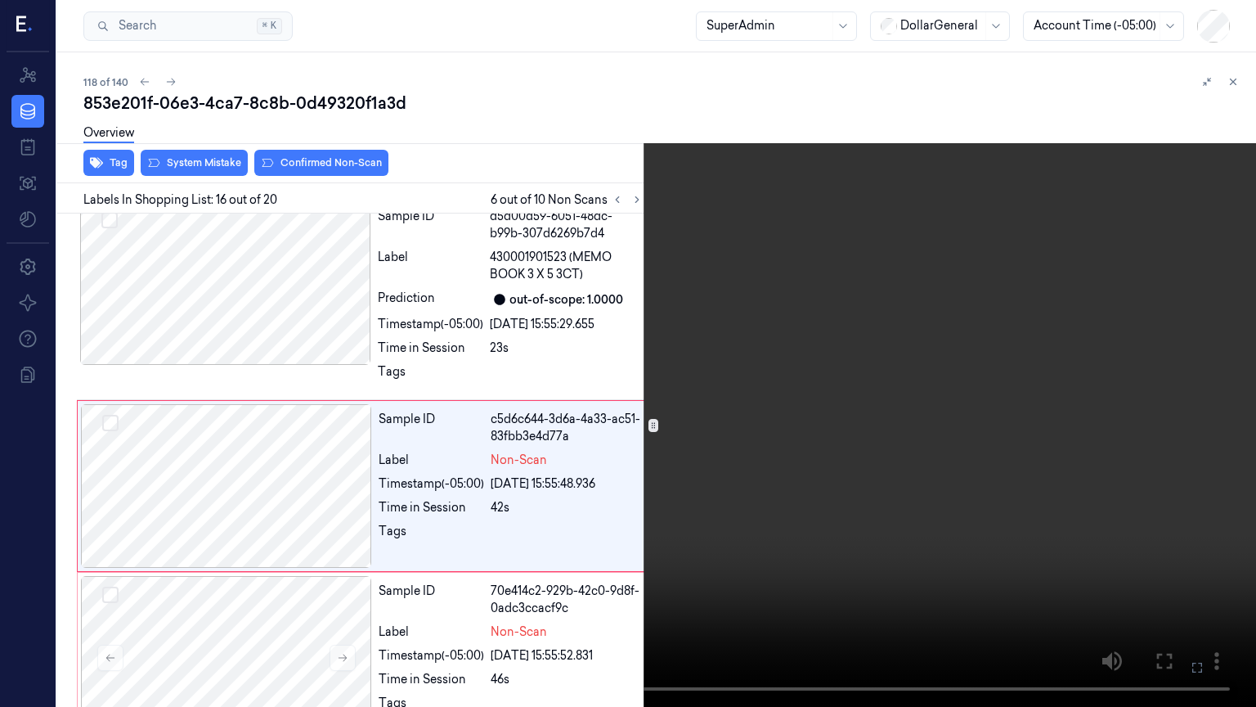
click at [574, 330] on video at bounding box center [628, 353] width 1256 height 707
click at [0, 0] on button at bounding box center [0, 0] width 0 height 0
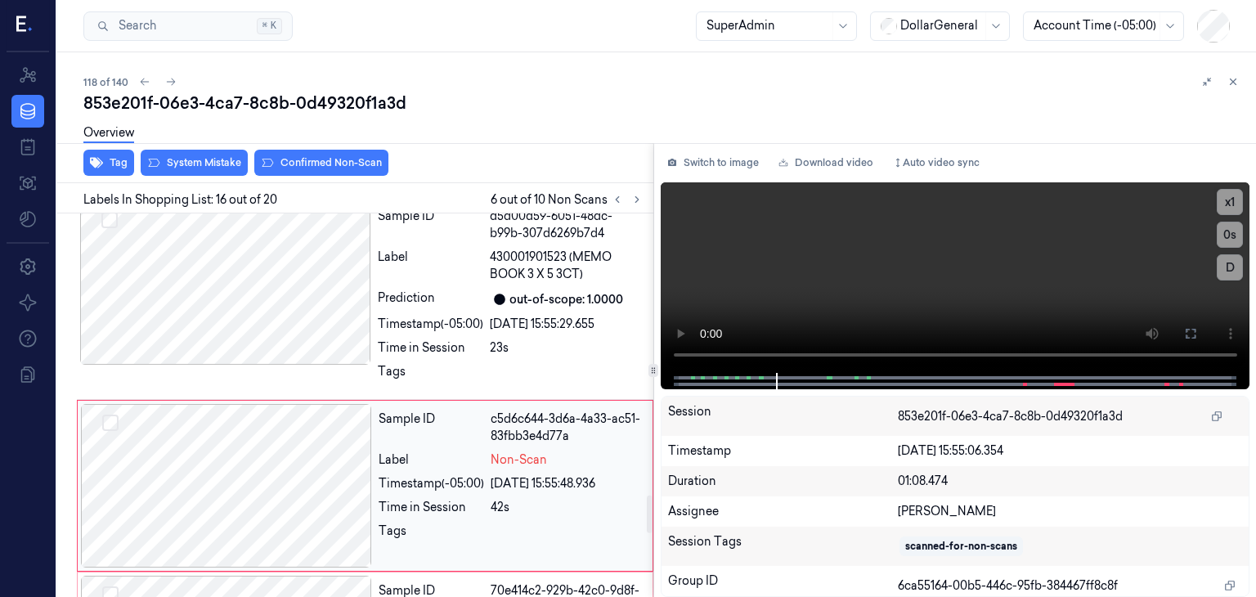
click at [265, 404] on div at bounding box center [226, 486] width 291 height 164
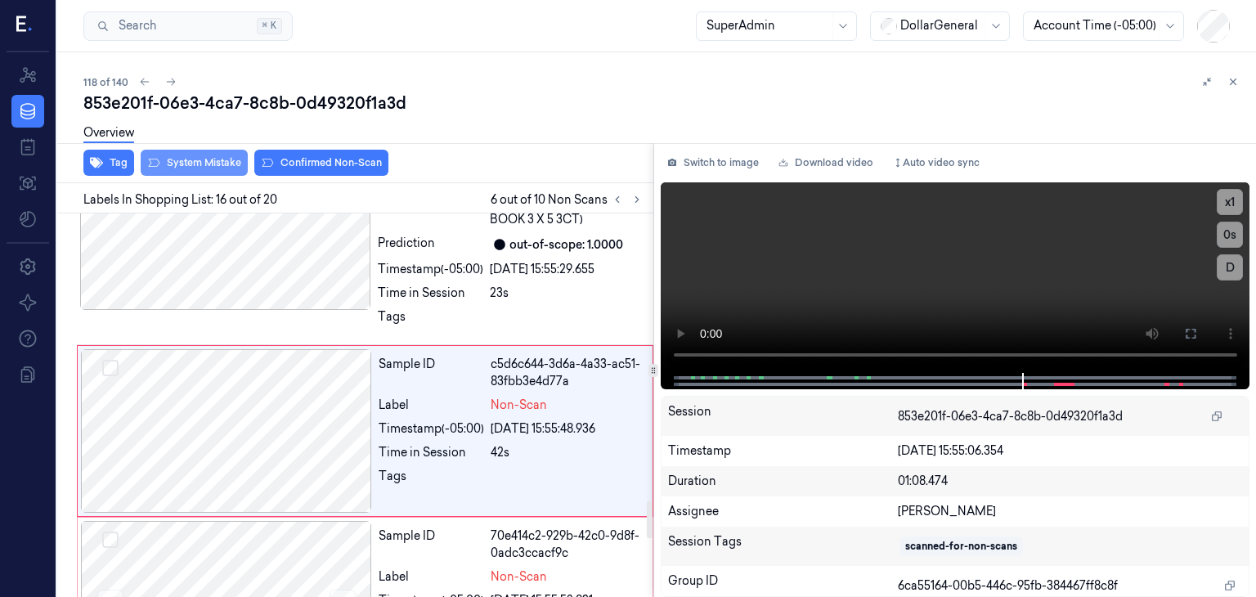
click at [193, 164] on button "System Mistake" at bounding box center [194, 163] width 107 height 26
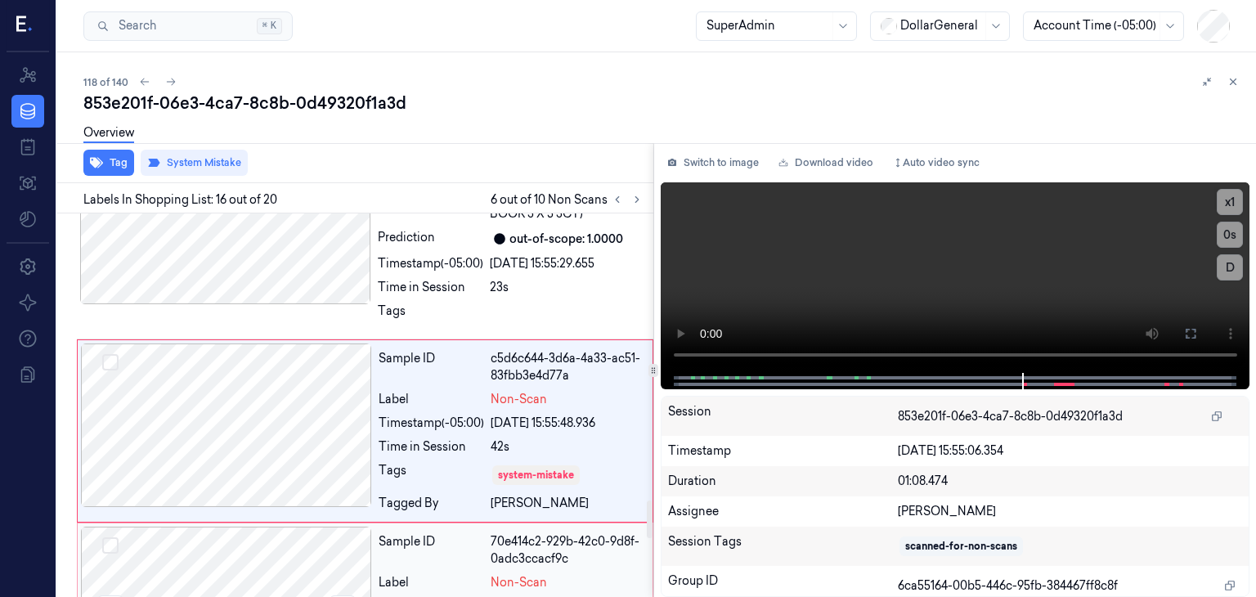
click at [245, 527] on div at bounding box center [226, 609] width 291 height 164
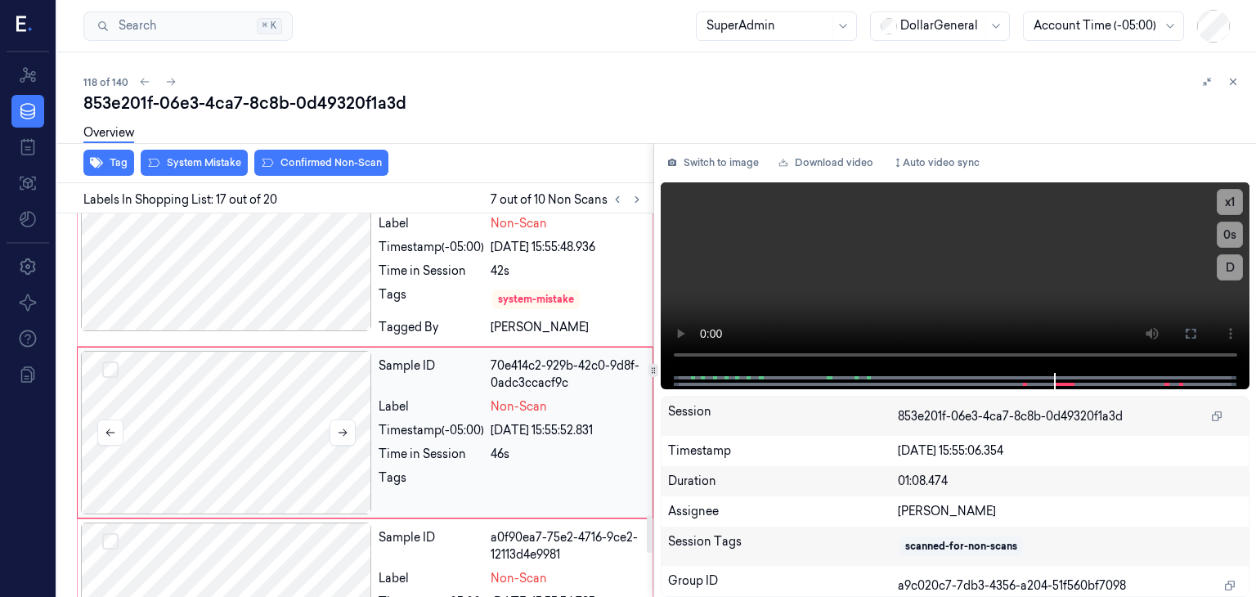
scroll to position [3091, 0]
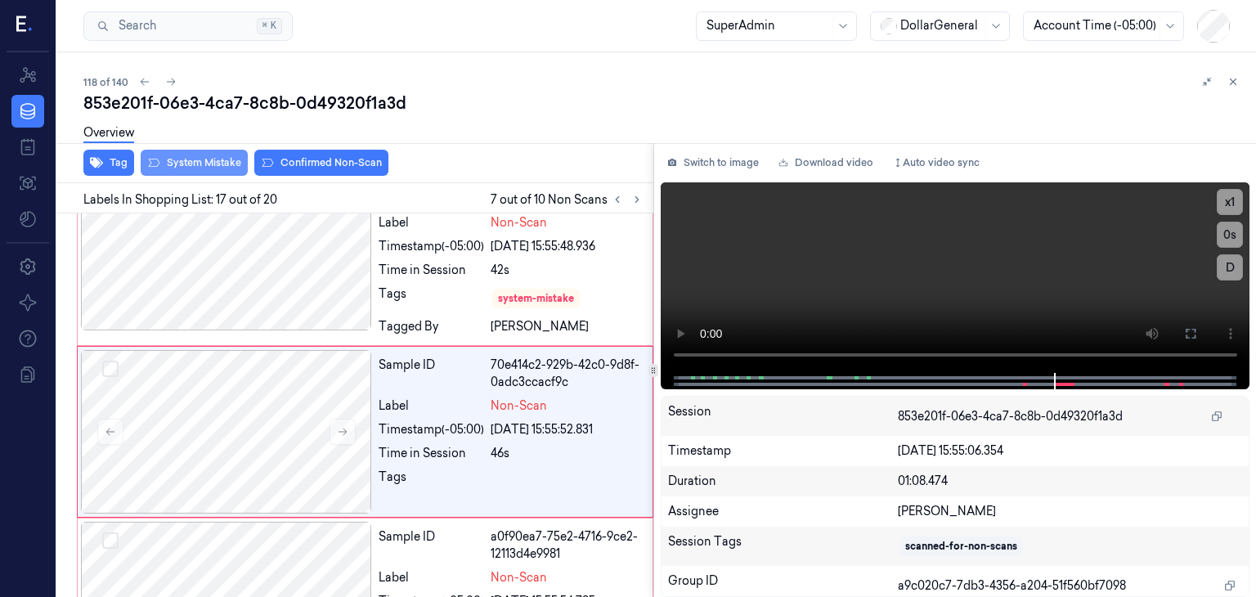
click at [199, 164] on button "System Mistake" at bounding box center [194, 163] width 107 height 26
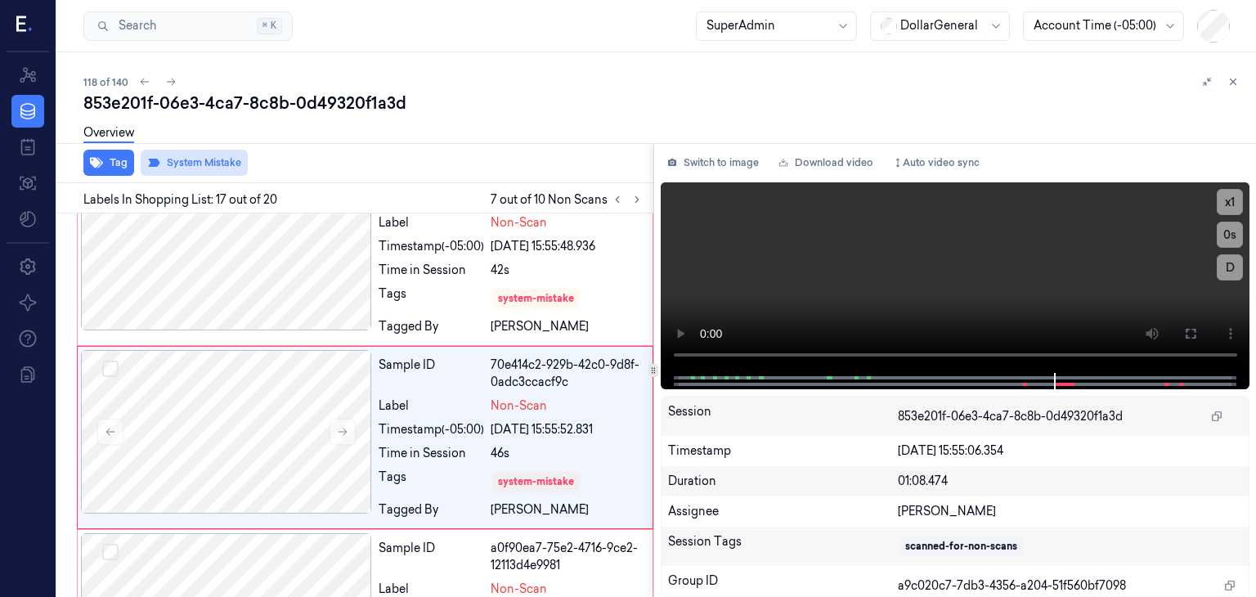
scroll to position [3098, 0]
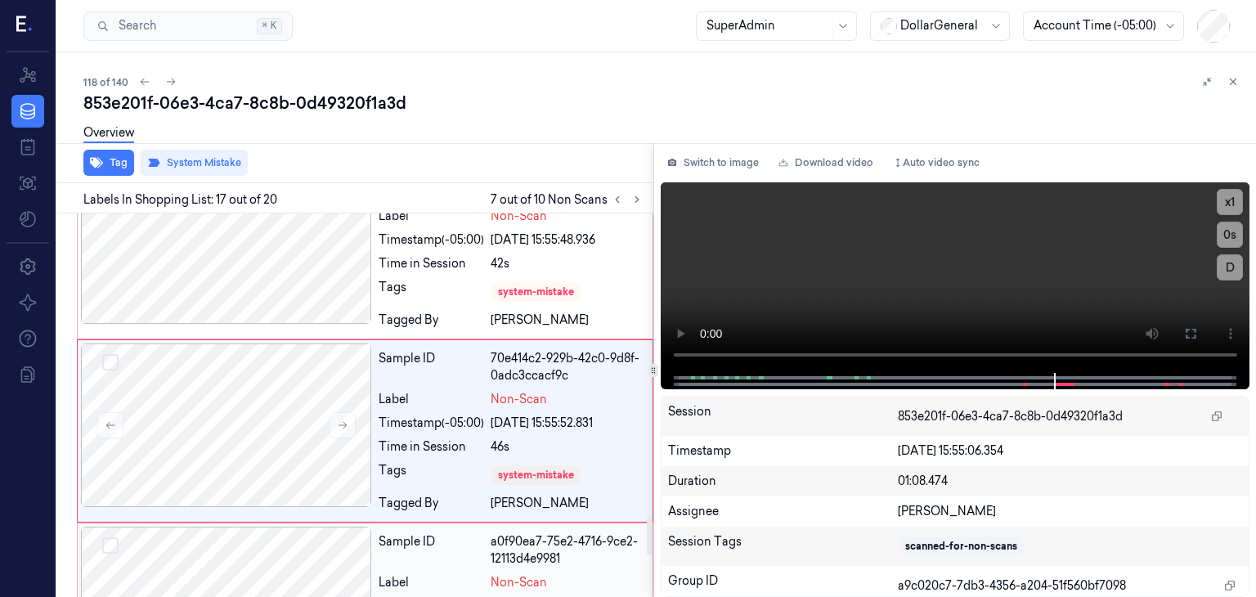
click at [285, 527] on div at bounding box center [226, 609] width 291 height 164
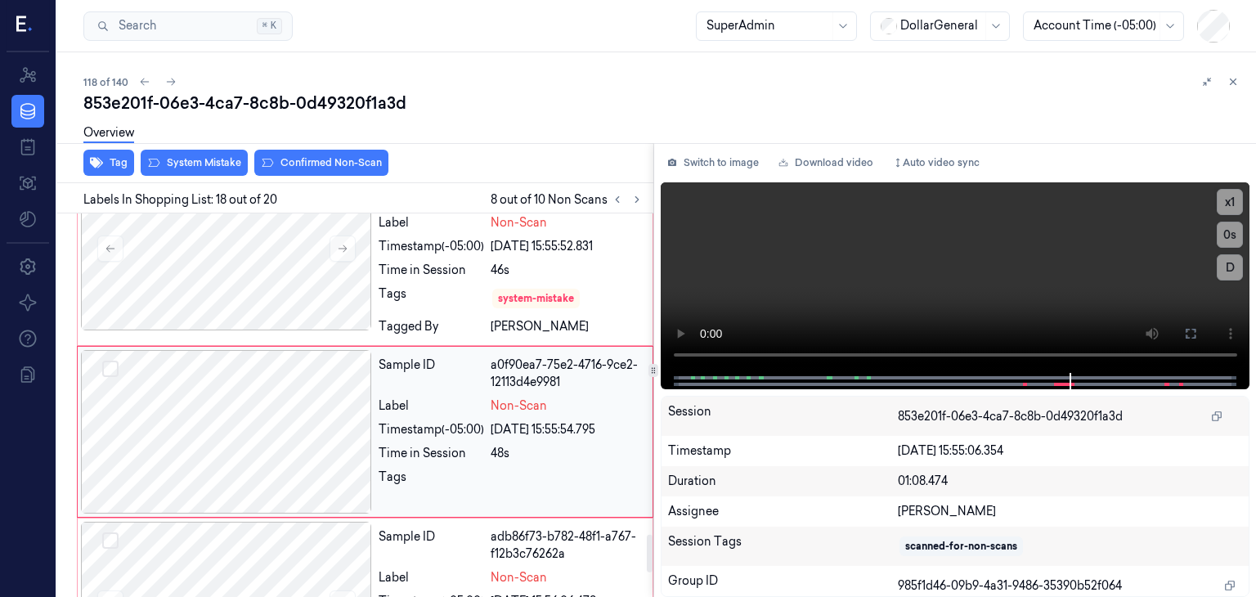
scroll to position [3274, 0]
click at [219, 167] on button "System Mistake" at bounding box center [194, 163] width 107 height 26
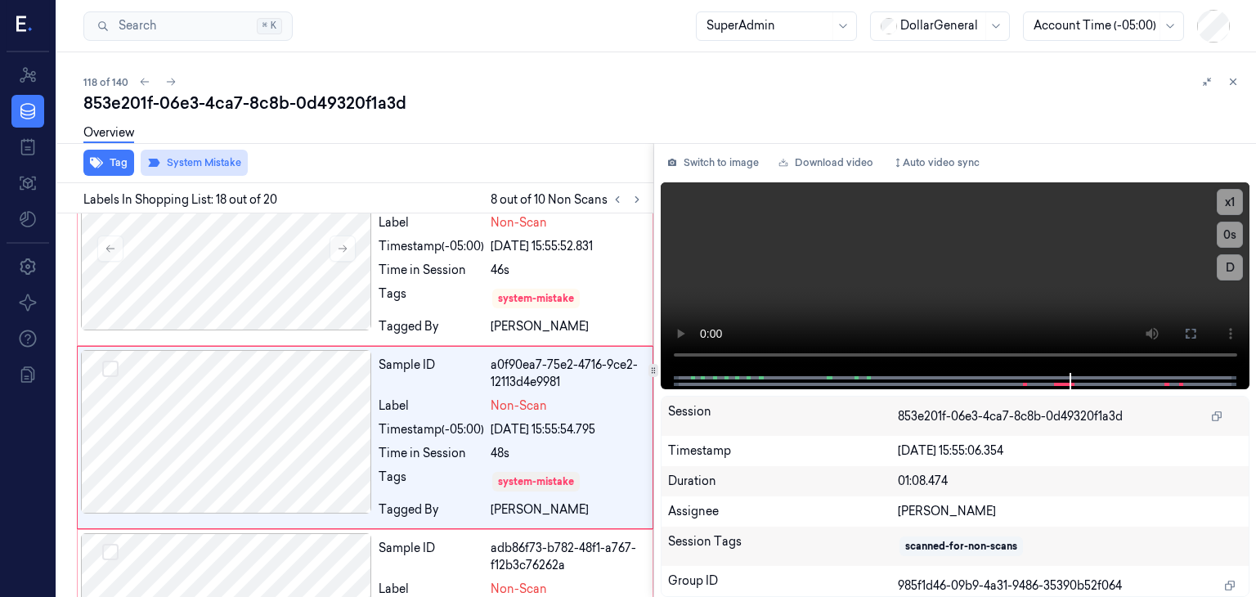
scroll to position [3280, 0]
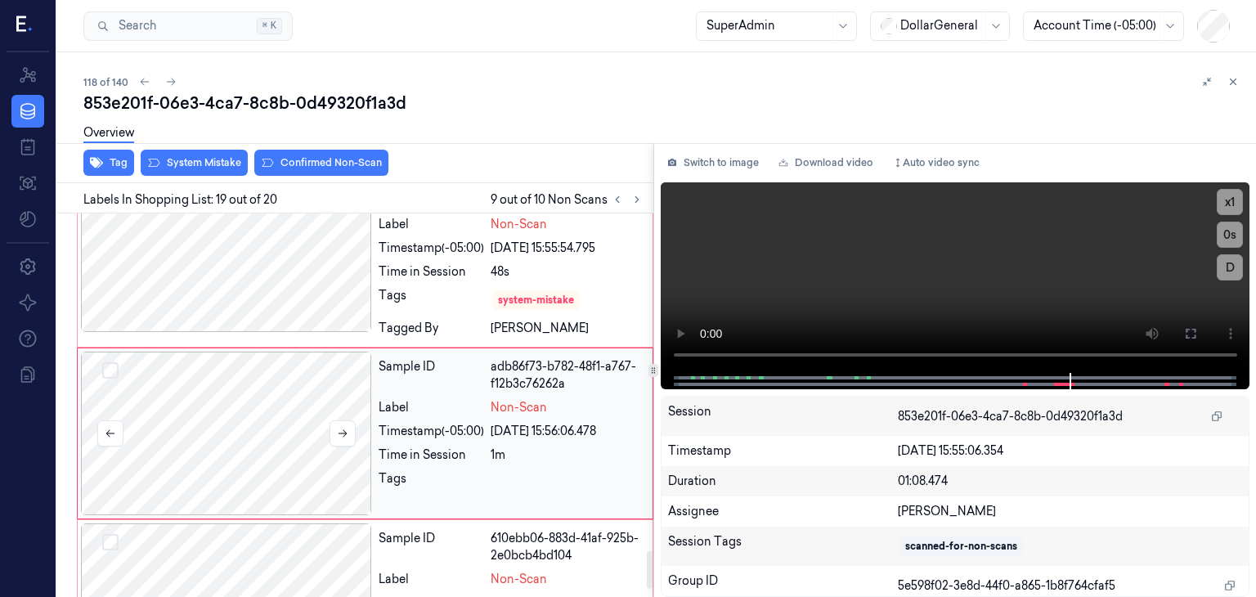
scroll to position [3458, 0]
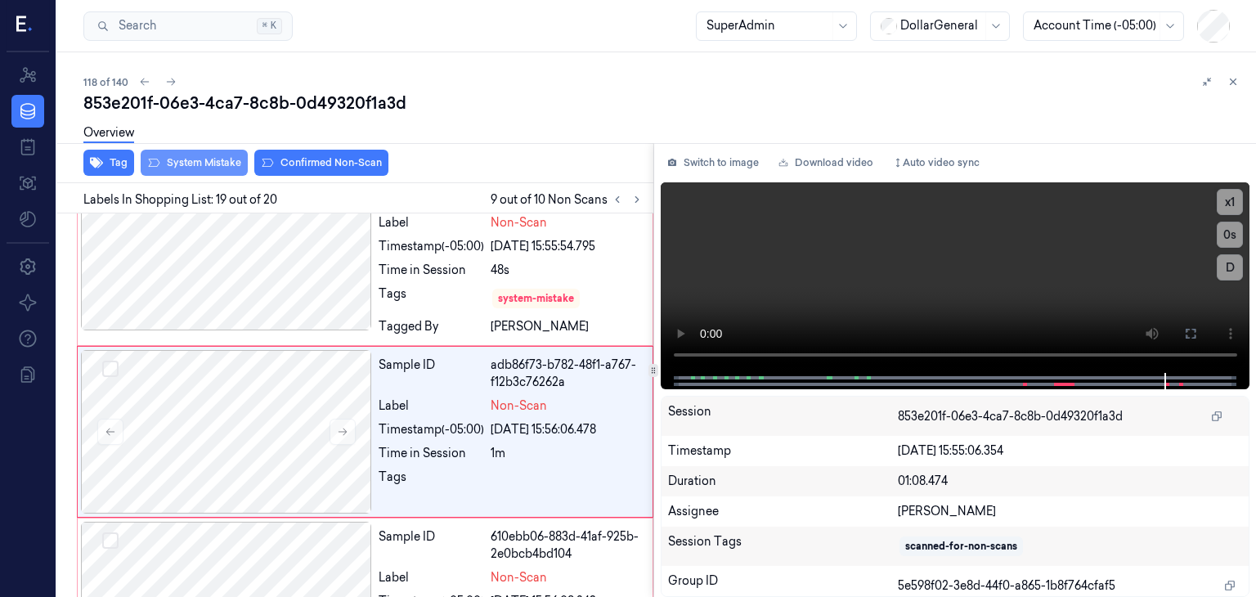
click at [213, 164] on button "System Mistake" at bounding box center [194, 163] width 107 height 26
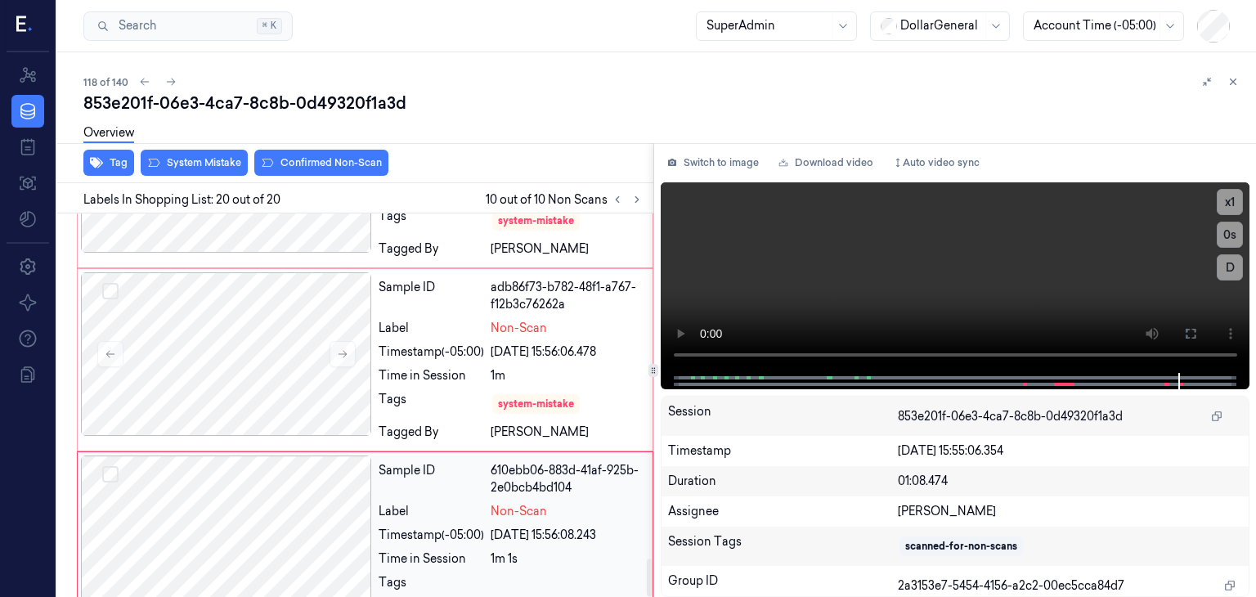
scroll to position [3539, 0]
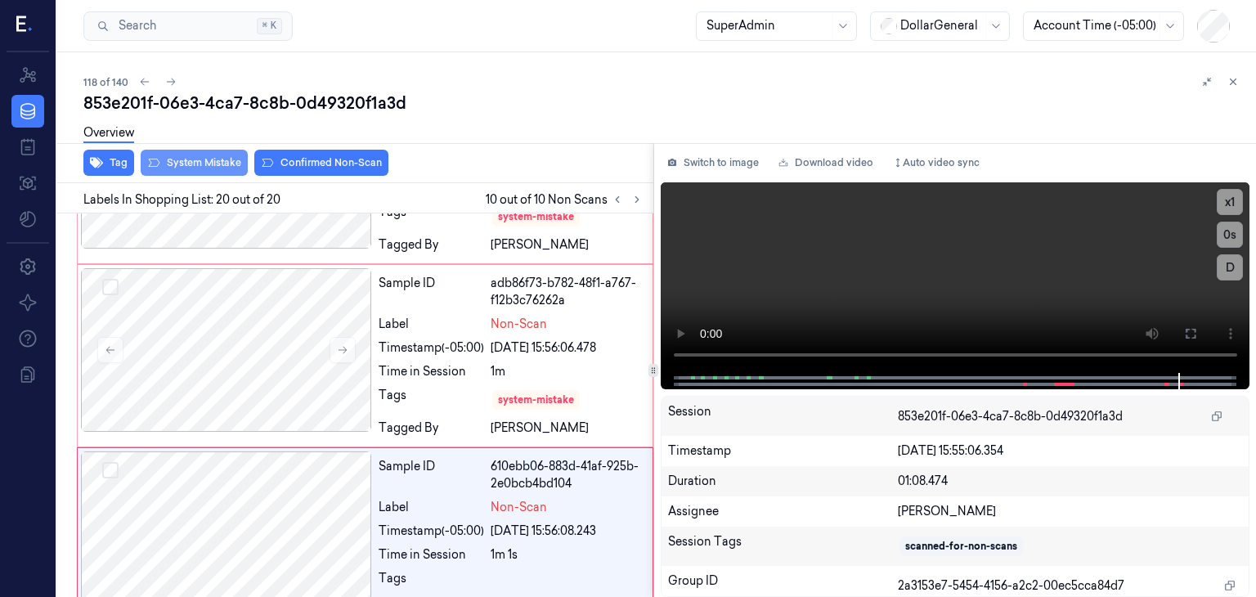
click at [205, 168] on button "System Mistake" at bounding box center [194, 163] width 107 height 26
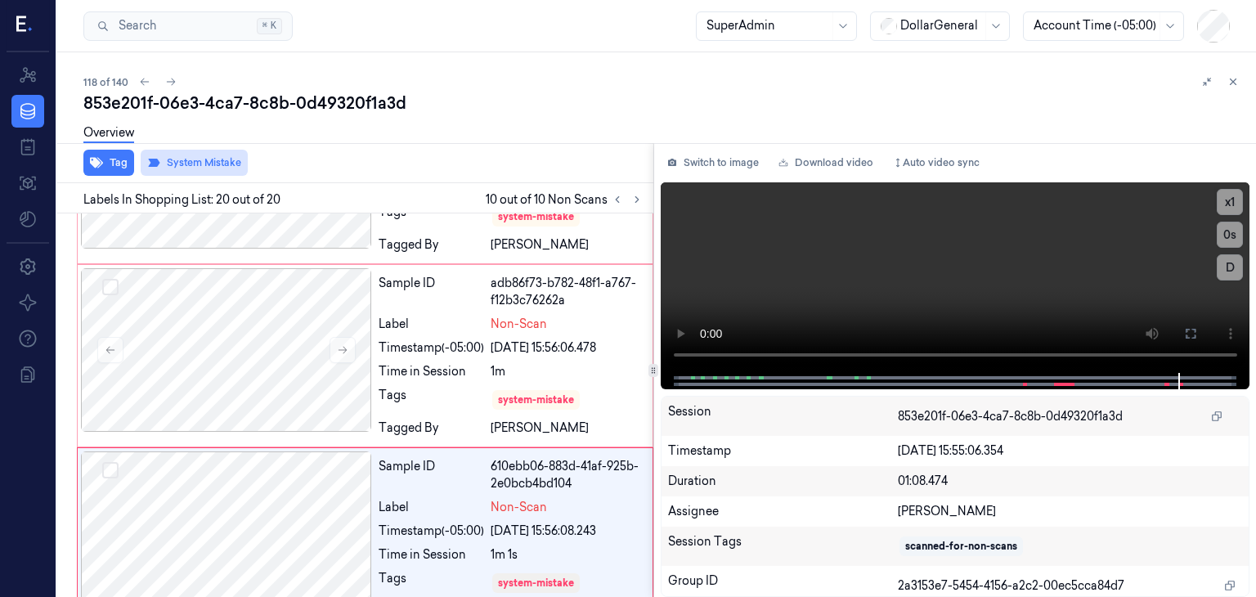
scroll to position [3552, 0]
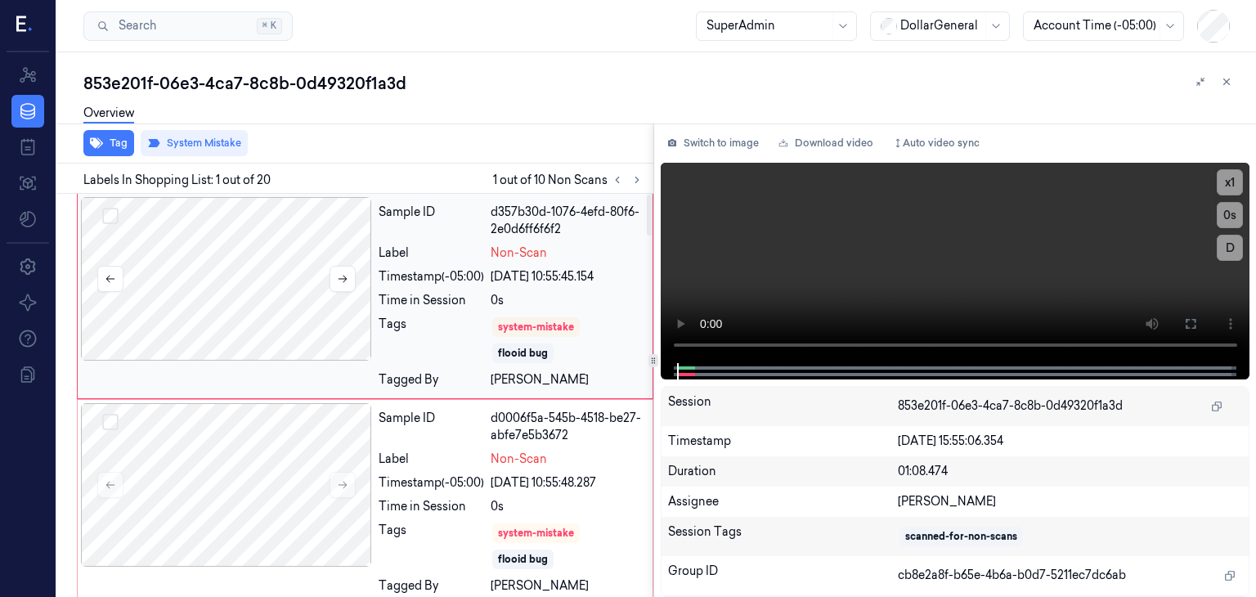
click at [217, 230] on div at bounding box center [226, 279] width 291 height 164
click at [1227, 88] on button at bounding box center [1227, 82] width 20 height 20
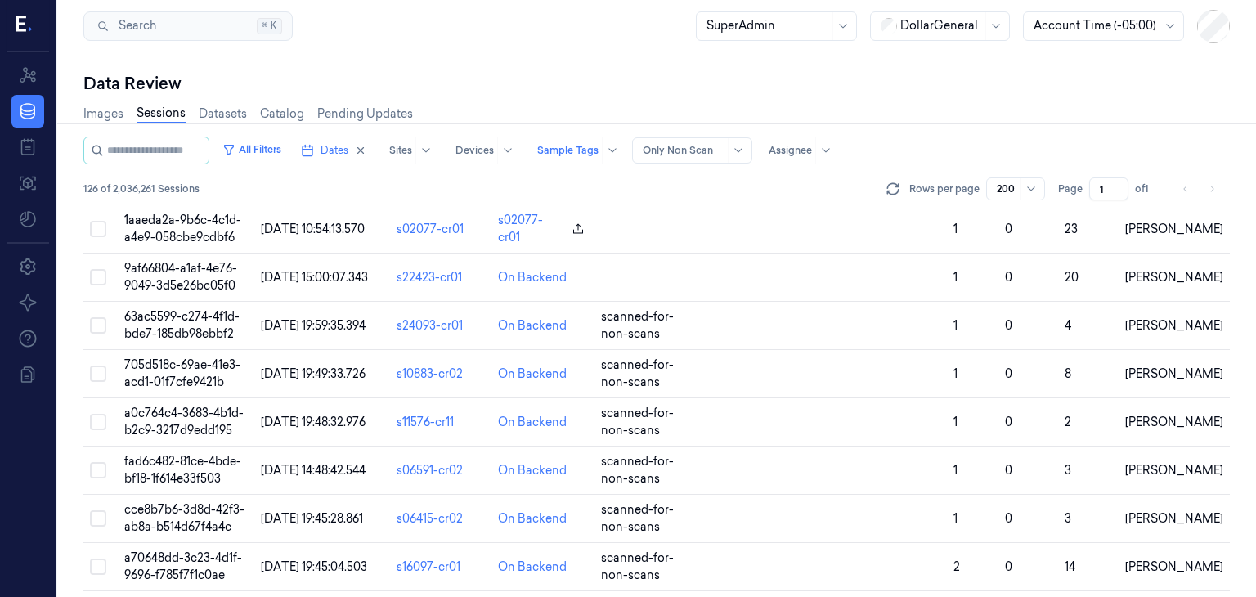
scroll to position [5665, 0]
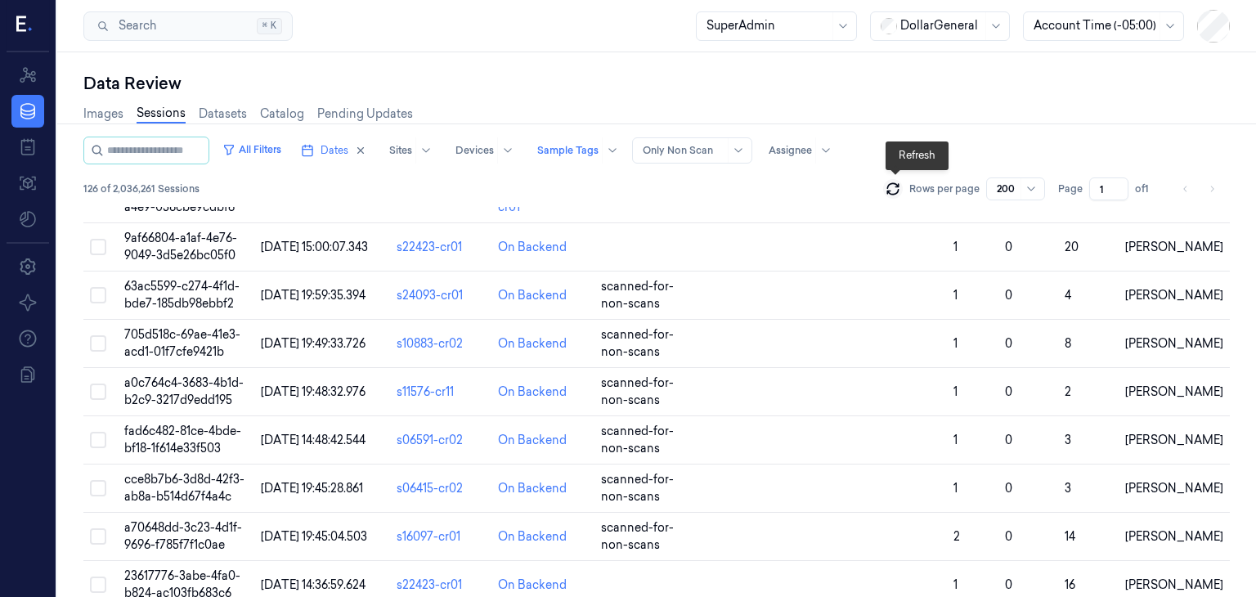
click at [896, 191] on icon at bounding box center [893, 189] width 16 height 16
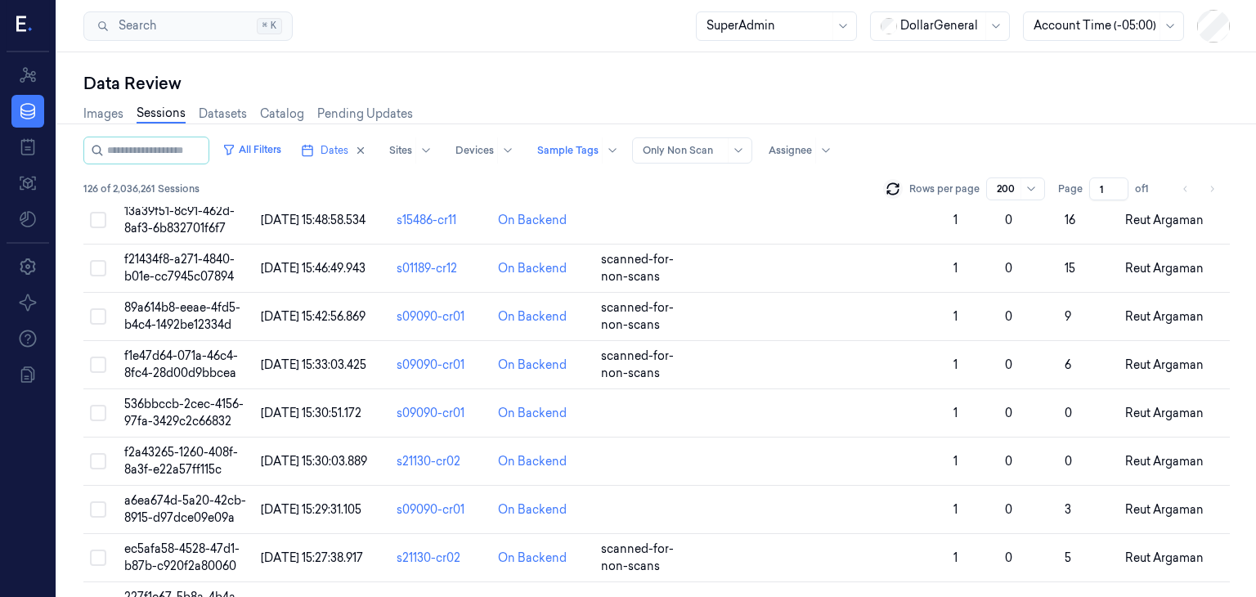
scroll to position [0, 0]
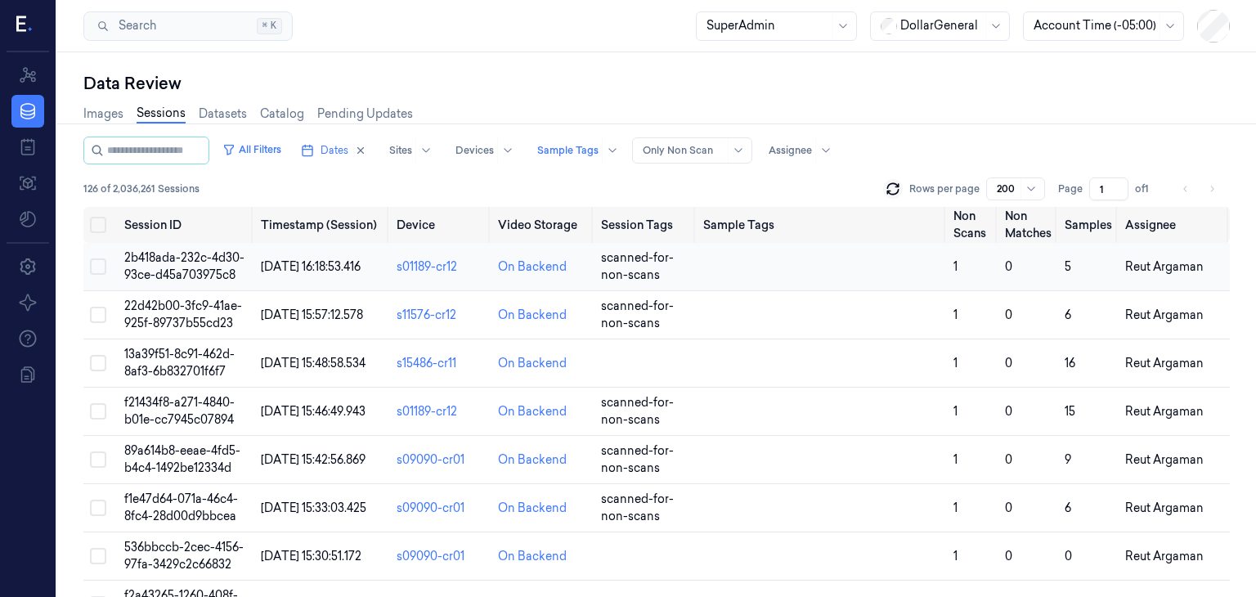
click at [199, 262] on span "2b418ada-232c-4d30-93ce-d45a703975c8" at bounding box center [184, 266] width 120 height 32
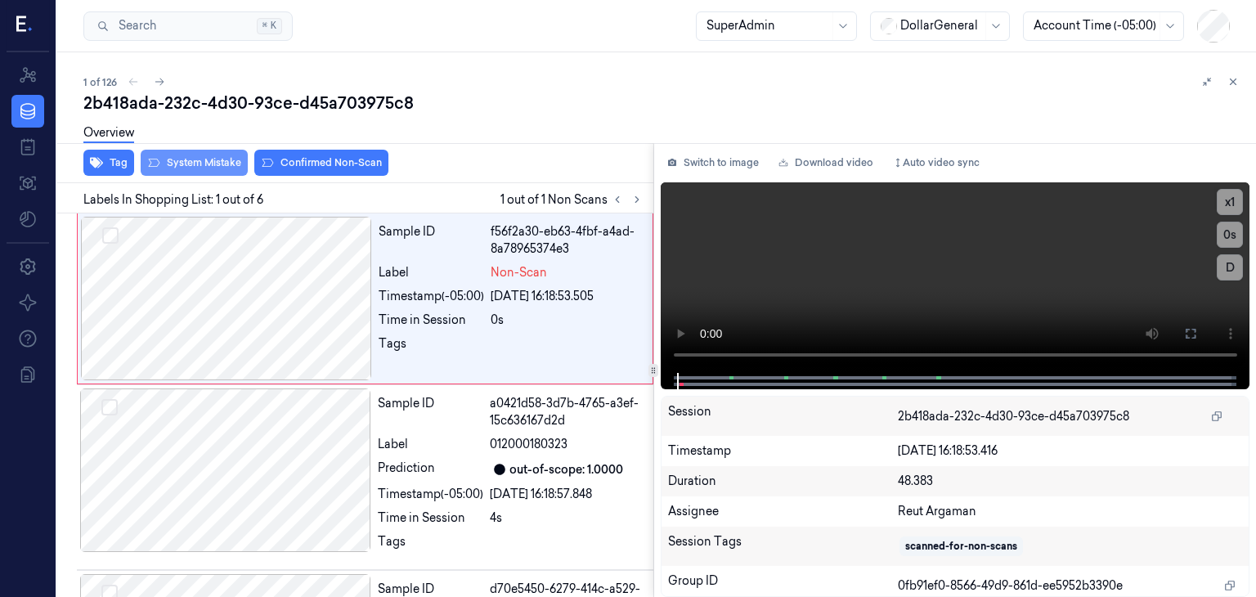
click at [196, 158] on button "System Mistake" at bounding box center [194, 163] width 107 height 26
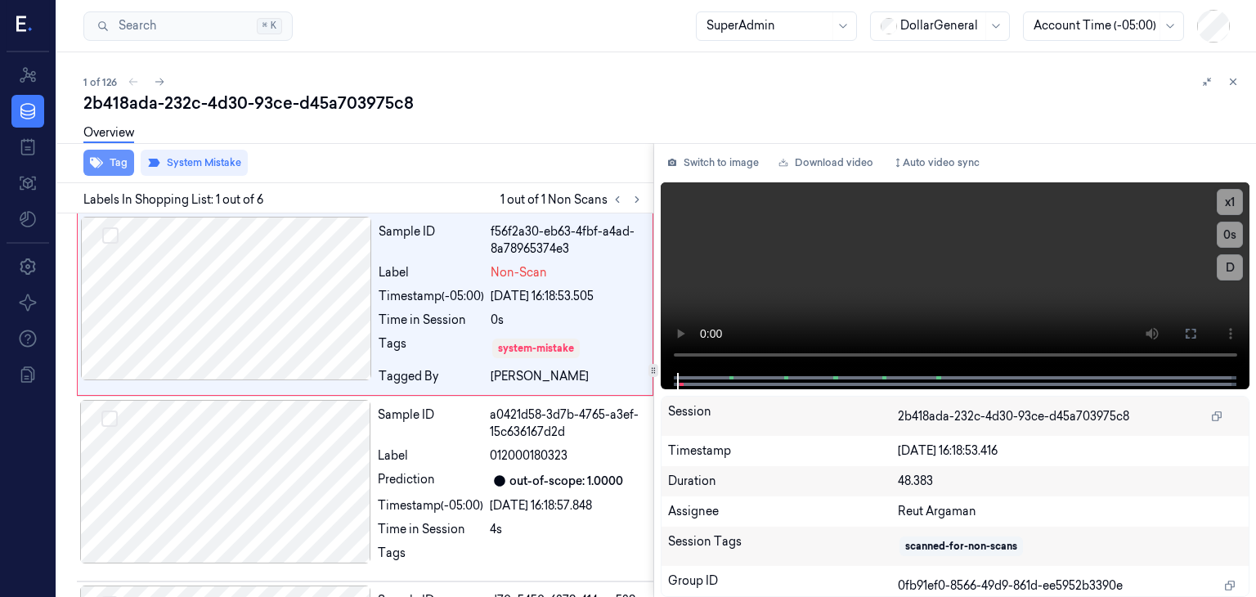
click at [113, 158] on button "Tag" at bounding box center [108, 163] width 51 height 26
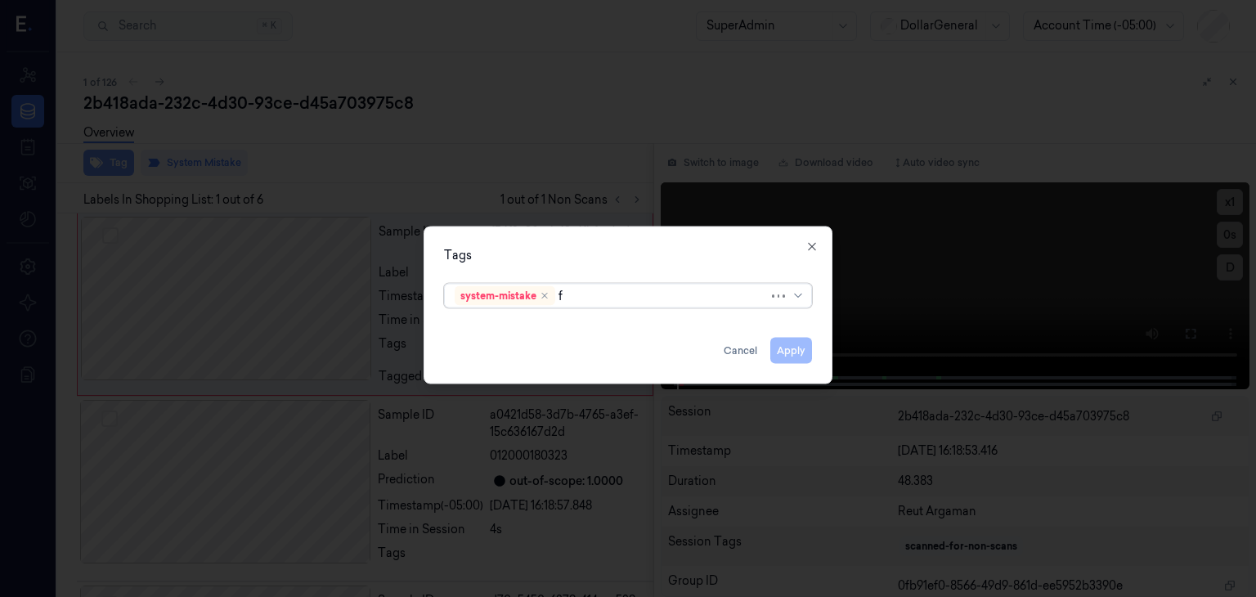
type input "fl"
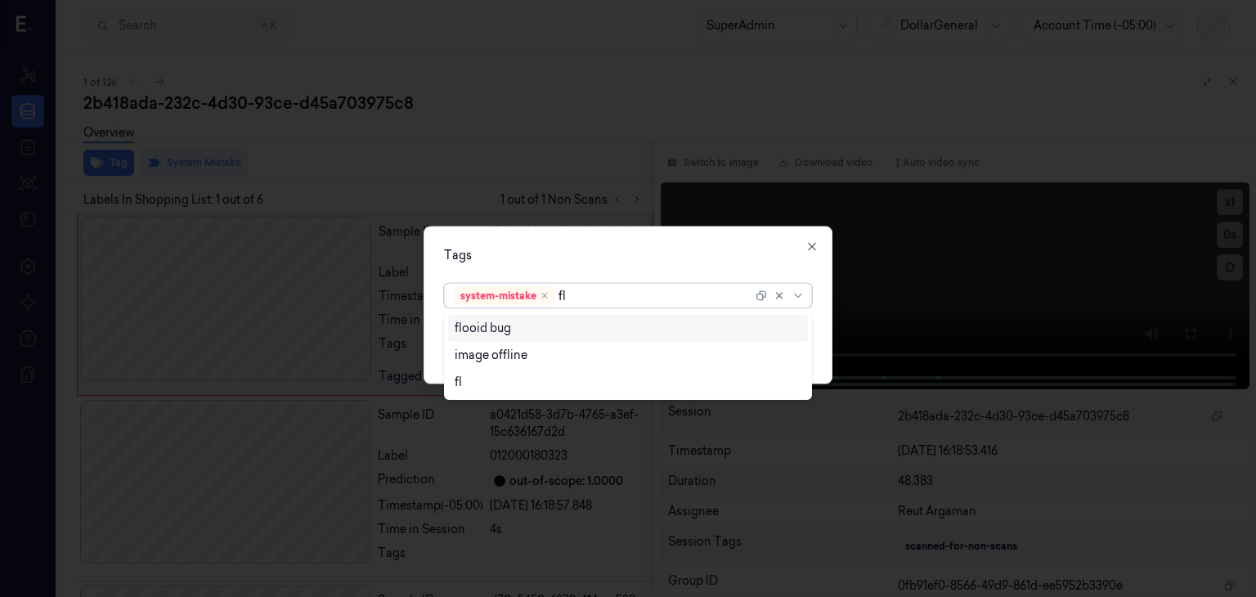
click at [520, 328] on div "flooid bug" at bounding box center [628, 328] width 347 height 17
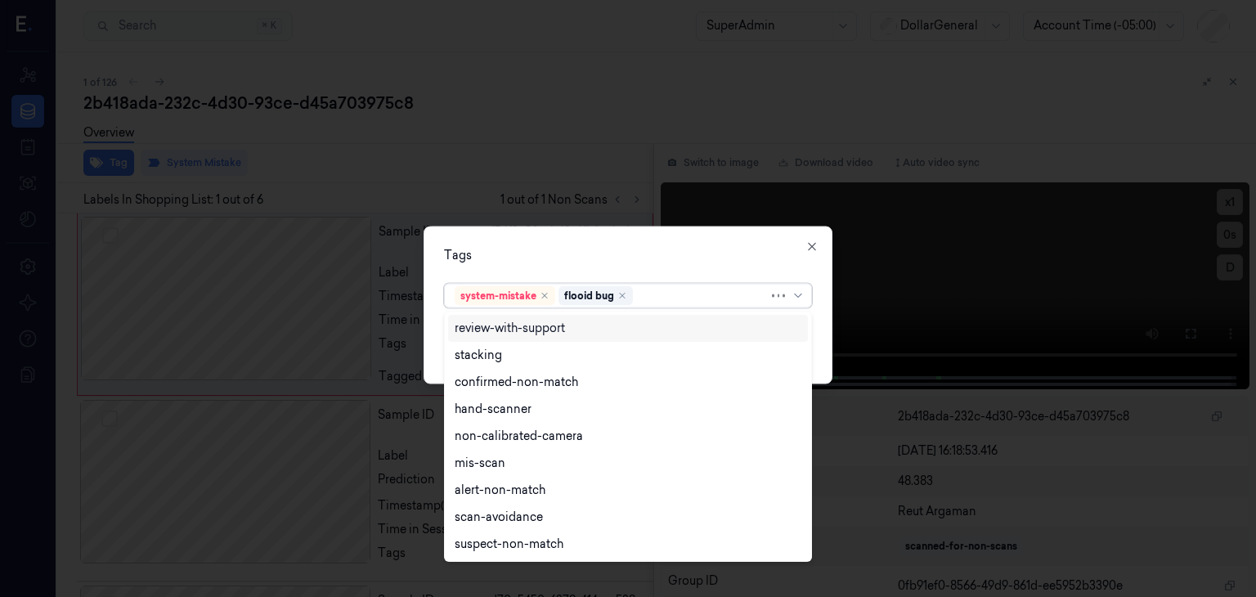
click at [628, 254] on div "Tags" at bounding box center [628, 255] width 368 height 17
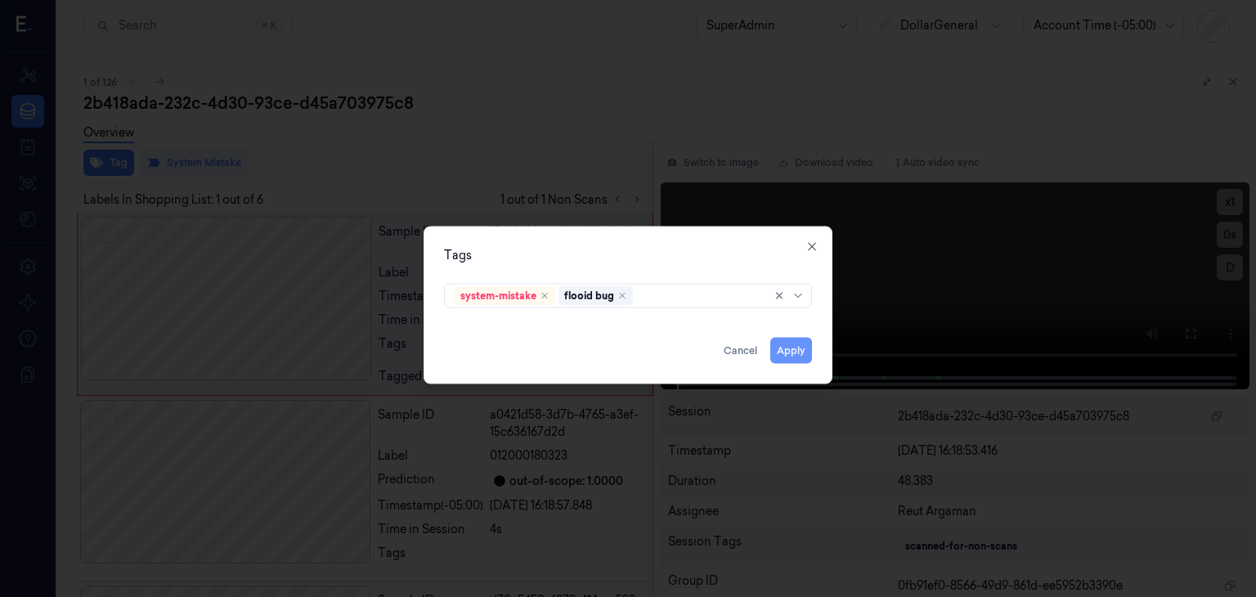
click at [788, 351] on button "Apply" at bounding box center [791, 351] width 42 height 26
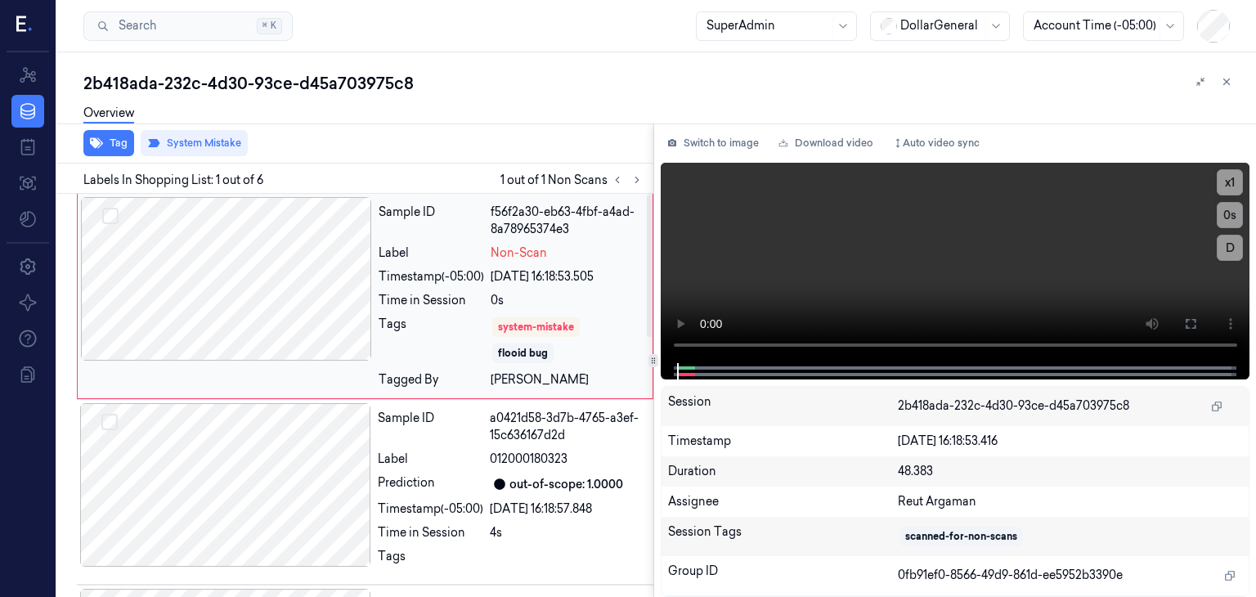
click at [227, 277] on div at bounding box center [226, 279] width 291 height 164
click at [1221, 79] on icon at bounding box center [1226, 81] width 11 height 11
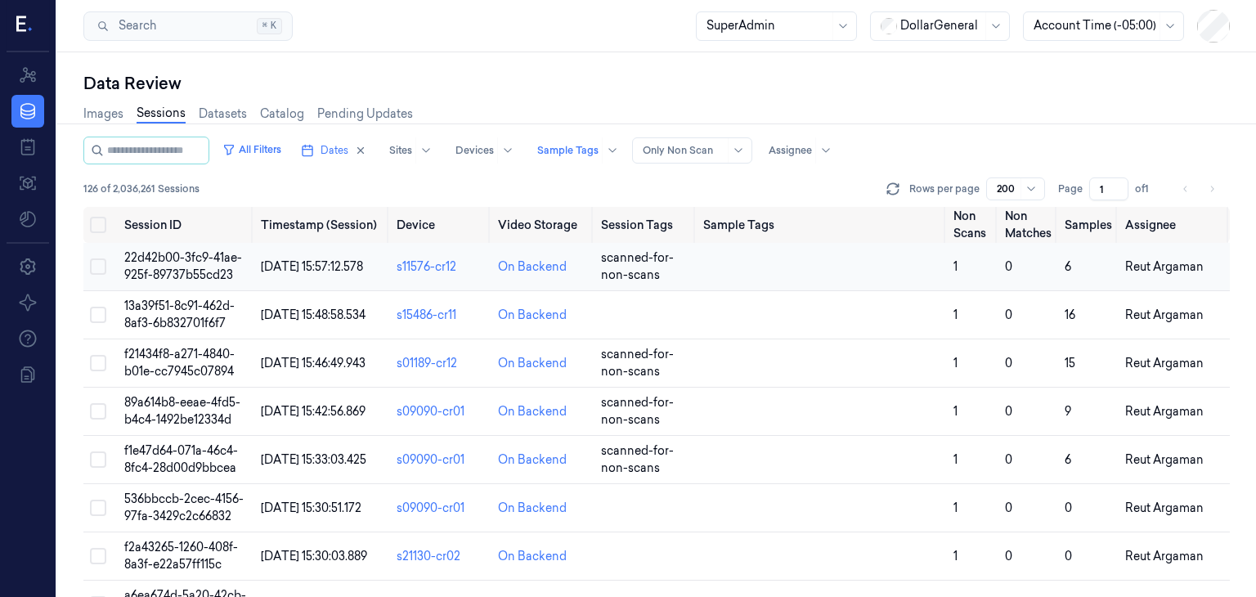
click at [720, 269] on td at bounding box center [821, 267] width 249 height 48
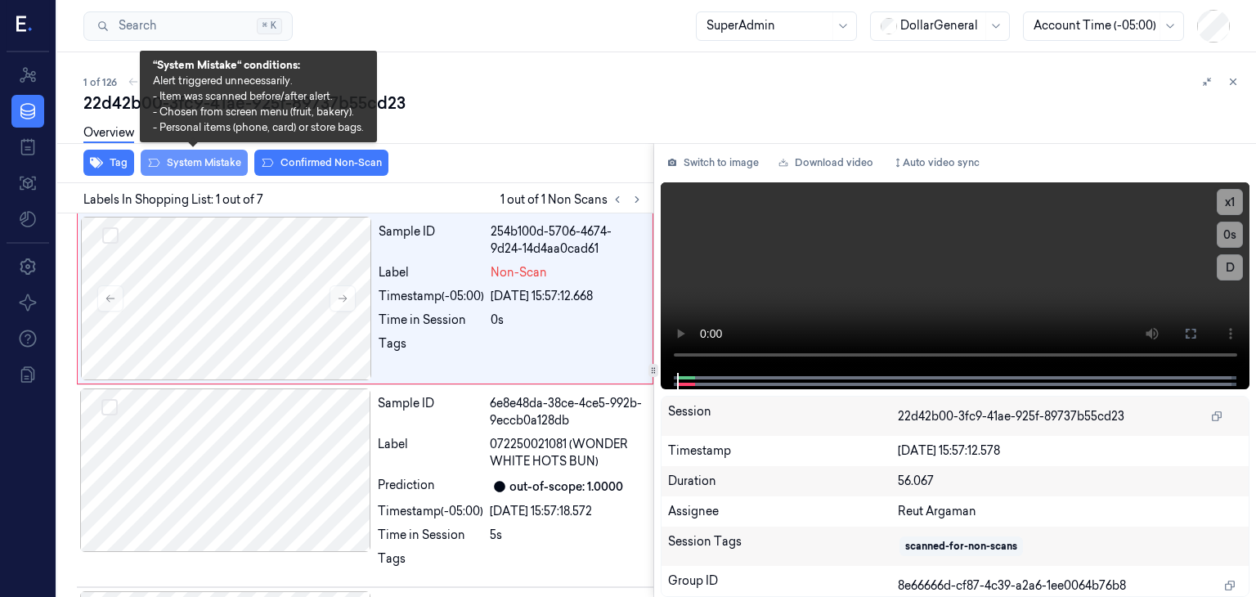
click at [210, 171] on button "System Mistake" at bounding box center [194, 163] width 107 height 26
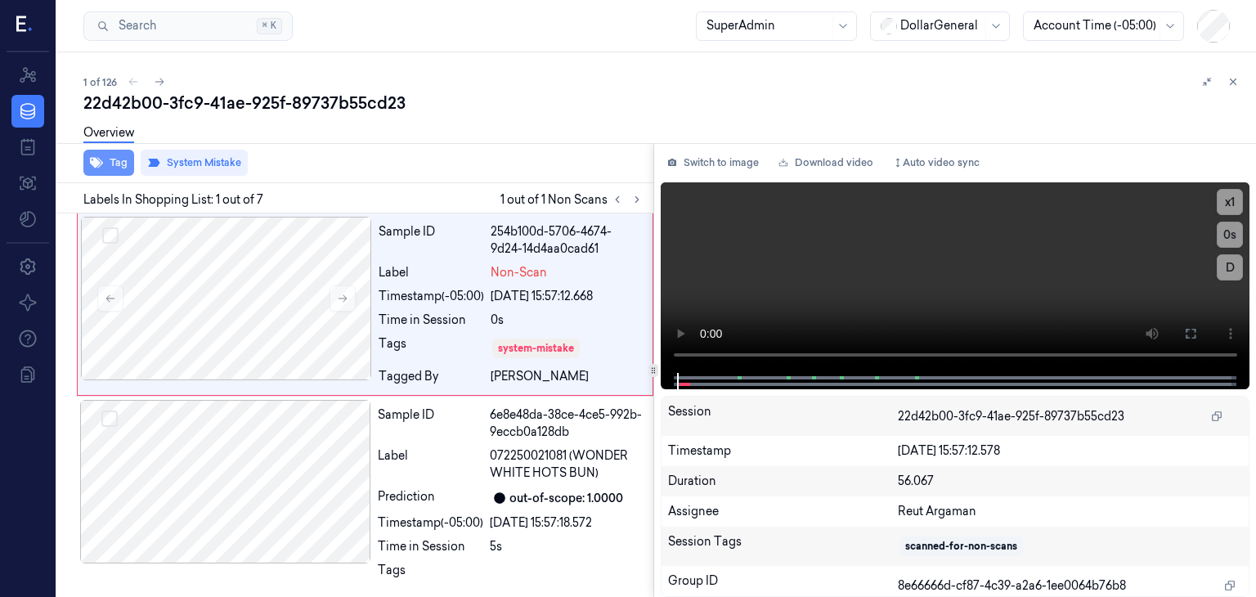
click at [119, 156] on button "Tag" at bounding box center [108, 163] width 51 height 26
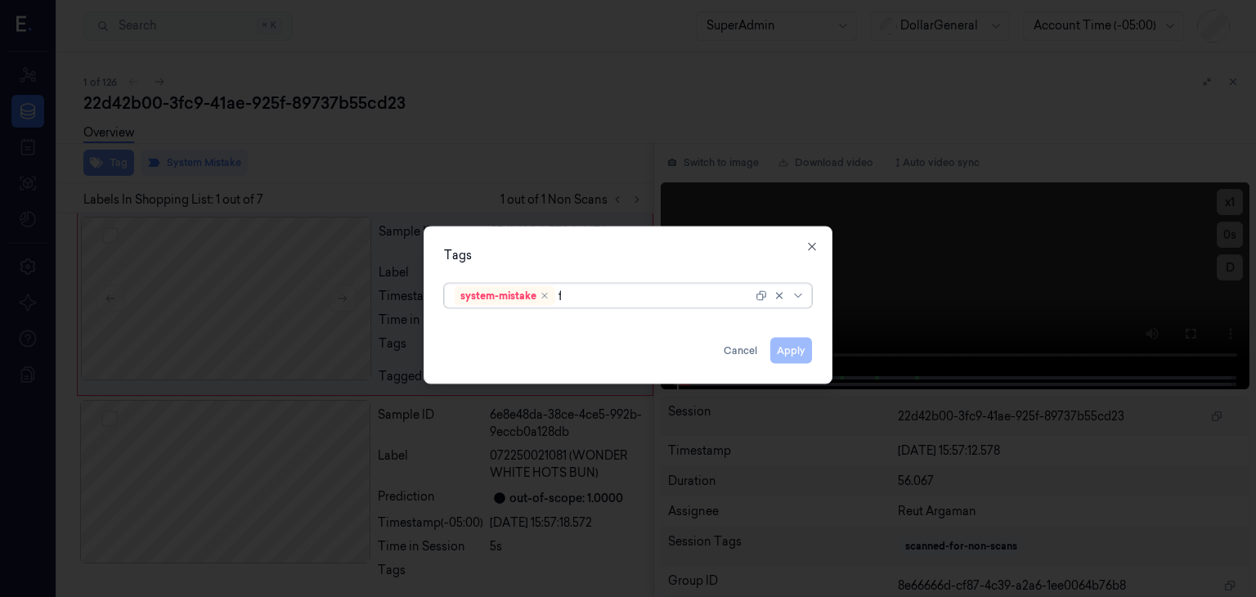
type input "fl"
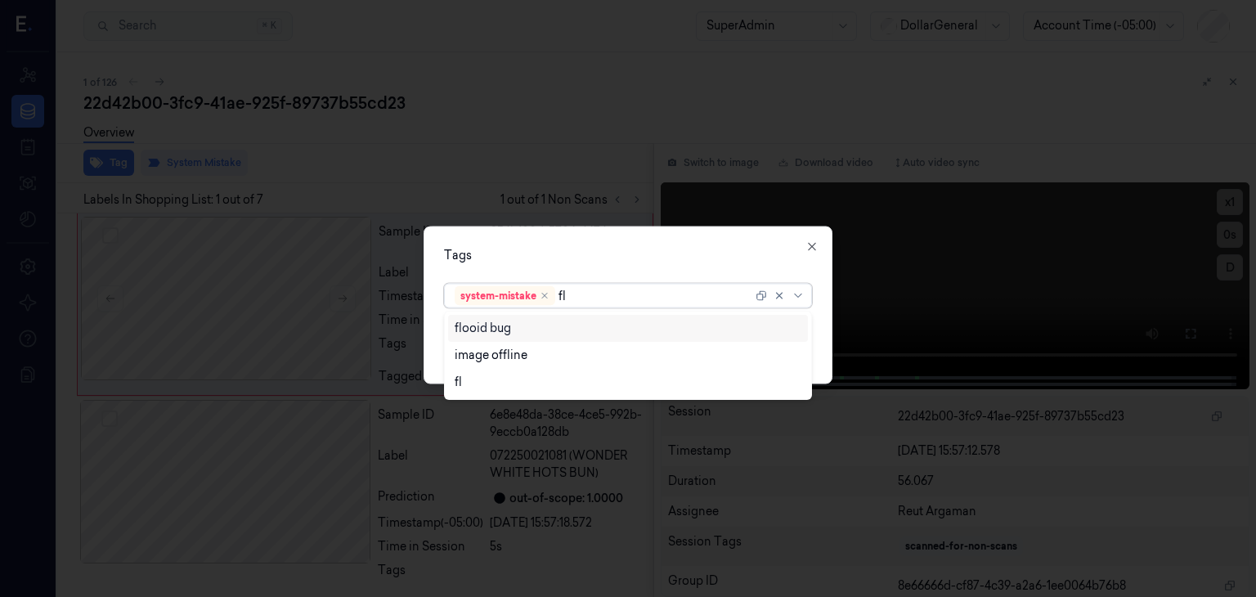
click at [590, 322] on div "flooid bug" at bounding box center [628, 328] width 347 height 17
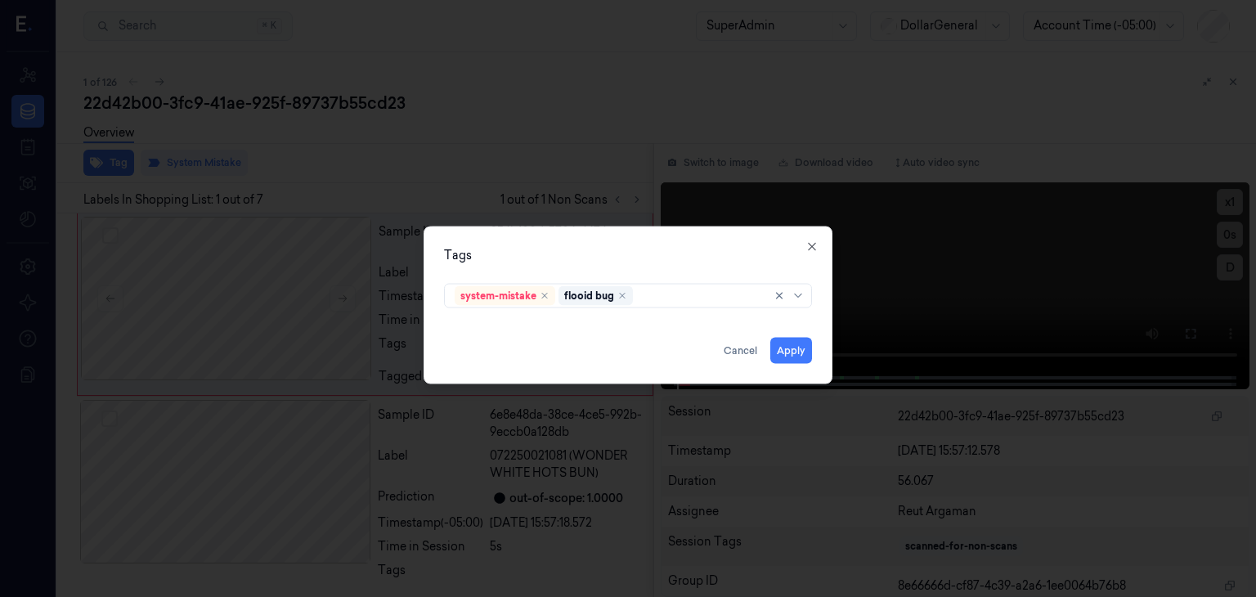
click at [616, 275] on div "Tags system-mistake flooid bug Apply Cancel Close" at bounding box center [628, 306] width 409 height 158
click at [800, 364] on div "Tags system-mistake flooid bug Apply Cancel Close" at bounding box center [628, 306] width 409 height 158
click at [788, 334] on div "Apply Cancel" at bounding box center [628, 344] width 368 height 39
click at [785, 351] on button "Apply" at bounding box center [791, 351] width 42 height 26
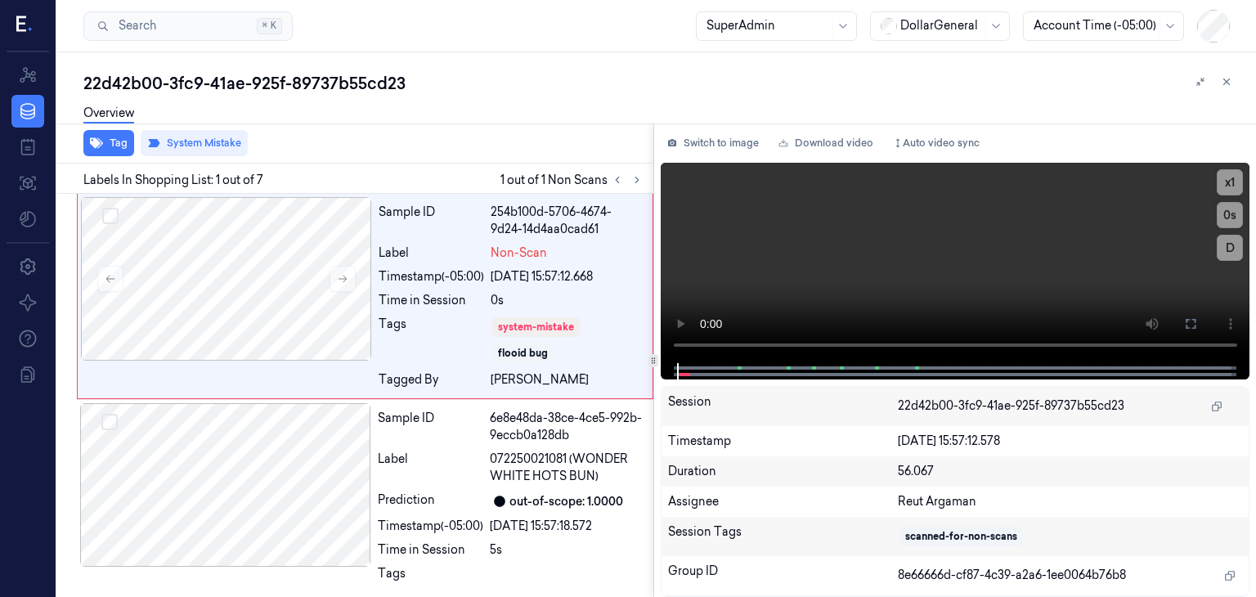
click at [452, 89] on div "22d42b00-3fc9-41ae-925f-89737b55cd23" at bounding box center [663, 83] width 1160 height 23
click at [636, 181] on icon at bounding box center [636, 180] width 3 height 6
click at [480, 442] on div "Sample ID 6e8e48da-38ce-4ce5-992b-9eccb0a128db Label 072250021081 (WONDER WHITE…" at bounding box center [510, 500] width 279 height 195
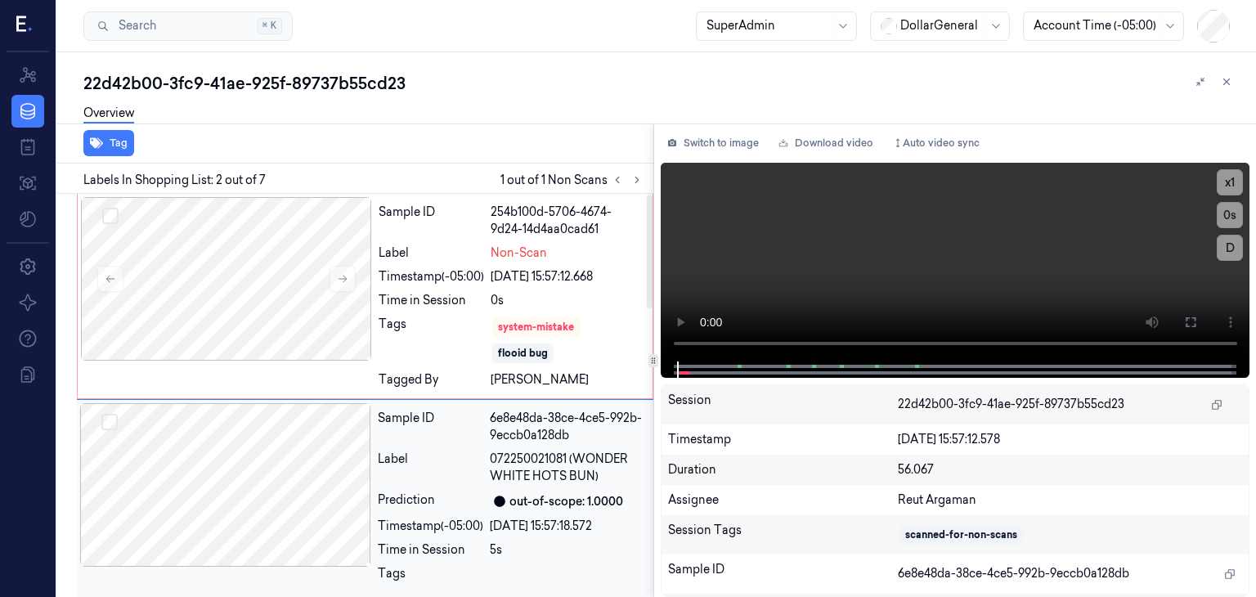
scroll to position [104, 0]
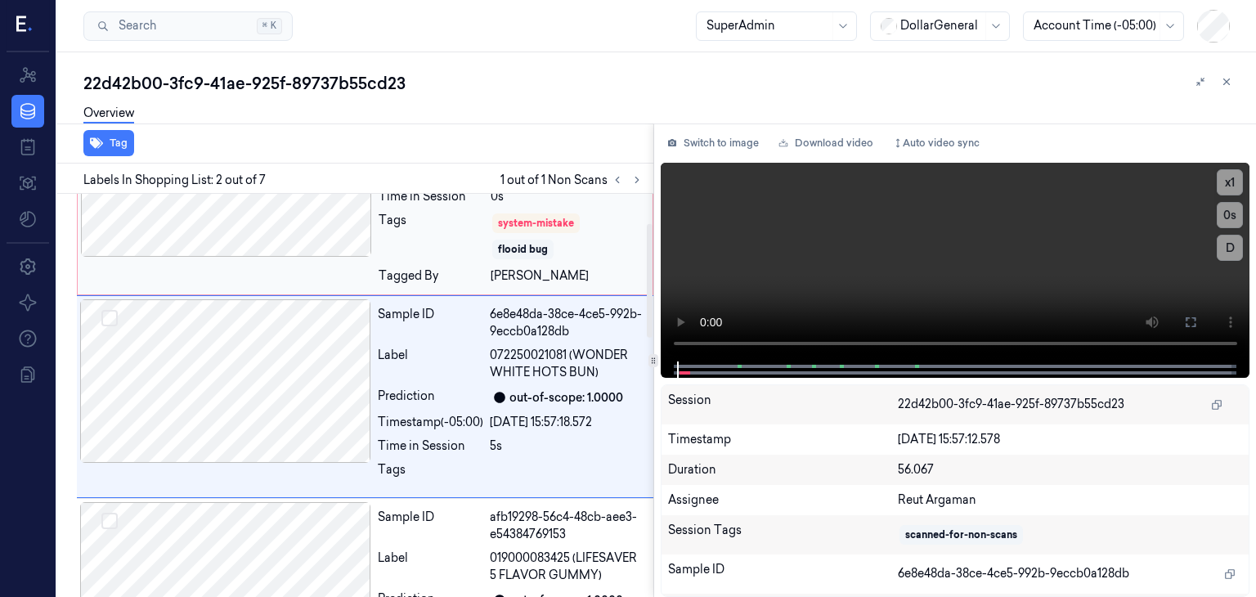
click at [461, 253] on div "Tags" at bounding box center [431, 236] width 105 height 49
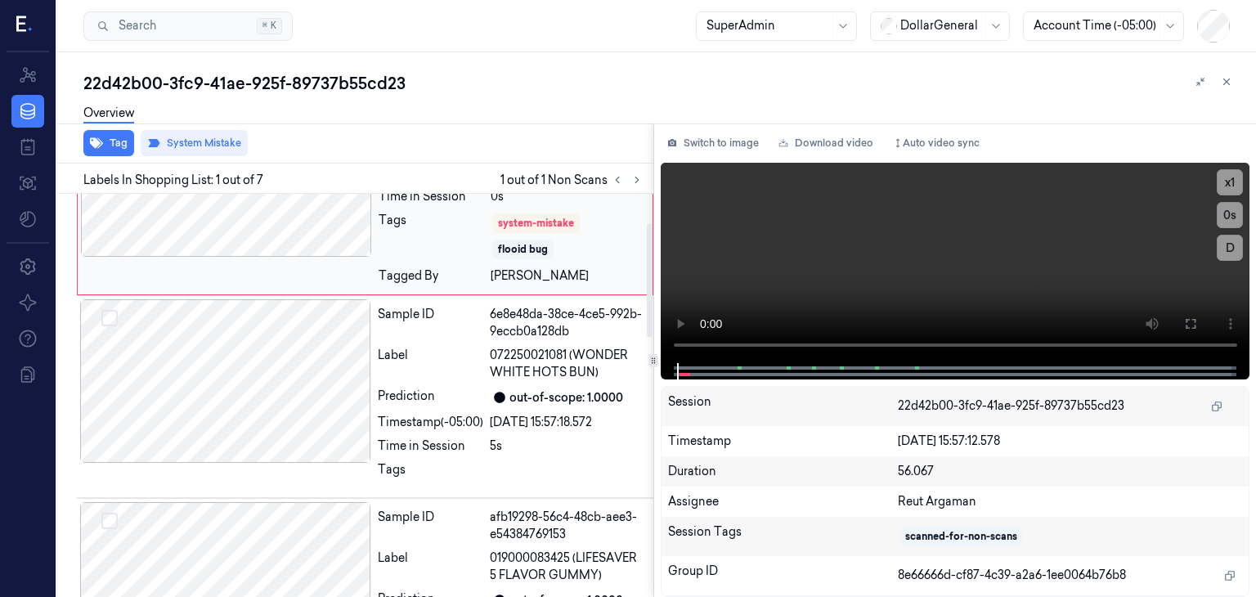
scroll to position [0, 0]
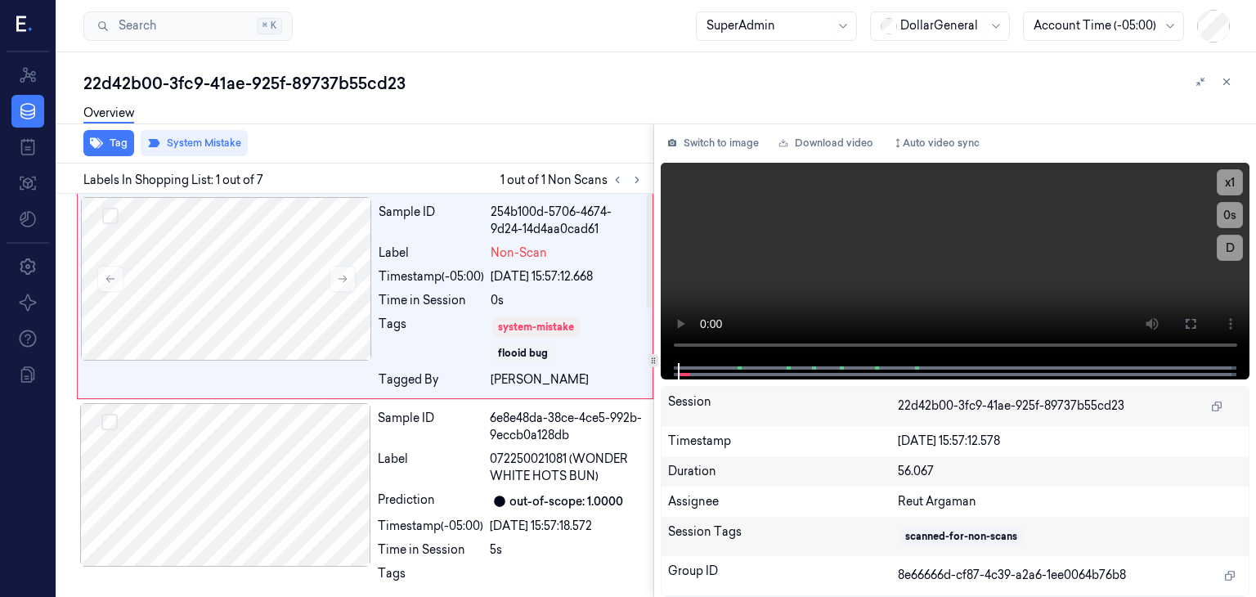
click at [501, 83] on div "22d42b00-3fc9-41ae-925f-89737b55cd23" at bounding box center [663, 83] width 1160 height 23
click at [487, 118] on div "Overview" at bounding box center [663, 116] width 1160 height 42
click at [1228, 83] on icon at bounding box center [1226, 81] width 11 height 11
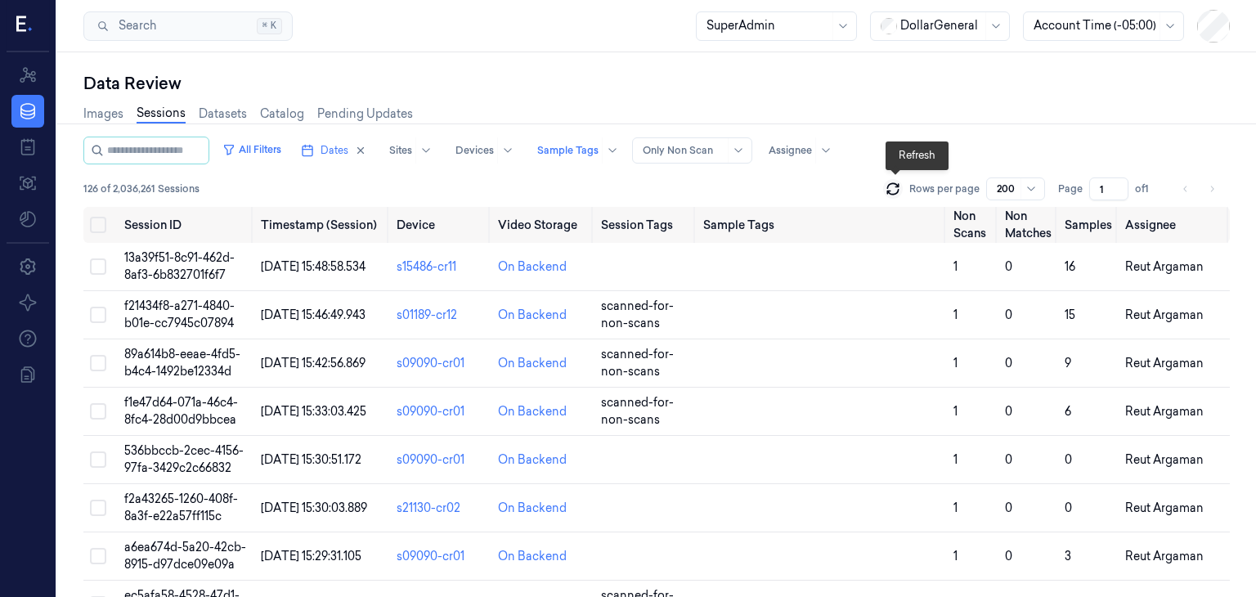
click at [898, 191] on icon at bounding box center [892, 192] width 11 height 5
click at [847, 276] on td at bounding box center [822, 267] width 250 height 48
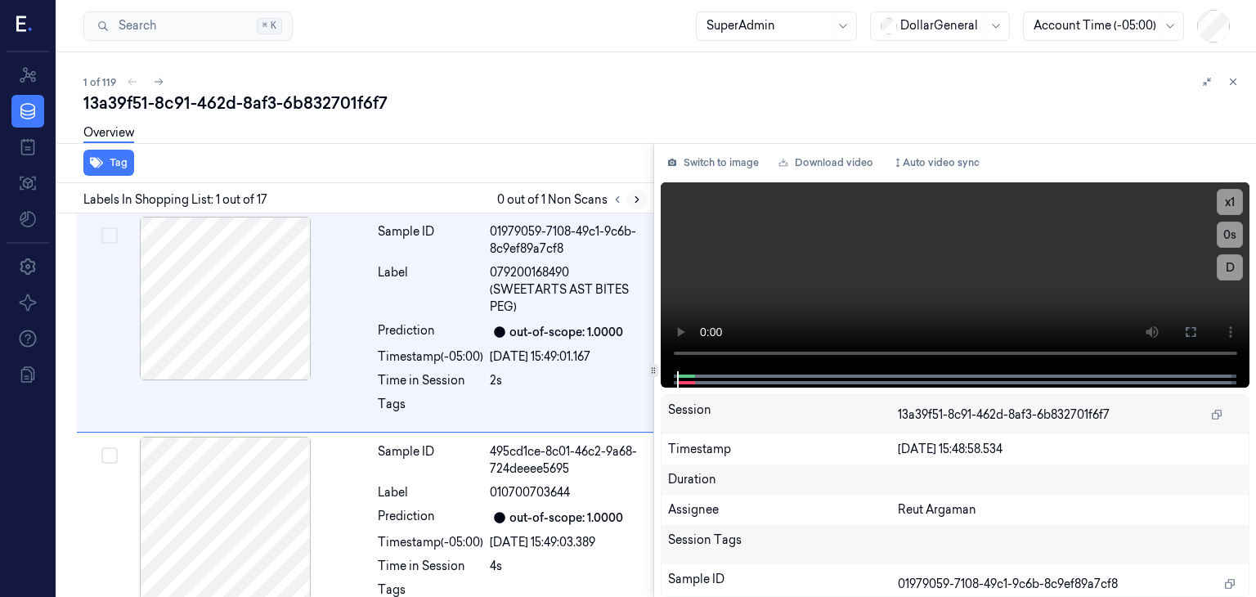
click at [642, 202] on button at bounding box center [637, 200] width 20 height 20
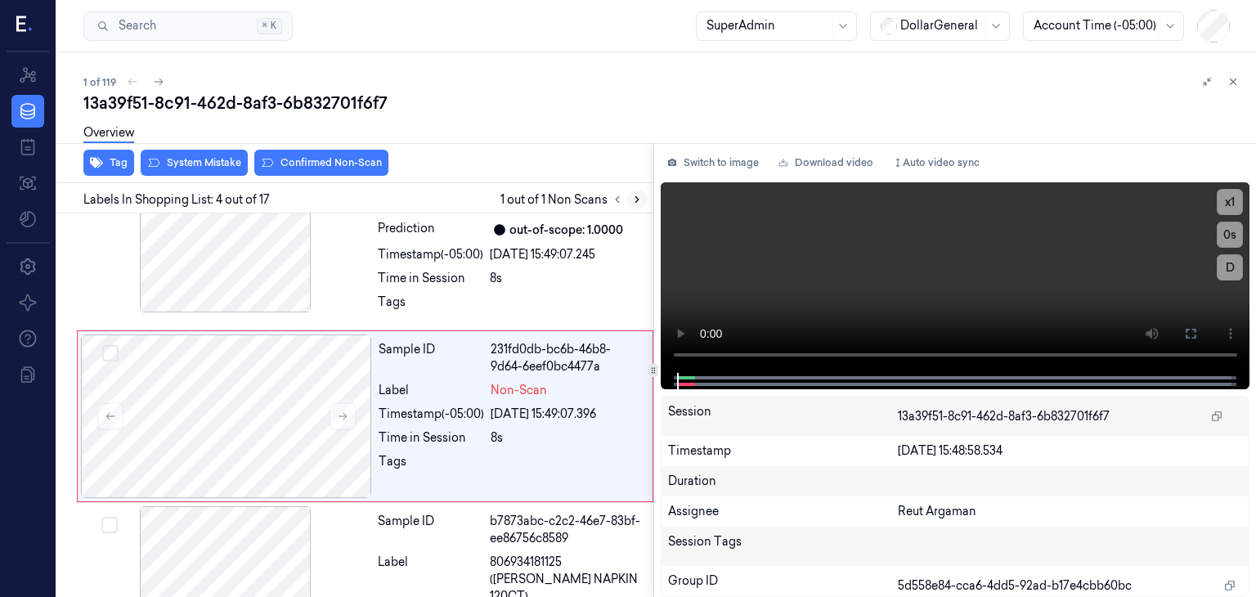
scroll to position [483, 0]
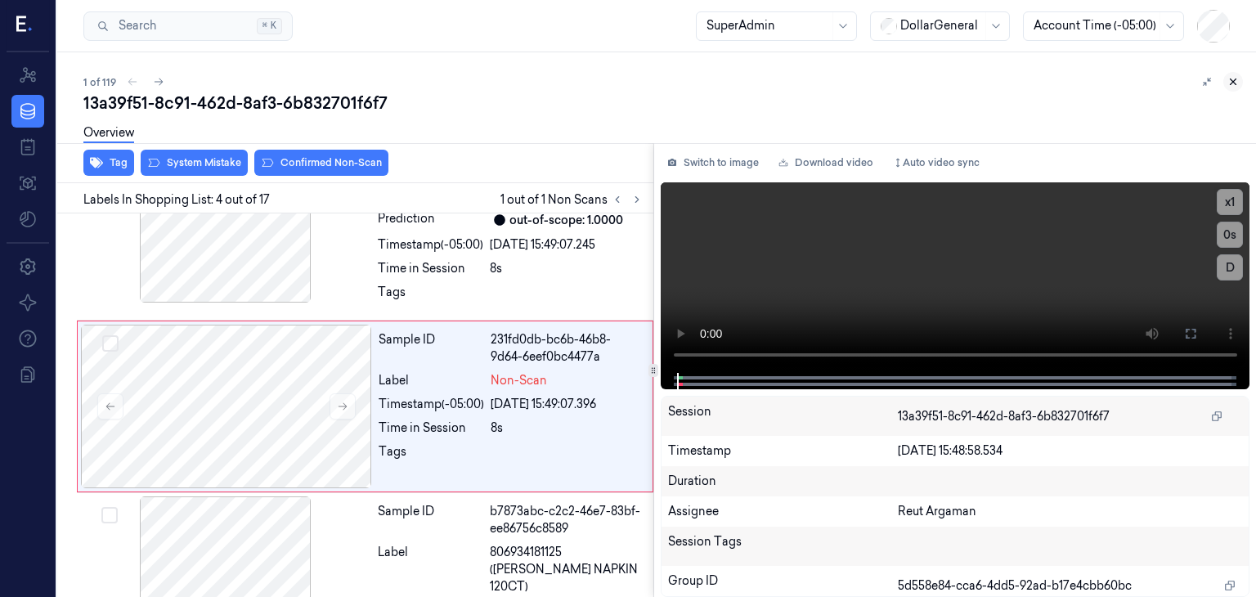
click at [1232, 84] on icon at bounding box center [1233, 81] width 11 height 11
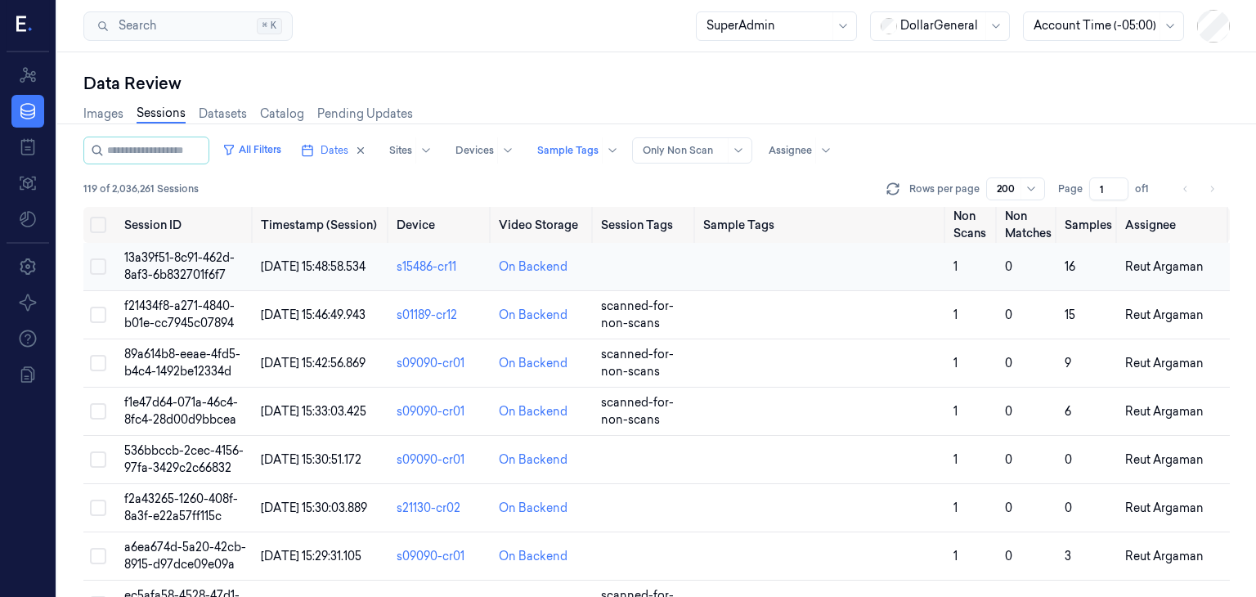
click at [720, 263] on td at bounding box center [822, 267] width 250 height 48
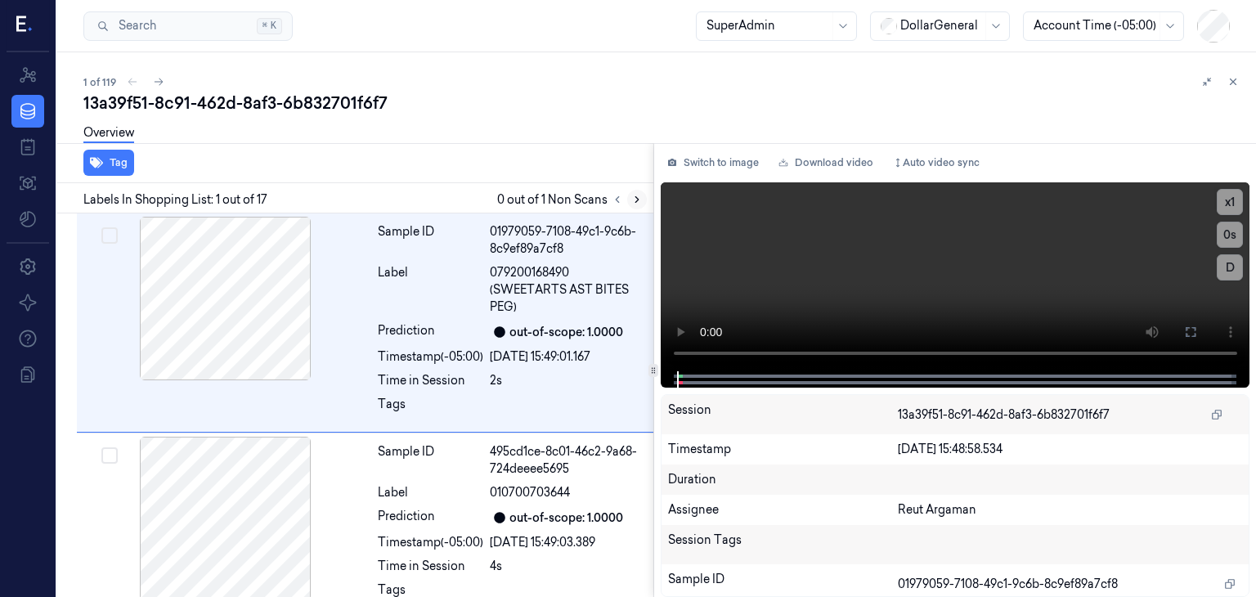
click at [628, 196] on button at bounding box center [637, 200] width 20 height 20
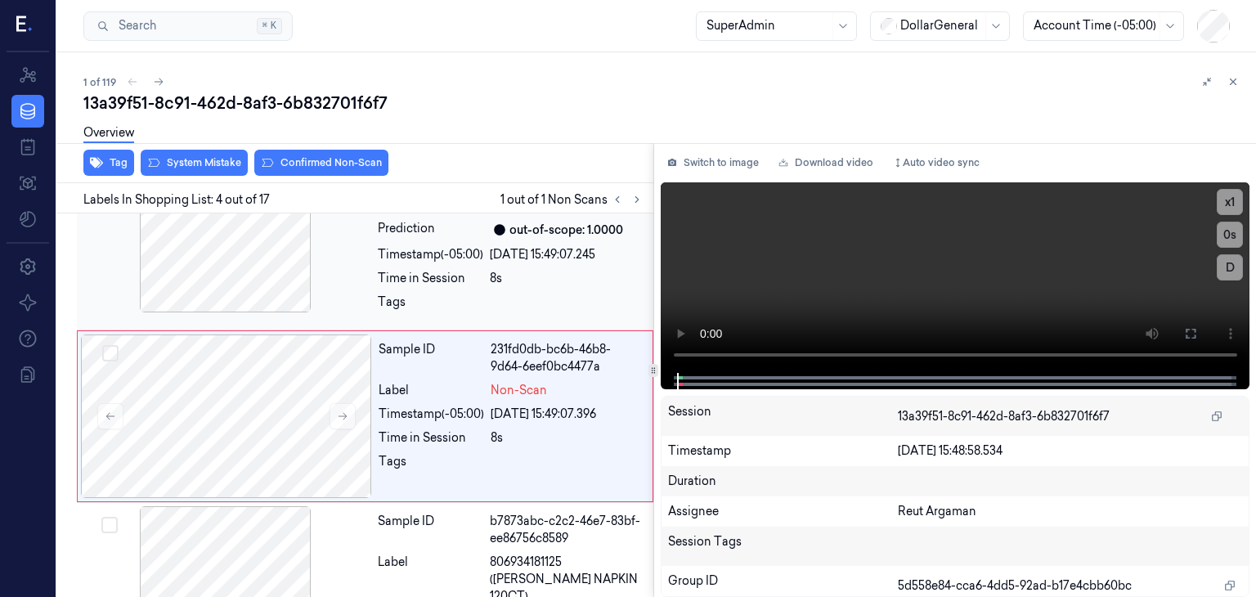
scroll to position [483, 0]
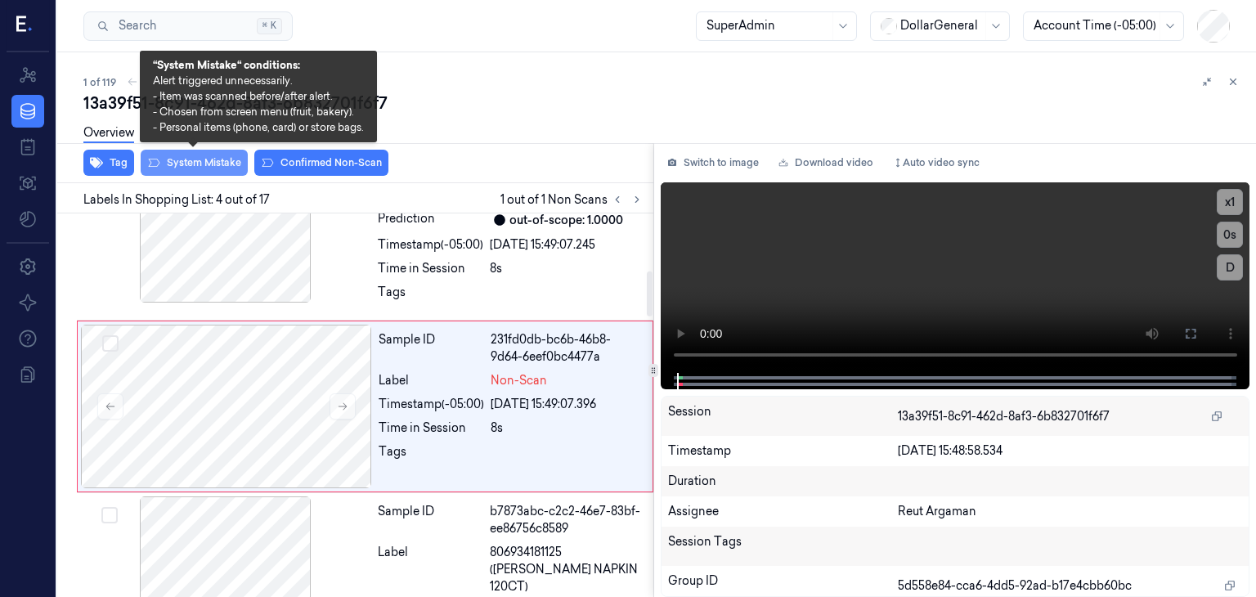
click at [206, 164] on button "System Mistake" at bounding box center [194, 163] width 107 height 26
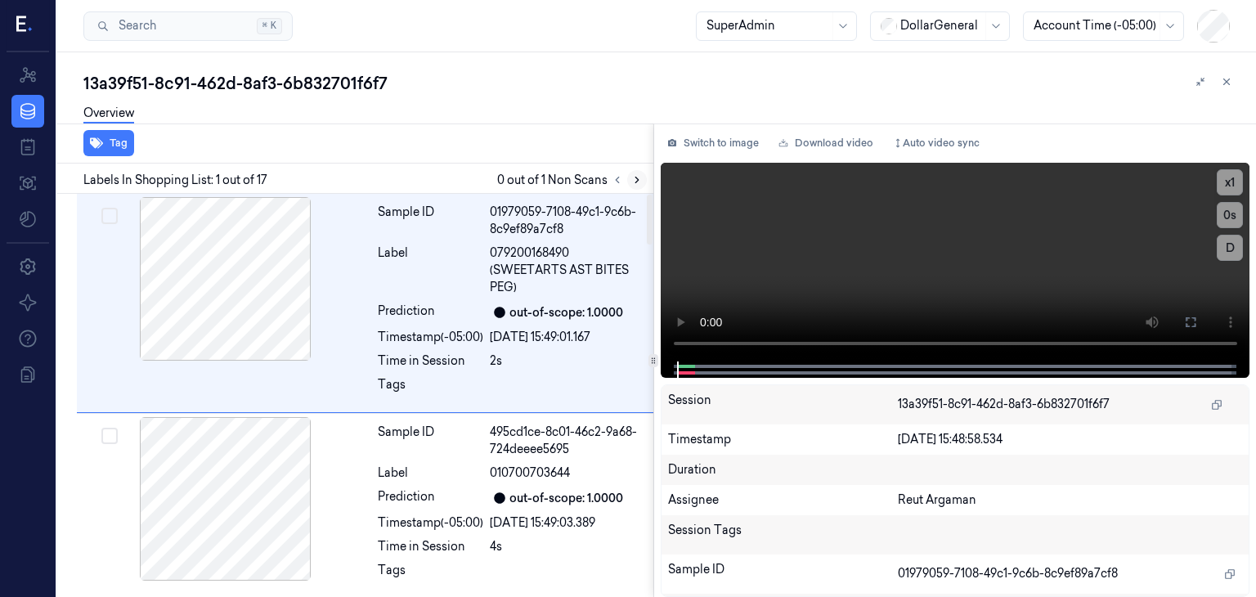
click at [636, 179] on icon at bounding box center [636, 179] width 11 height 11
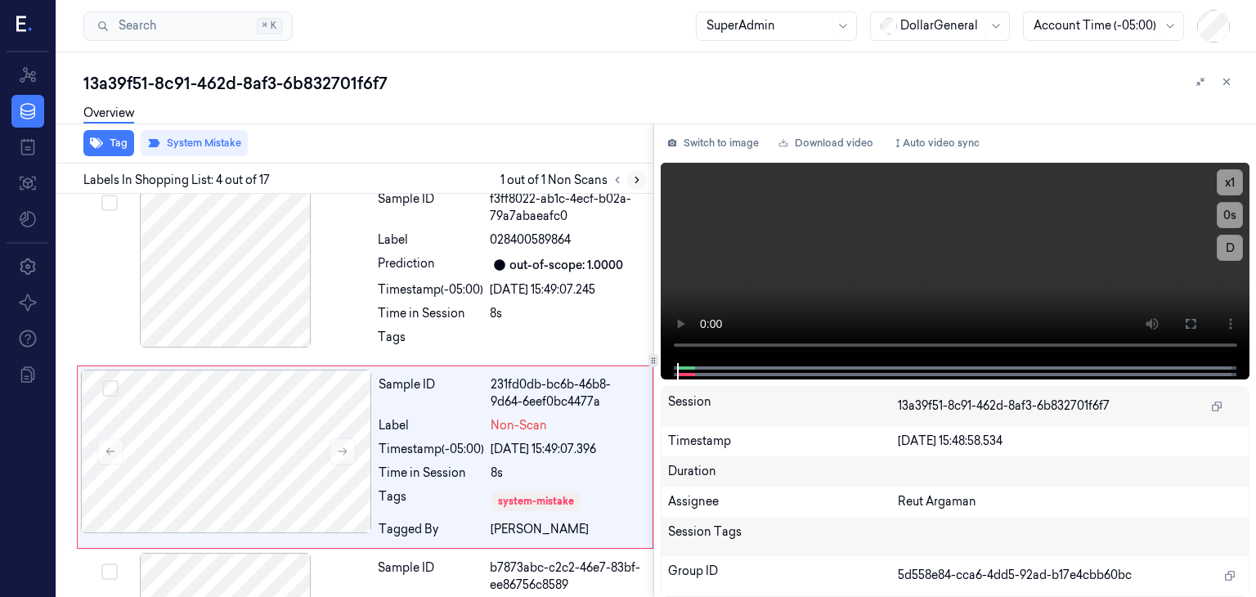
scroll to position [479, 0]
